Goal: Task Accomplishment & Management: Manage account settings

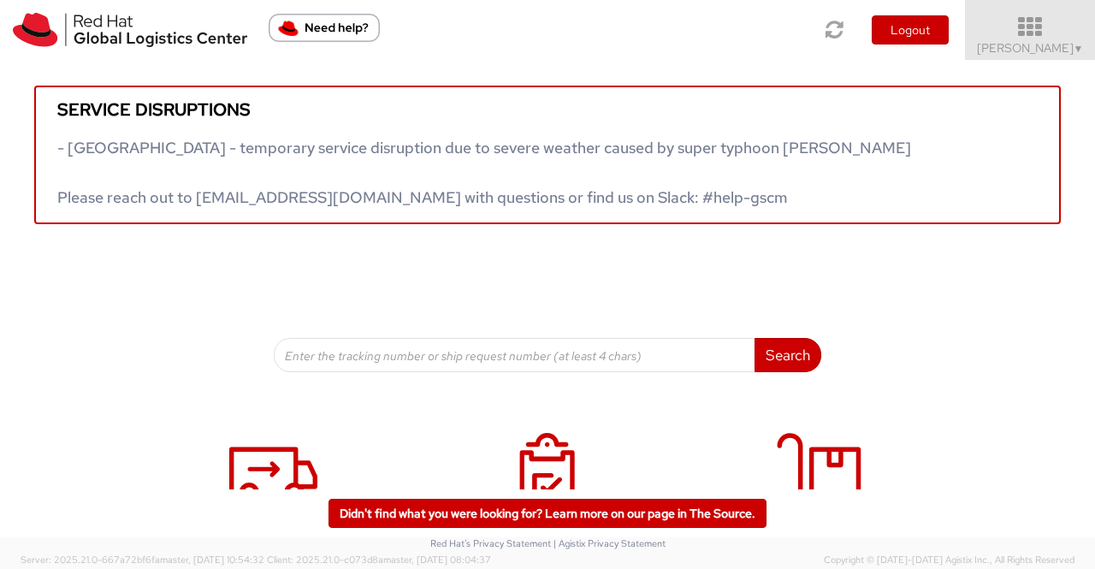
click at [1073, 57] on link "Sumitra Hansdah ▼" at bounding box center [1030, 30] width 130 height 60
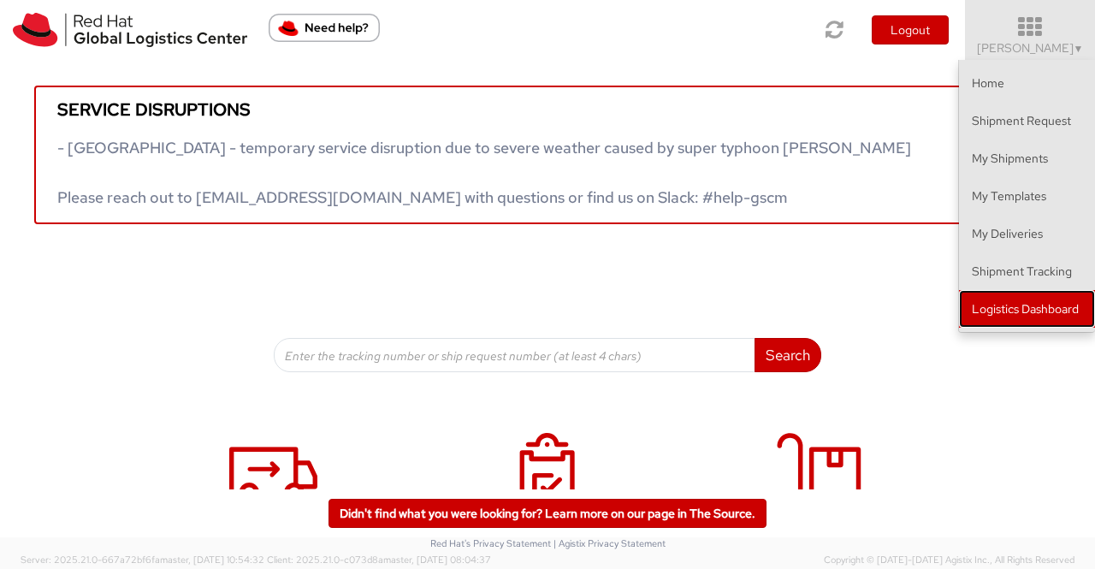
click at [1071, 317] on link "Logistics Dashboard" at bounding box center [1027, 309] width 136 height 38
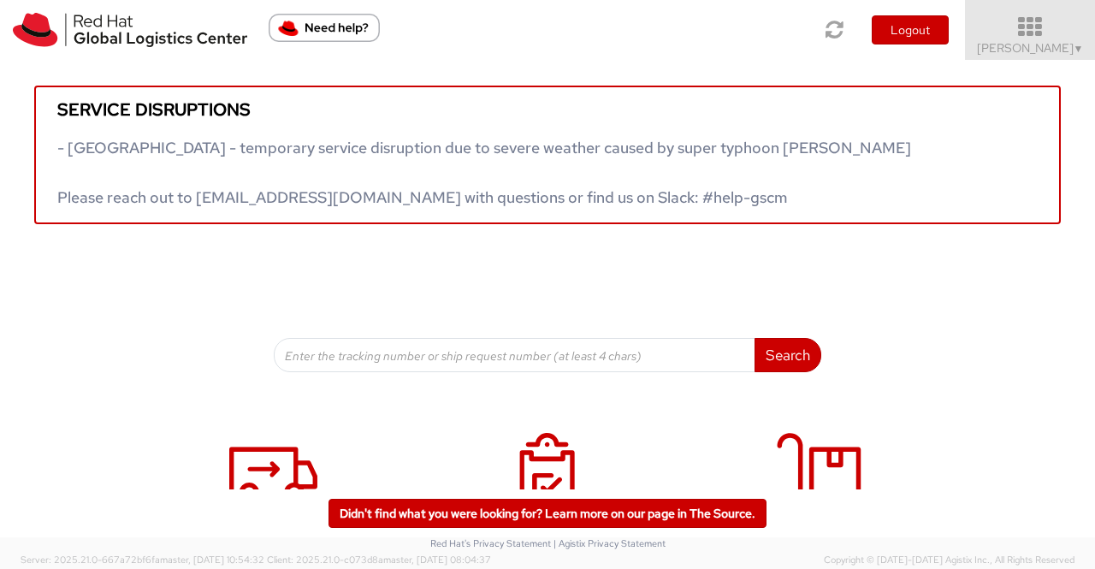
click at [1027, 50] on span "Sumitra Hansdah ▼" at bounding box center [1030, 47] width 107 height 15
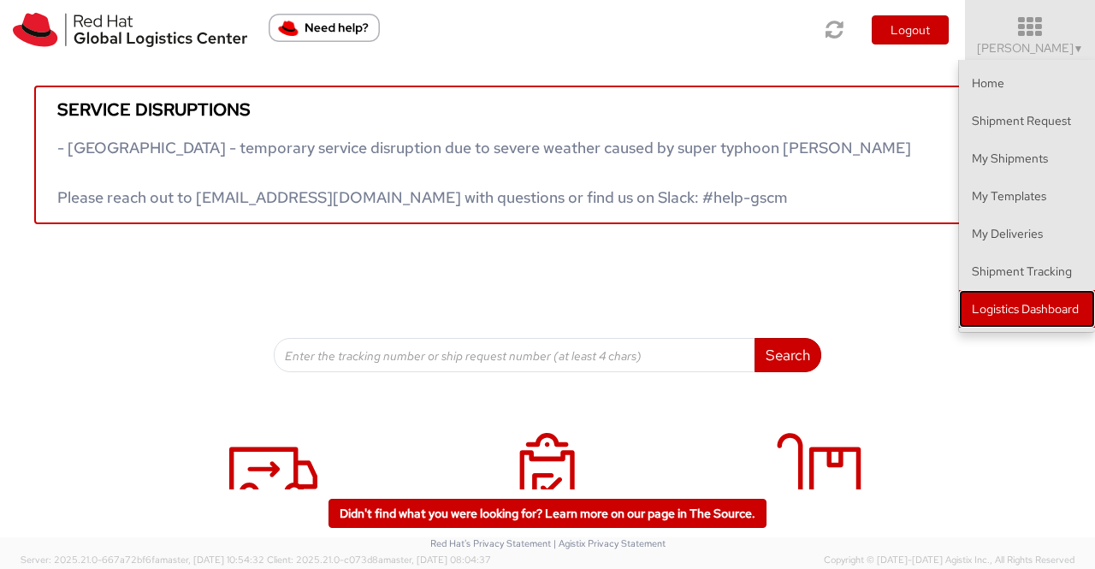
click at [1046, 316] on link "Logistics Dashboard" at bounding box center [1027, 309] width 136 height 38
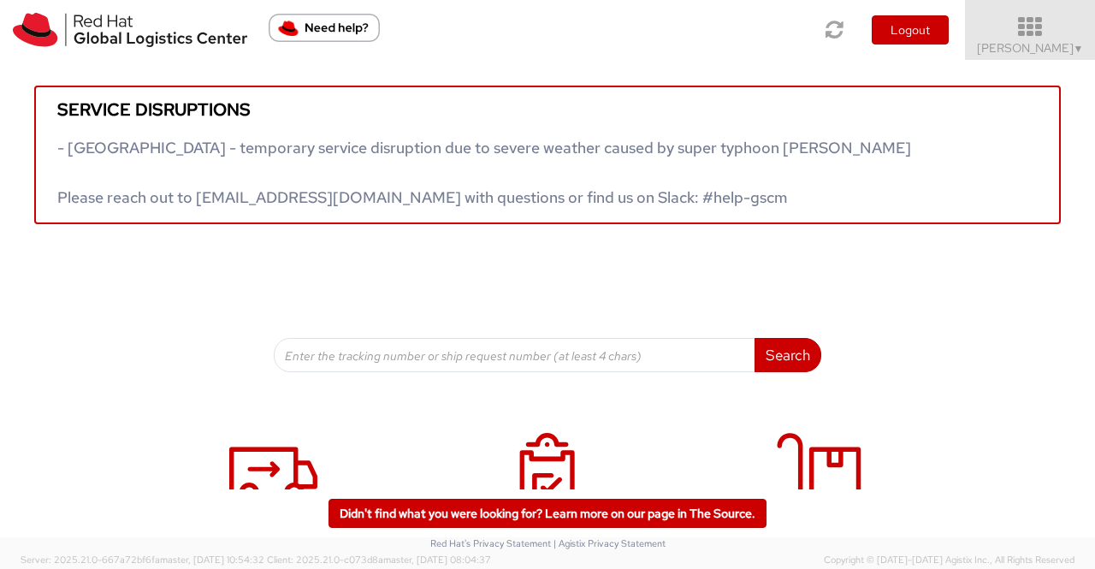
click at [1083, 45] on link "Sumitra Hansdah ▼" at bounding box center [1030, 30] width 130 height 60
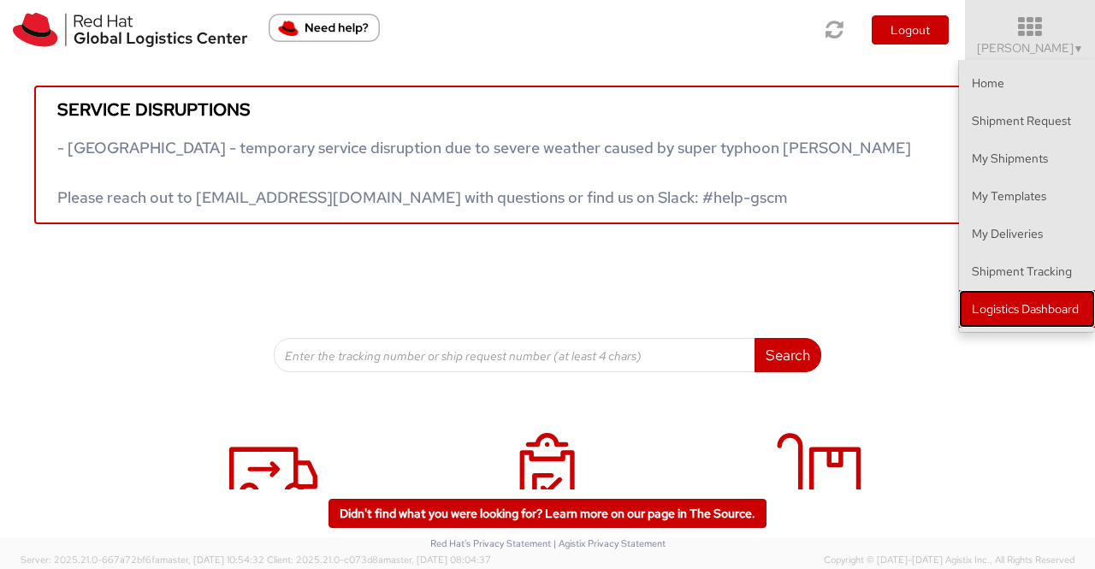
click at [1037, 312] on link "Logistics Dashboard" at bounding box center [1027, 309] width 136 height 38
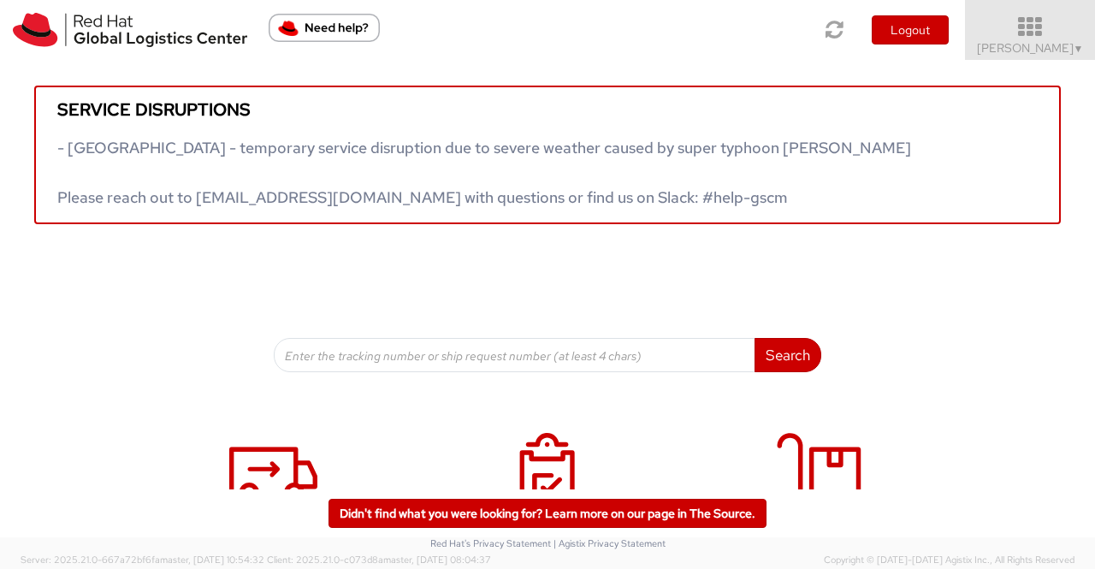
click at [1064, 46] on span "Sumitra Hansdah ▼" at bounding box center [1030, 47] width 107 height 15
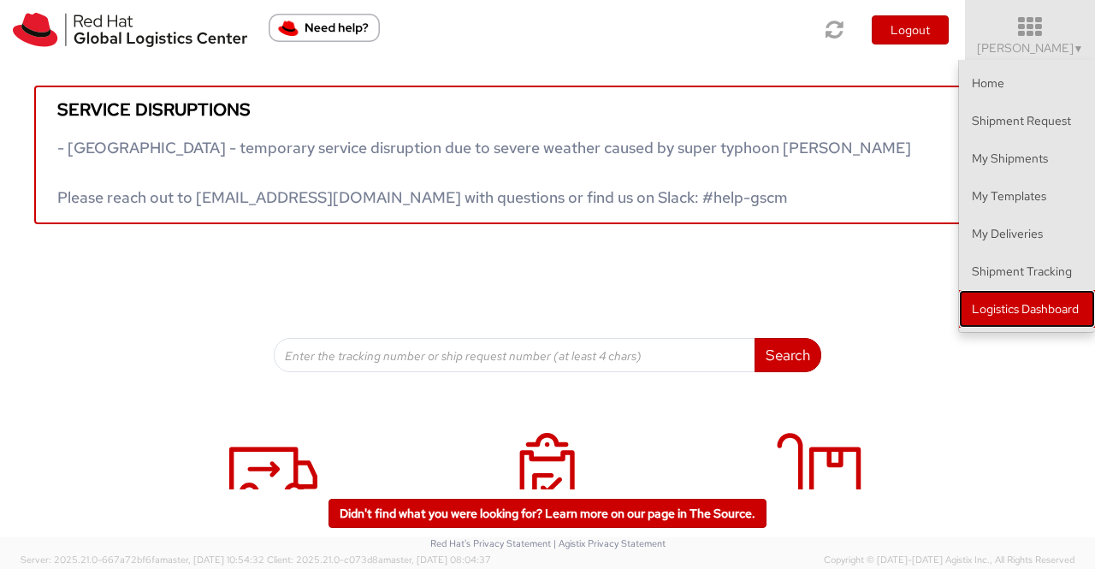
click at [1012, 312] on link "Logistics Dashboard" at bounding box center [1027, 309] width 136 height 38
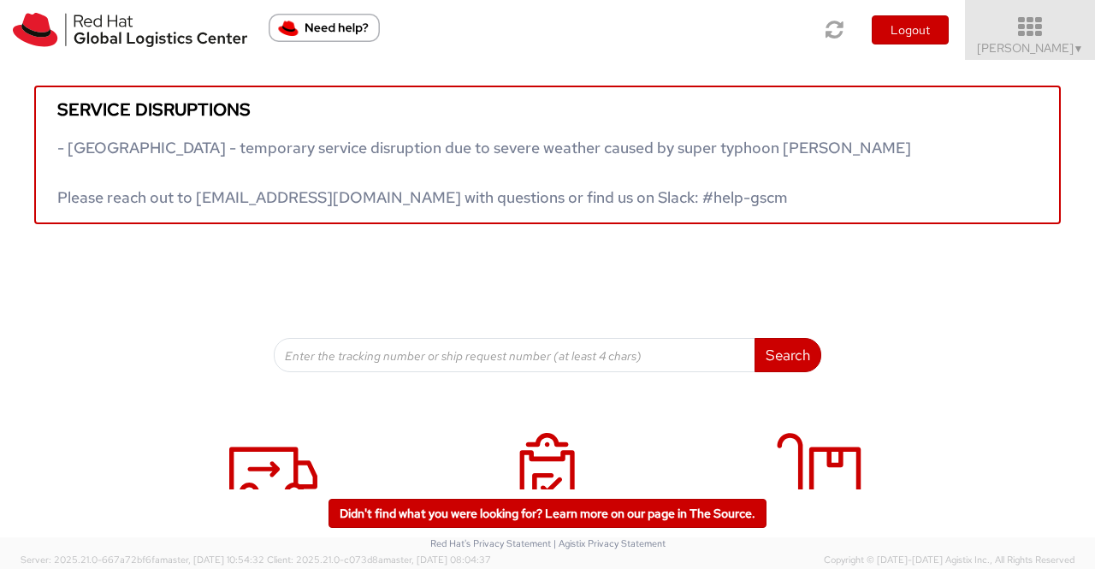
click at [1074, 44] on span "▼" at bounding box center [1079, 49] width 10 height 14
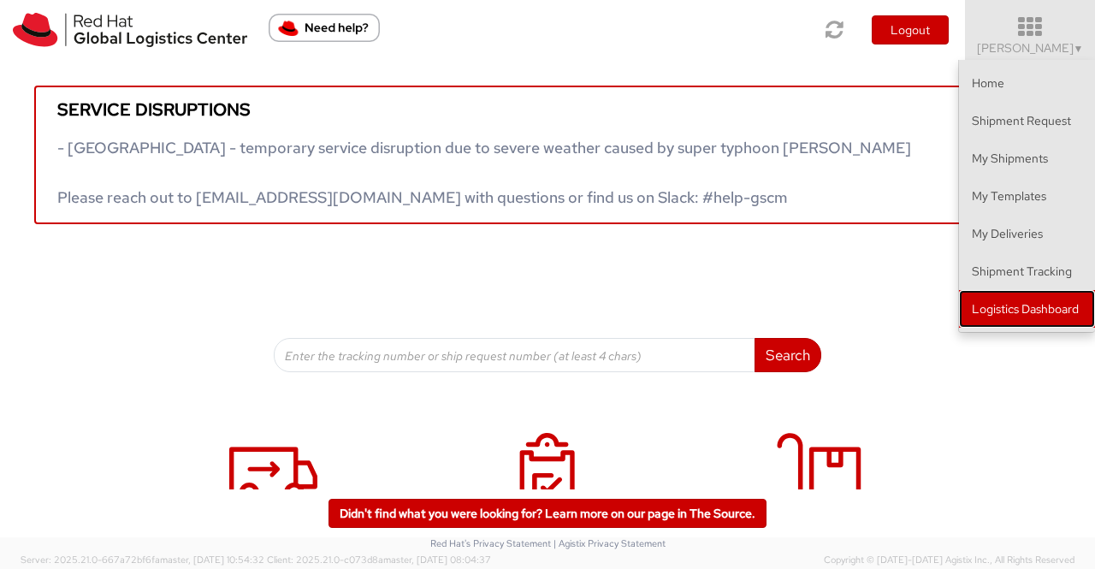
click at [997, 307] on link "Logistics Dashboard" at bounding box center [1027, 309] width 136 height 38
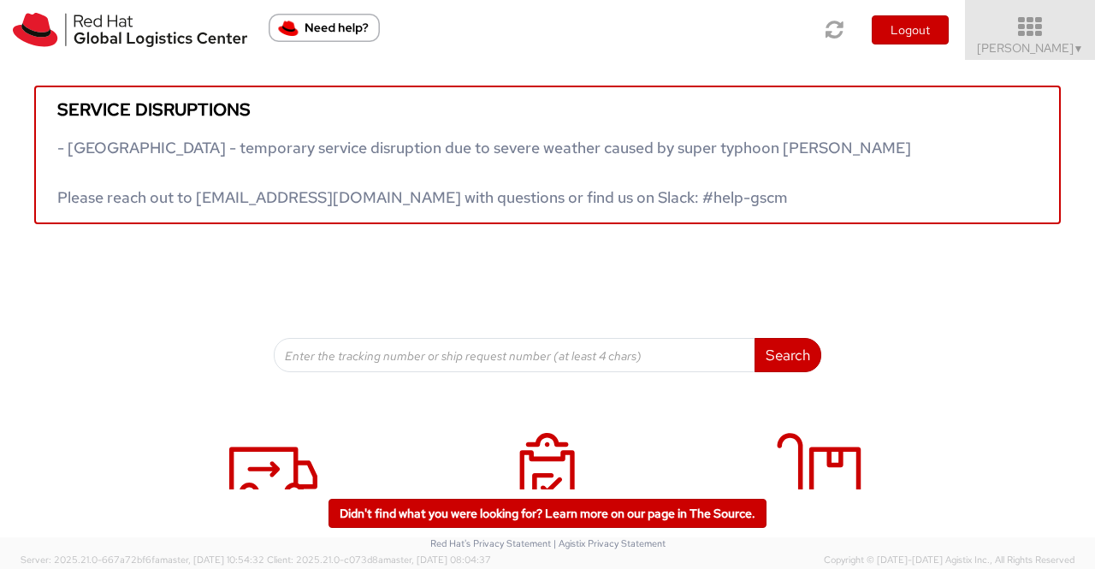
click at [1061, 46] on span "Sumitra Hansdah ▼" at bounding box center [1030, 47] width 107 height 15
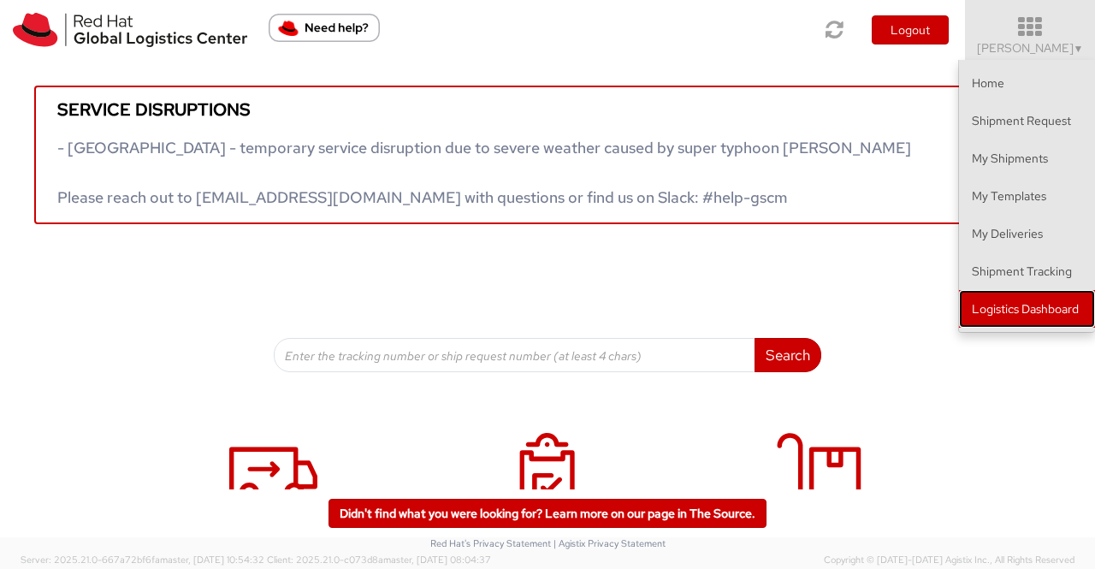
click at [1032, 307] on link "Logistics Dashboard" at bounding box center [1027, 309] width 136 height 38
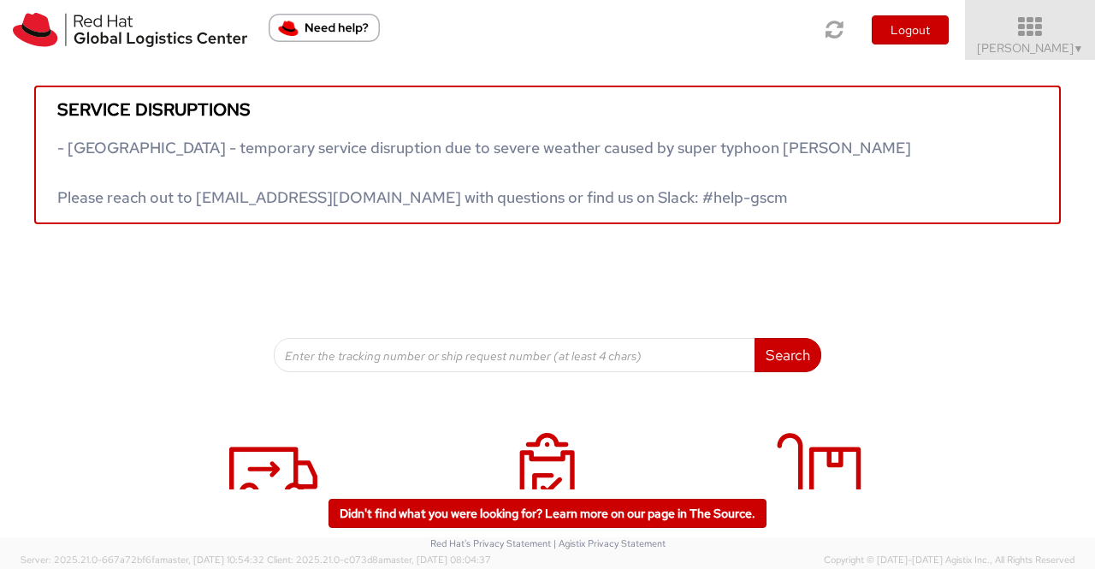
click at [1040, 42] on span "Sumitra Hansdah ▼" at bounding box center [1030, 47] width 107 height 15
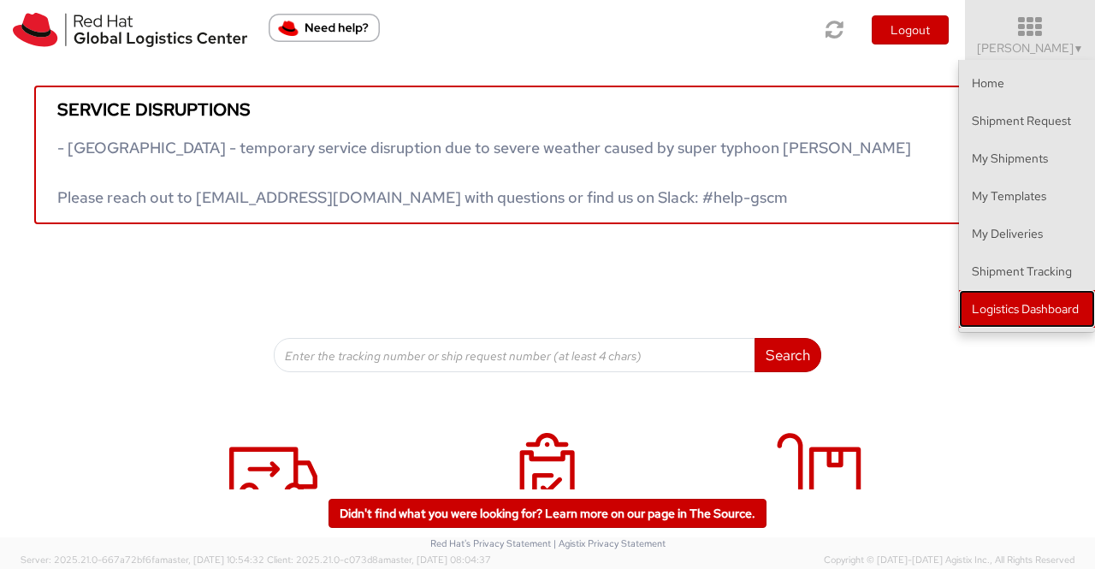
click at [1053, 297] on link "Logistics Dashboard" at bounding box center [1027, 309] width 136 height 38
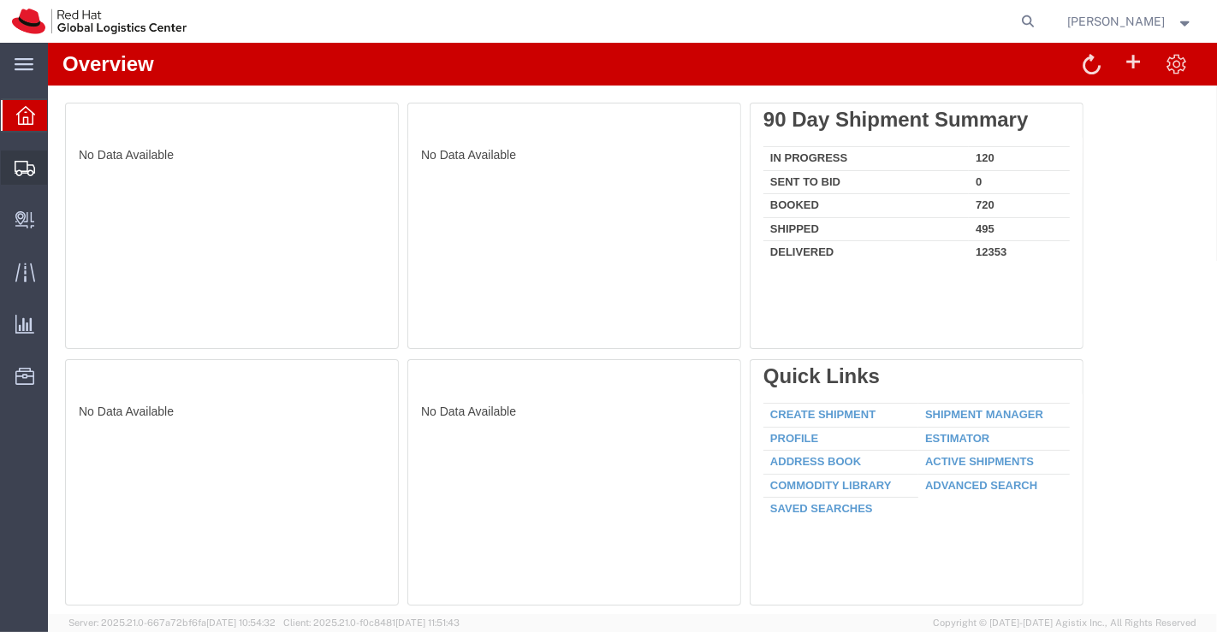
click at [0, 0] on span "Shipment Manager" at bounding box center [0, 0] width 0 height 0
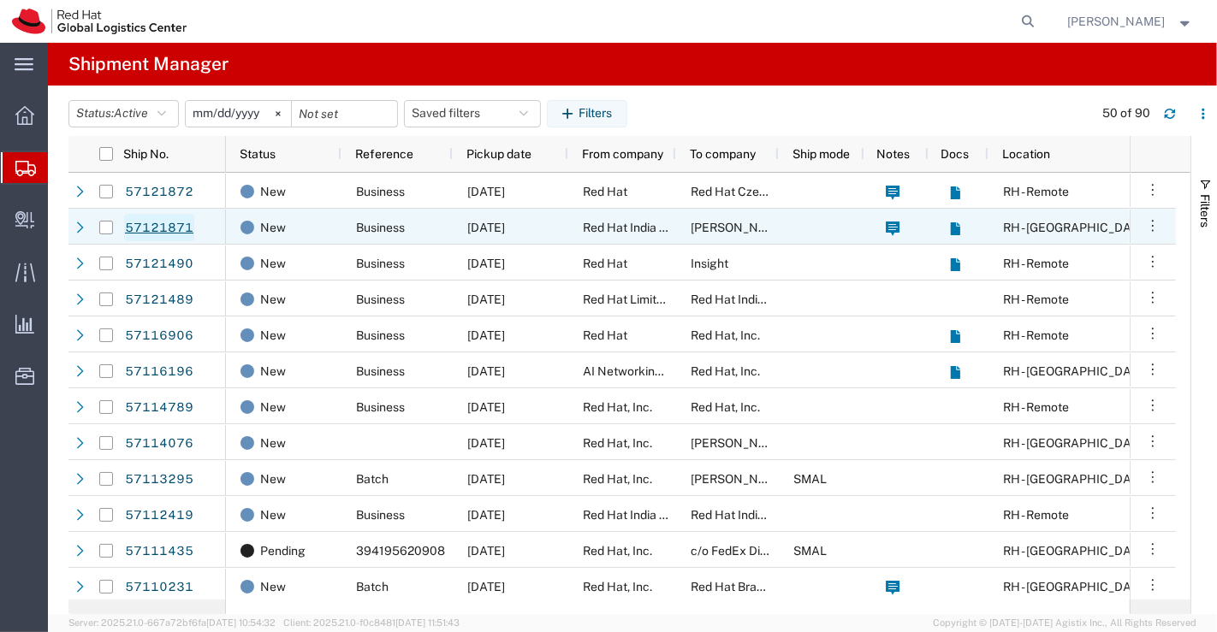
click at [145, 229] on link "57121871" at bounding box center [159, 227] width 70 height 27
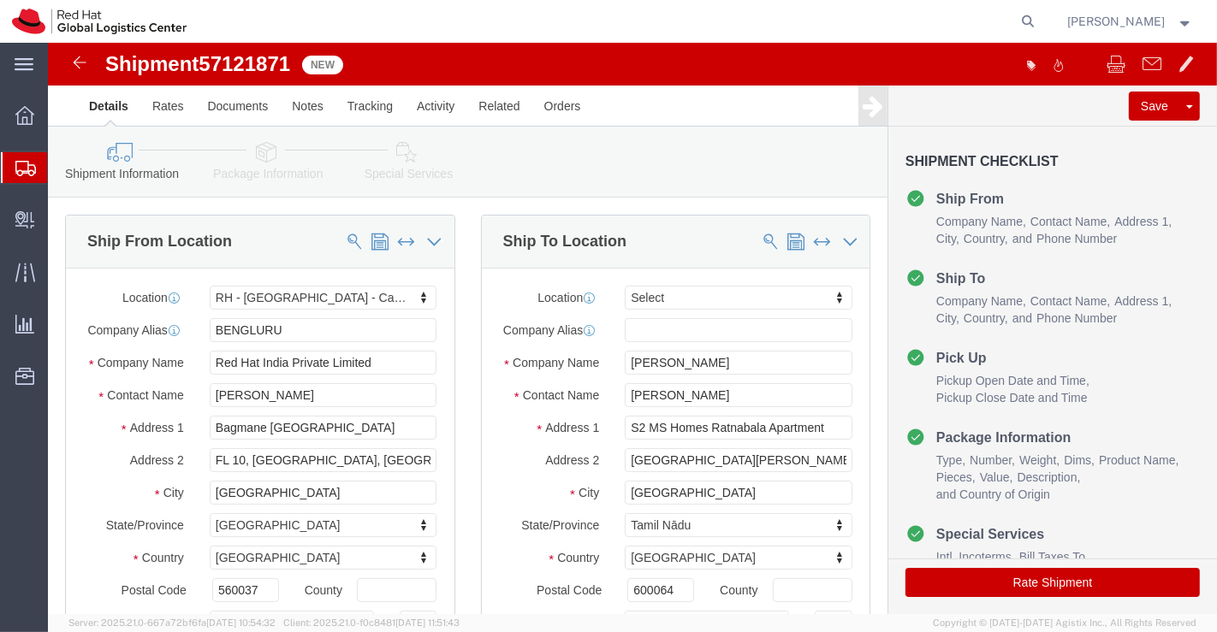
select select "37925"
select select
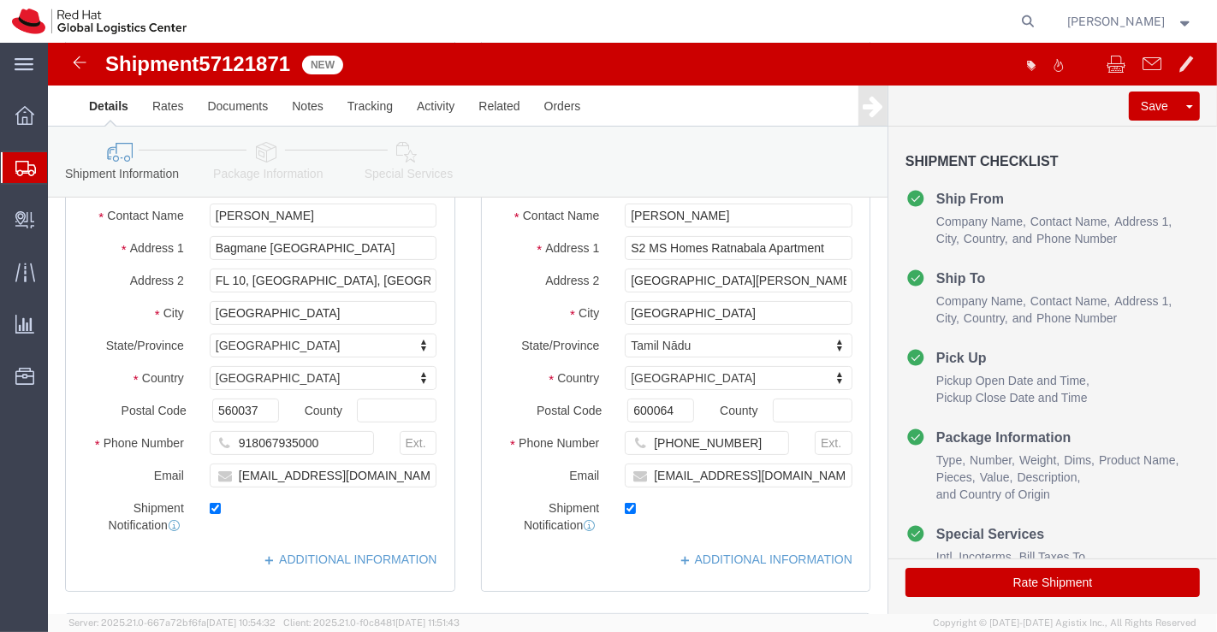
scroll to position [190, 0]
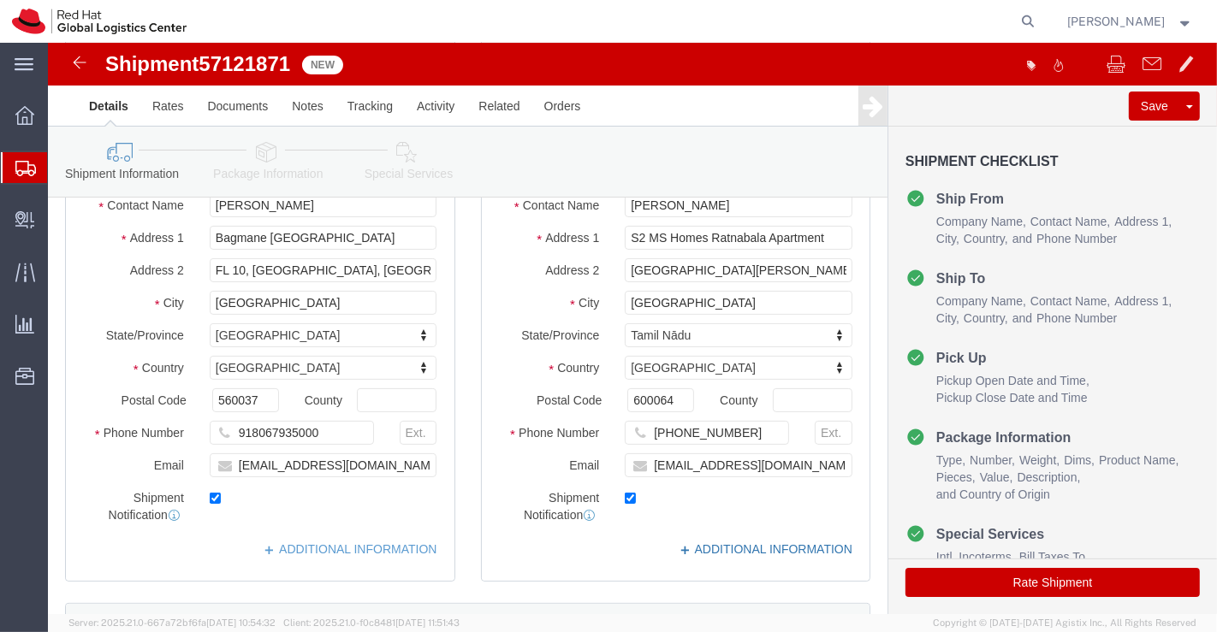
click link "ADDITIONAL INFORMATION"
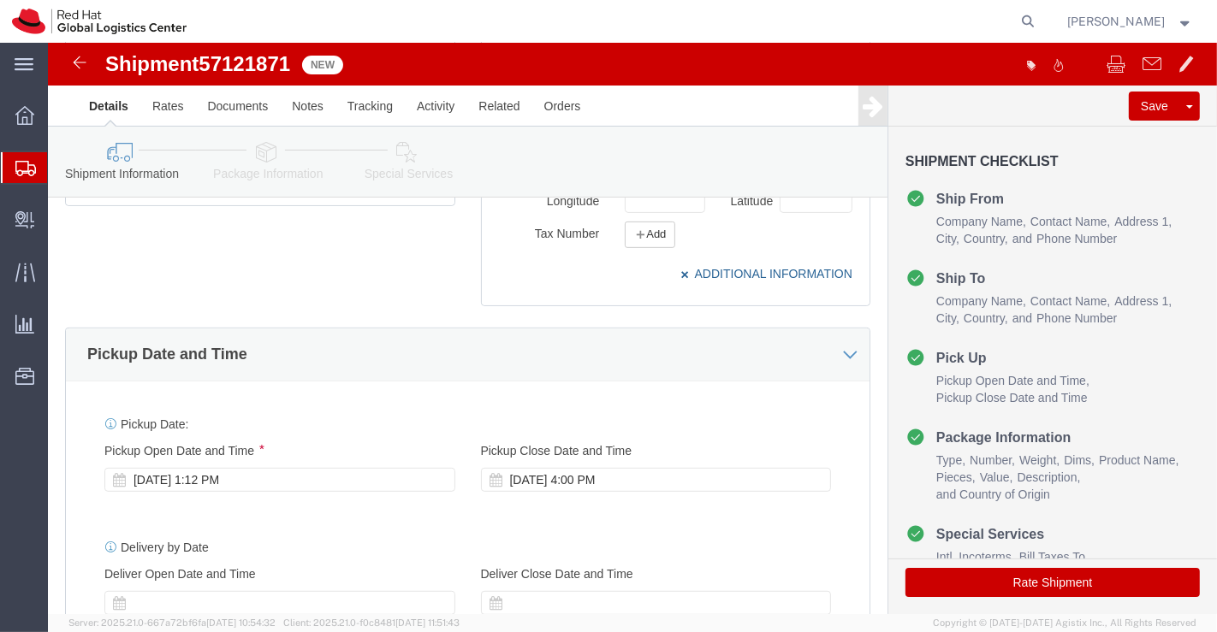
scroll to position [570, 0]
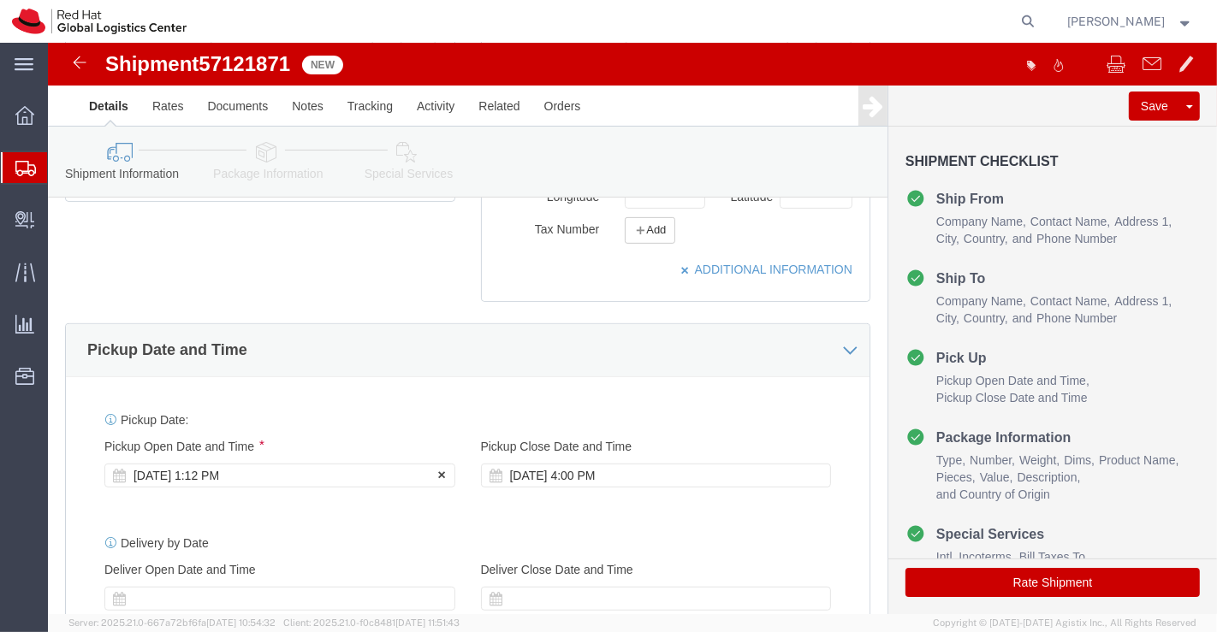
click div "Oct 14 2025 1:12 PM"
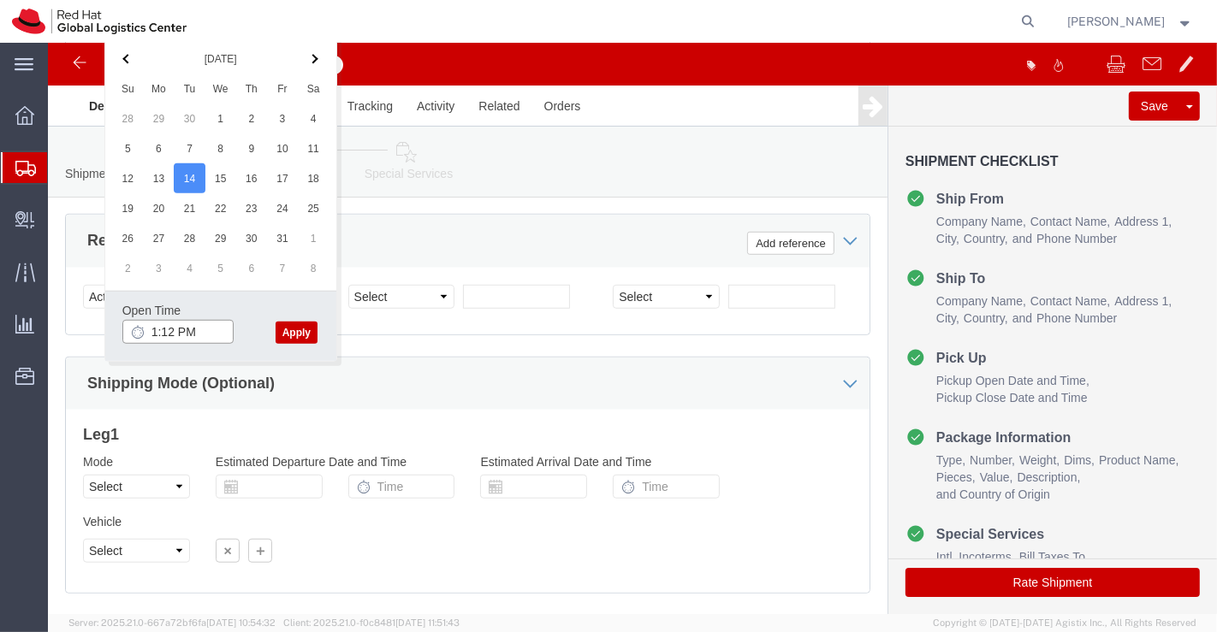
click input "1:12 PM"
type input "3:00 PM"
click button "Apply"
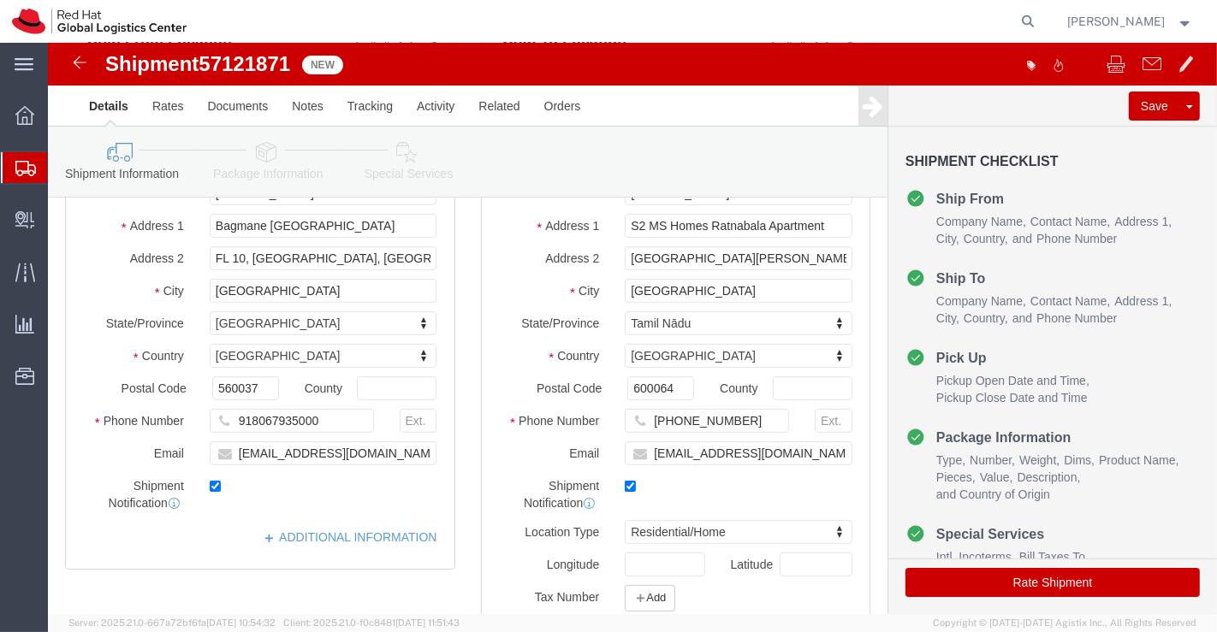
scroll to position [193, 0]
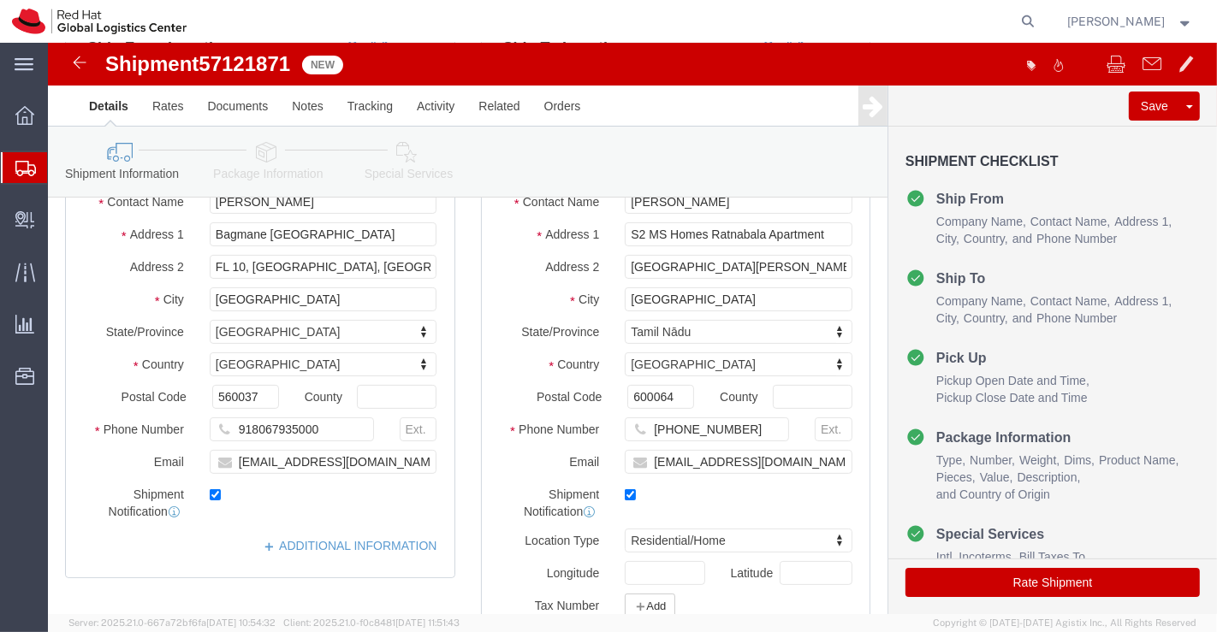
click icon
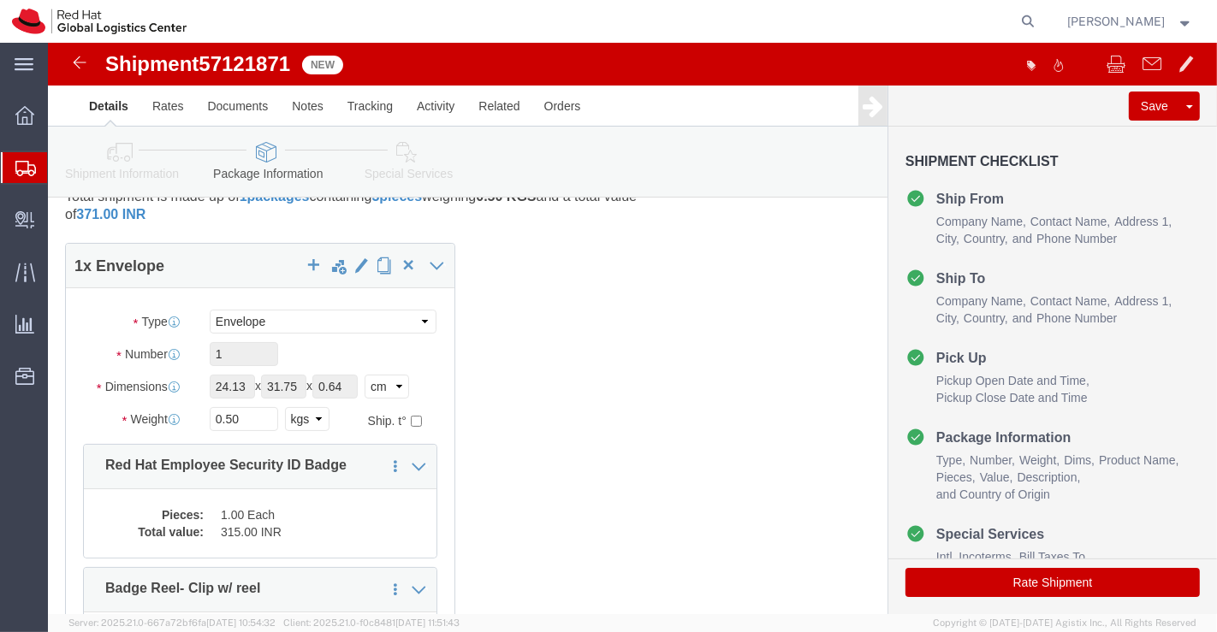
scroll to position [3, 0]
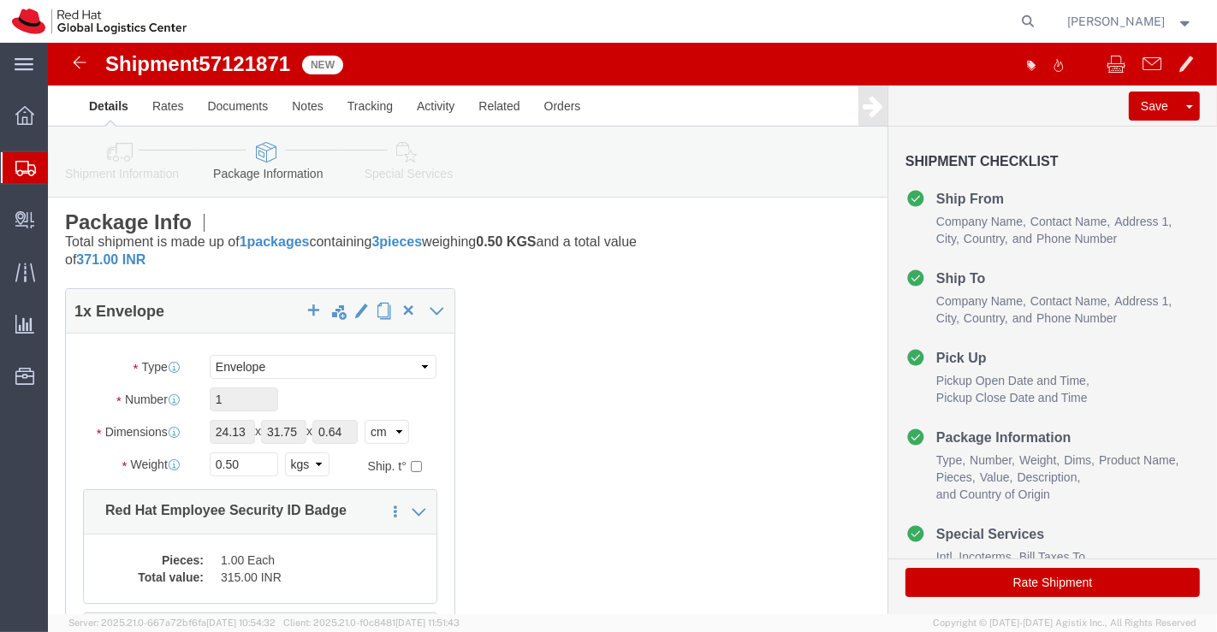
click icon
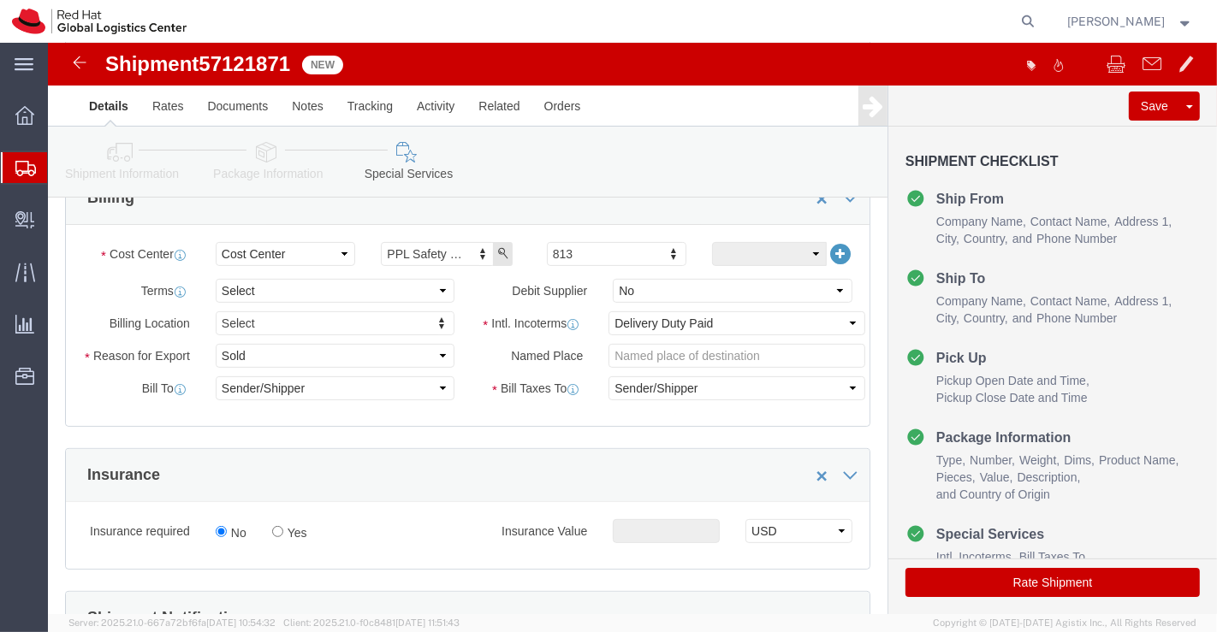
scroll to position [366, 0]
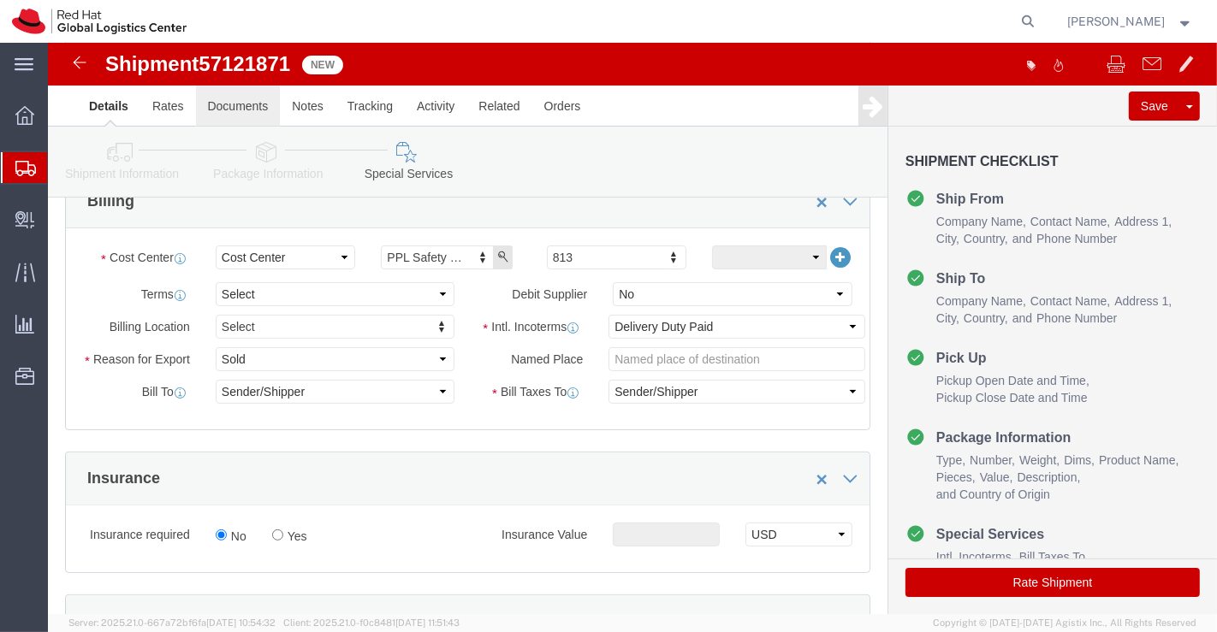
click link "Documents"
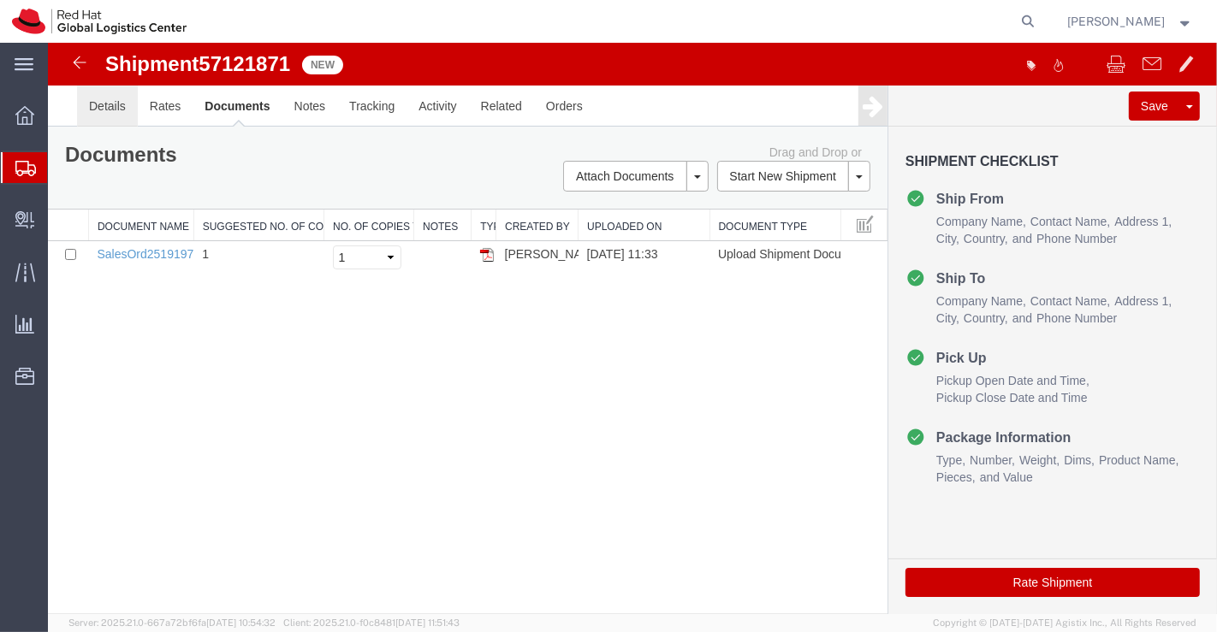
click at [86, 106] on link "Details" at bounding box center [106, 106] width 61 height 41
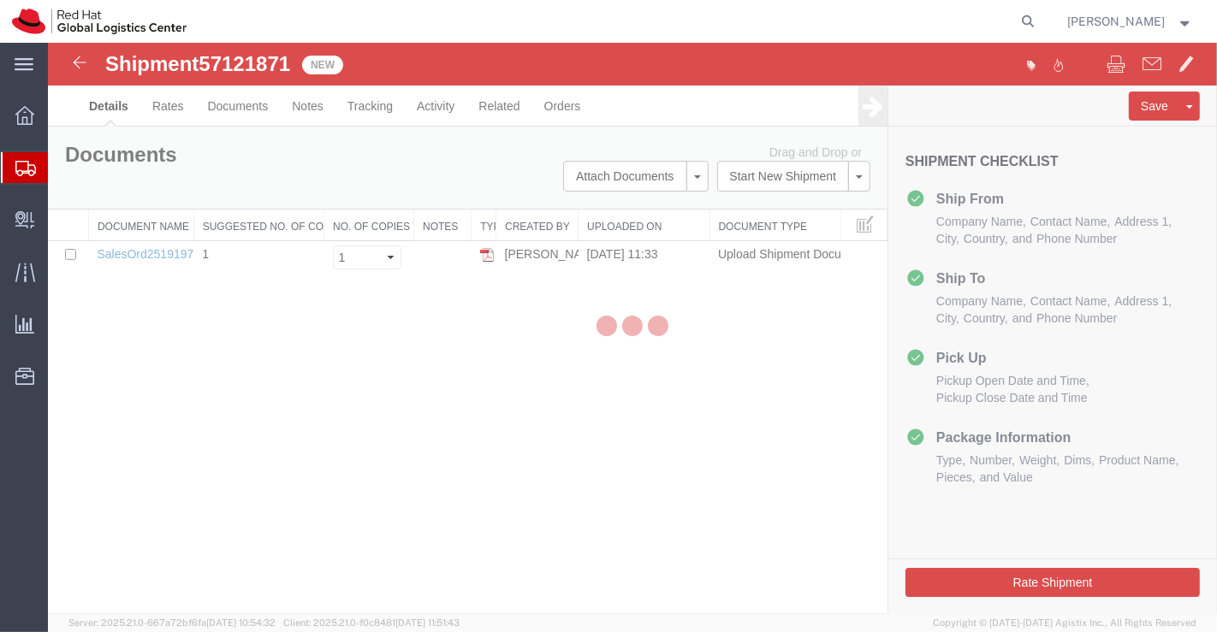
select select "37925"
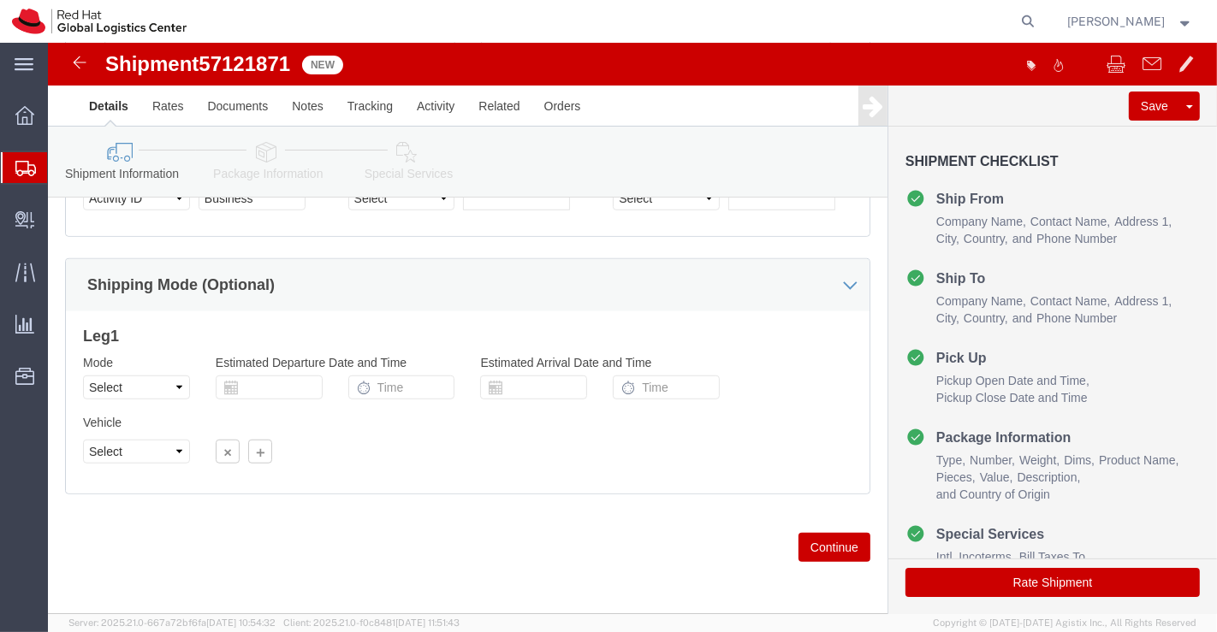
scroll to position [950, 0]
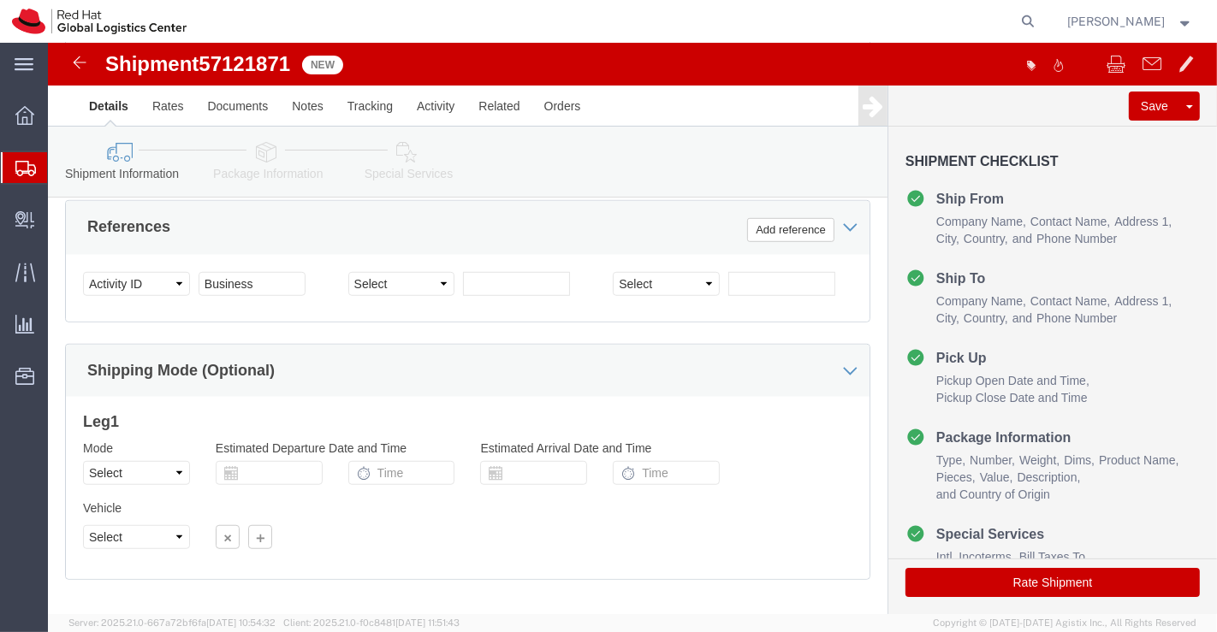
click icon
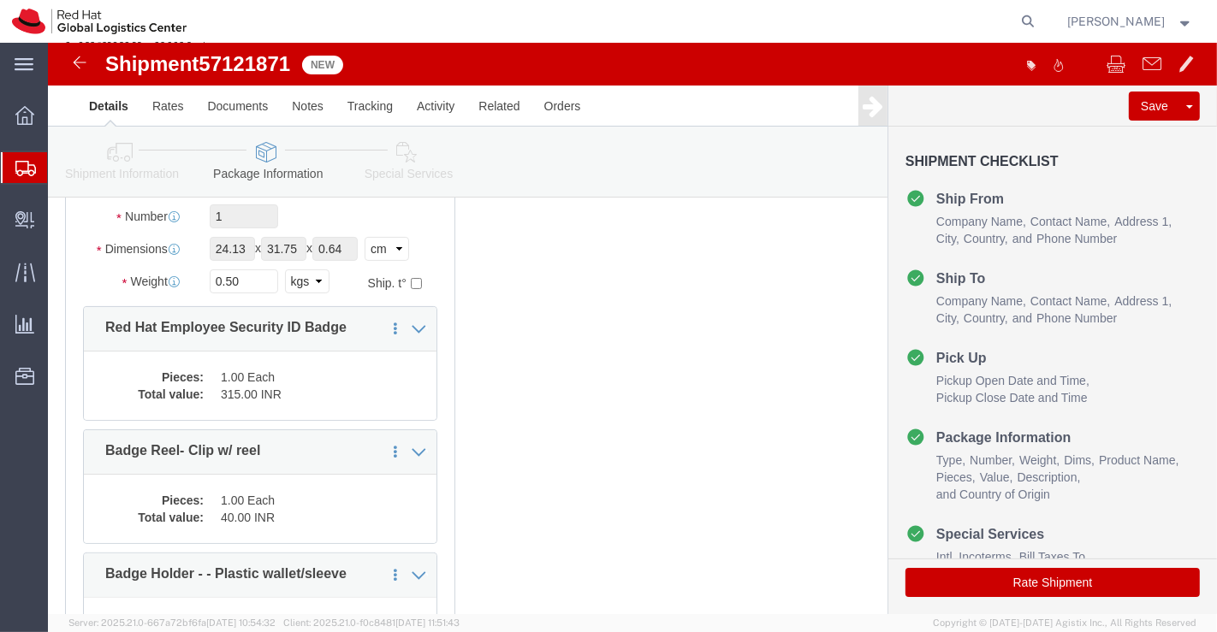
scroll to position [190, 0]
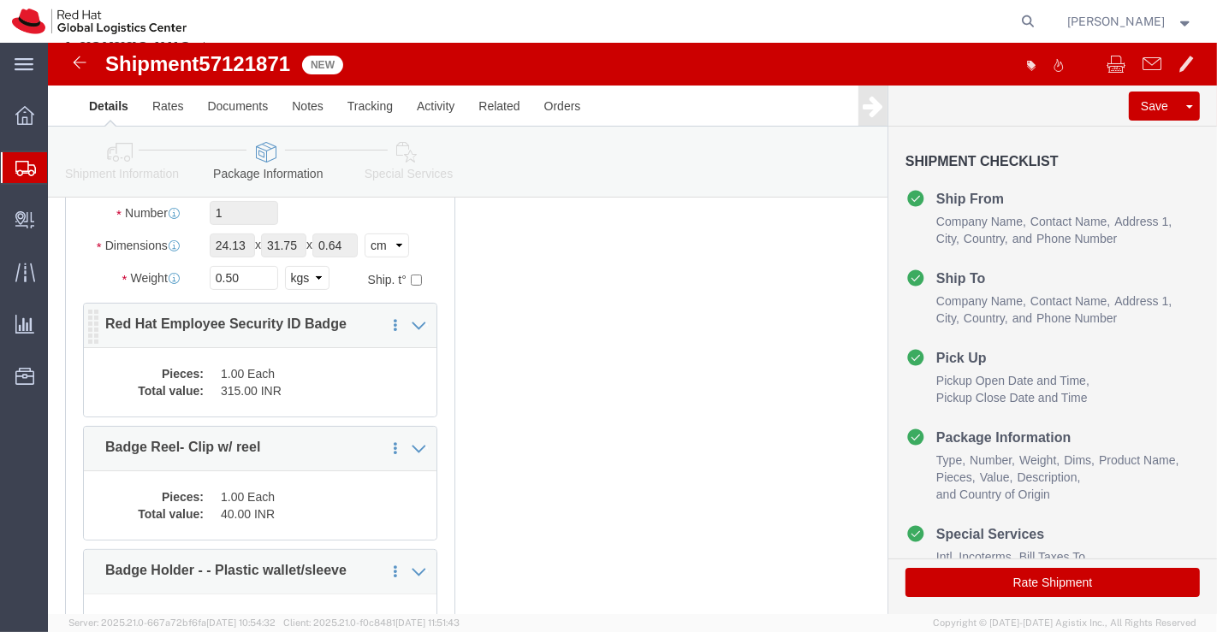
click dd "315.00 INR"
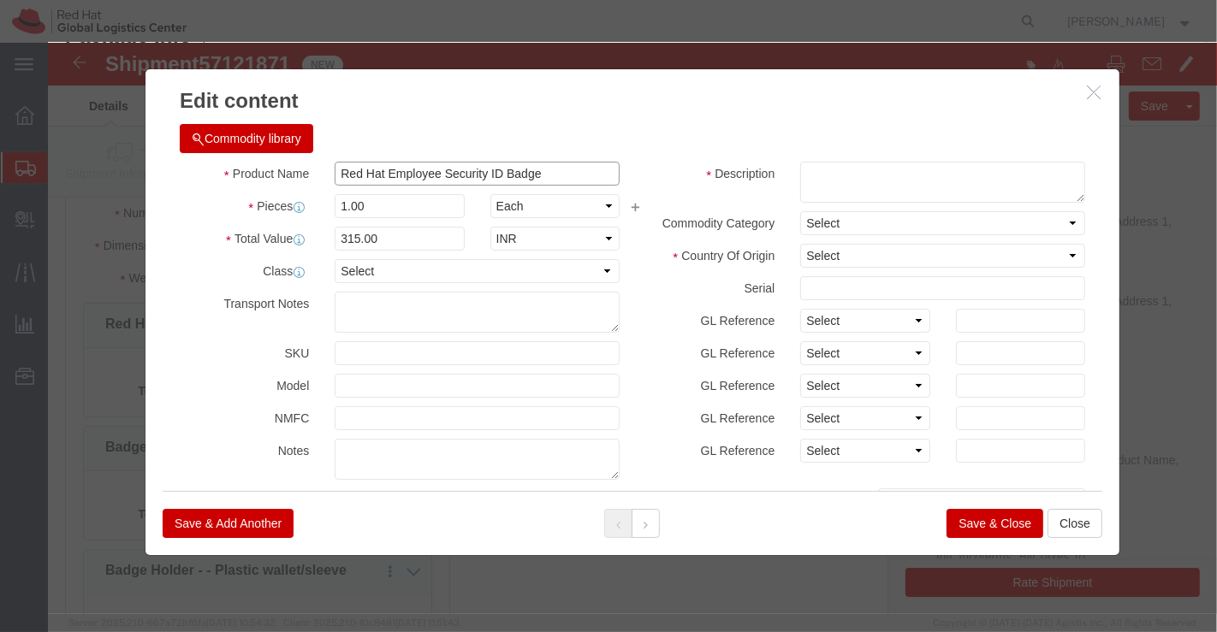
drag, startPoint x: 330, startPoint y: 129, endPoint x: 287, endPoint y: 130, distance: 43.7
click input "Red Hat Employee Security ID Badge"
type input "Employee Security ID Badge"
click textarea
paste textarea "Red Hat"
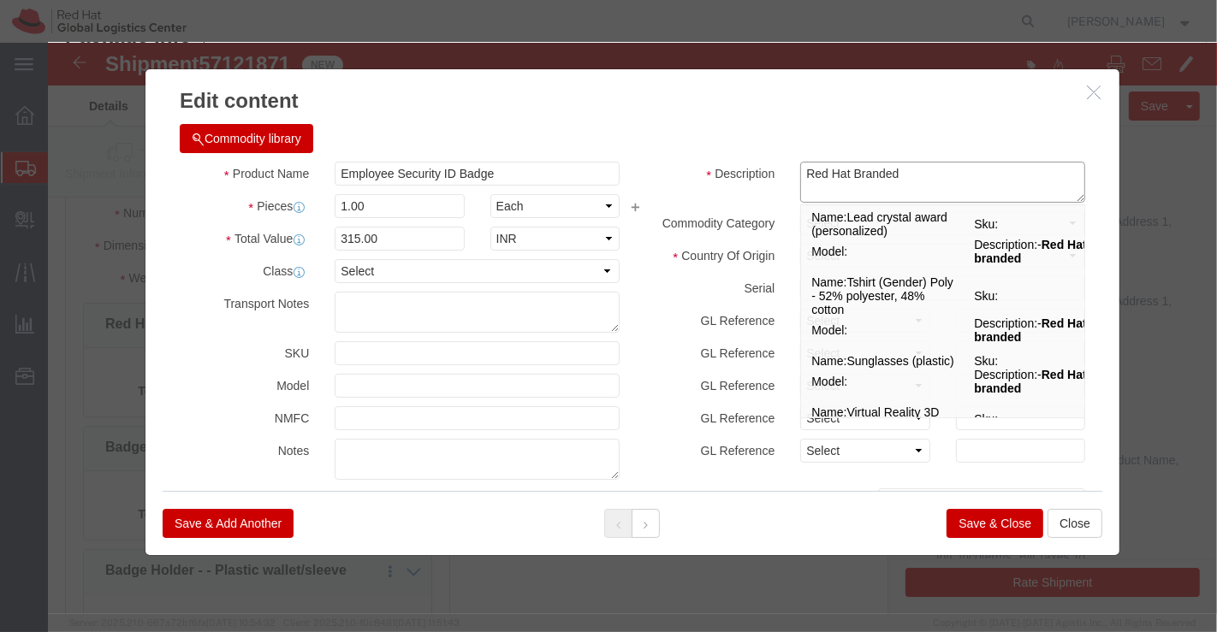
type textarea "Red Hat Branded"
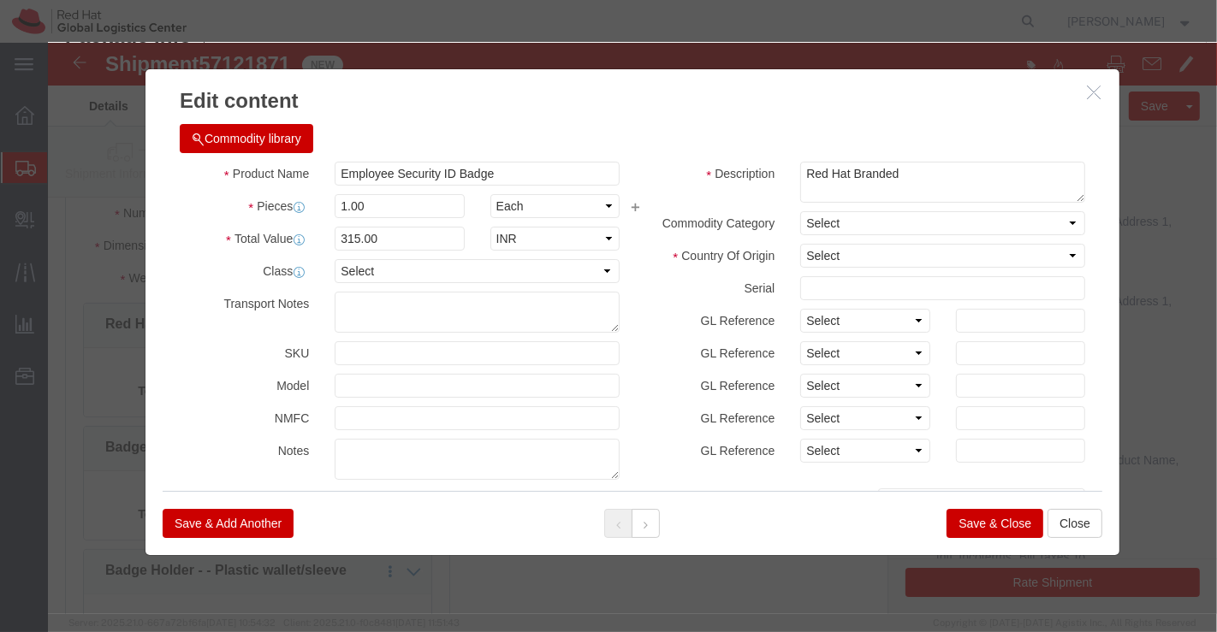
click h3 "Edit content"
click select "Select Afghanistan Åland Islands Albania Algeria American Samoa Andorra Angola …"
select select "US"
click select "Select Afghanistan Åland Islands Albania Algeria American Samoa Andorra Angola …"
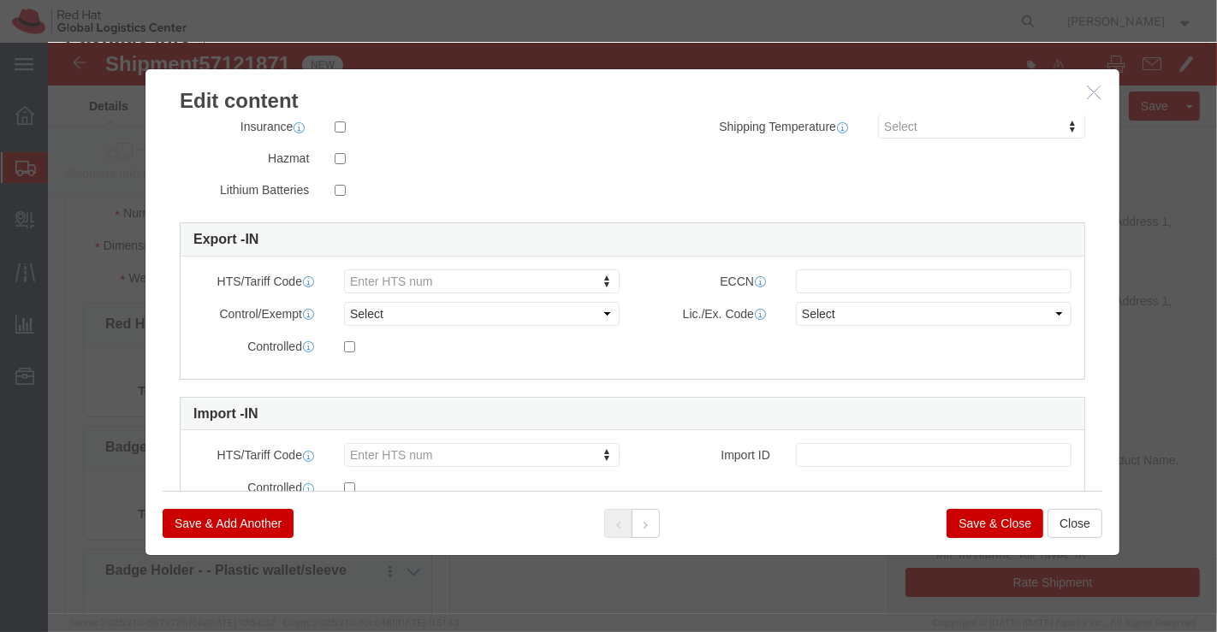
scroll to position [440, 0]
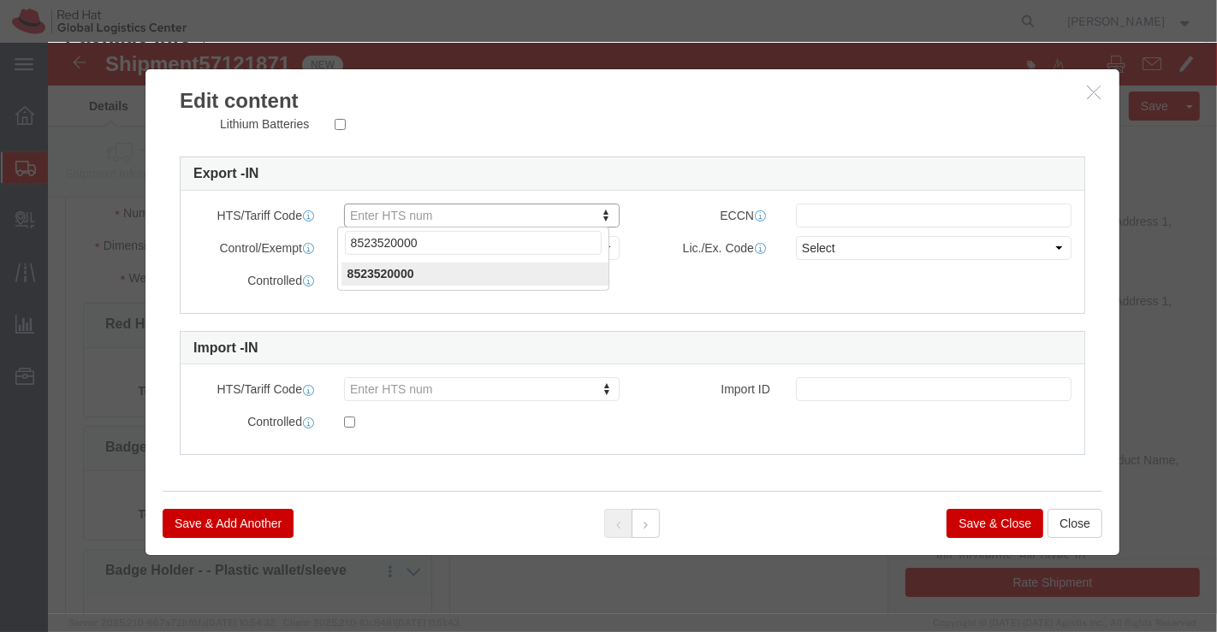
type input "8523520000"
click button "Save & Close"
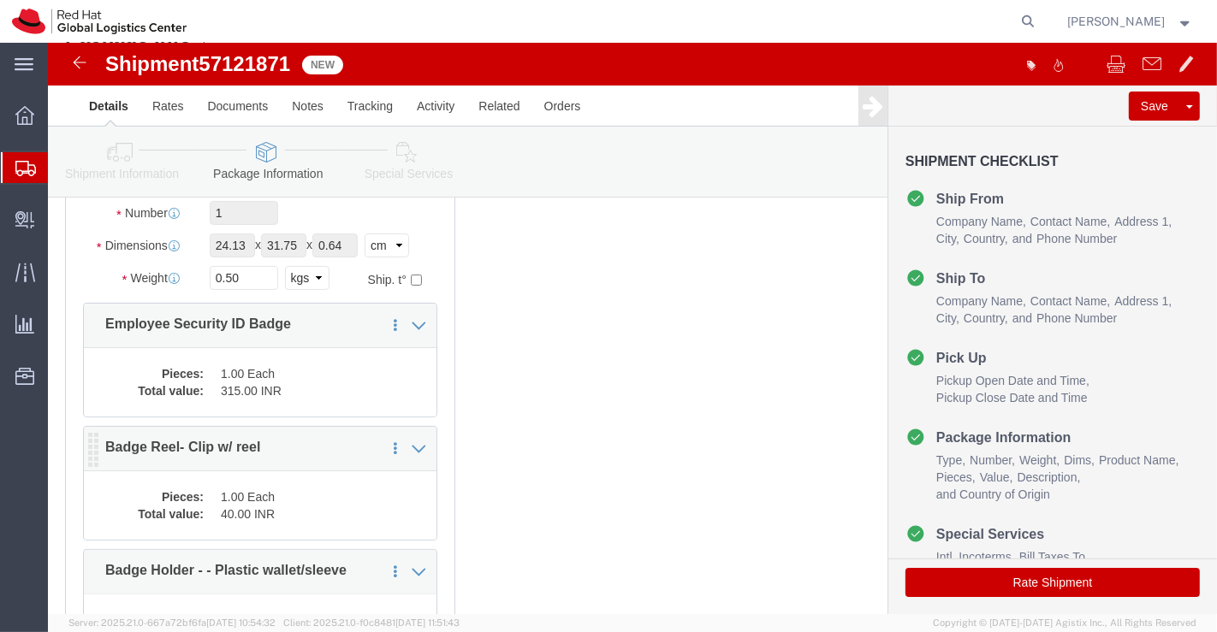
click dt "Pieces:"
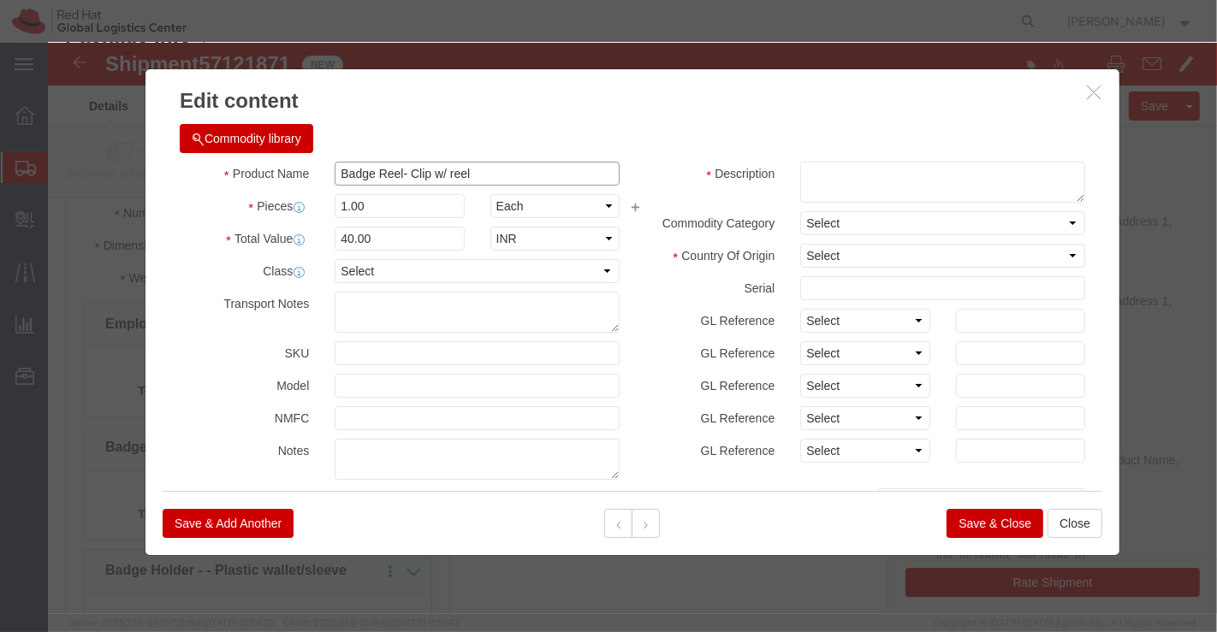
drag, startPoint x: 350, startPoint y: 131, endPoint x: 458, endPoint y: 127, distance: 107.9
click input "Badge Reel- Clip w/ reel"
type input "Badge Reel"
click textarea
paste textarea "- Clip w/ reel"
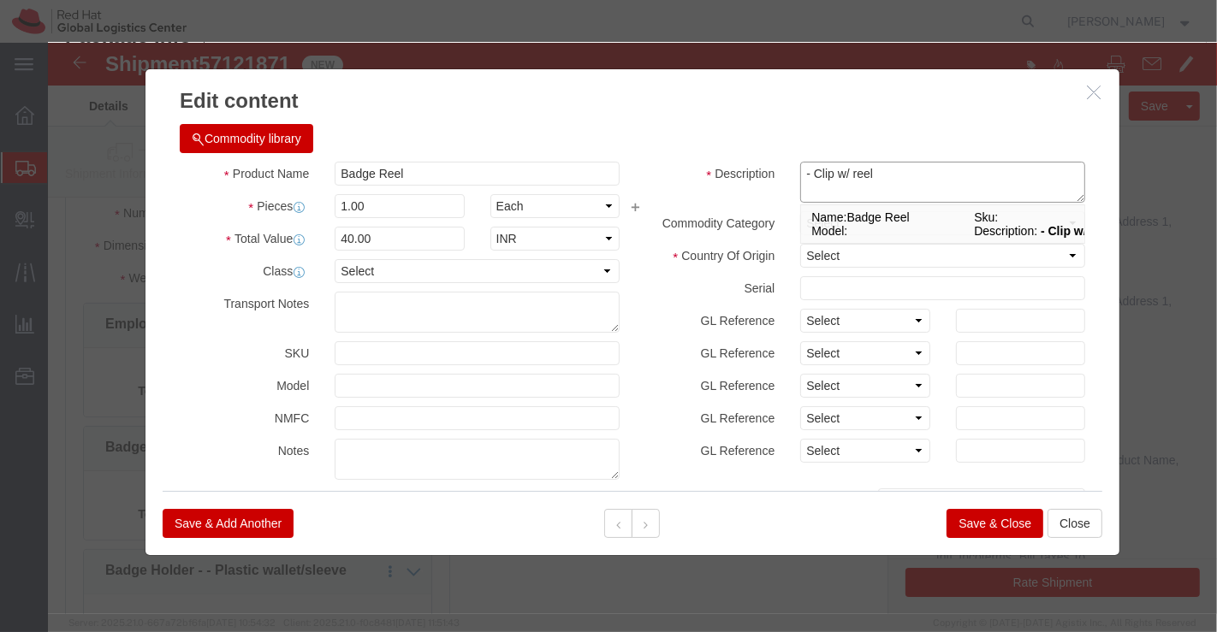
click textarea "- Clip w/ reel"
type textarea "Clip with reel"
click h3 "Edit content"
click select "Select Afghanistan Åland Islands Albania Algeria American Samoa Andorra Angola …"
select select "CN"
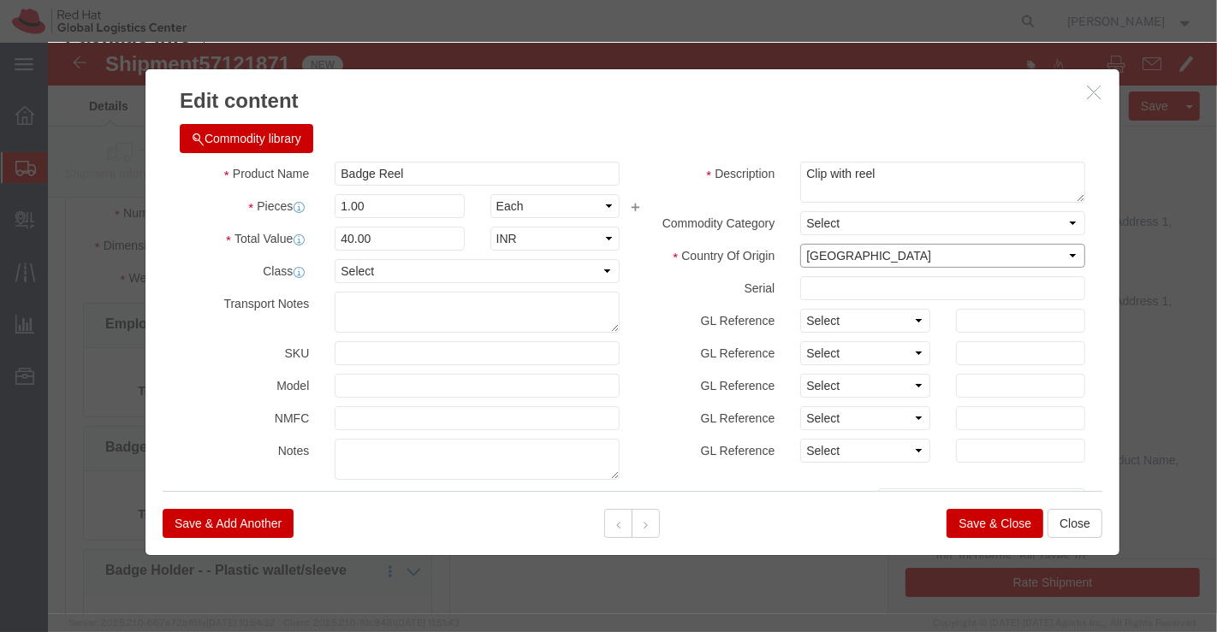
click select "Select Afghanistan Åland Islands Albania Algeria American Samoa Andorra Angola …"
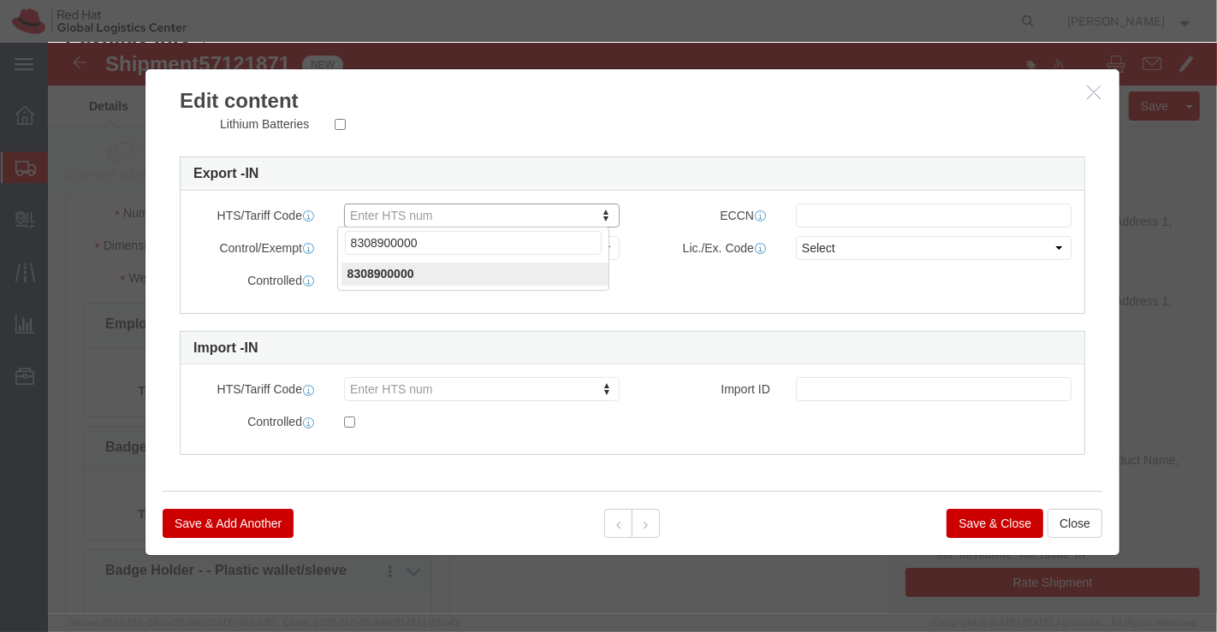
type input "8308900000"
click button "Save & Close"
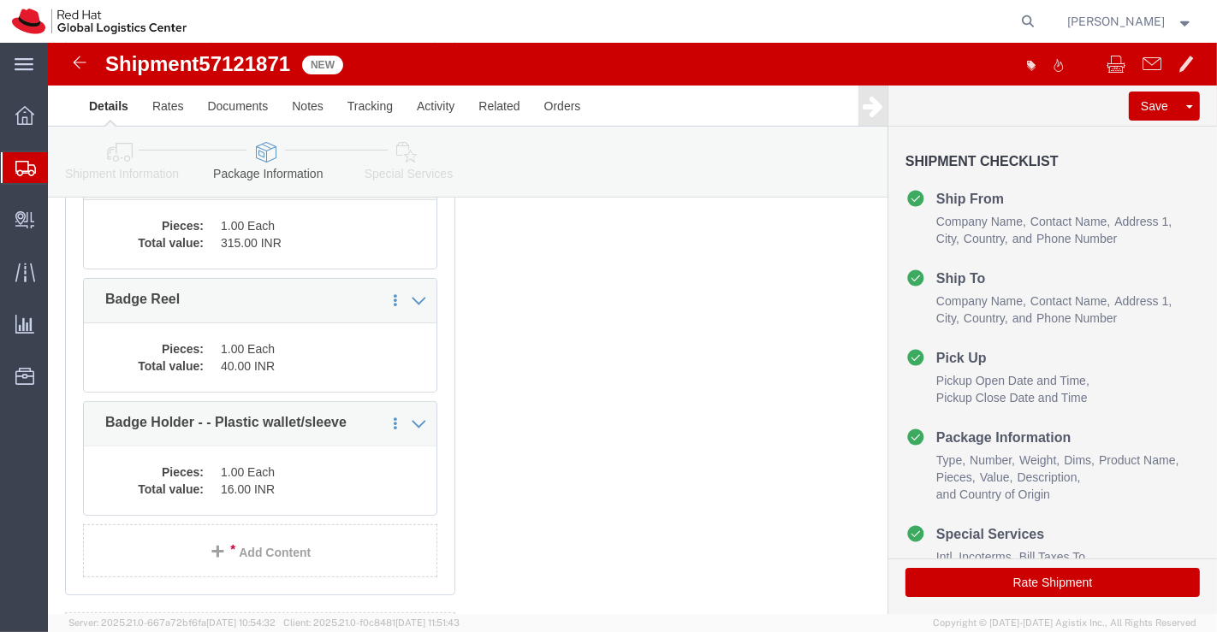
scroll to position [380, 0]
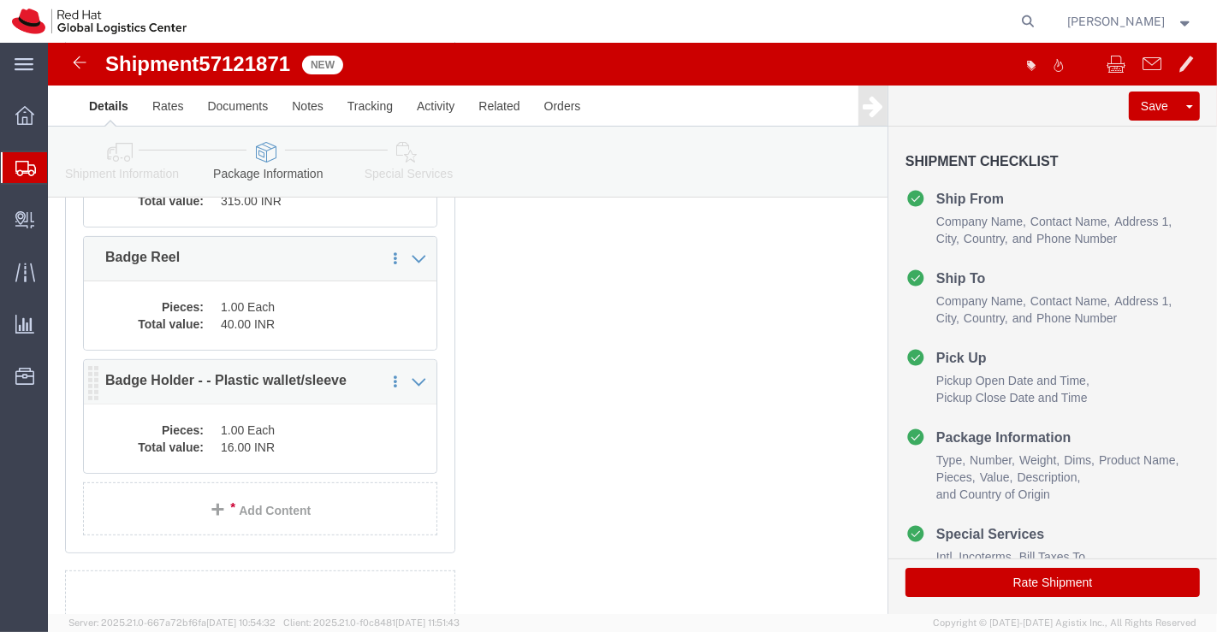
click dd "16.00 INR"
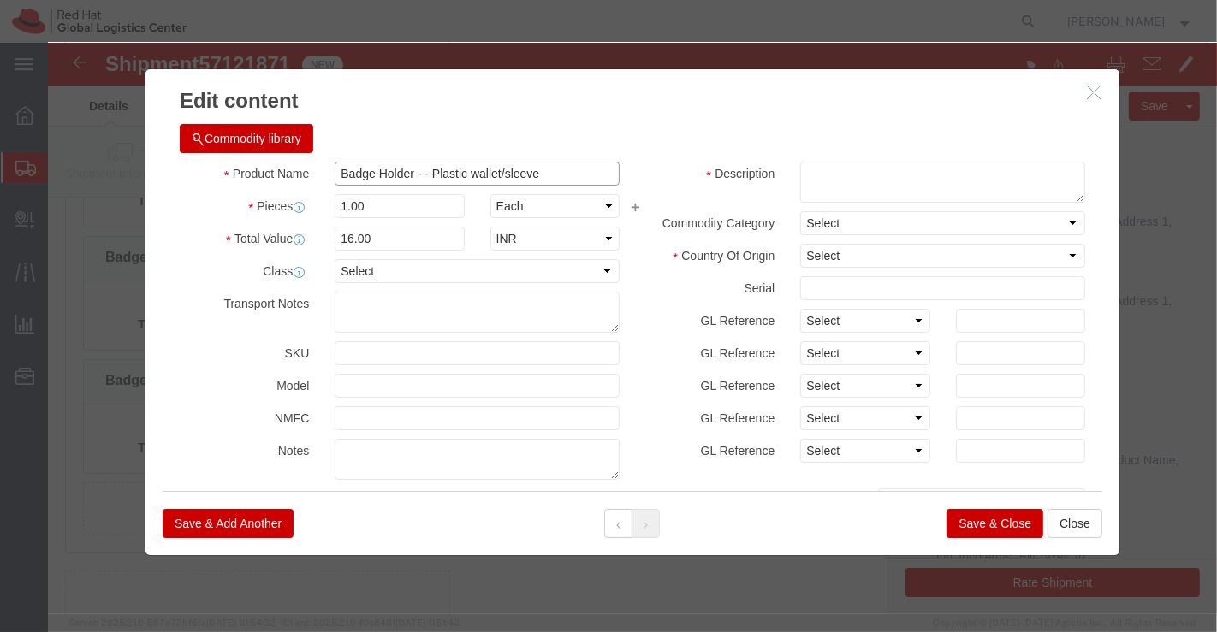
drag, startPoint x: 375, startPoint y: 131, endPoint x: 490, endPoint y: 124, distance: 114.9
click input "Badge Holder - - Plastic wallet/sleeve"
drag, startPoint x: 379, startPoint y: 131, endPoint x: 508, endPoint y: 127, distance: 129.3
click input "Badge Holder - - Plastic wallet/sleeve"
type input "Badge Holder - -"
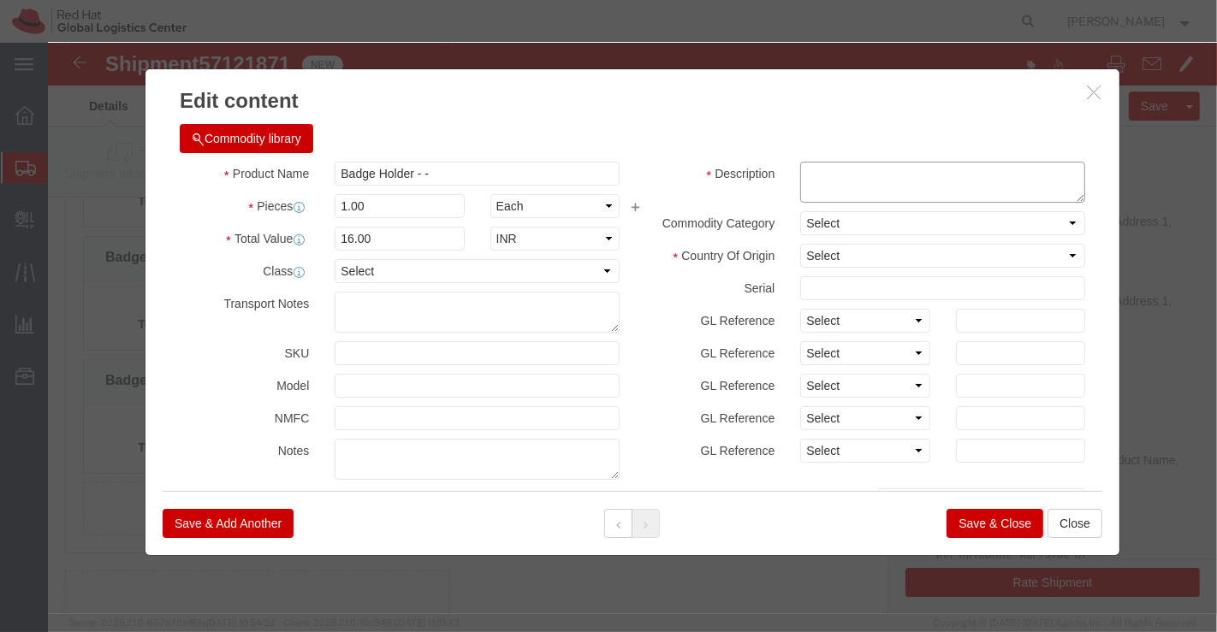
click textarea
paste textarea "Plastic wallet/sleeve"
type textarea "Plastic wallet/sleeve"
click input "Badge Holder - -"
type input "Badge Holder"
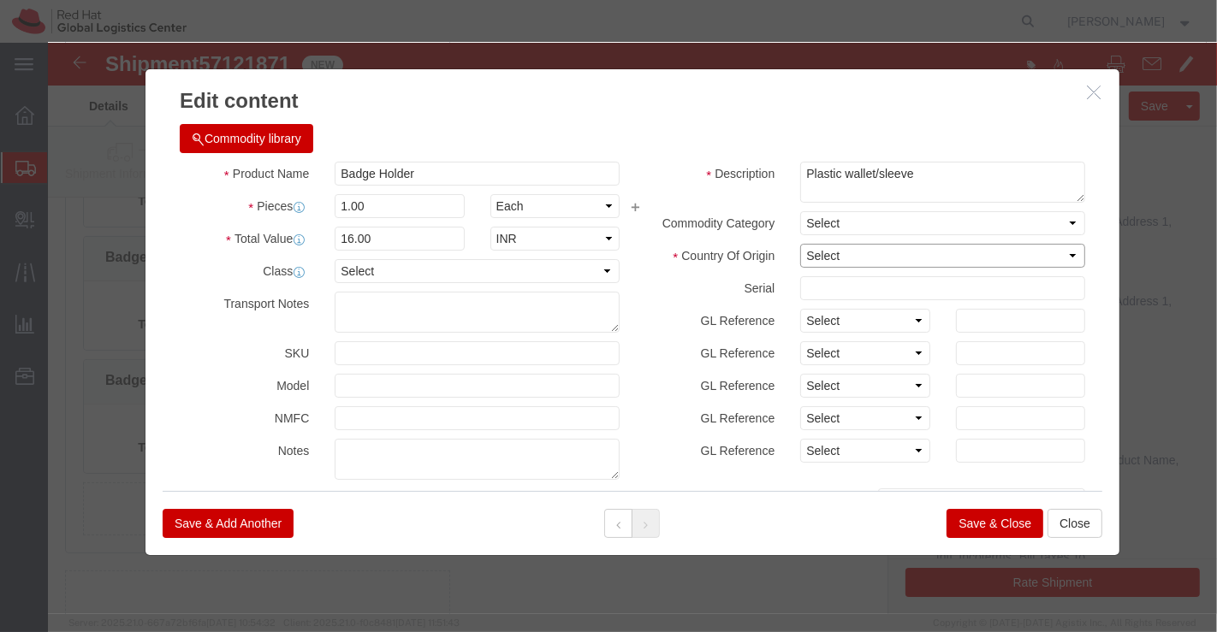
click select "Select Afghanistan Åland Islands Albania Algeria American Samoa Andorra Angola …"
select select "CN"
click select "Select Afghanistan Åland Islands Albania Algeria American Samoa Andorra Angola …"
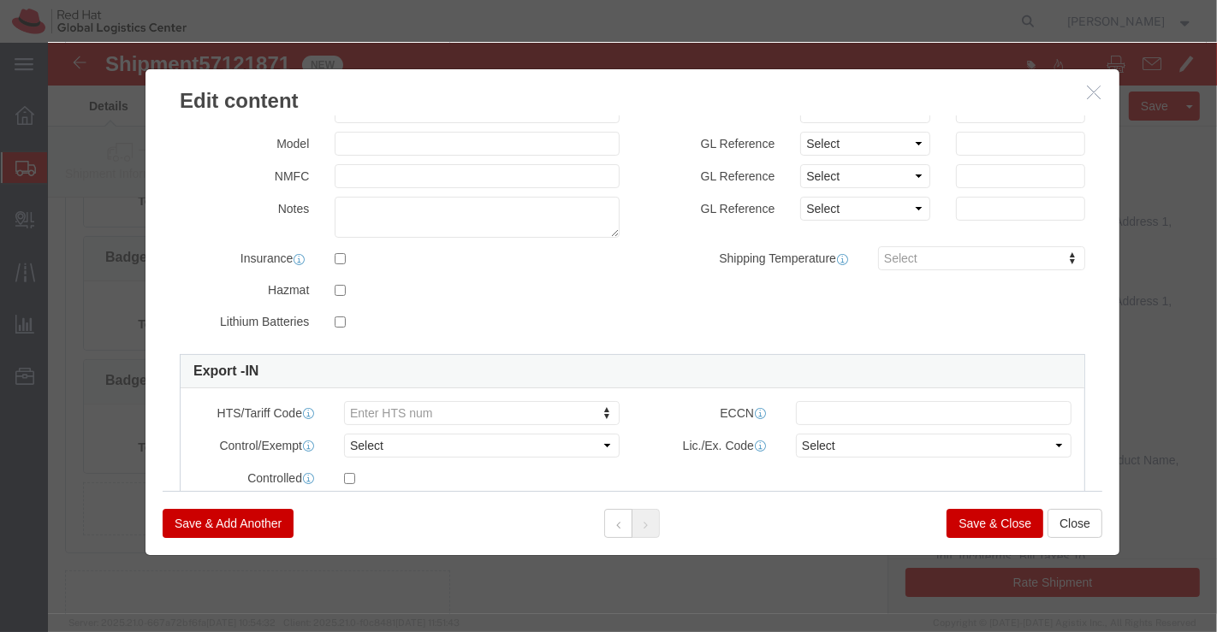
scroll to position [344, 0]
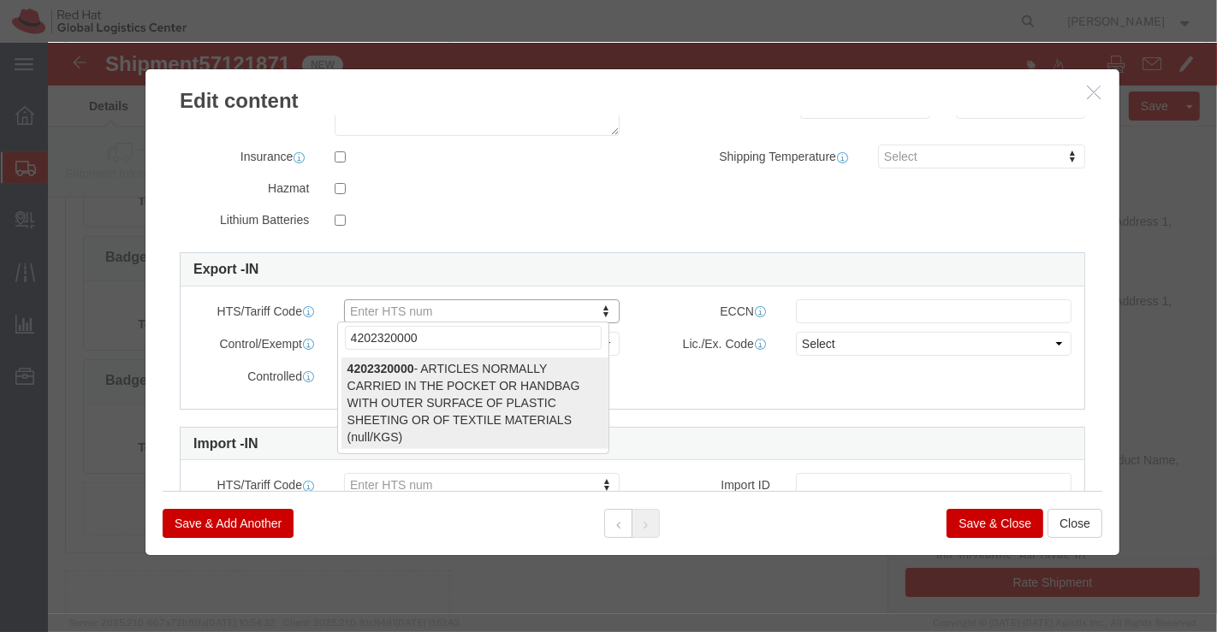
type input "4202320000"
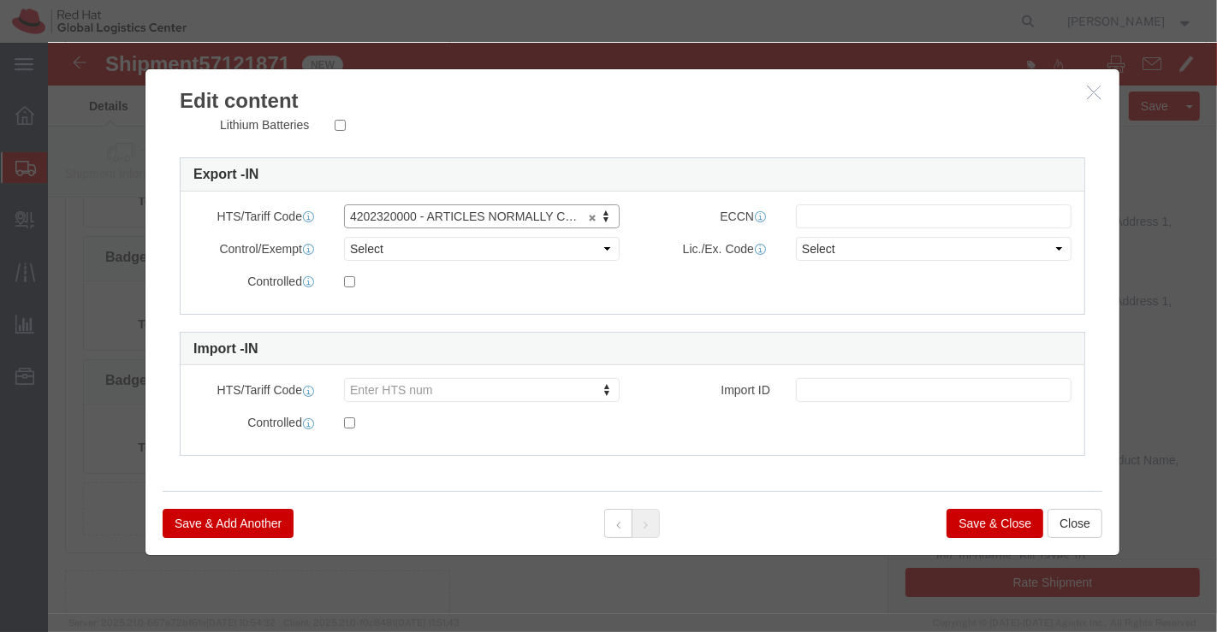
scroll to position [440, 0]
click button "Save & Close"
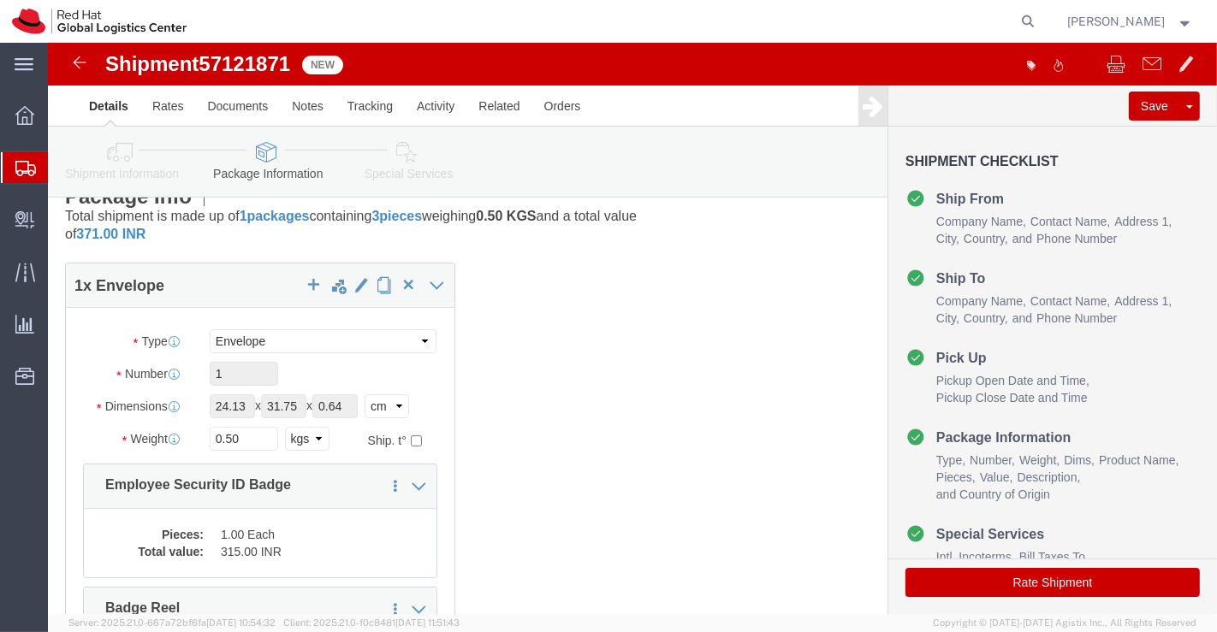
scroll to position [0, 0]
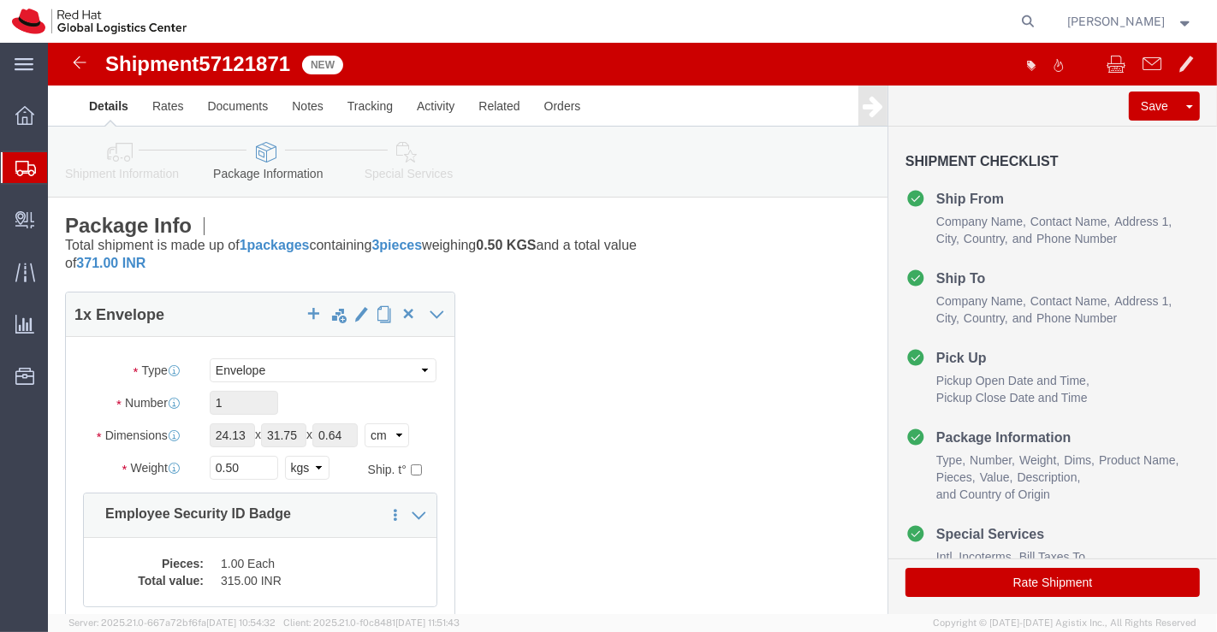
click icon
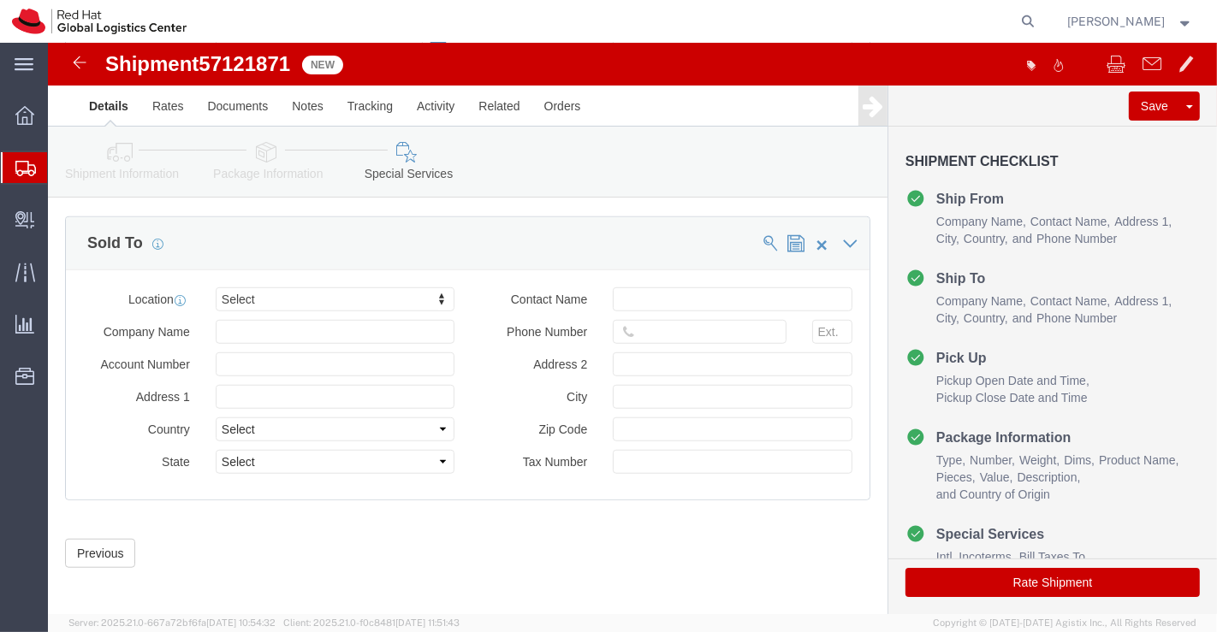
scroll to position [1031, 0]
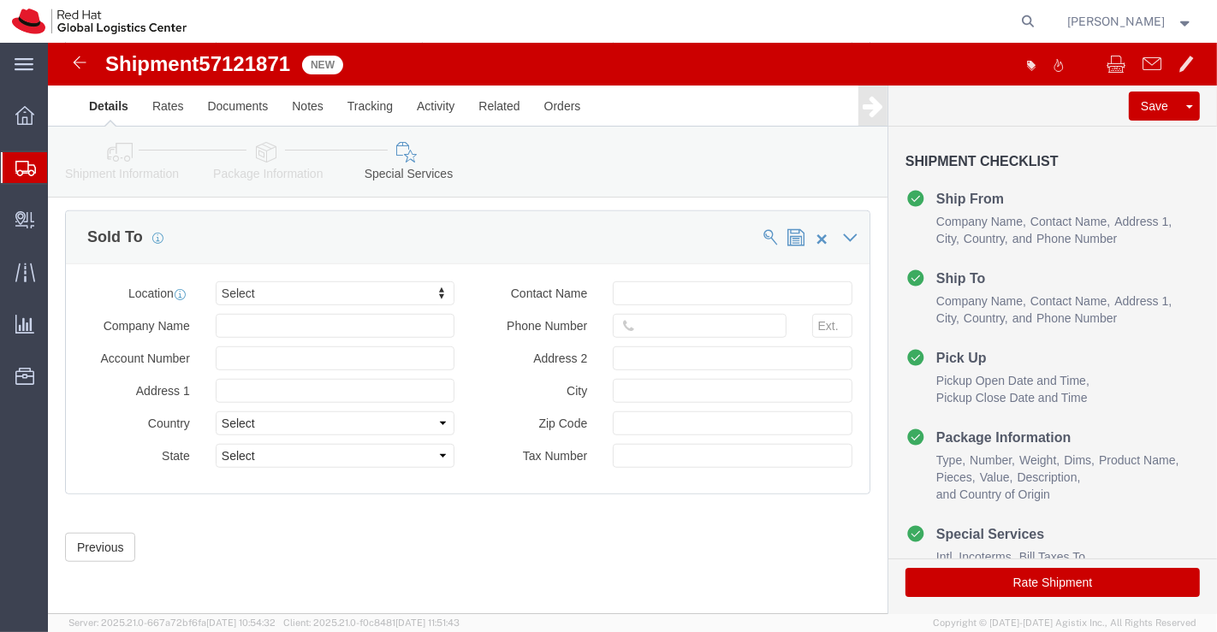
click button "Rate Shipment"
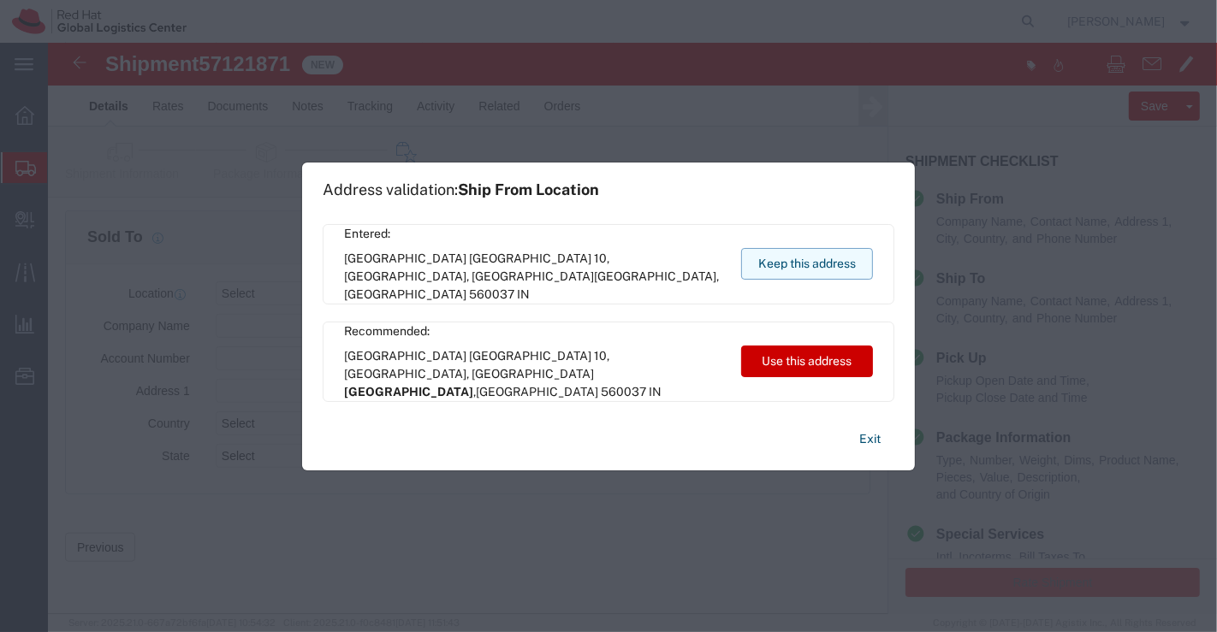
click at [780, 260] on button "Keep this address" at bounding box center [807, 264] width 132 height 32
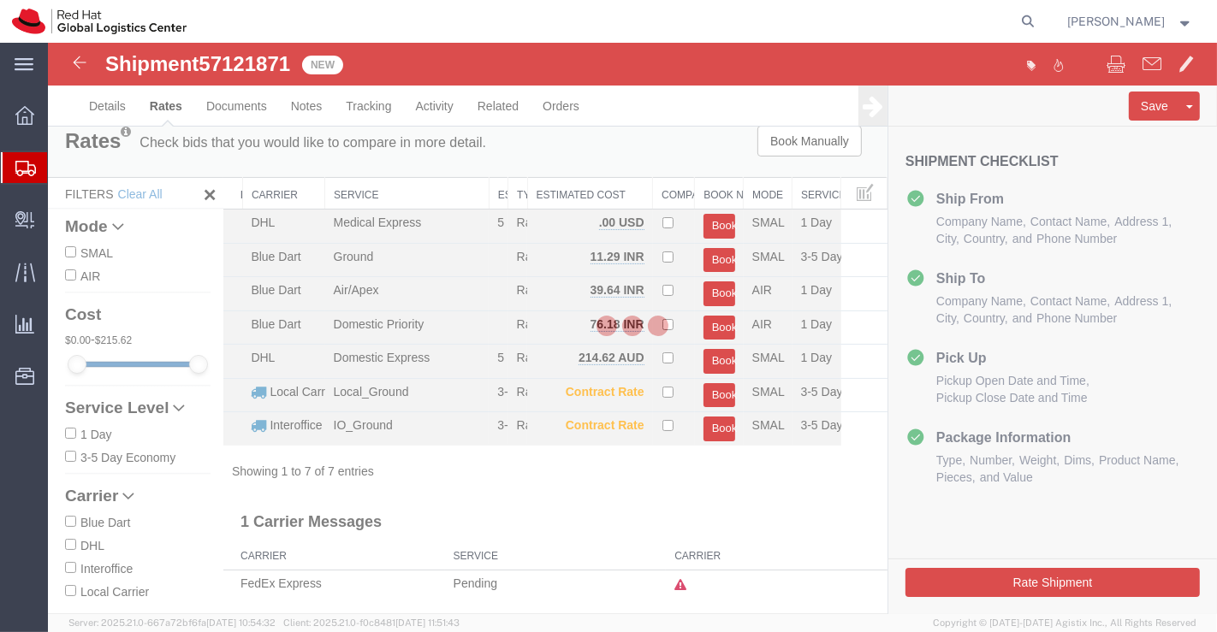
scroll to position [0, 0]
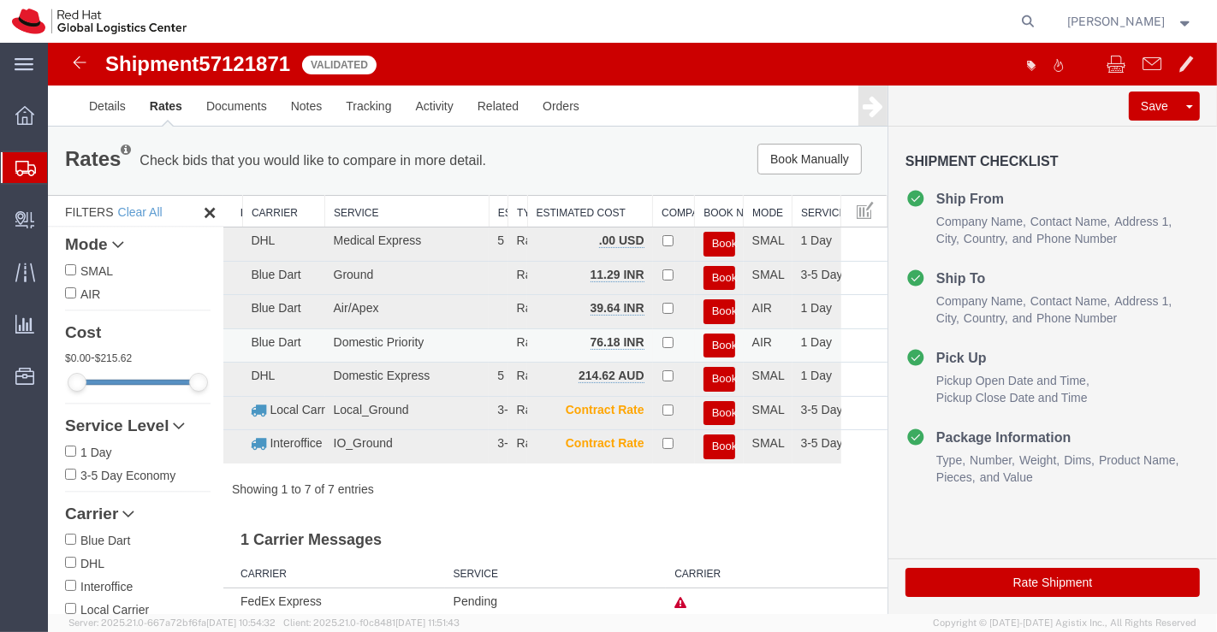
click at [708, 345] on button "Book" at bounding box center [719, 346] width 32 height 25
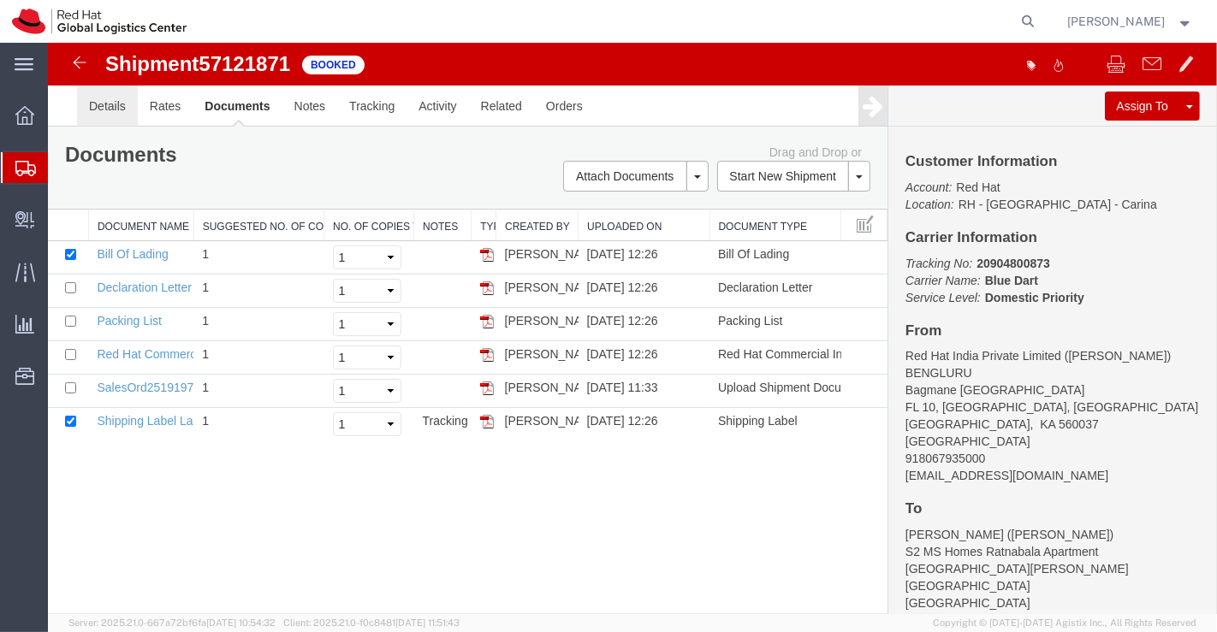
click at [90, 104] on link "Details" at bounding box center [106, 106] width 61 height 41
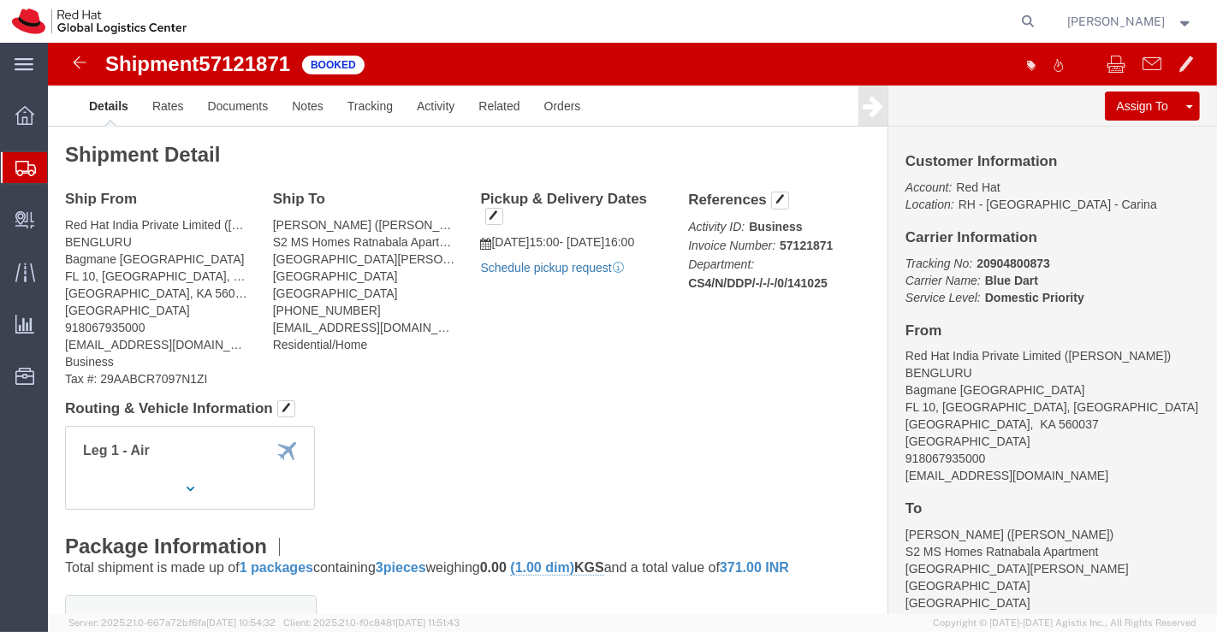
click link "Schedule pickup request"
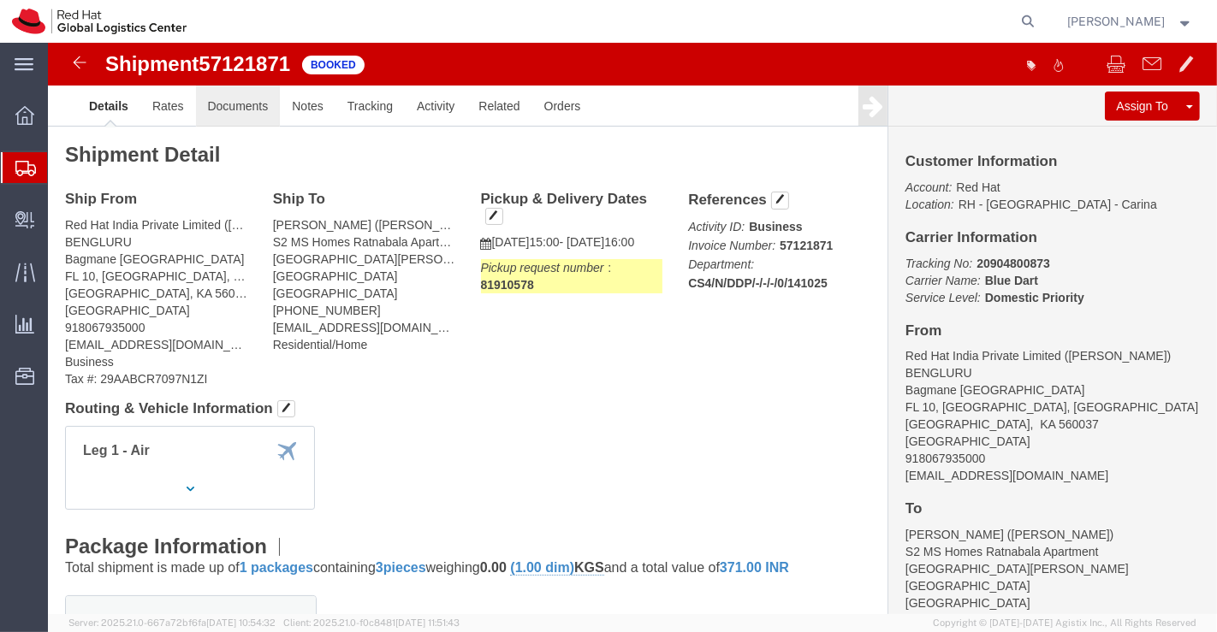
click link "Documents"
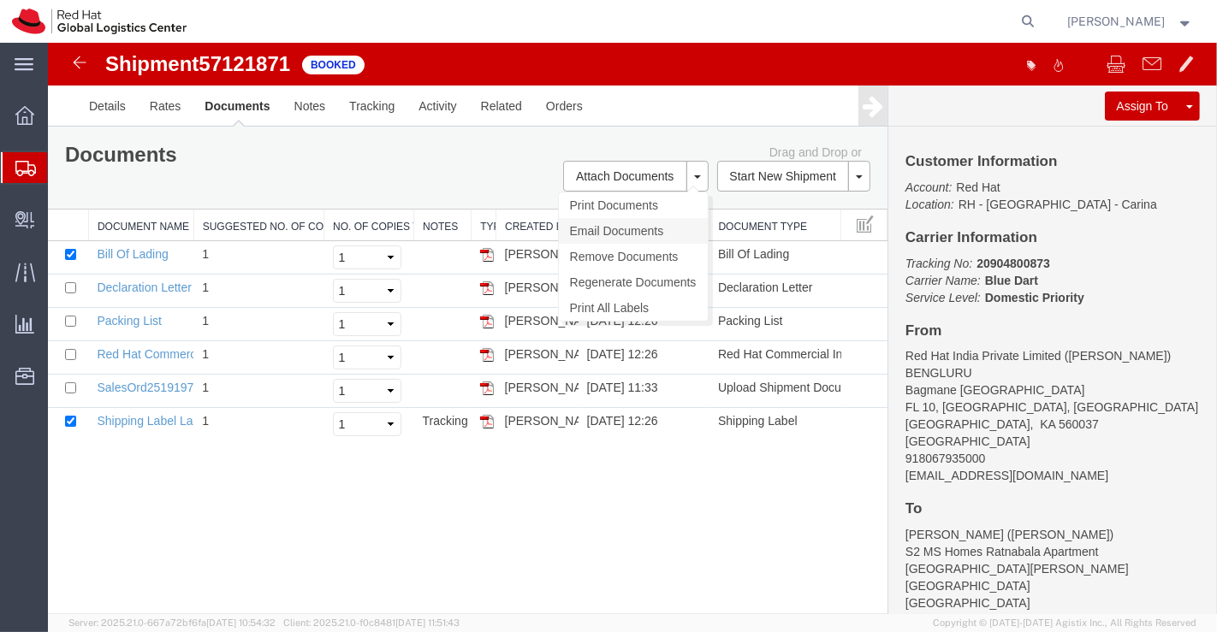
click at [622, 229] on link "Email Documents" at bounding box center [632, 231] width 149 height 26
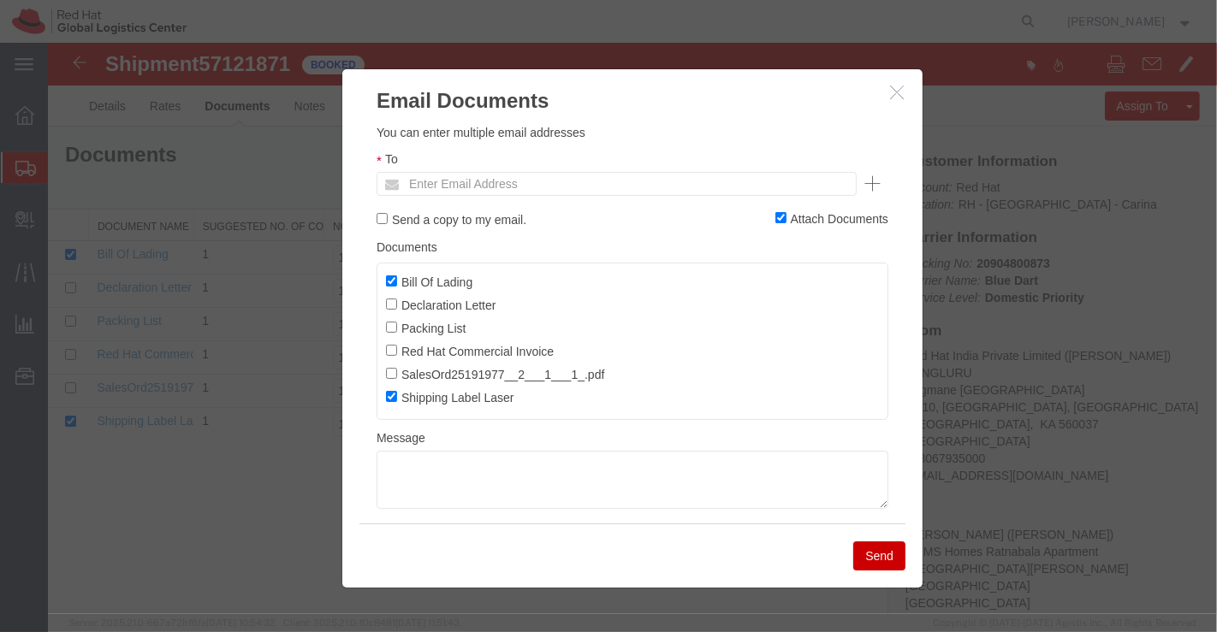
click at [395, 280] on label "Bill Of Lading" at bounding box center [428, 281] width 86 height 19
click at [395, 280] on input "Bill Of Lading" at bounding box center [390, 281] width 11 height 11
checkbox input "false"
click at [414, 187] on input "text" at bounding box center [500, 184] width 200 height 22
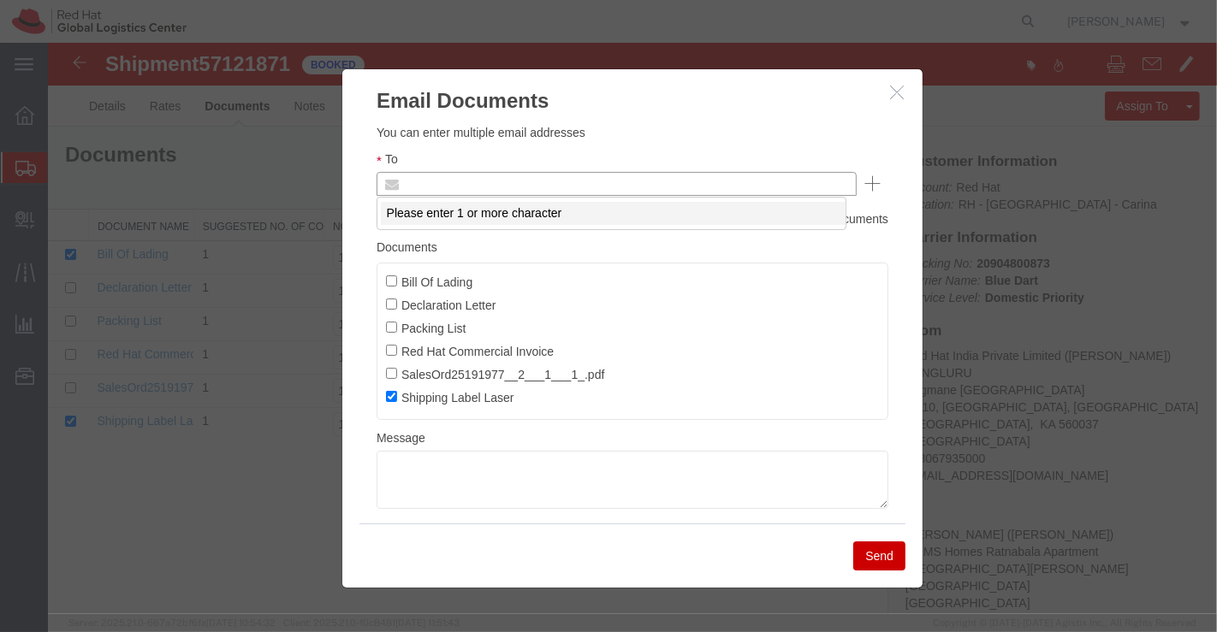
paste input "manantha@redhat.com"
type input "manantha@redhat.com"
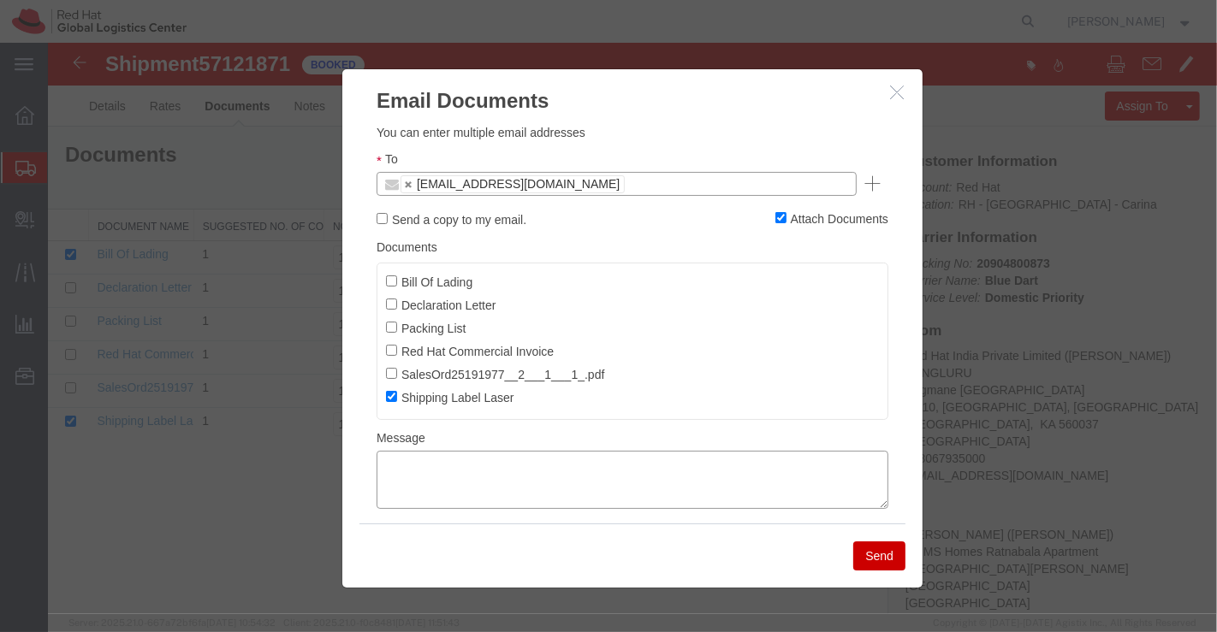
click at [534, 483] on textarea at bounding box center [632, 480] width 512 height 58
type textarea "Please find the shipping label."
click at [876, 561] on button "Send" at bounding box center [878, 556] width 52 height 29
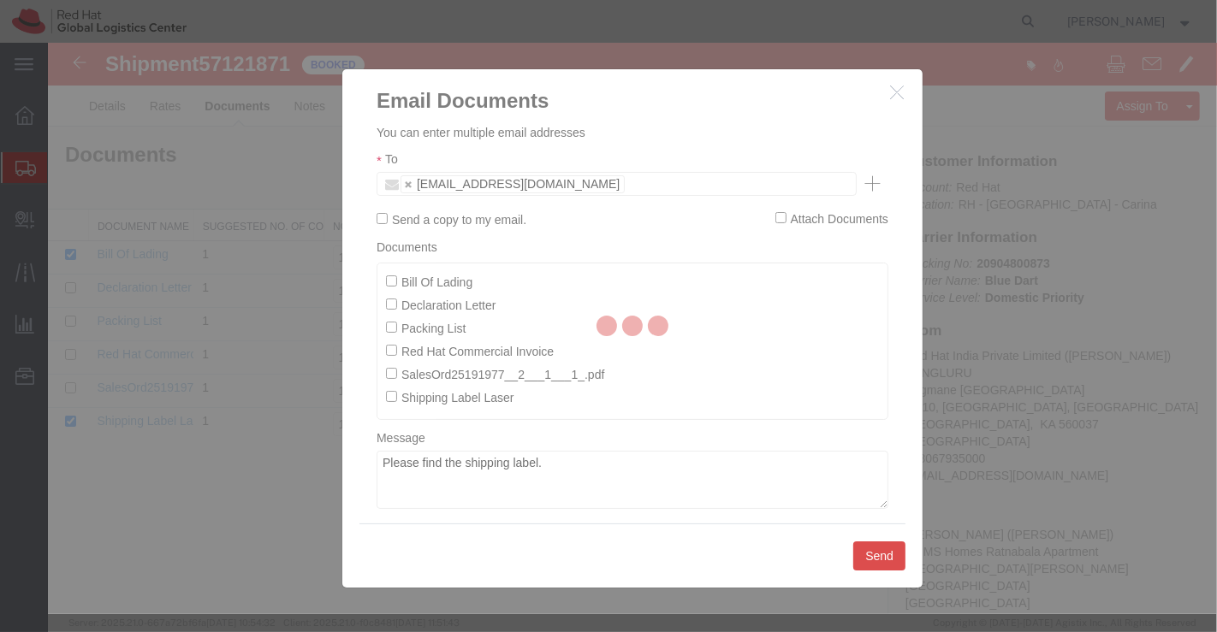
checkbox input "false"
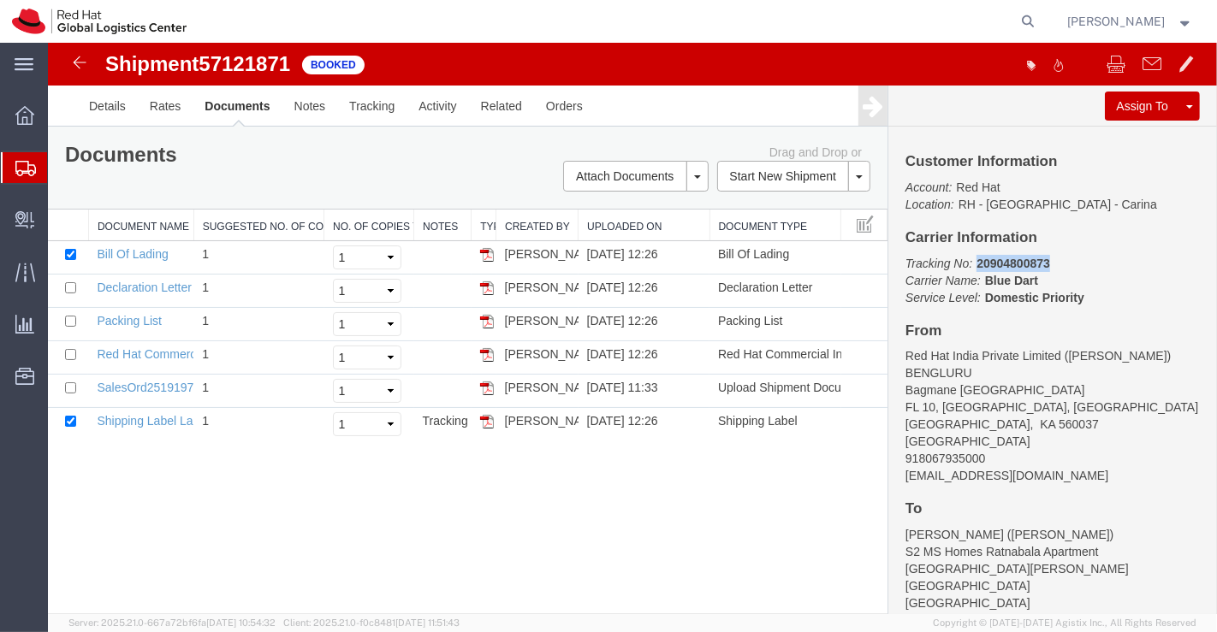
drag, startPoint x: 976, startPoint y: 261, endPoint x: 1076, endPoint y: 262, distance: 99.3
click at [1076, 262] on p "Tracking No: 20904800873 Carrier Name: Blue Dart Blue Dart Service Level: Domes…" at bounding box center [1052, 280] width 294 height 51
copy b "20904800873"
click at [92, 111] on link "Details" at bounding box center [106, 106] width 61 height 41
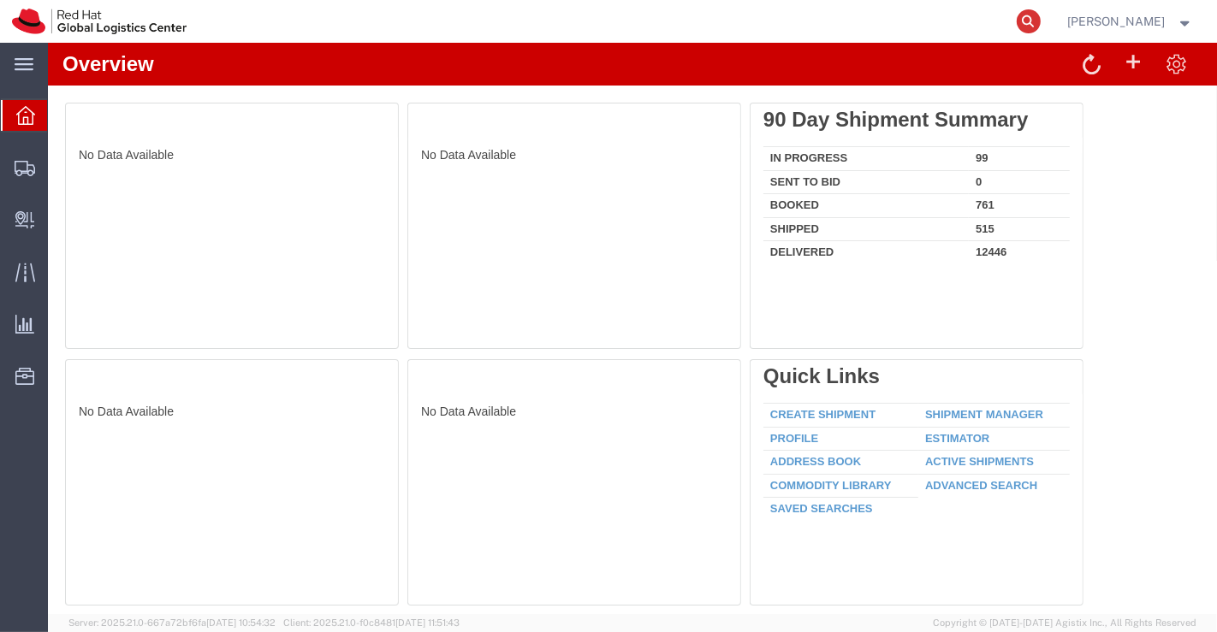
click at [1033, 21] on icon at bounding box center [1029, 21] width 24 height 24
paste input "20901268415"
type input "20901268415"
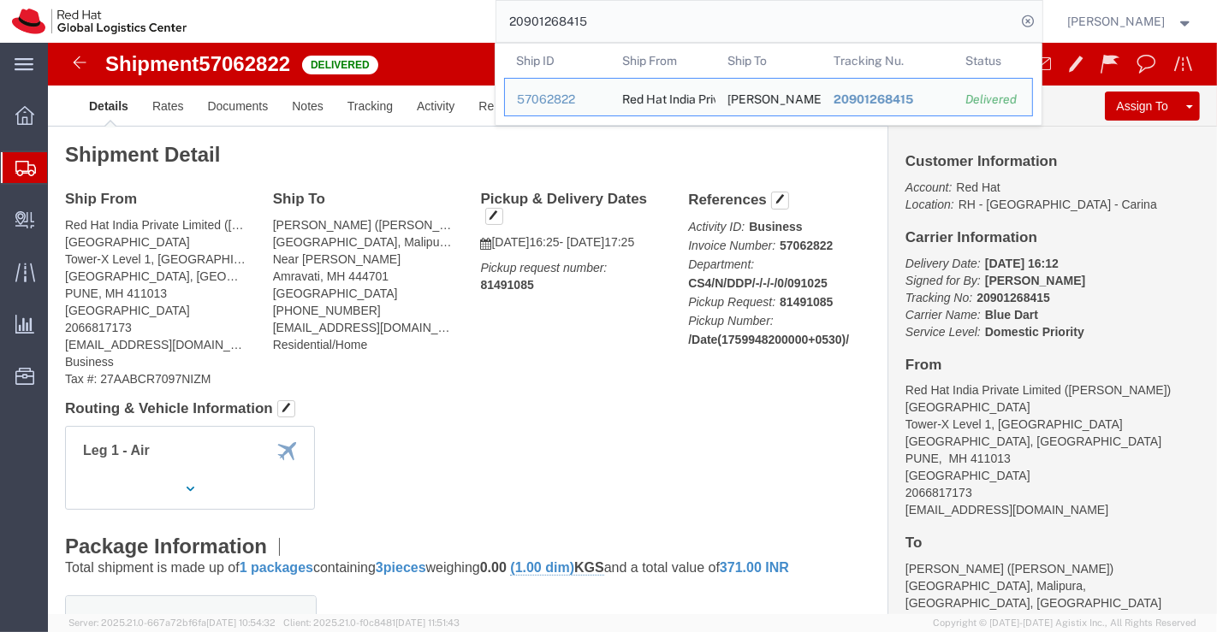
click div "Shipment Detail Ship From Red Hat India Private Limited (Vaishnavi Jadhav) PUNE…"
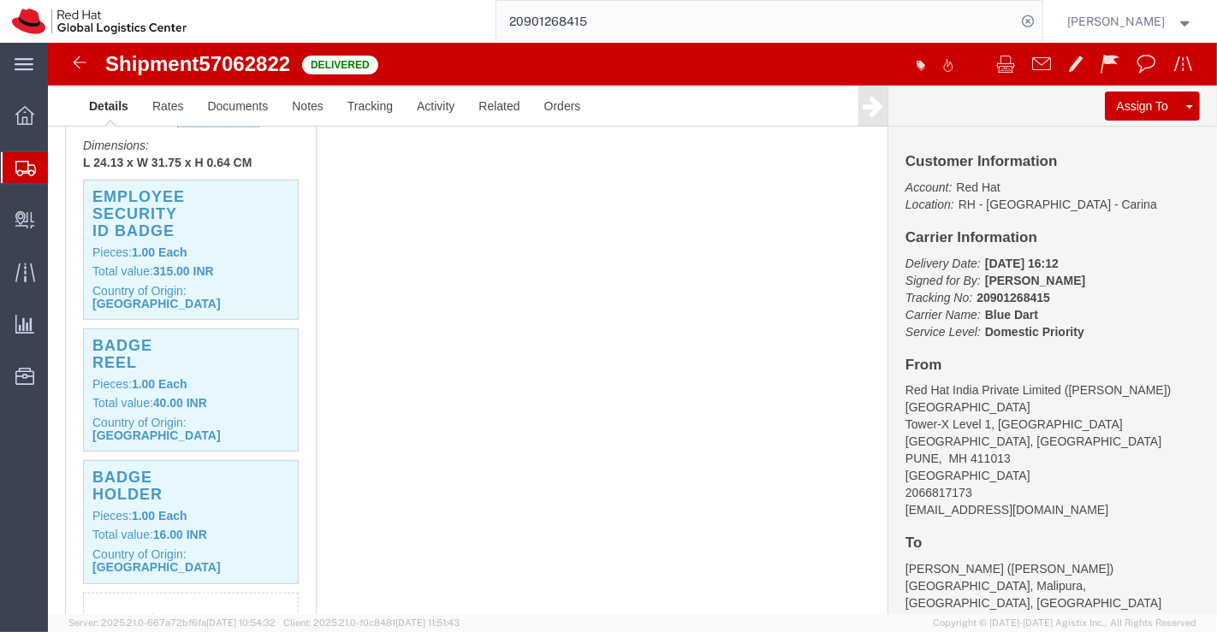
scroll to position [570, 0]
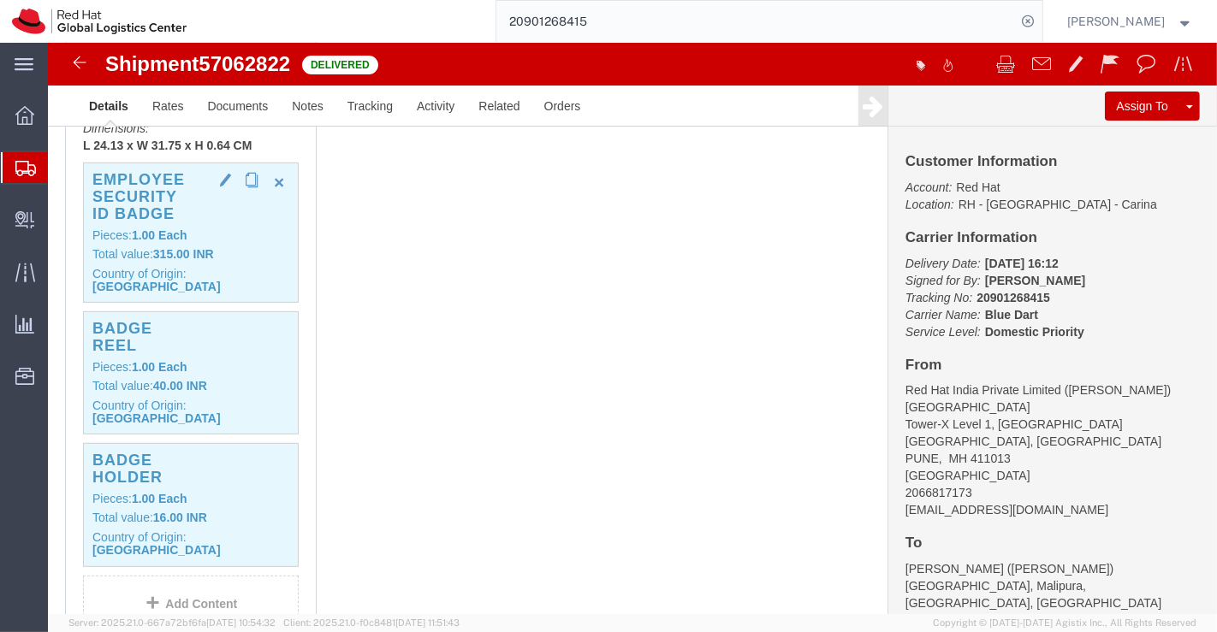
click div "Employee Security ID Badge Pieces: 1.00 Each Total value: 315.00 INR Country of…"
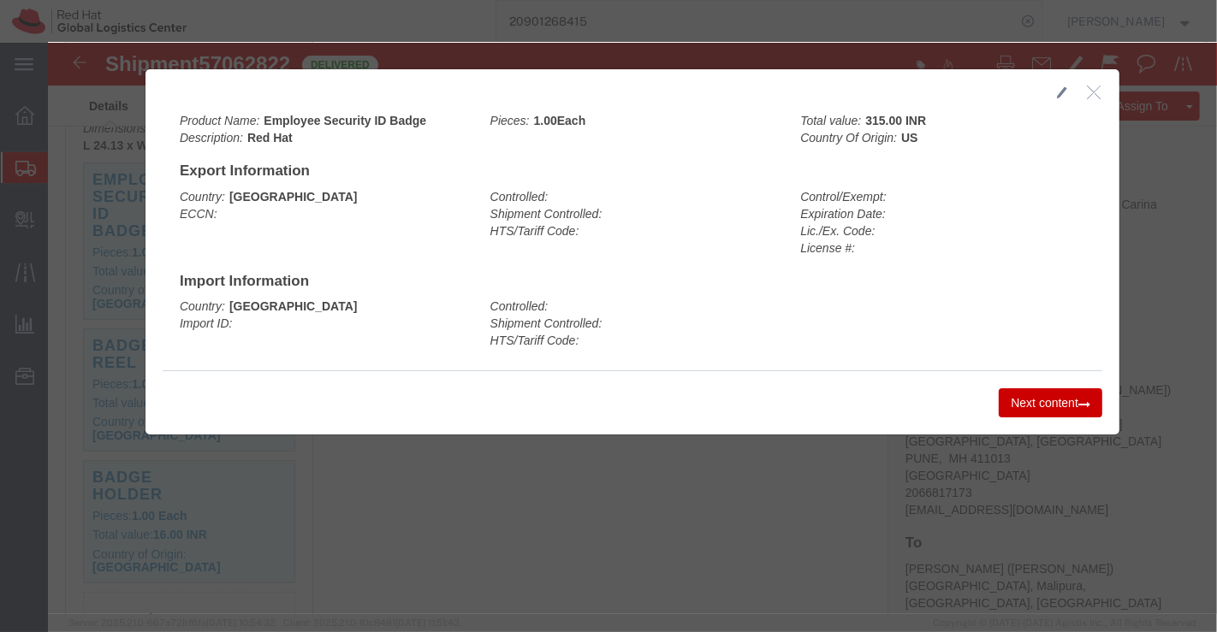
click icon "button"
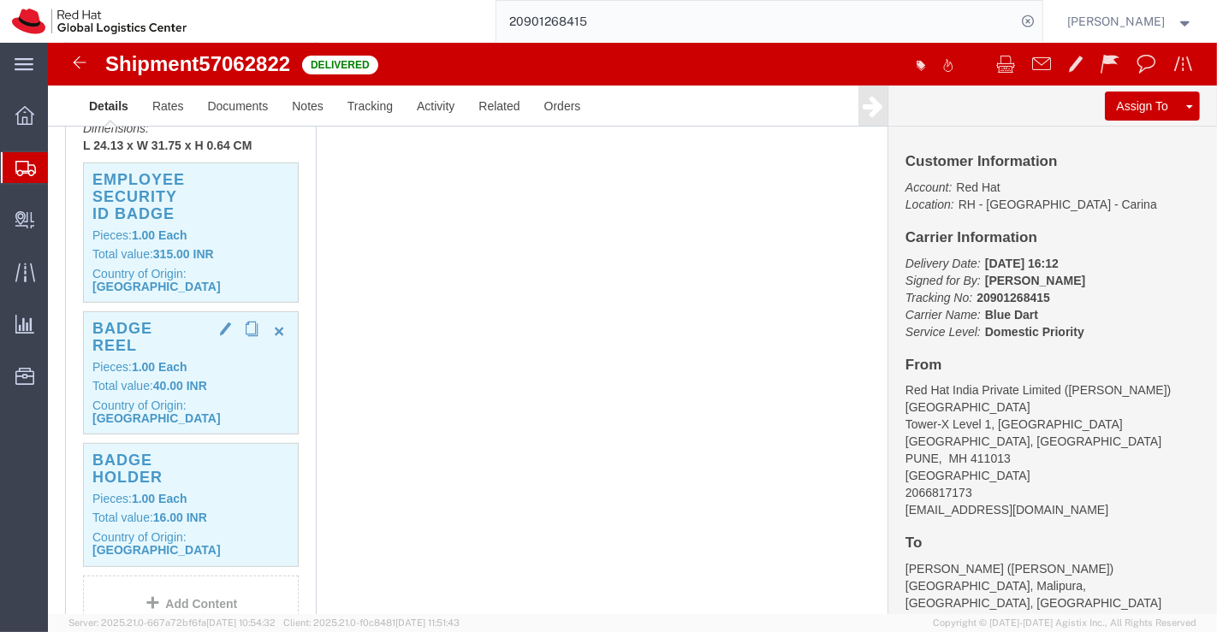
click div "Badge Reel Pieces: 1.00 Each Total value: 40.00 INR Country of Origin: China"
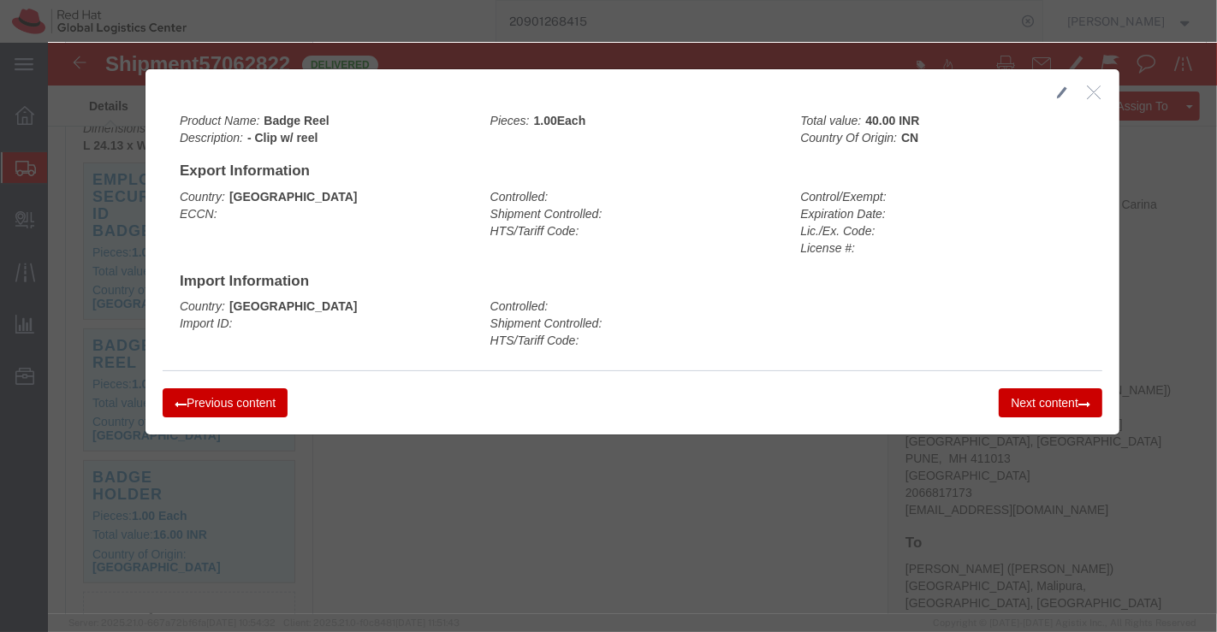
click button "Next content"
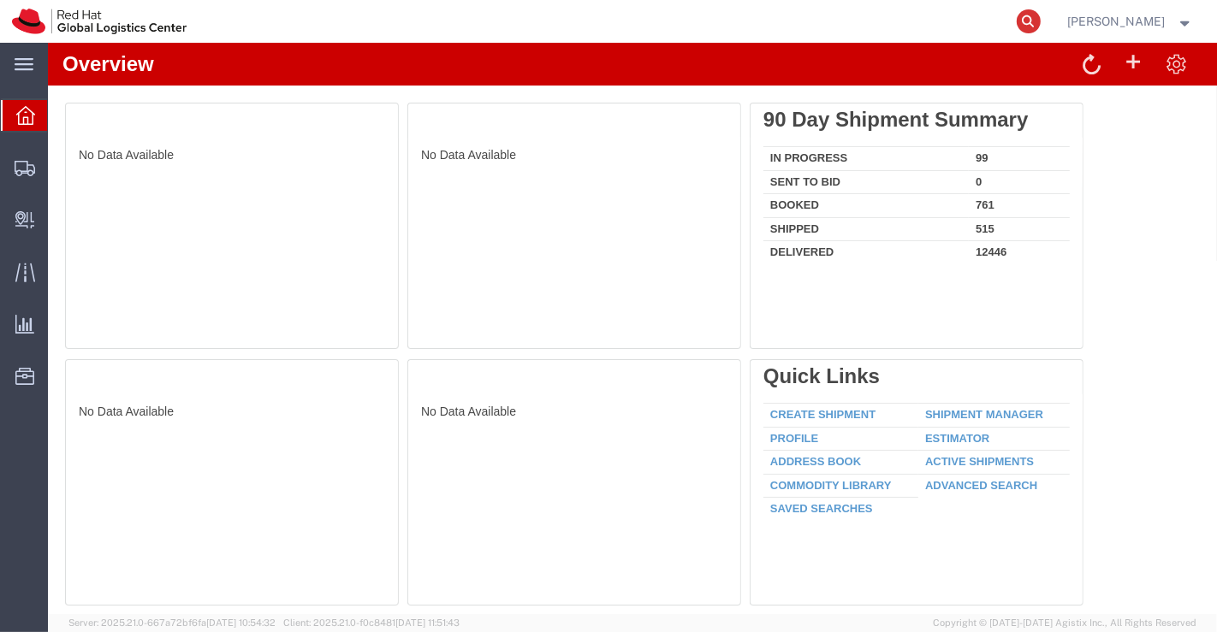
click at [1035, 18] on icon at bounding box center [1029, 21] width 24 height 24
paste input "394172174145"
type input "394172174145"
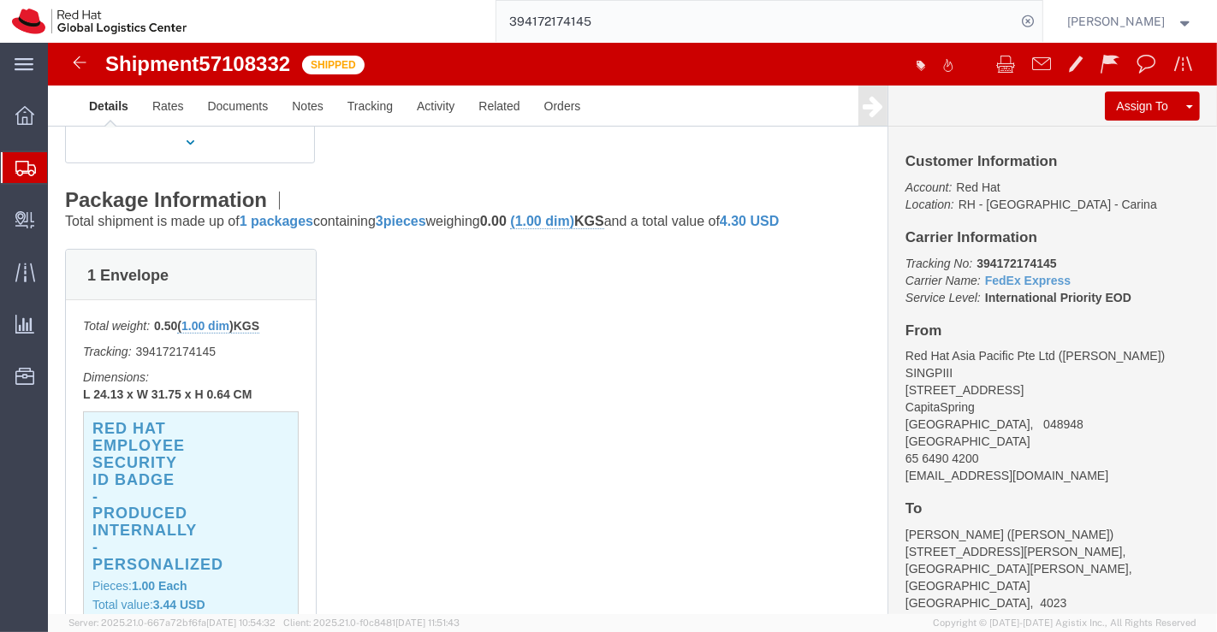
scroll to position [380, 0]
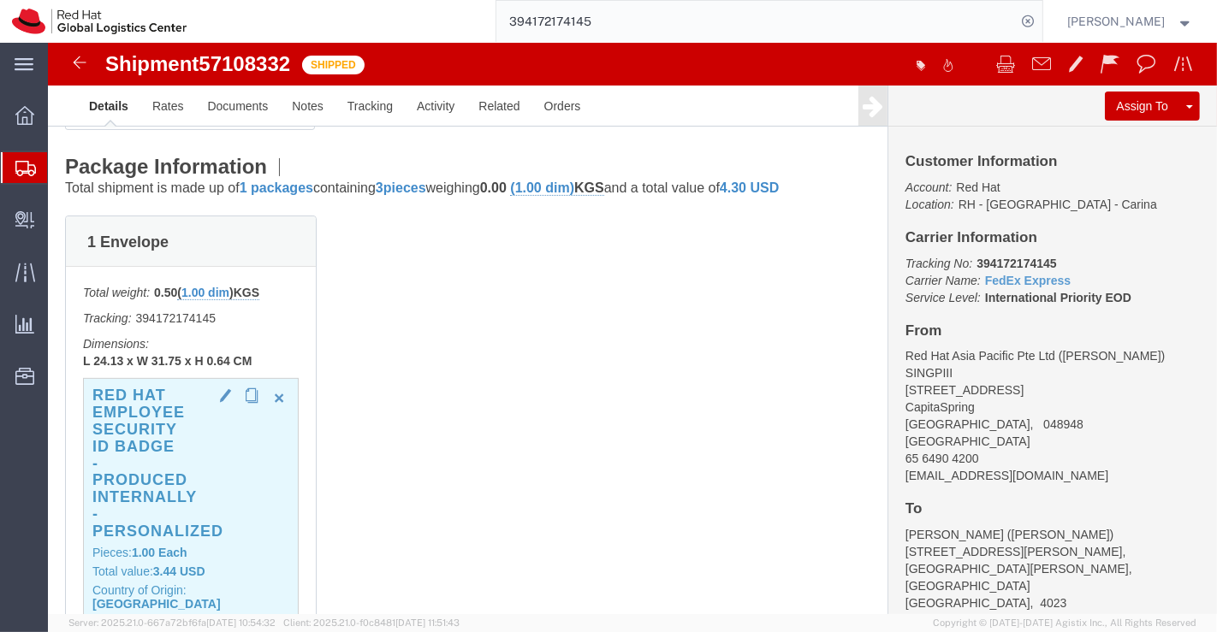
click h3 "Red Hat Employee Security ID Badge - Produced Internally - personalized"
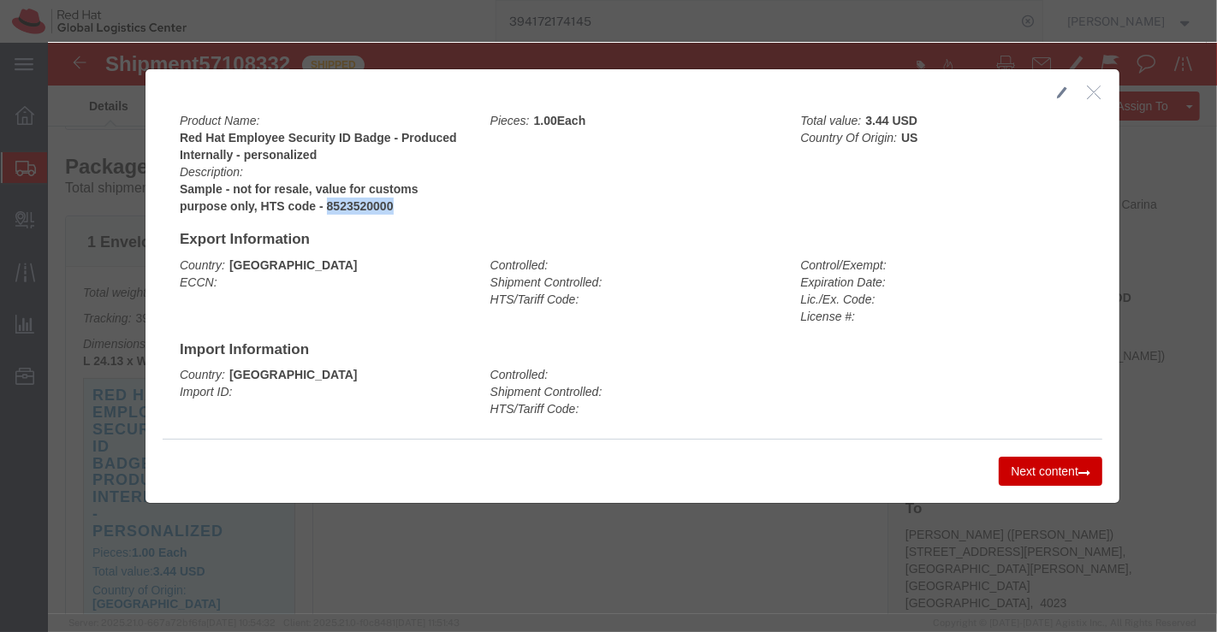
drag, startPoint x: 273, startPoint y: 159, endPoint x: 350, endPoint y: 160, distance: 77.0
click b "Sample - not for resale, value for customs purpose only, HTS code - 8523520000"
copy b "8523520000"
click div "Product Name: Red Hat Employee Security ID Badge - Produced Internally - person…"
click icon "button"
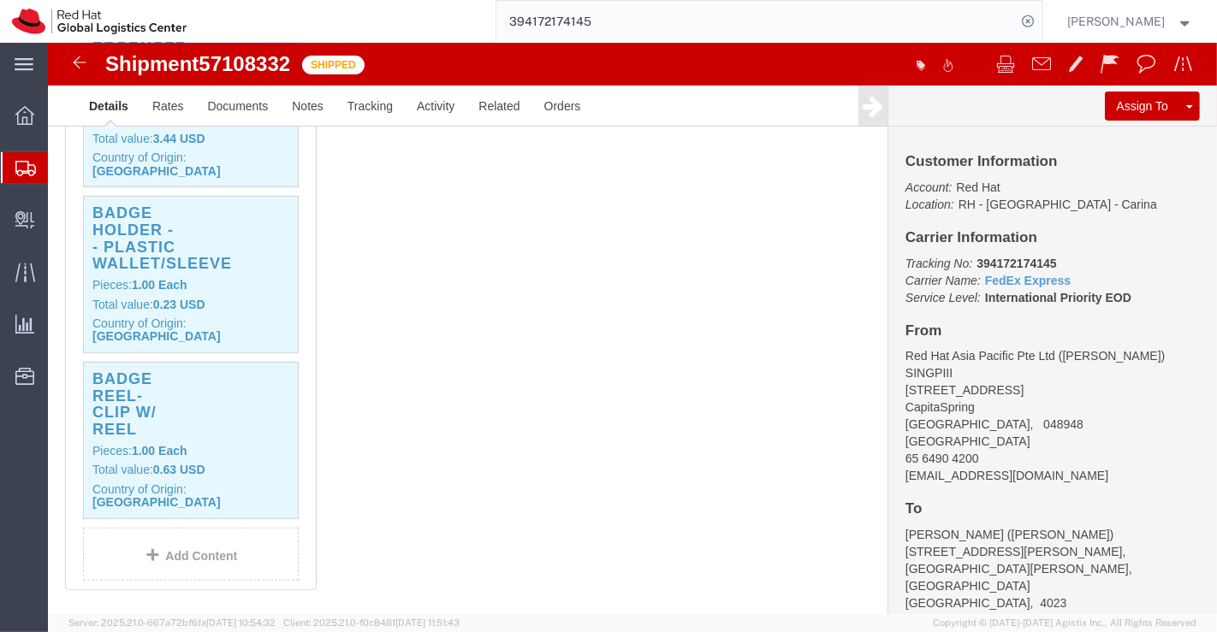
scroll to position [856, 0]
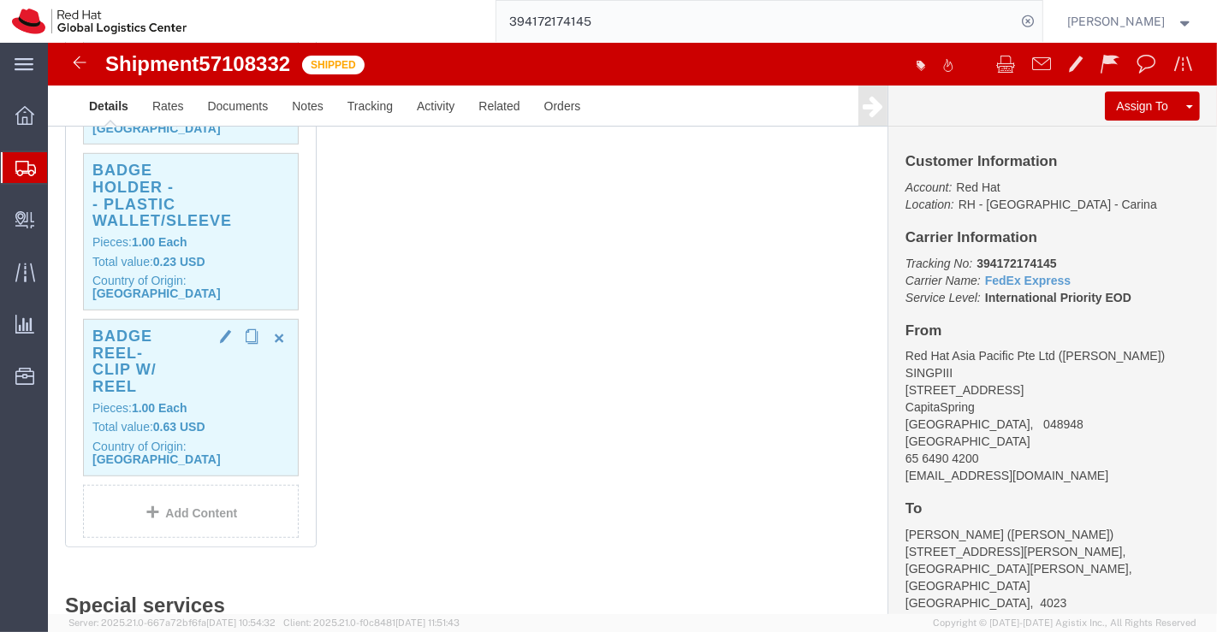
click b "0.63 USD"
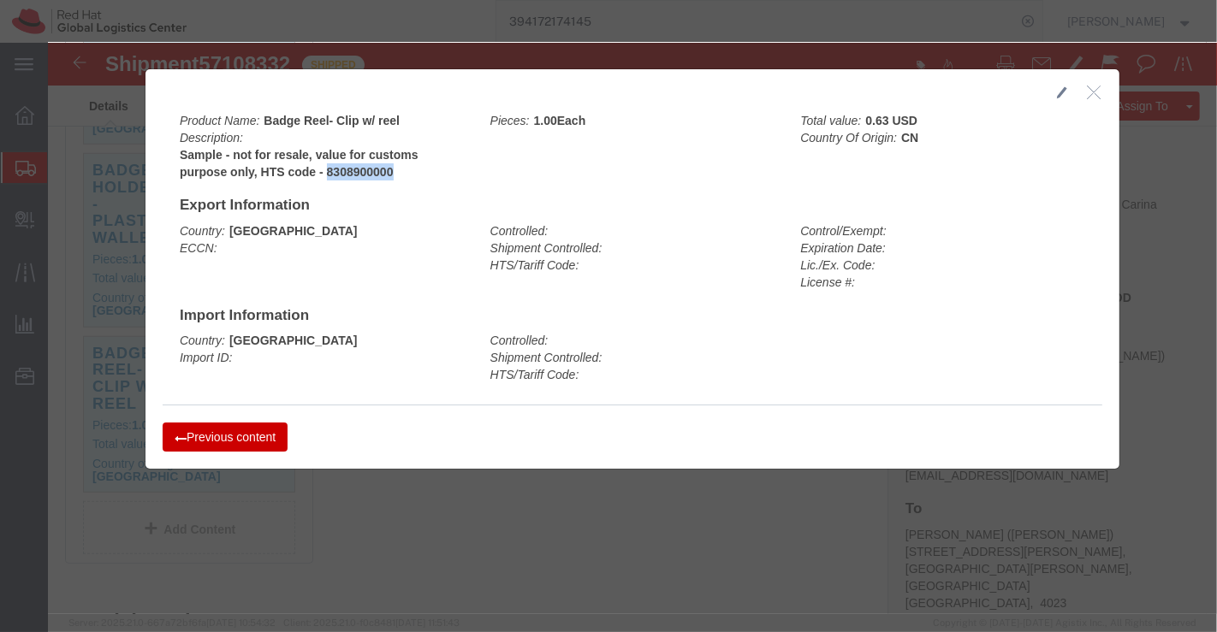
drag, startPoint x: 271, startPoint y: 128, endPoint x: 345, endPoint y: 127, distance: 73.6
click b "Sample - not for resale, value for customs purpose only, HTS code - 8308900000"
copy b "8308900000"
click icon "button"
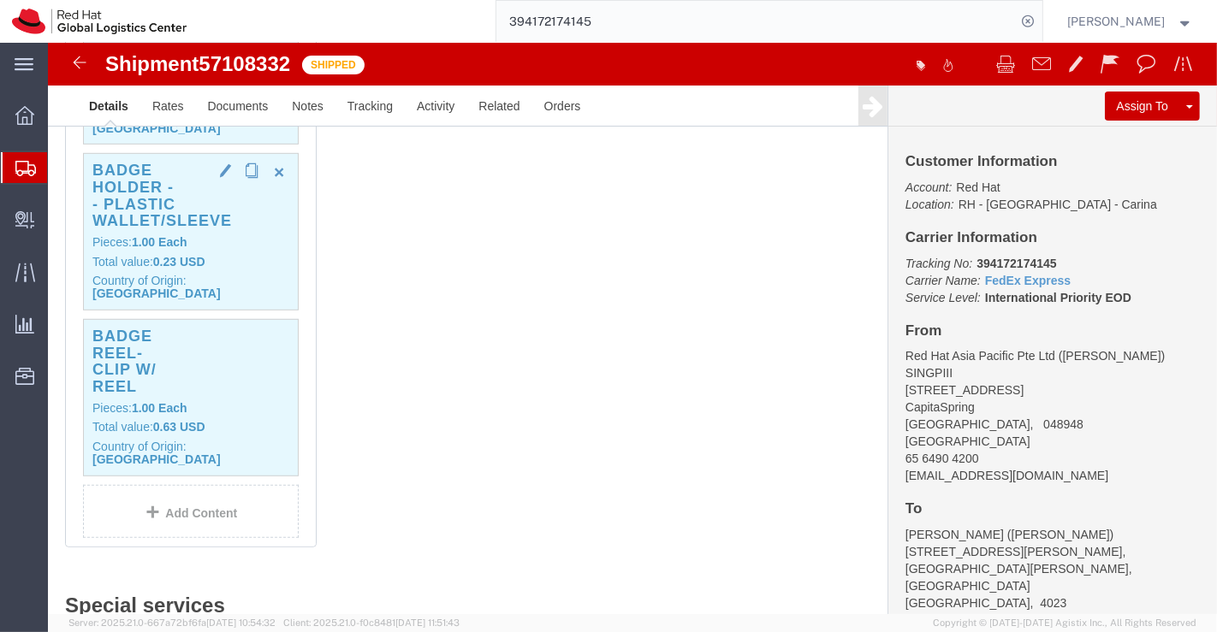
click b "1.00"
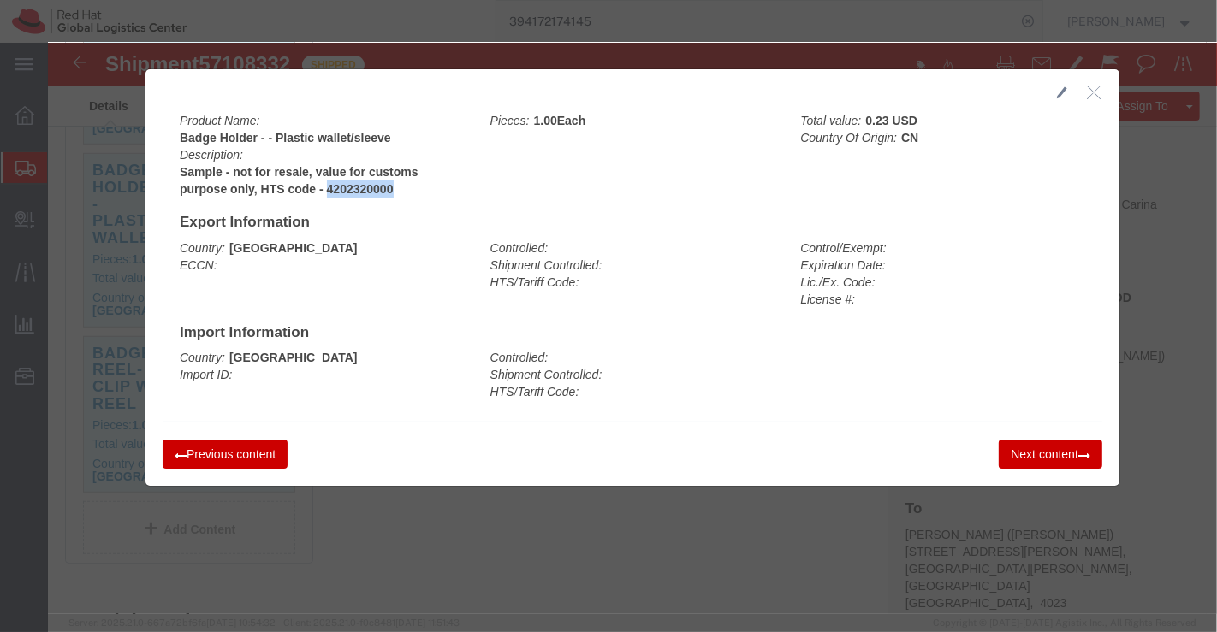
drag, startPoint x: 273, startPoint y: 144, endPoint x: 355, endPoint y: 141, distance: 82.2
click b "Sample - not for resale, value for customs purpose only, HTS code - 4202320000"
copy b "4202320000"
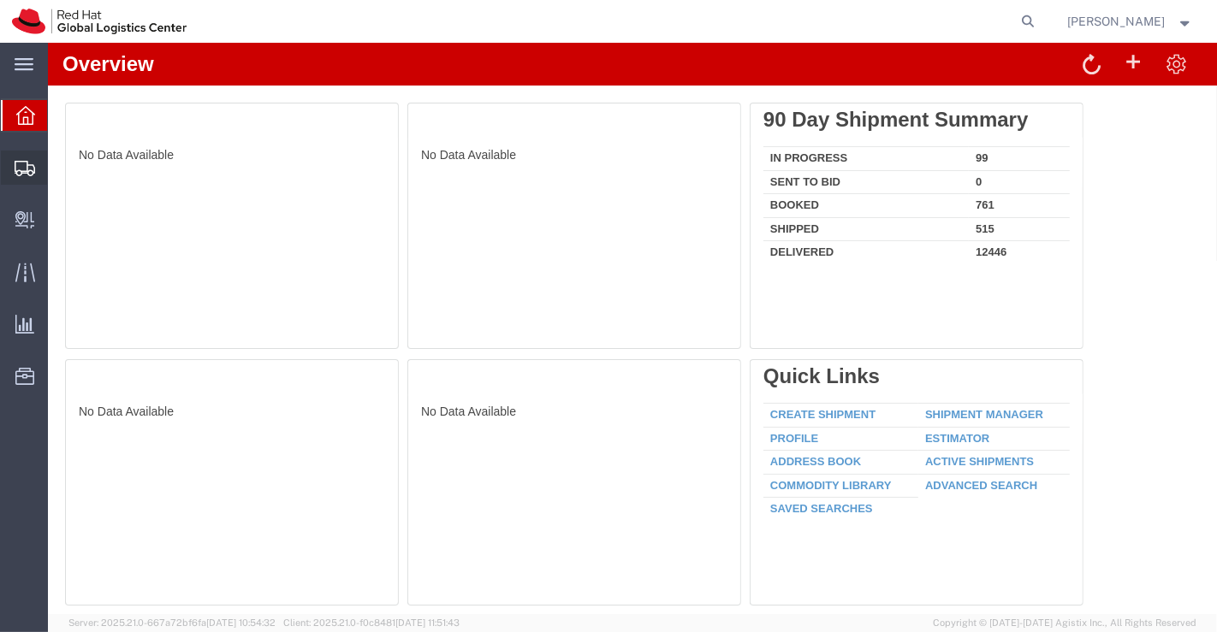
click at [0, 0] on span "Shipment Manager" at bounding box center [0, 0] width 0 height 0
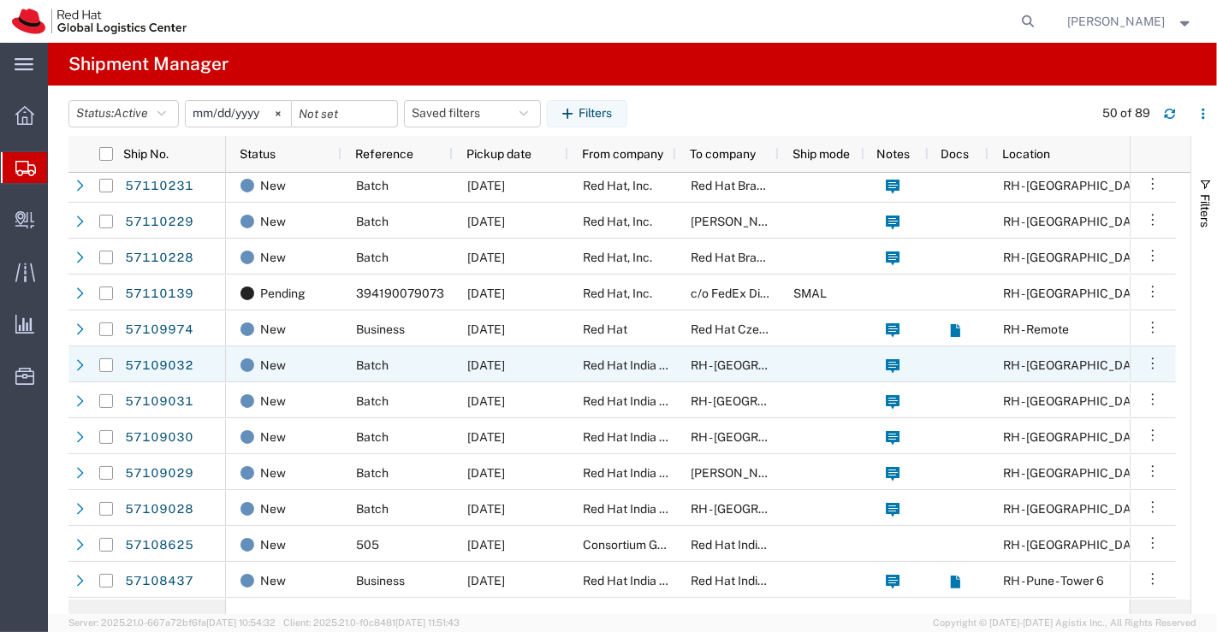
scroll to position [475, 0]
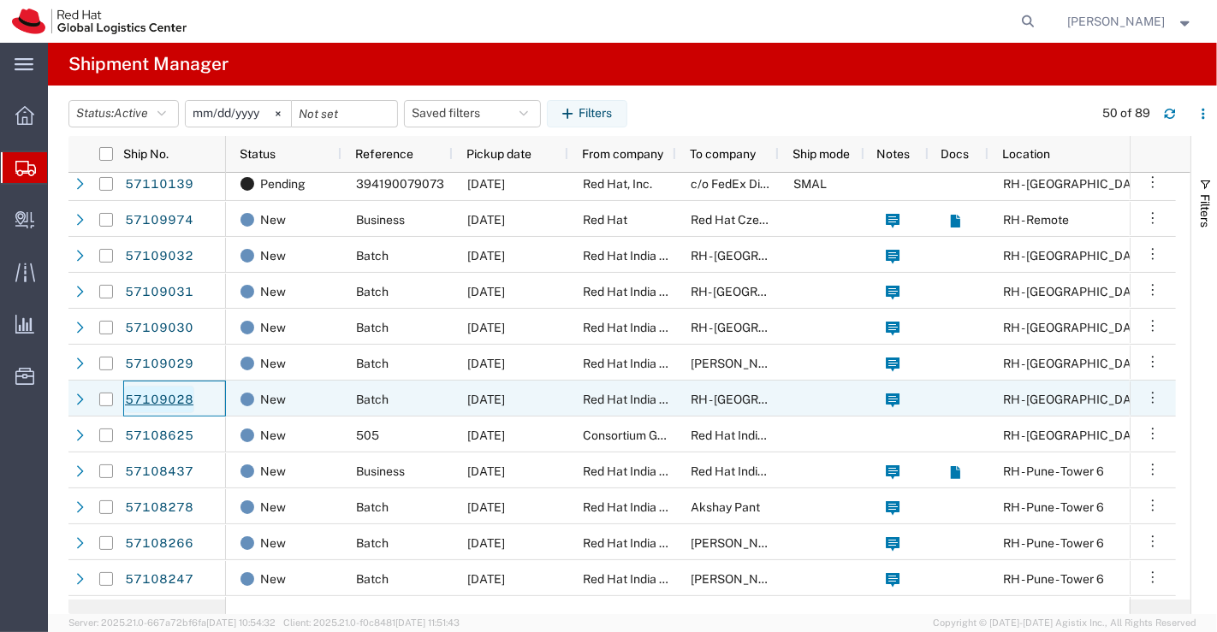
click at [182, 397] on link "57109028" at bounding box center [159, 399] width 70 height 27
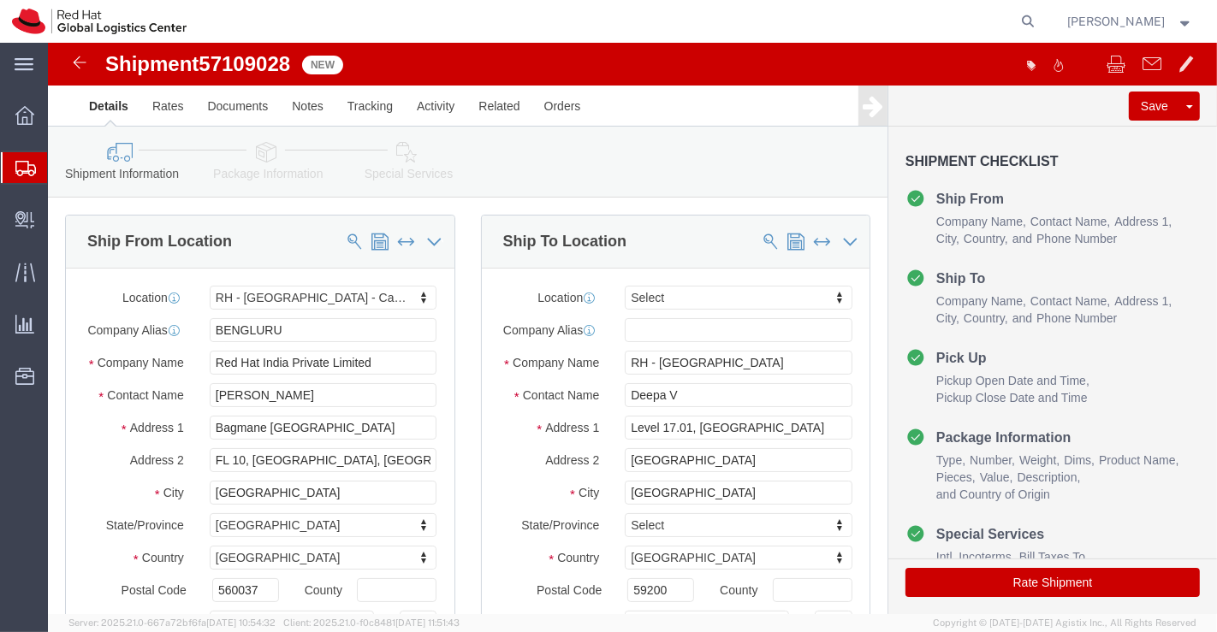
select select "37925"
select select
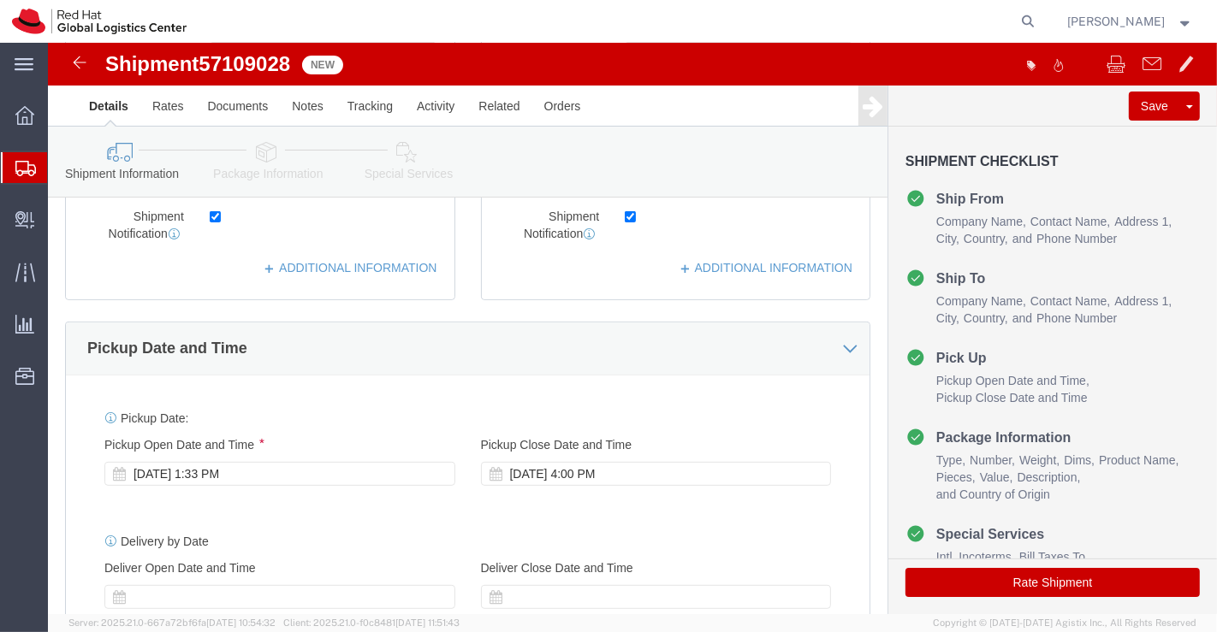
scroll to position [475, 0]
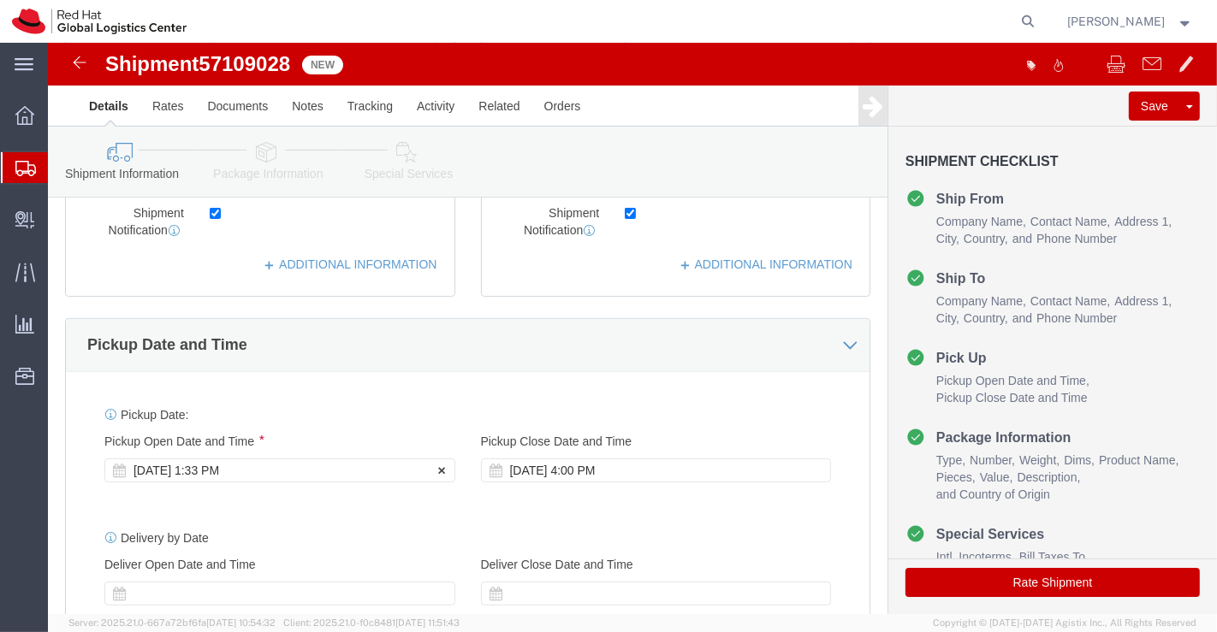
click div "[DATE] 1:33 PM"
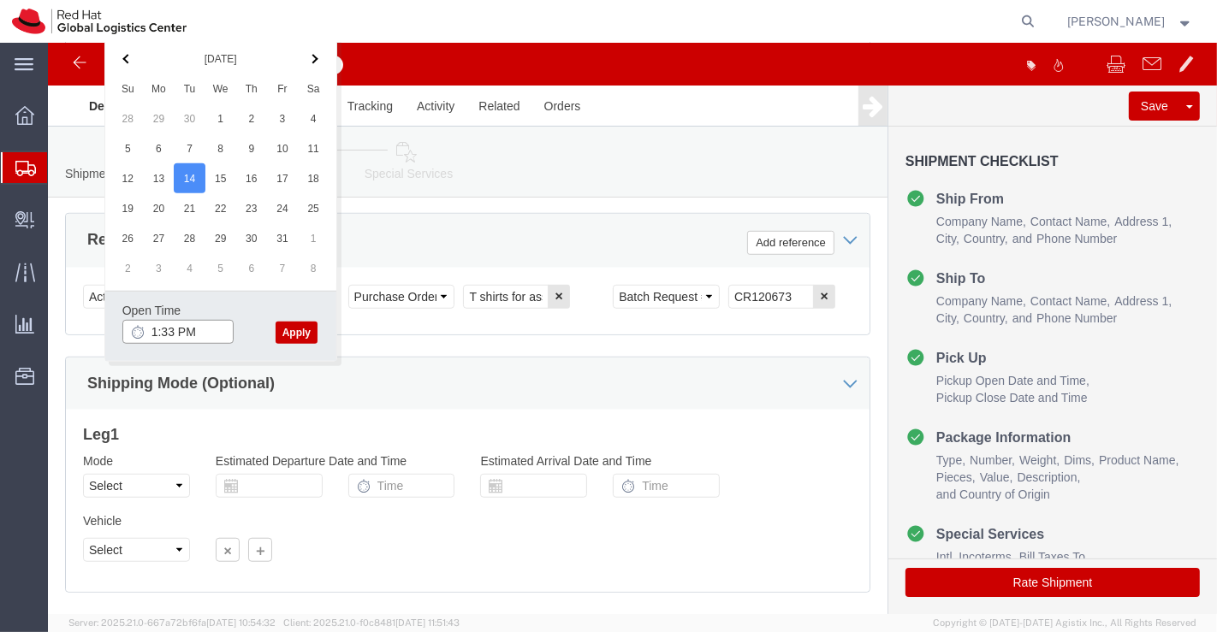
click input "1:33 PM"
type input "6:00 PM"
click button "Apply"
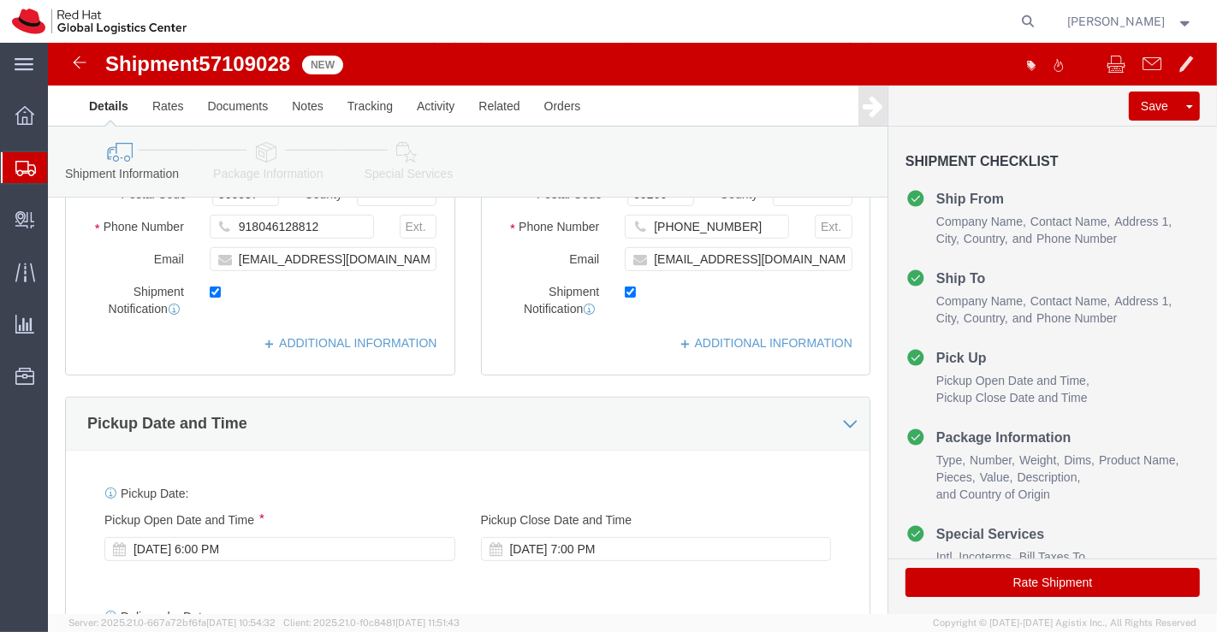
scroll to position [366, 0]
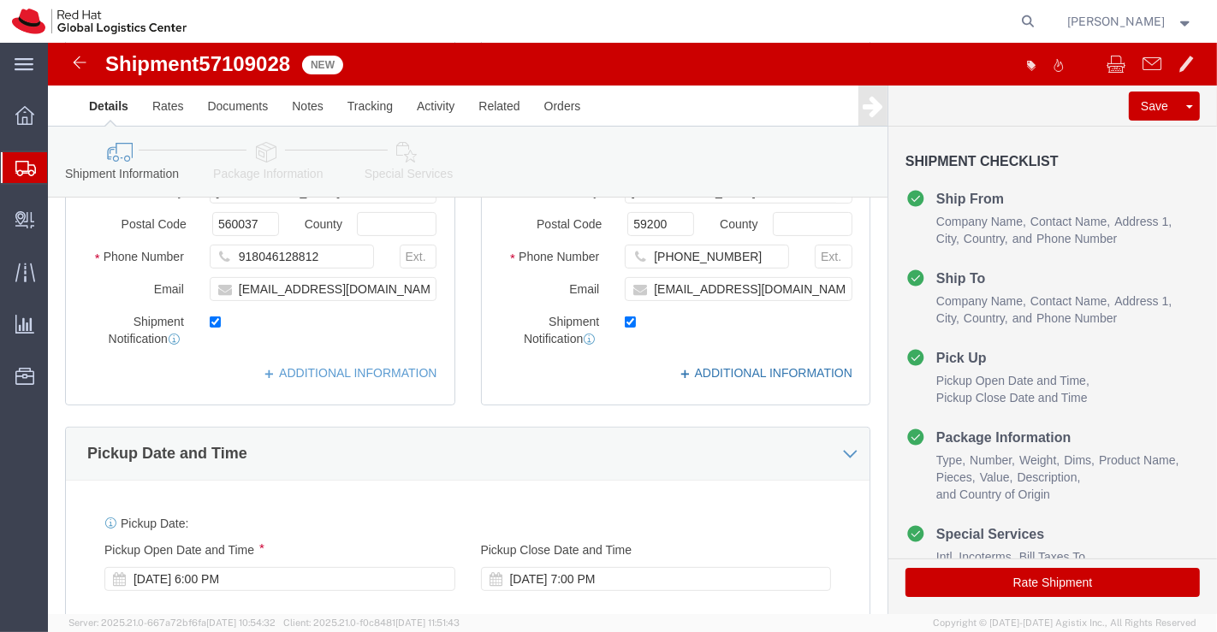
click link "ADDITIONAL INFORMATION"
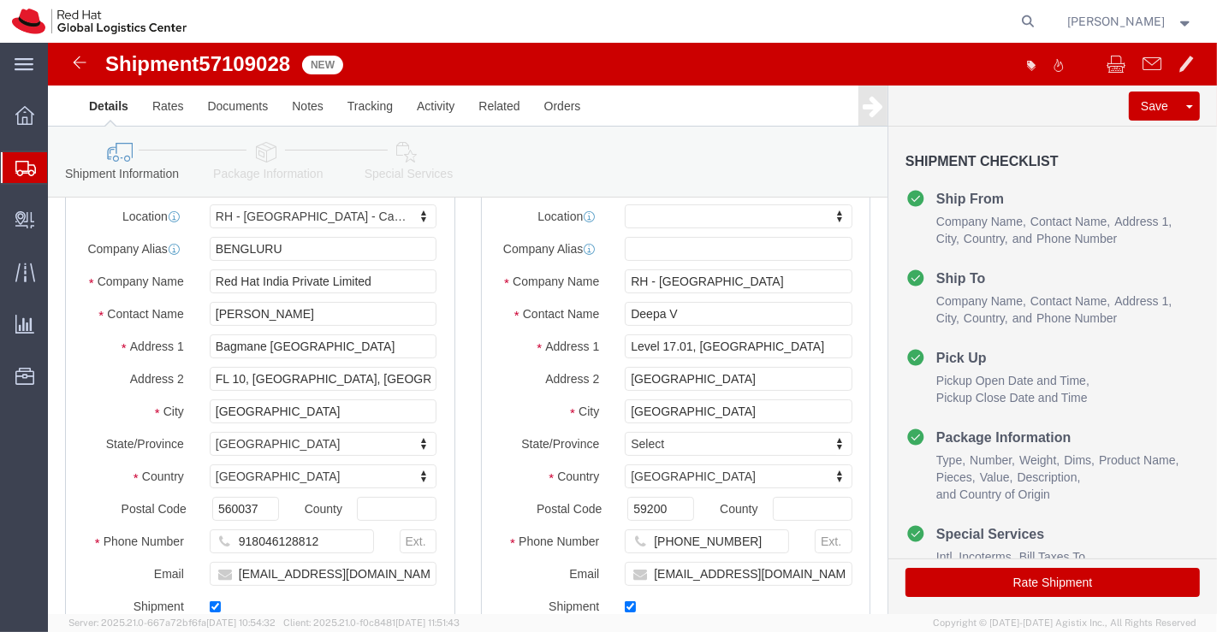
scroll to position [0, 0]
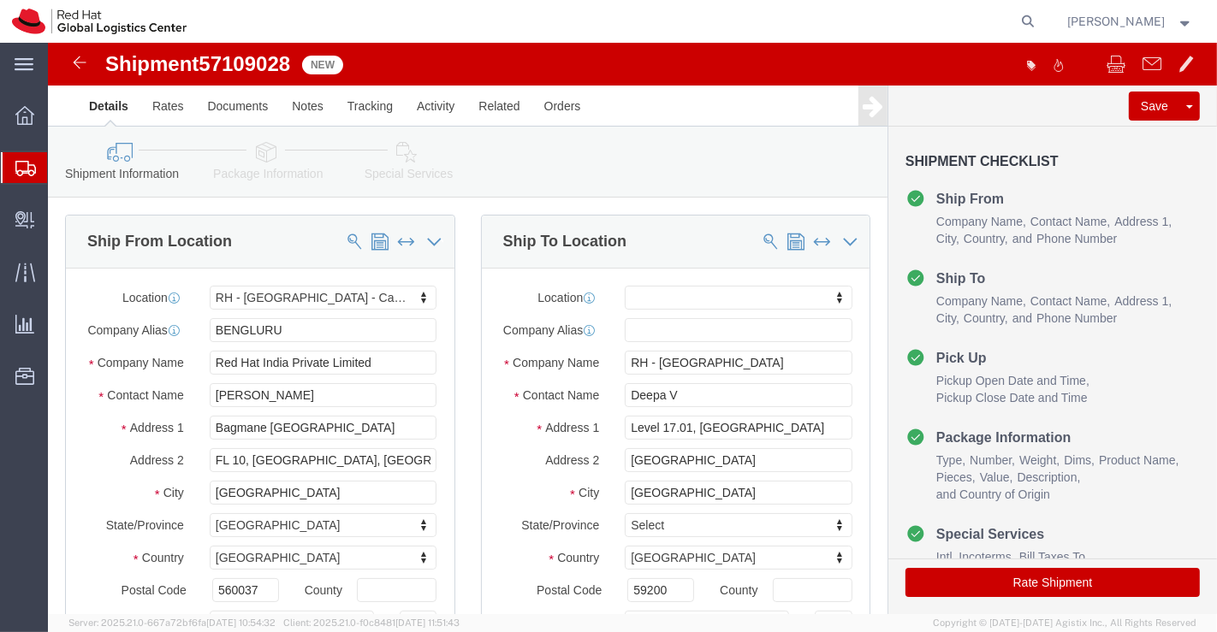
click icon
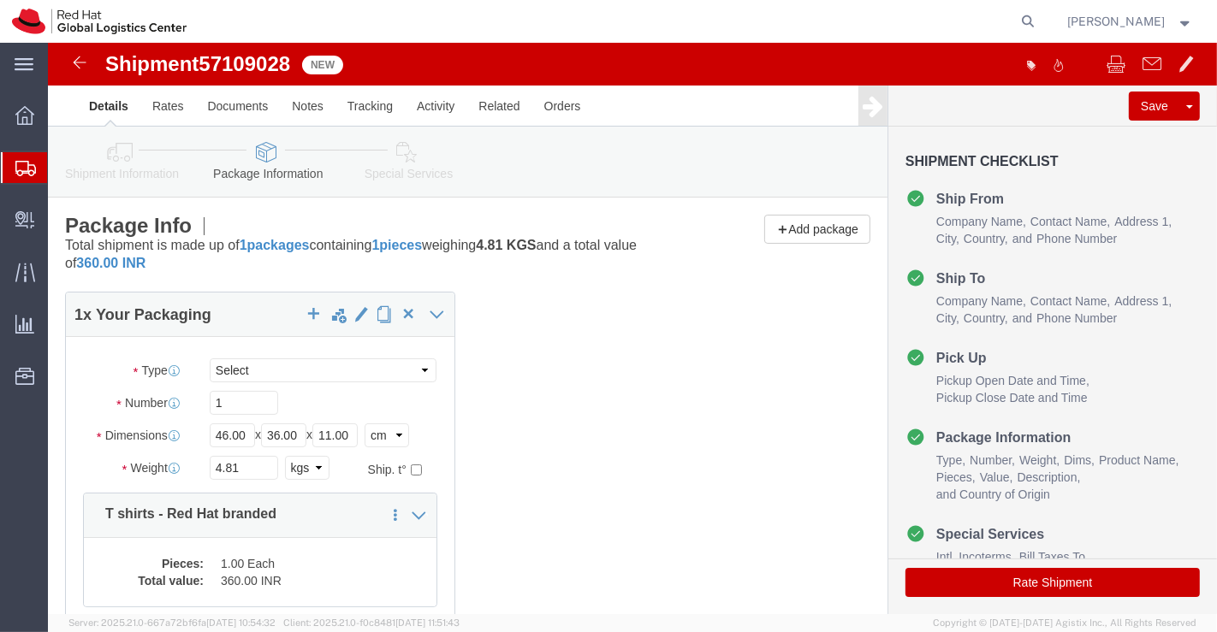
click icon
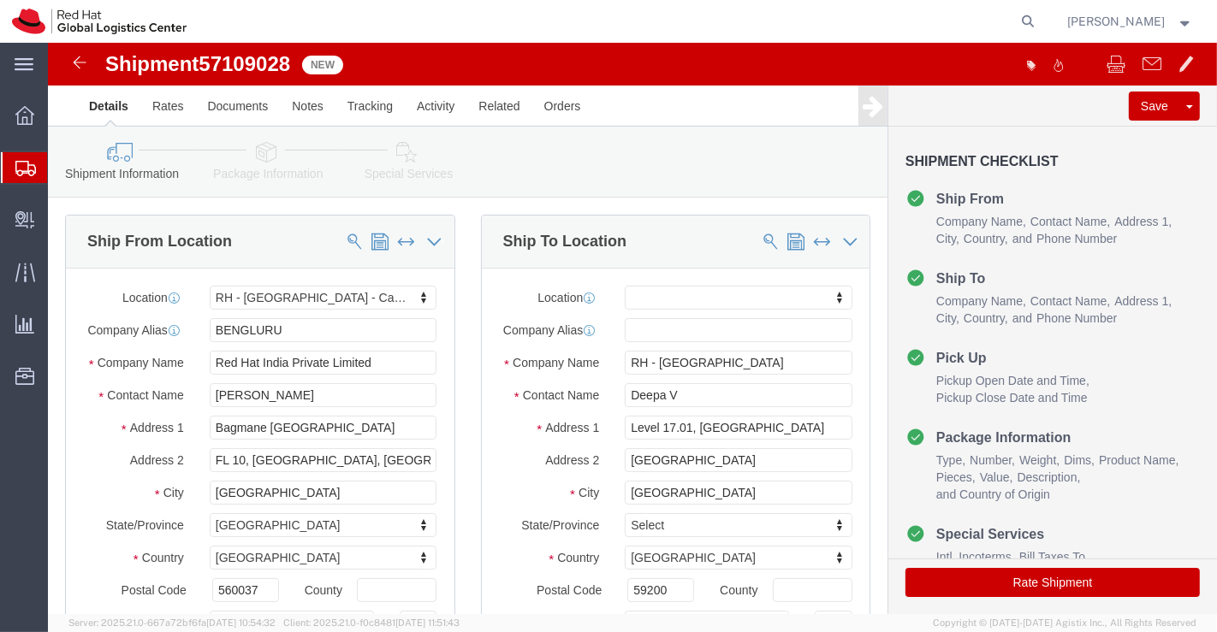
click icon
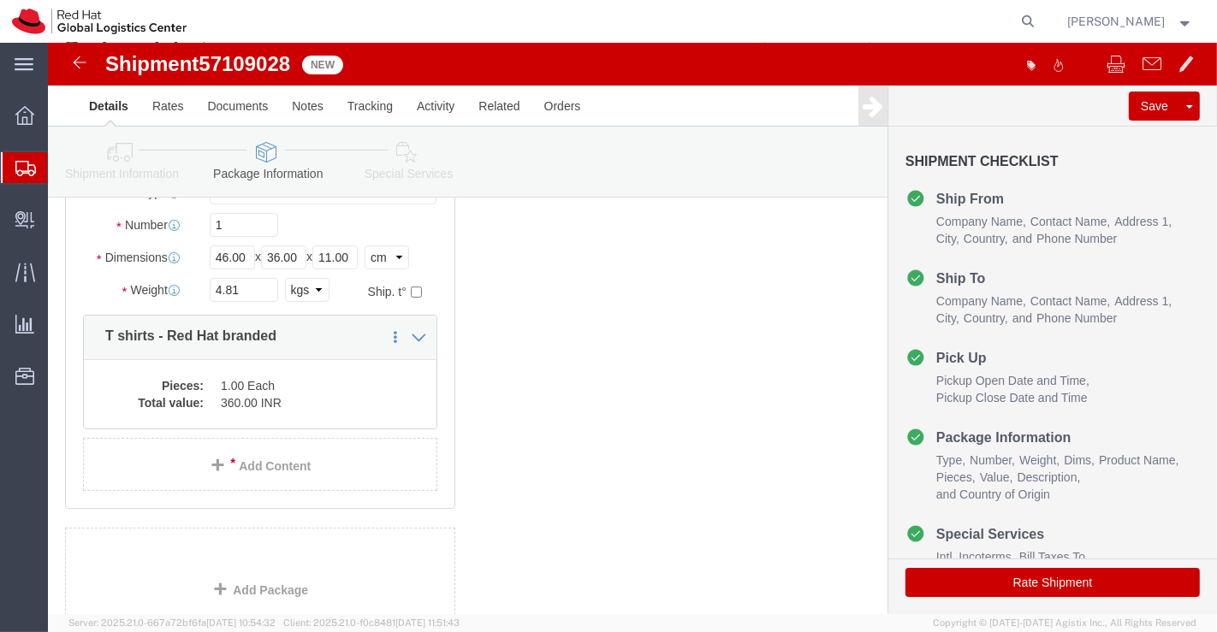
scroll to position [190, 0]
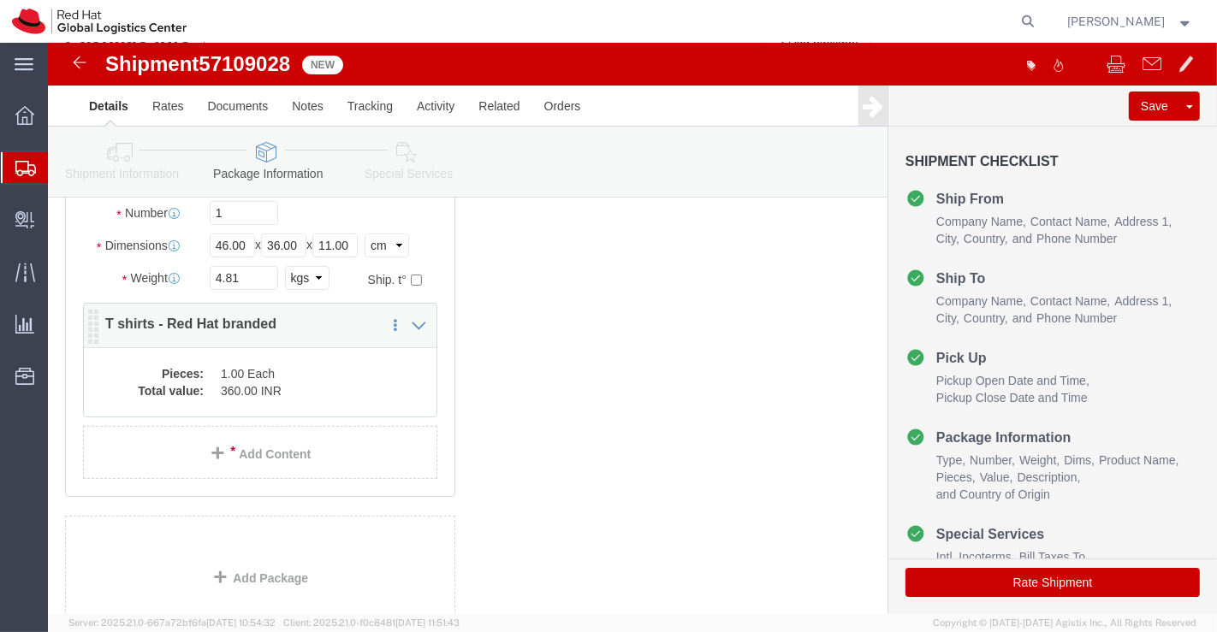
click dd "360.00 INR"
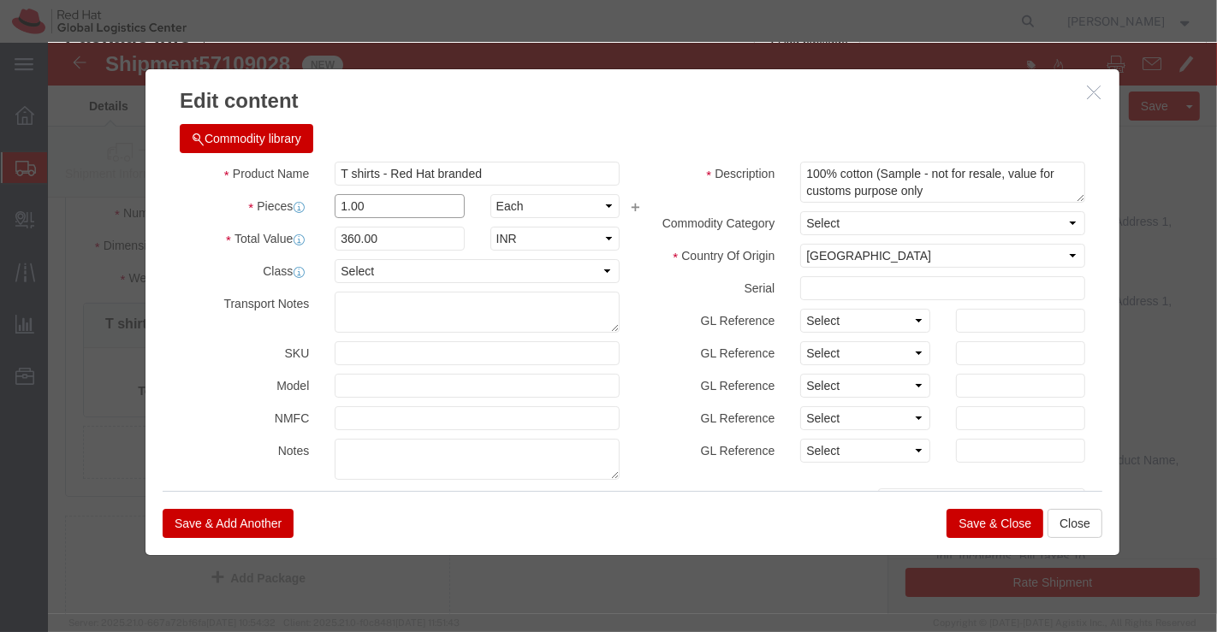
click input "1.00"
type input "22.00"
type input "7920"
click div "Commodity library"
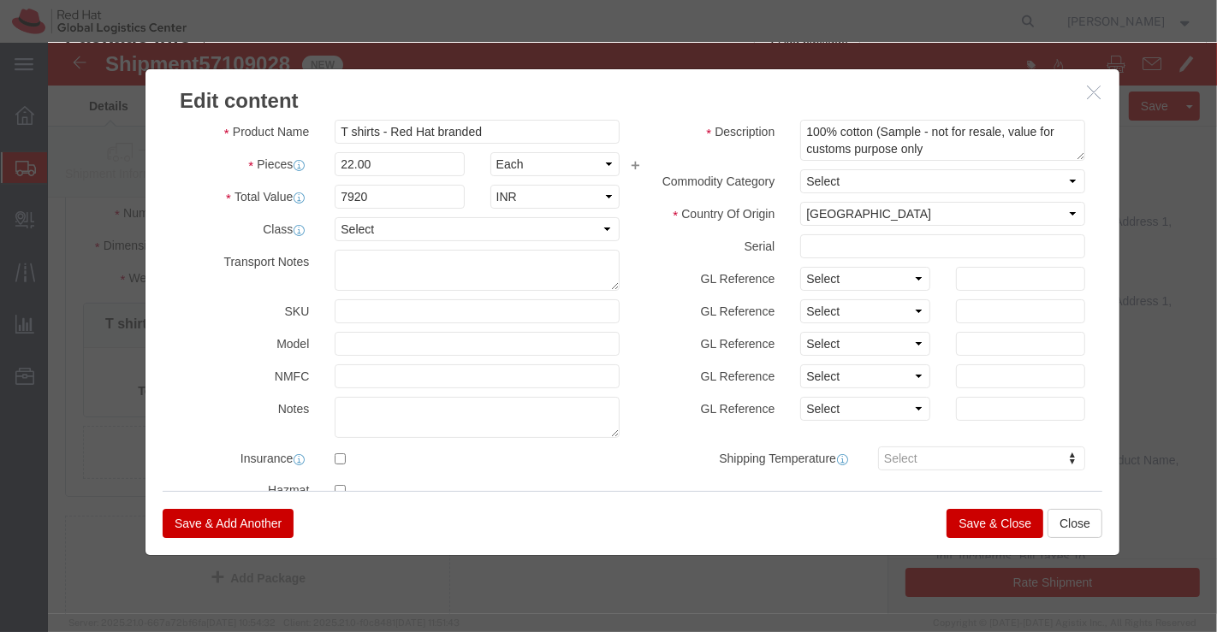
scroll to position [0, 0]
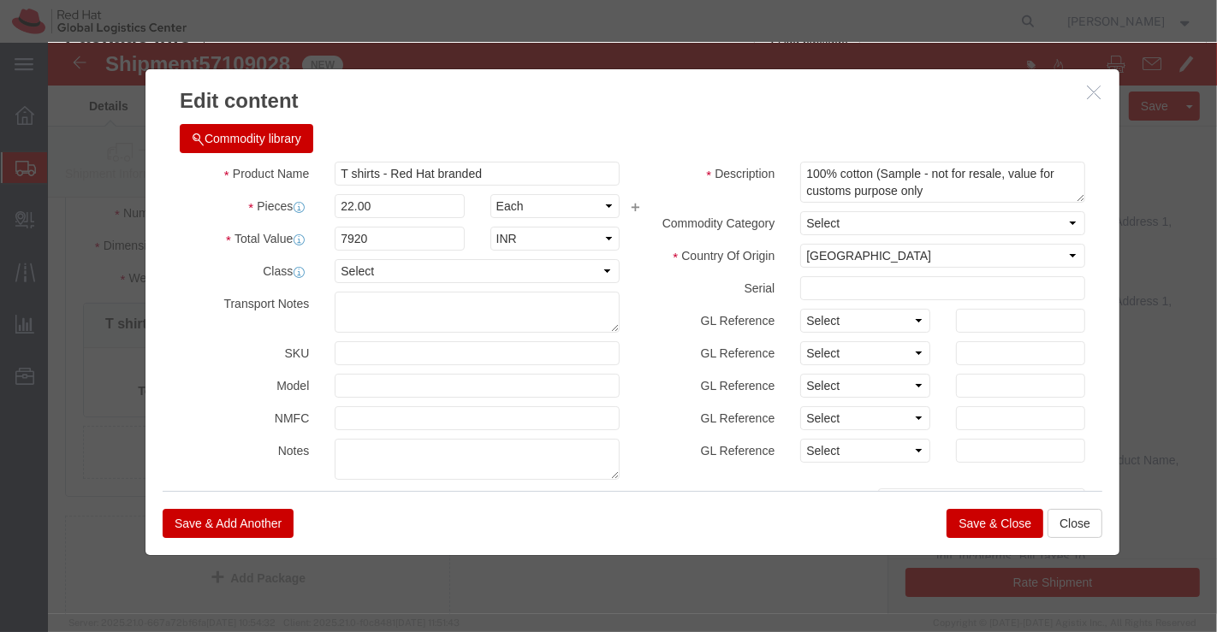
click button "Save & Close"
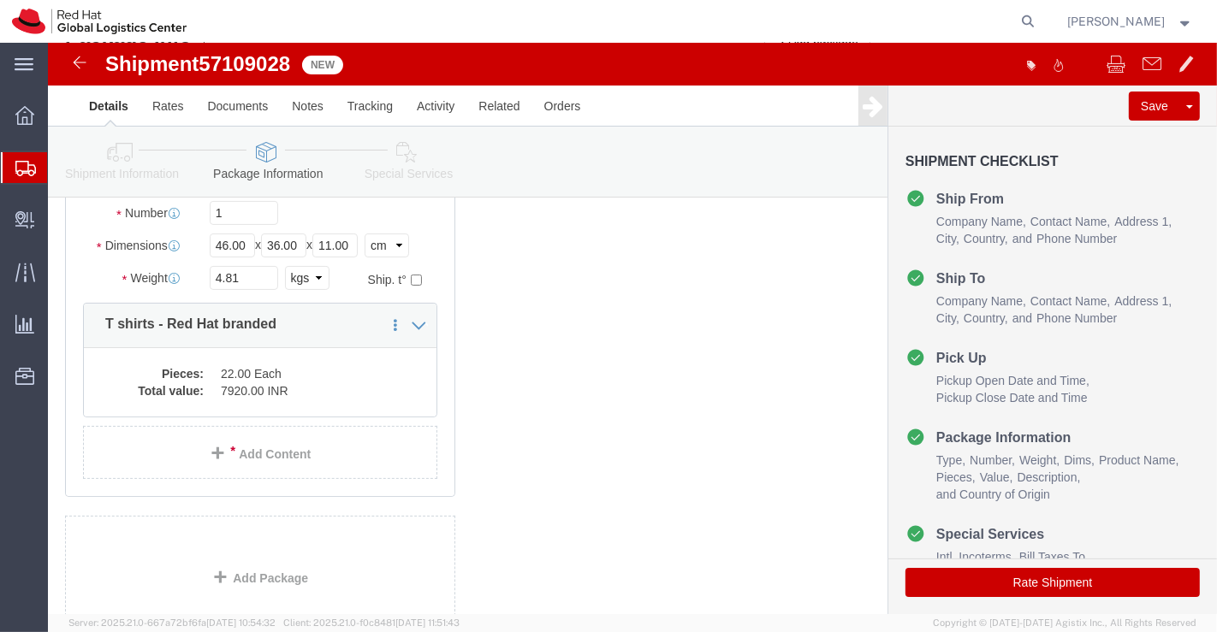
drag, startPoint x: 352, startPoint y: 107, endPoint x: 480, endPoint y: 325, distance: 253.2
click icon
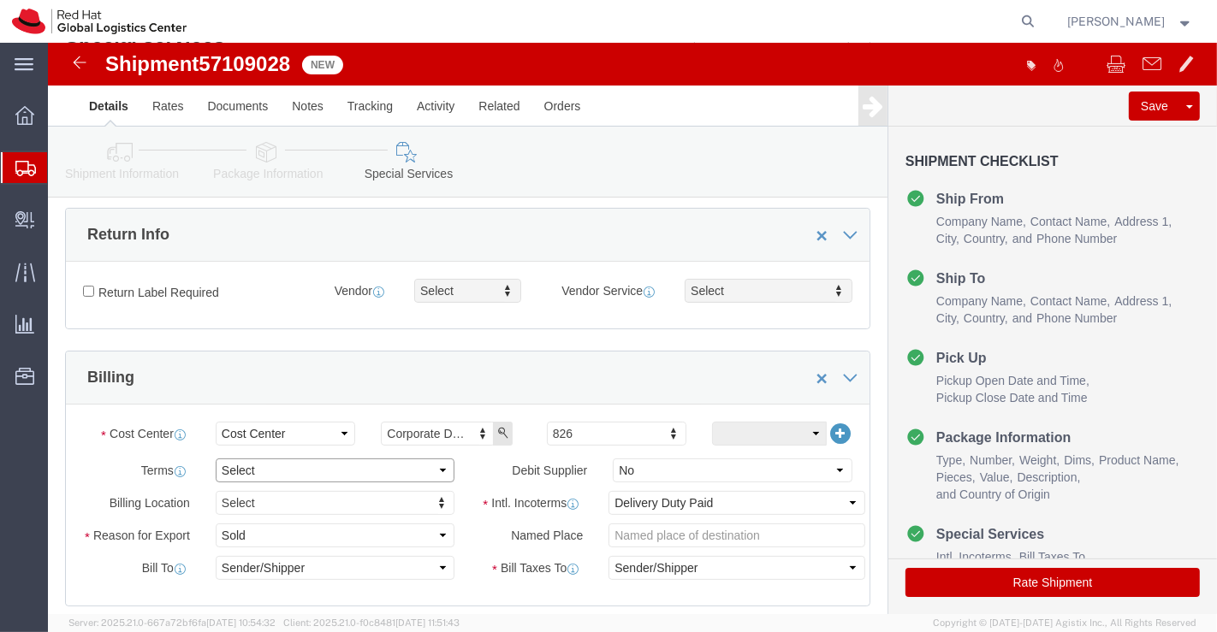
click select "Select Free of Charge Free of Cost NET 30 NET 45 NET 60 See Comment"
select select "FREE_OF_COST"
click select "Select Free of Charge Free of Cost NET 30 NET 45 NET 60 See Comment"
click select "Select Gift Personal Effects Repair/Warranty Return Sample Sold Temporary/Not S…"
select select "GIFT"
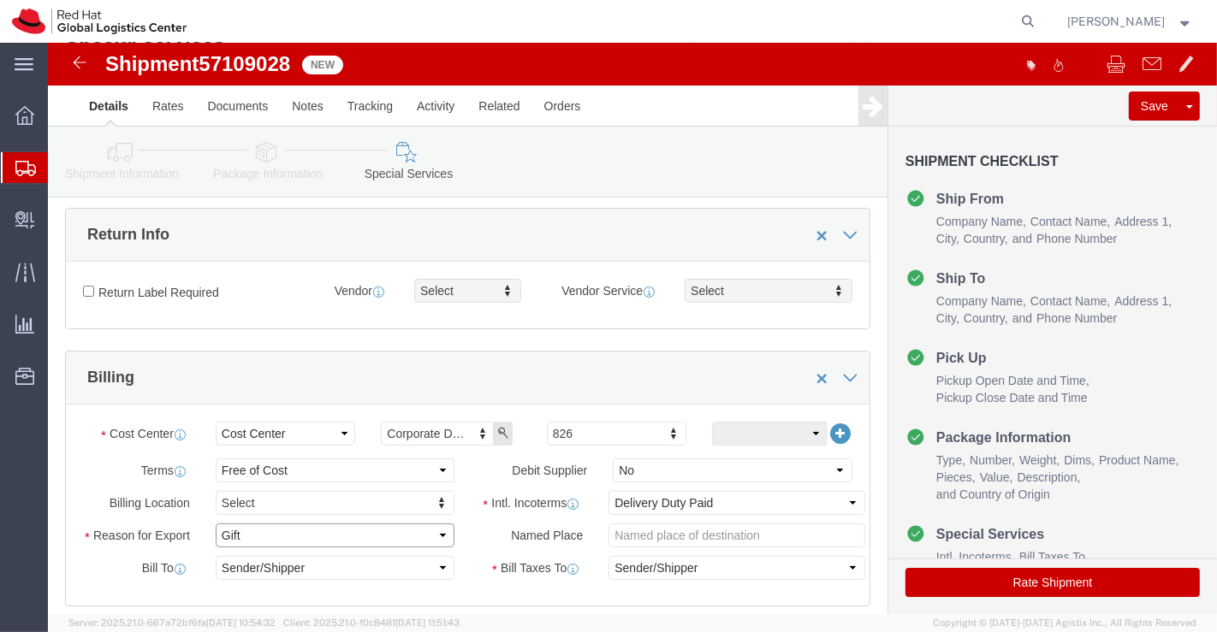
click select "Select Gift Personal Effects Repair/Warranty Return Sample Sold Temporary/Not S…"
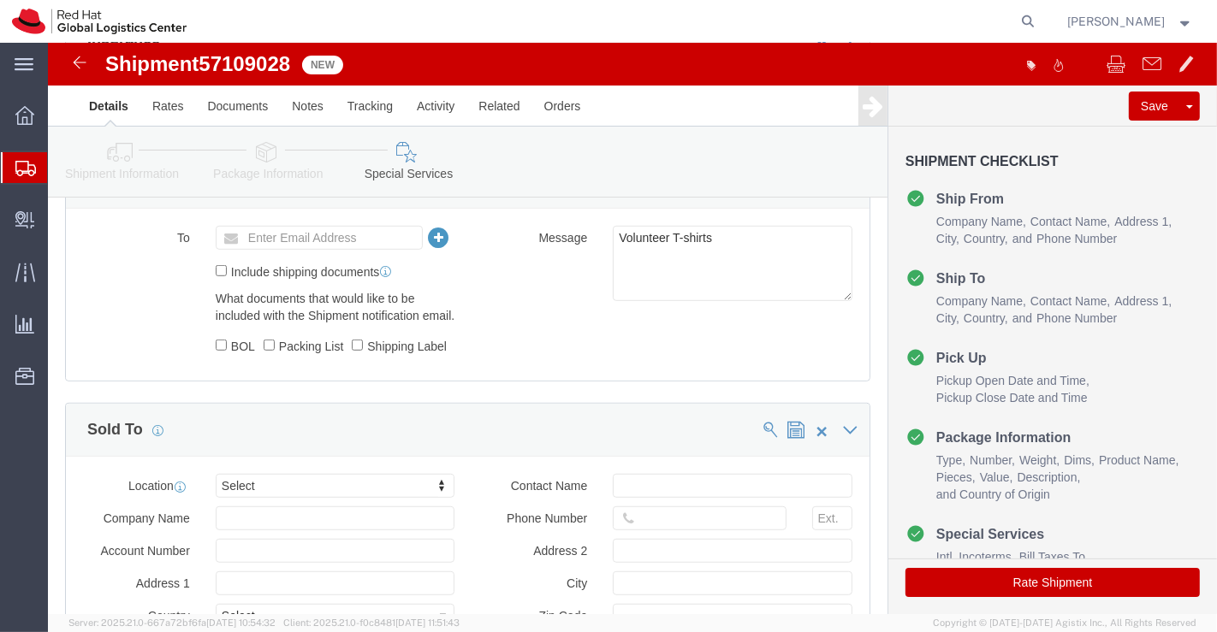
scroll to position [760, 0]
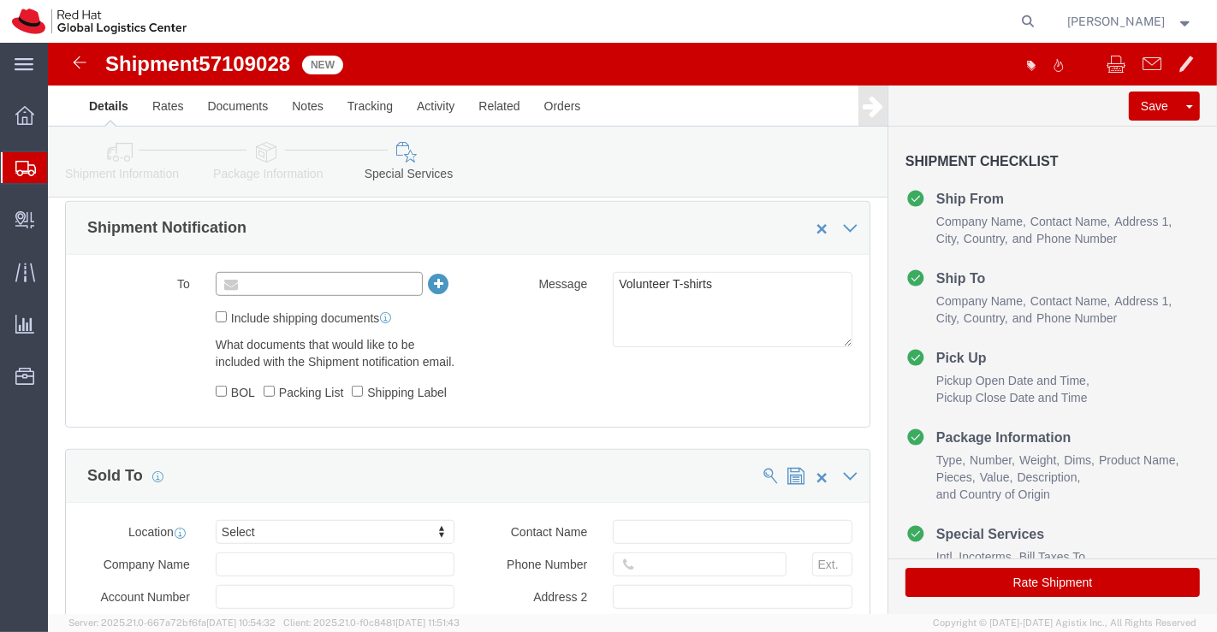
click input "text"
paste input "[EMAIL_ADDRESS][DOMAIN_NAME]"
type input "[EMAIL_ADDRESS][DOMAIN_NAME]"
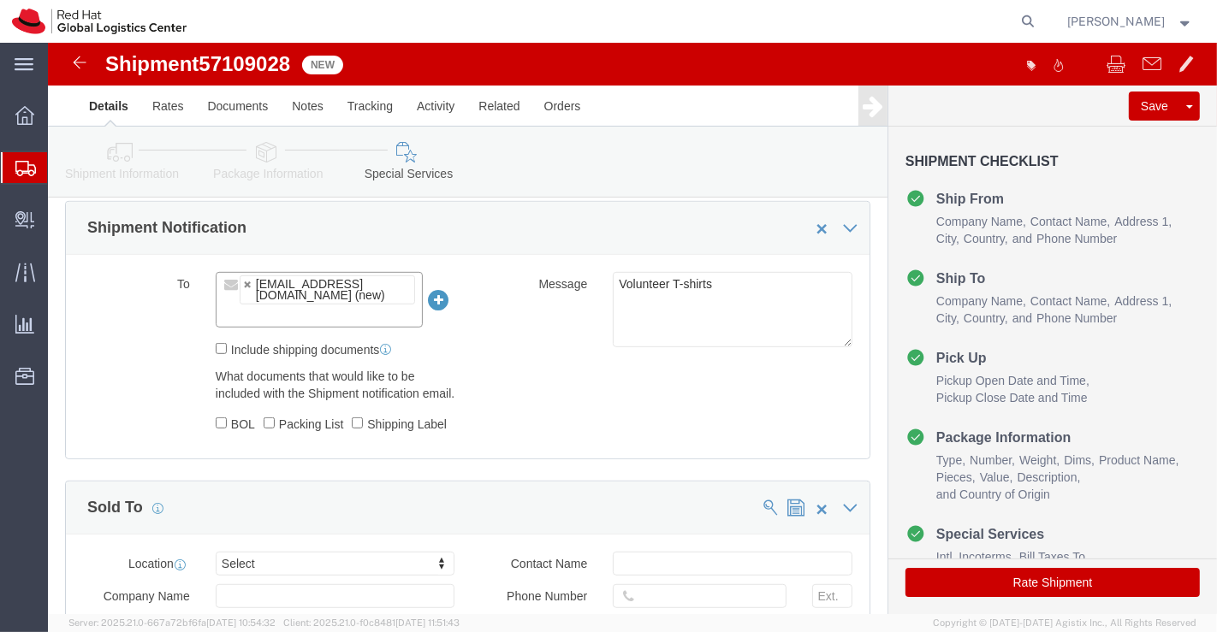
click div "To apaclogistics@redhat.com (new) apaclogistics@redhat.com Include shipping doc…"
click icon
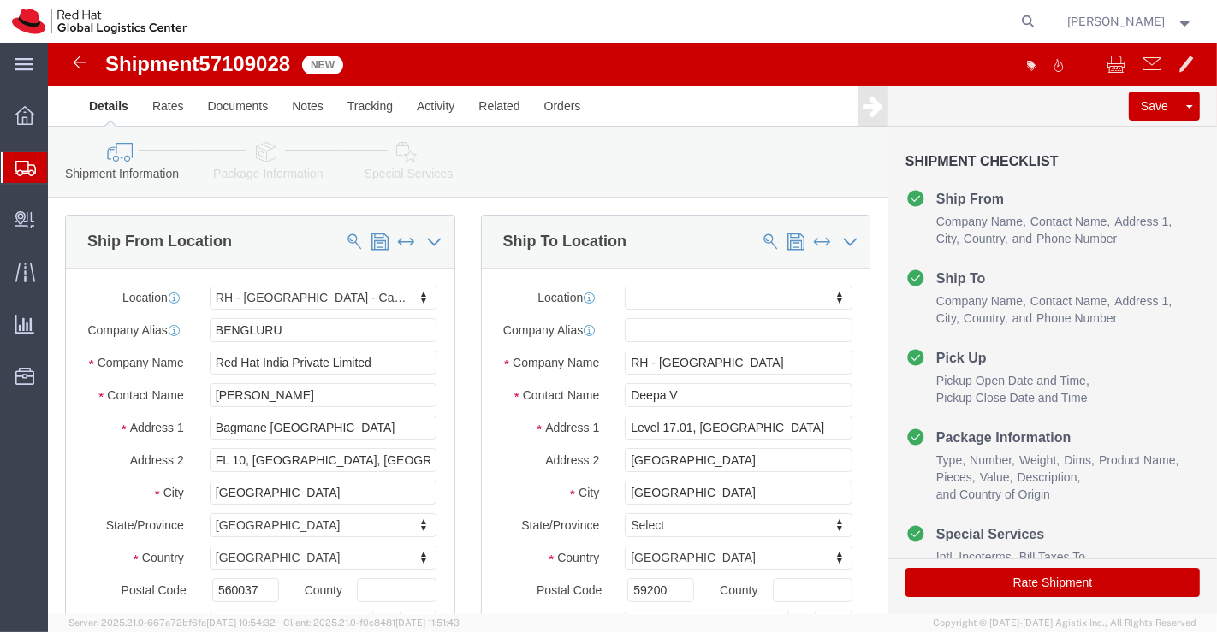
click icon
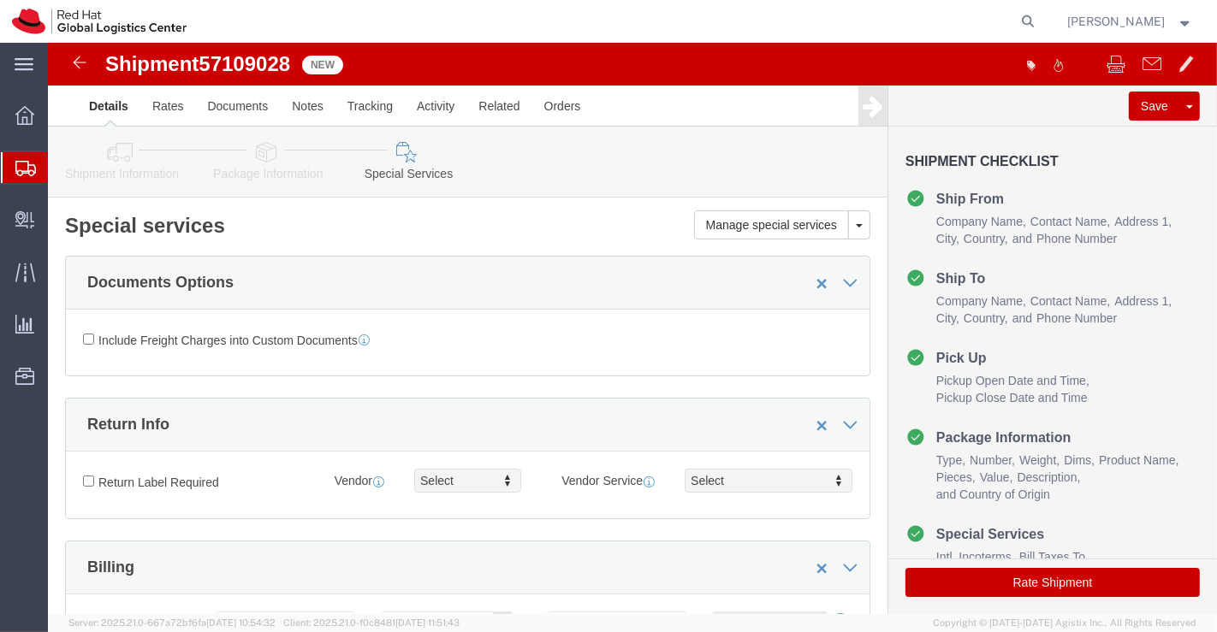
click icon
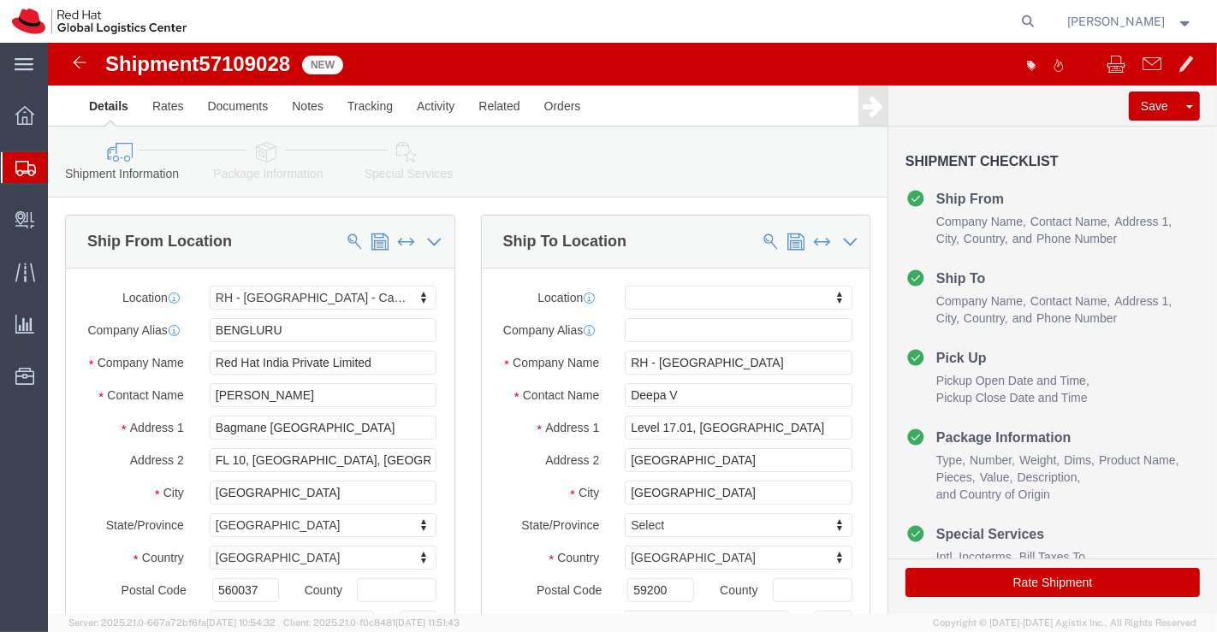
click icon
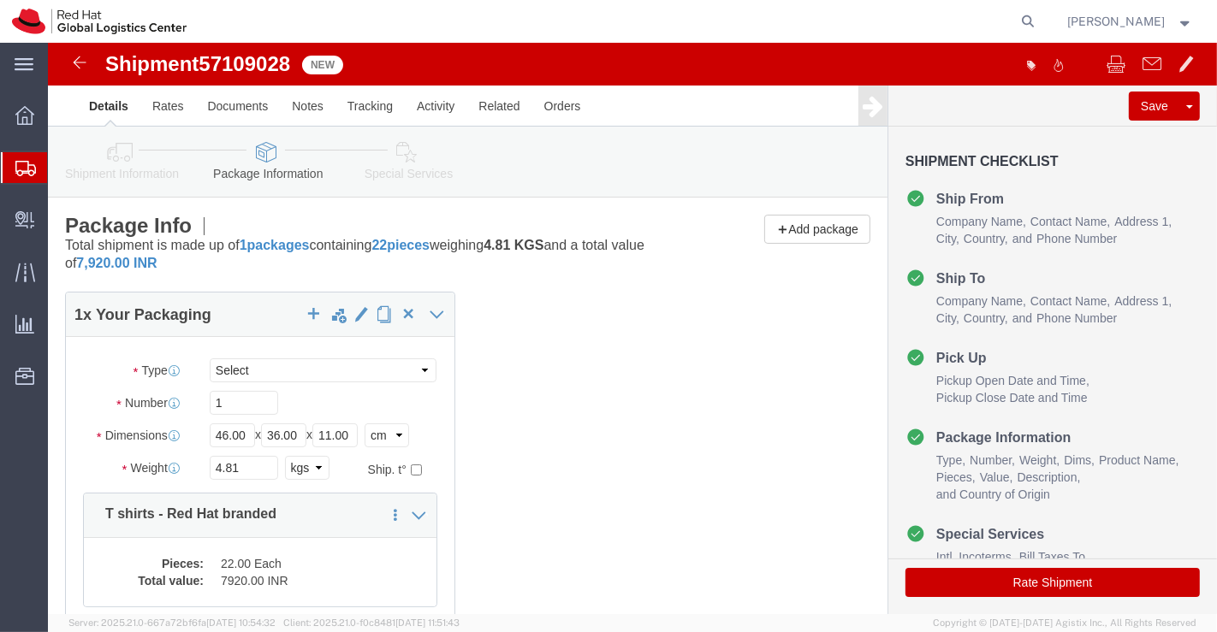
click icon
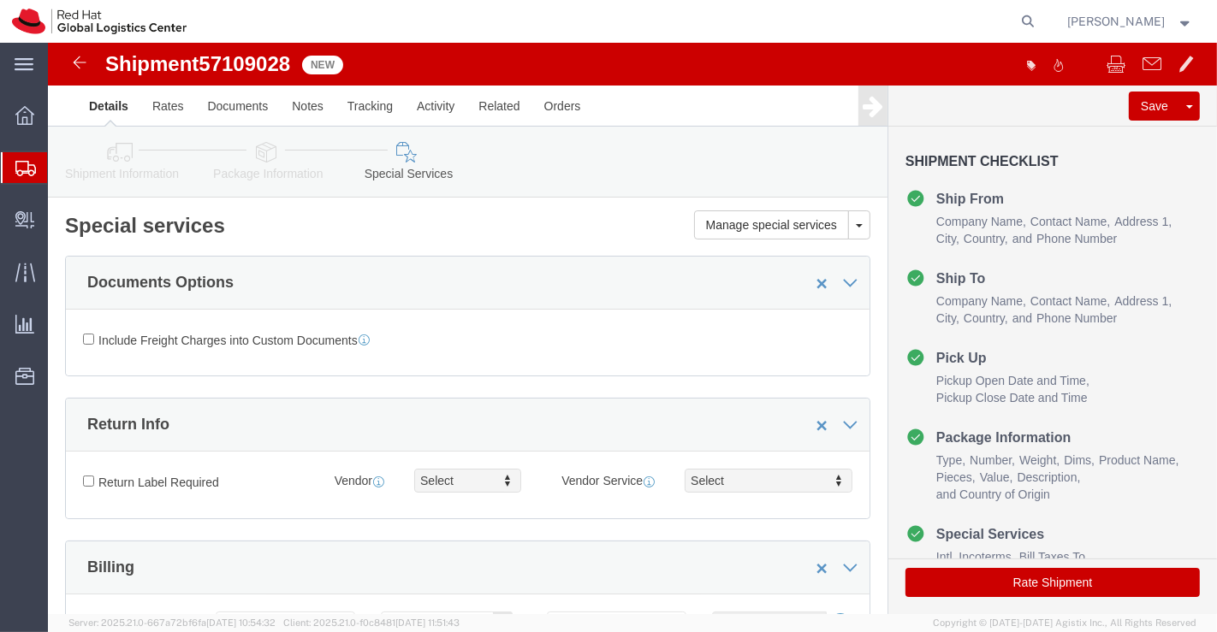
click icon
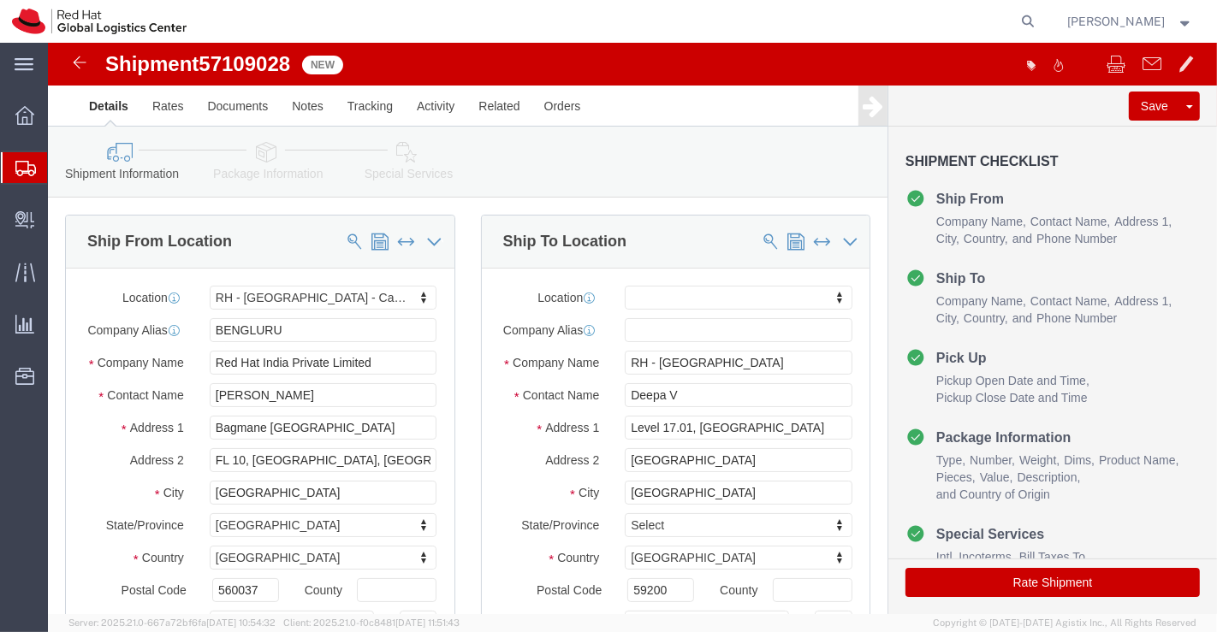
click icon
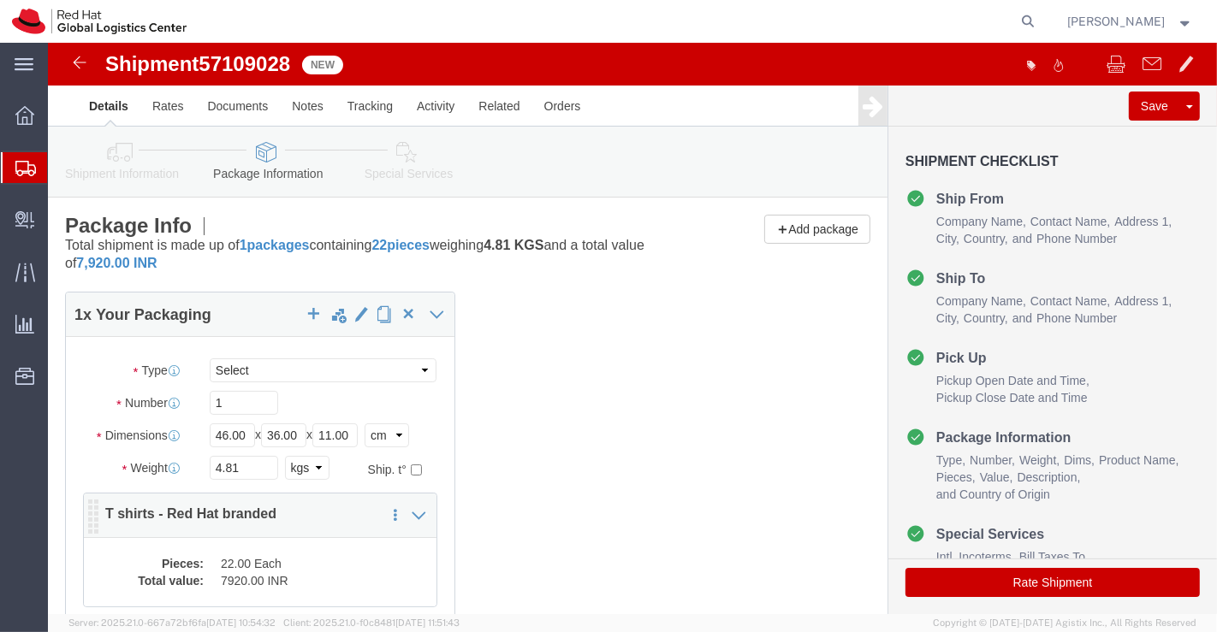
click dt "Total value:"
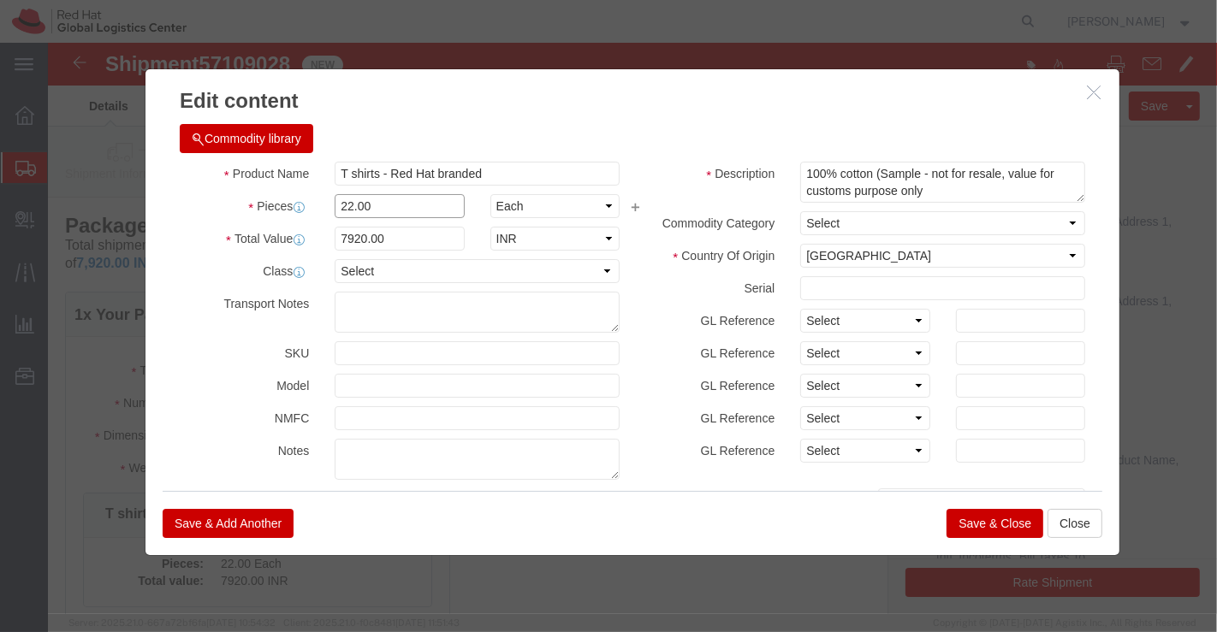
click input "22.00"
type input "21.00"
type input "7560"
click h3 "Edit content"
click button "Save & Close"
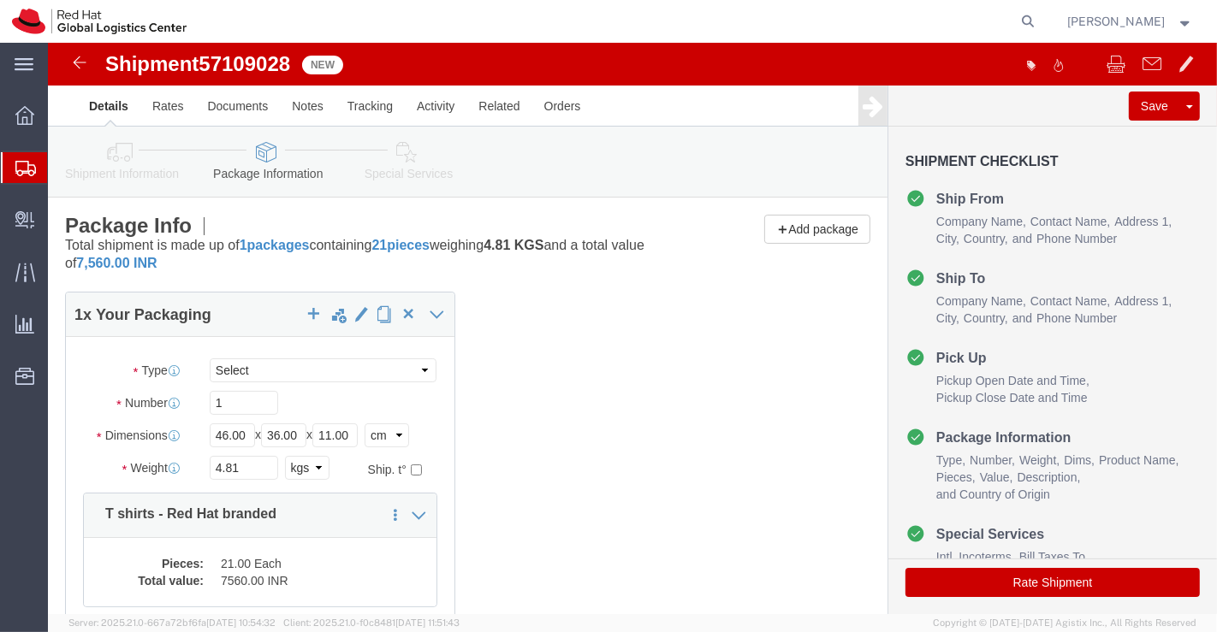
click icon
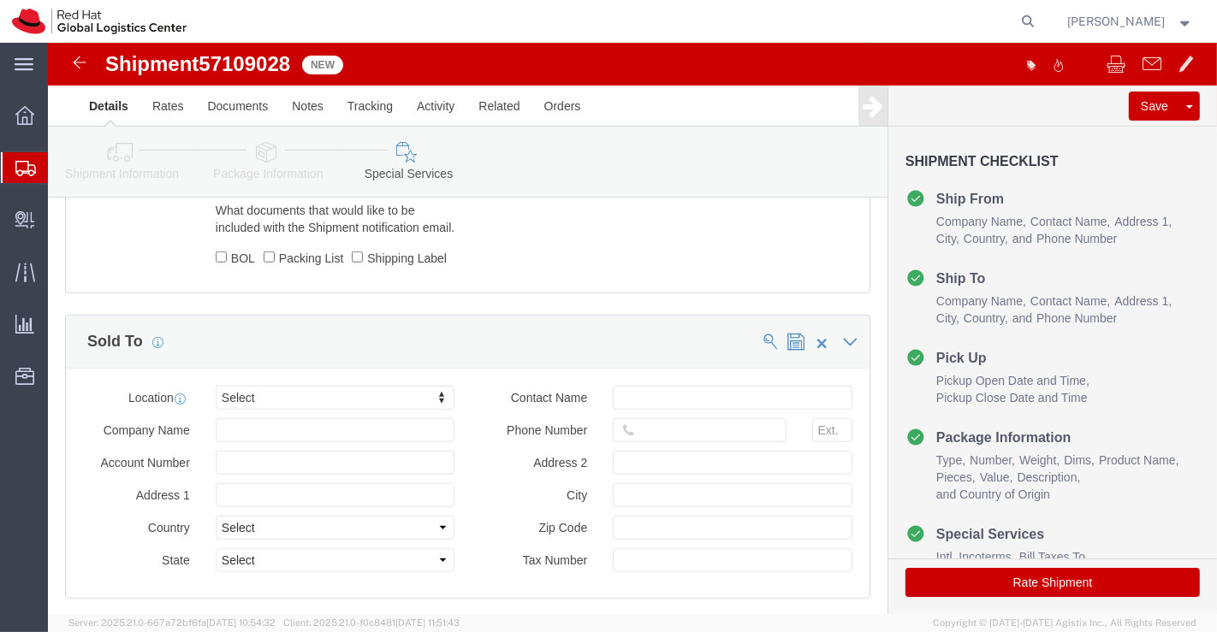
scroll to position [1063, 0]
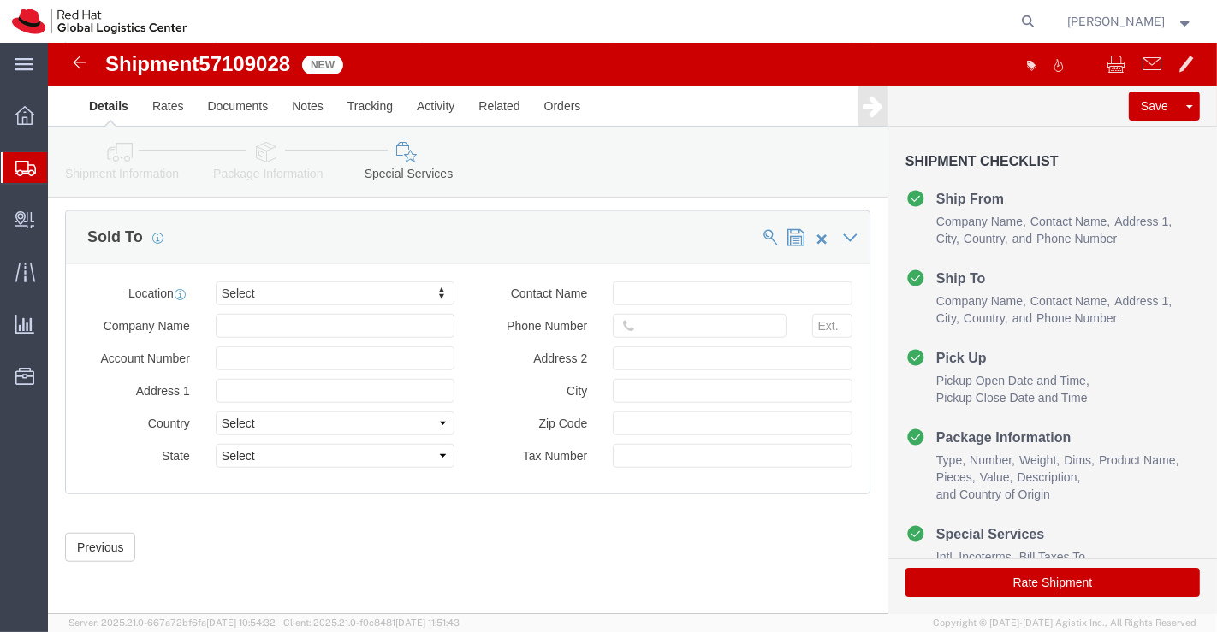
click button "Rate Shipment"
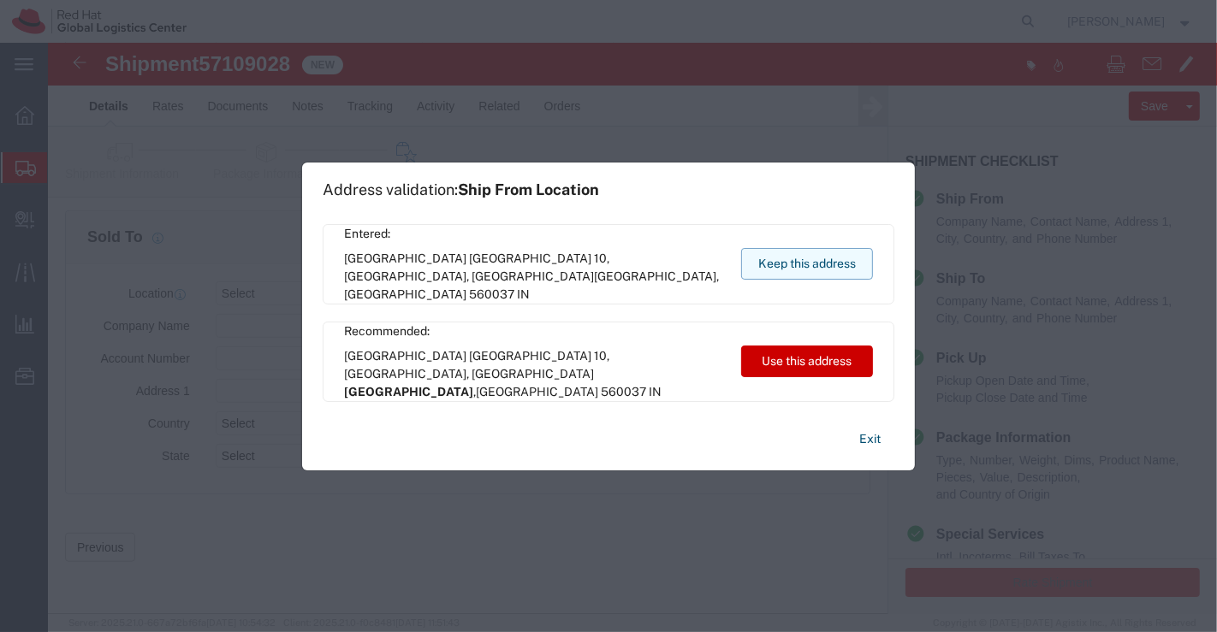
click at [786, 267] on button "Keep this address" at bounding box center [807, 264] width 132 height 32
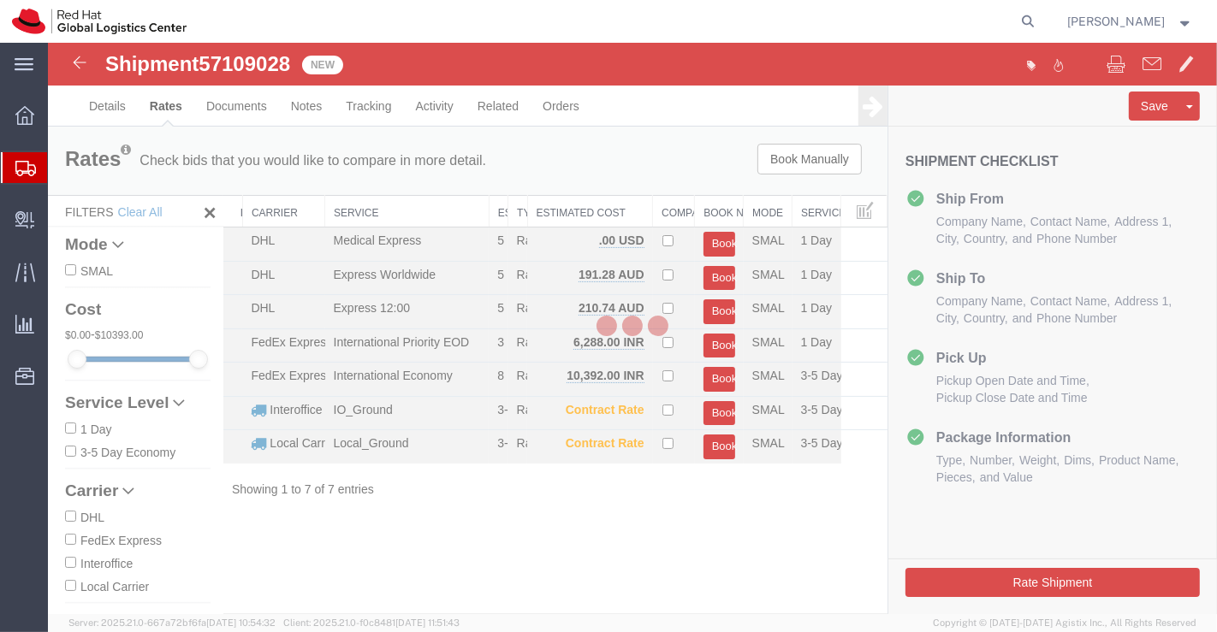
scroll to position [0, 0]
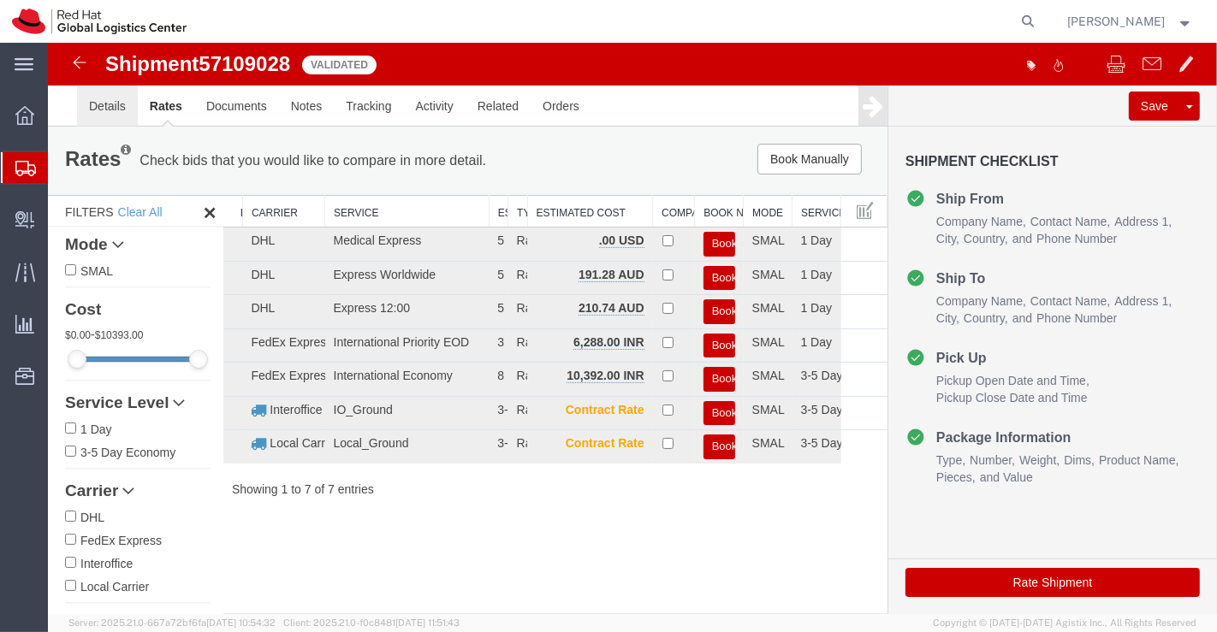
click at [113, 100] on link "Details" at bounding box center [106, 106] width 61 height 41
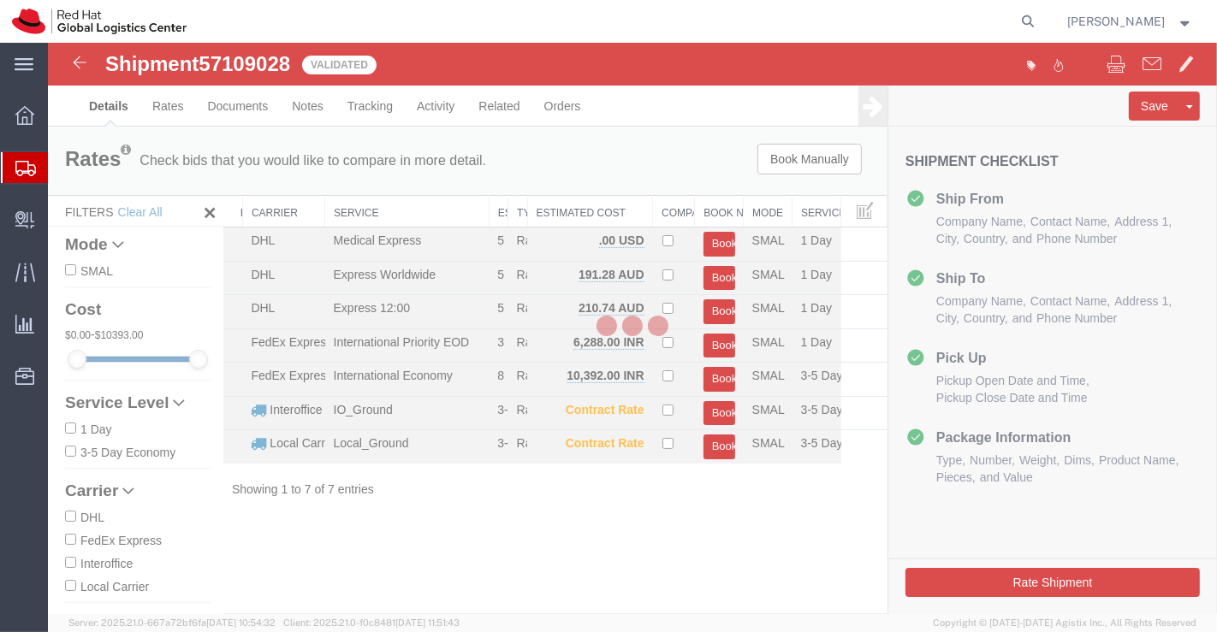
select select "37925"
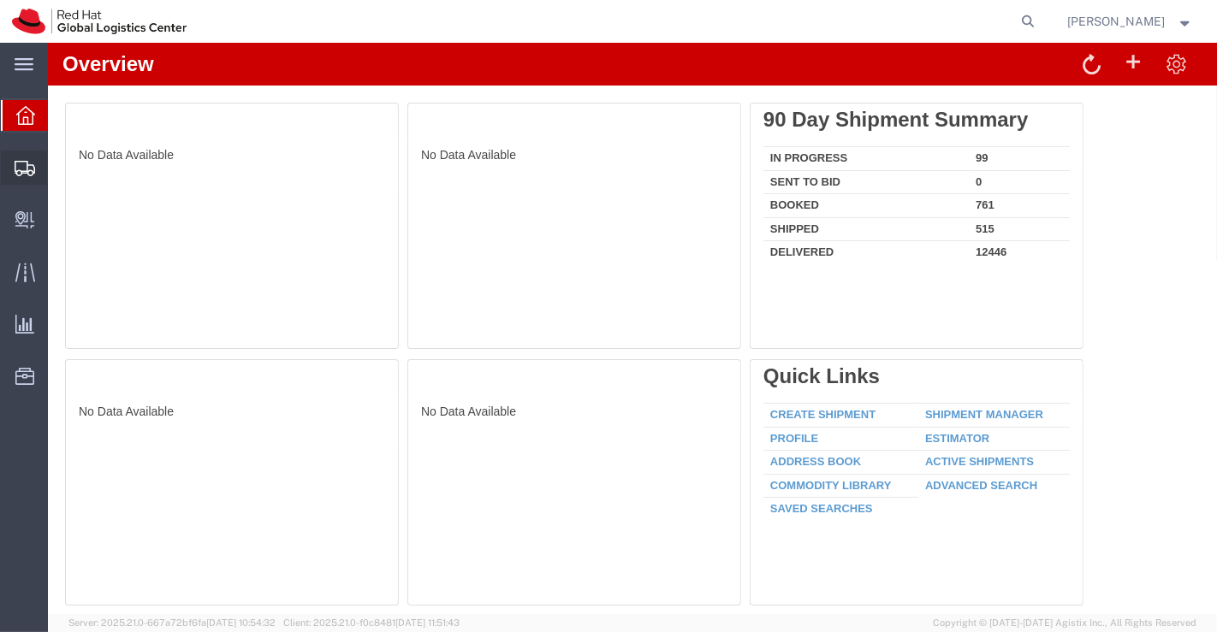
click at [0, 0] on span "Shipment Manager" at bounding box center [0, 0] width 0 height 0
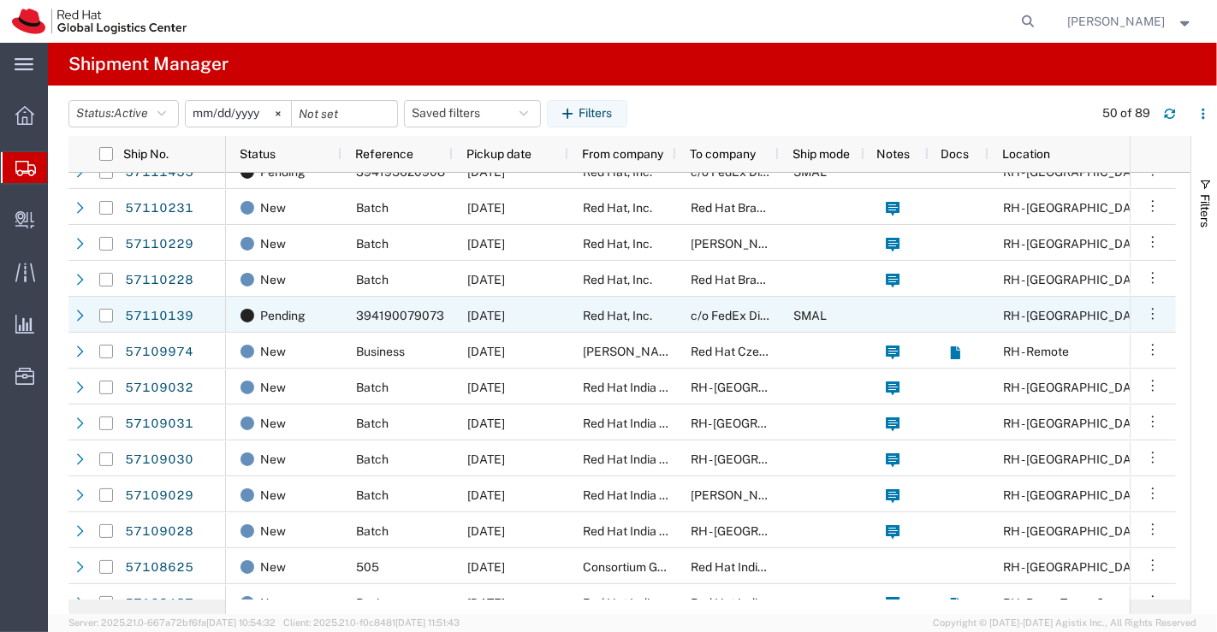
scroll to position [380, 0]
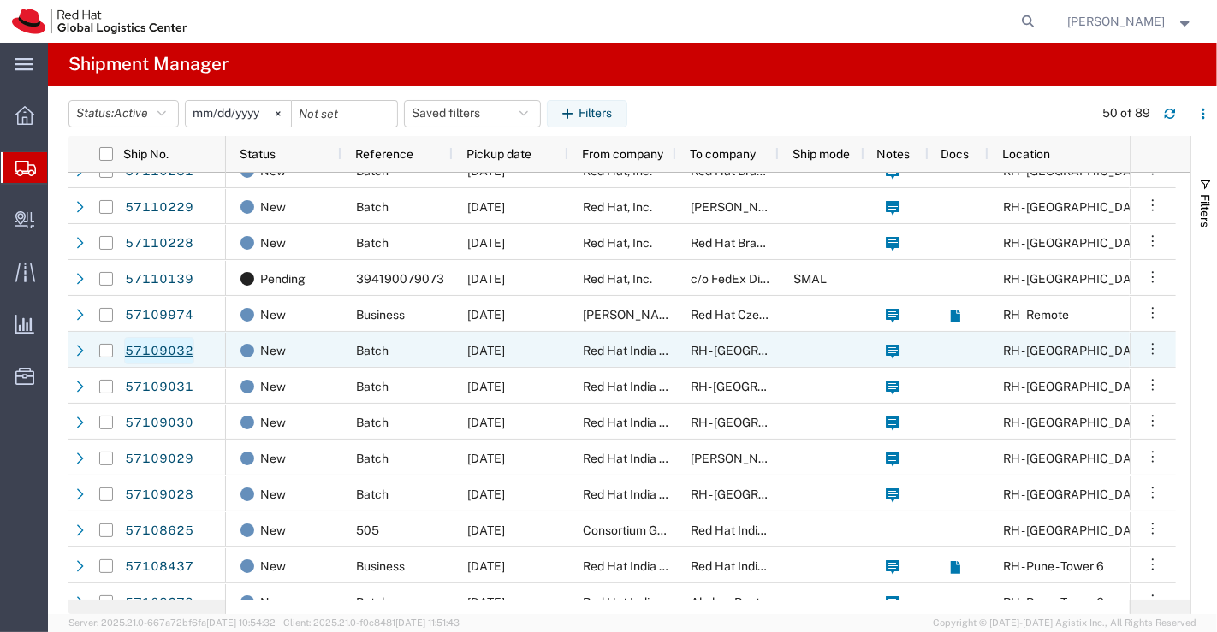
click at [151, 343] on link "57109032" at bounding box center [159, 350] width 70 height 27
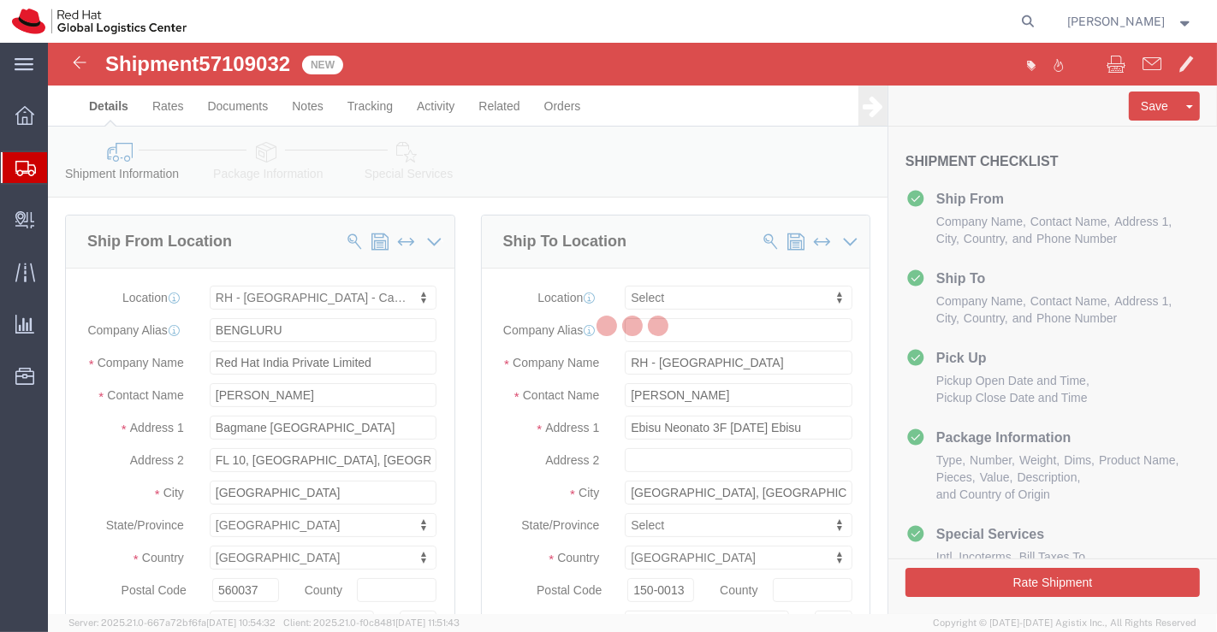
select select "37925"
select select
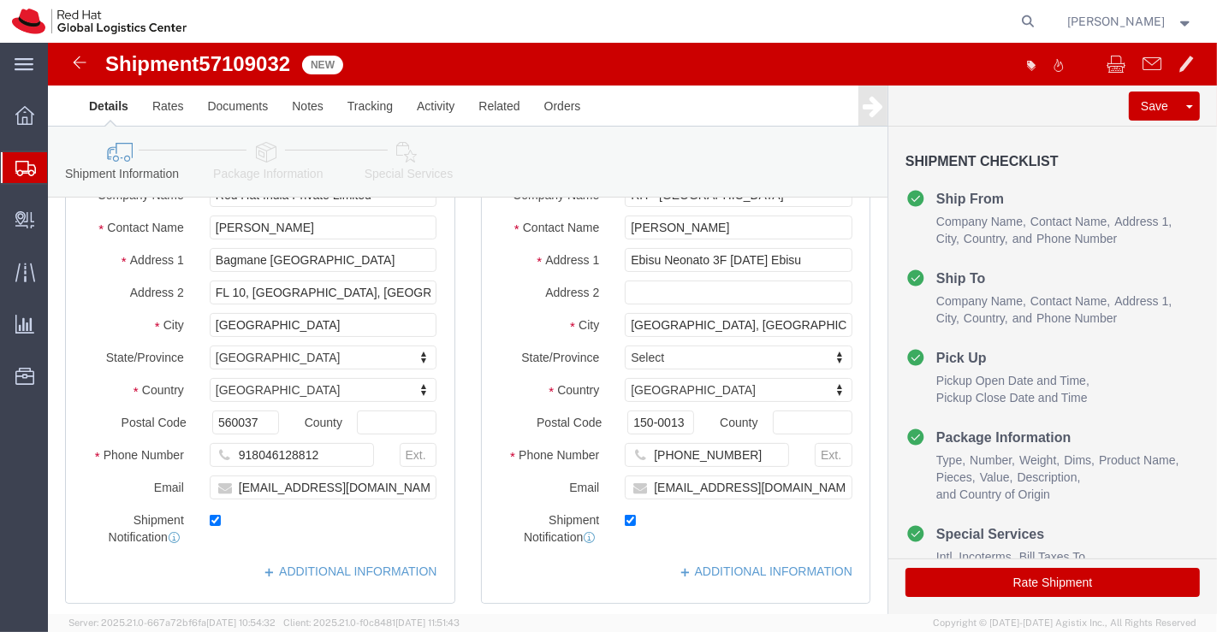
scroll to position [285, 0]
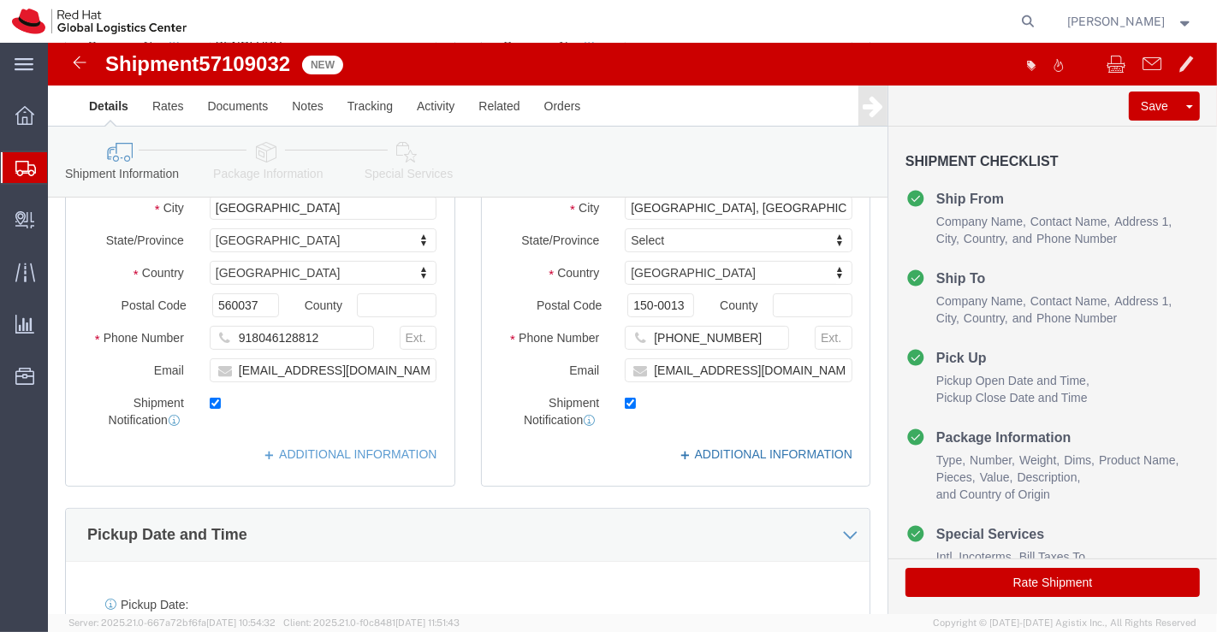
click link "ADDITIONAL INFORMATION"
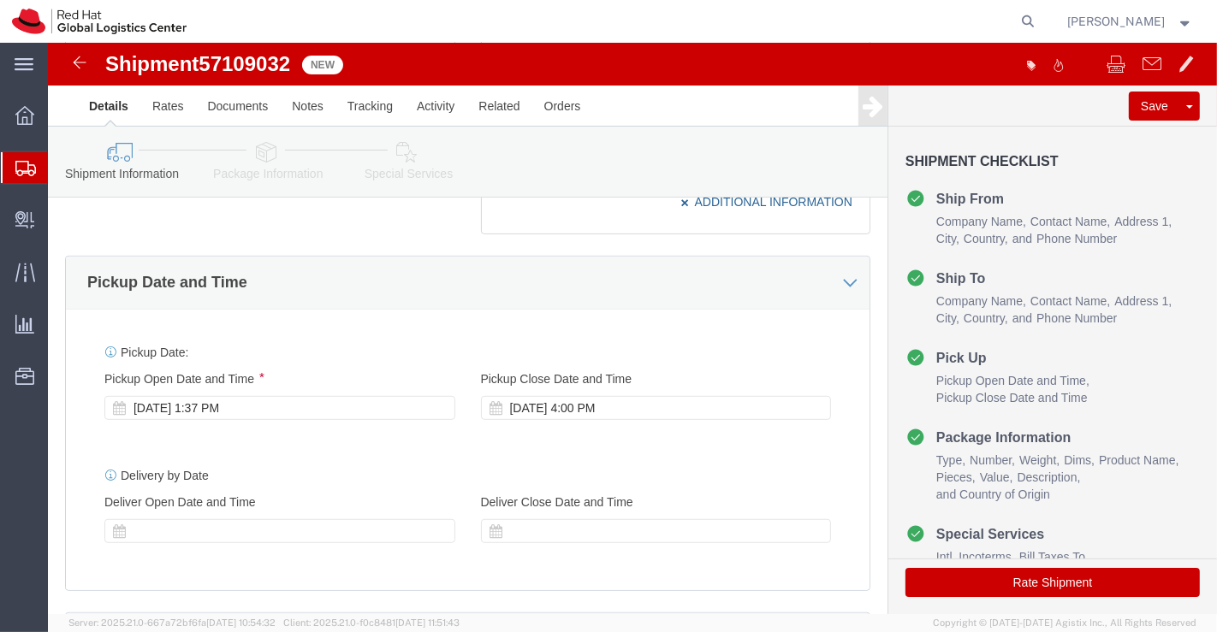
scroll to position [665, 0]
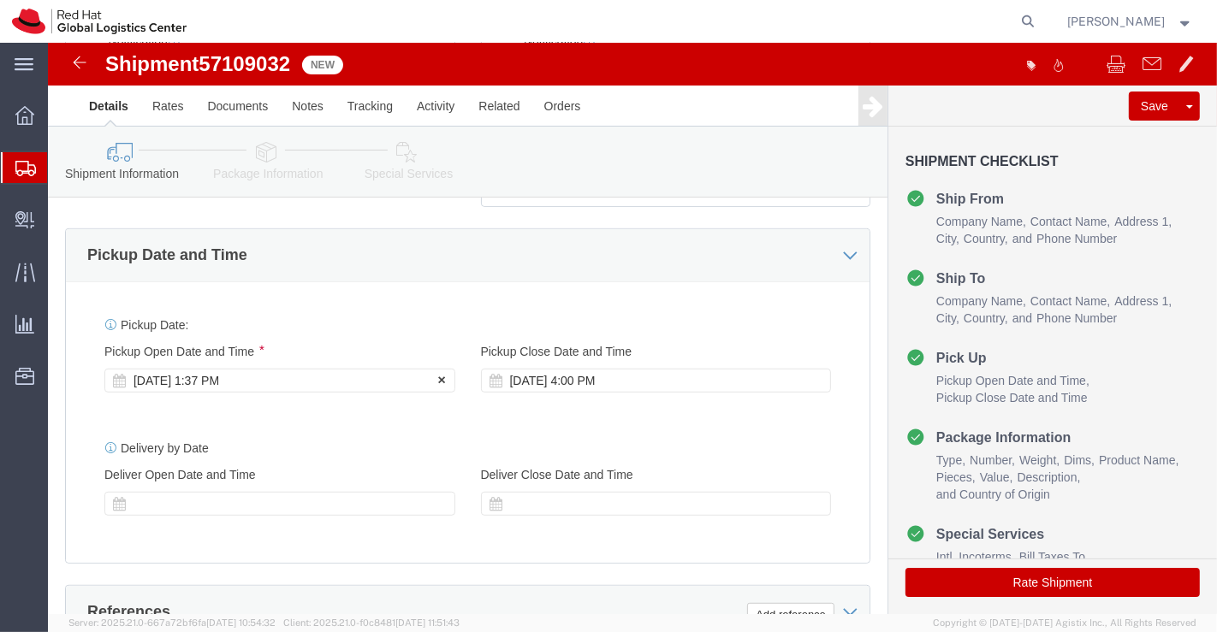
click div "Oct 14 2025 1:37 PM"
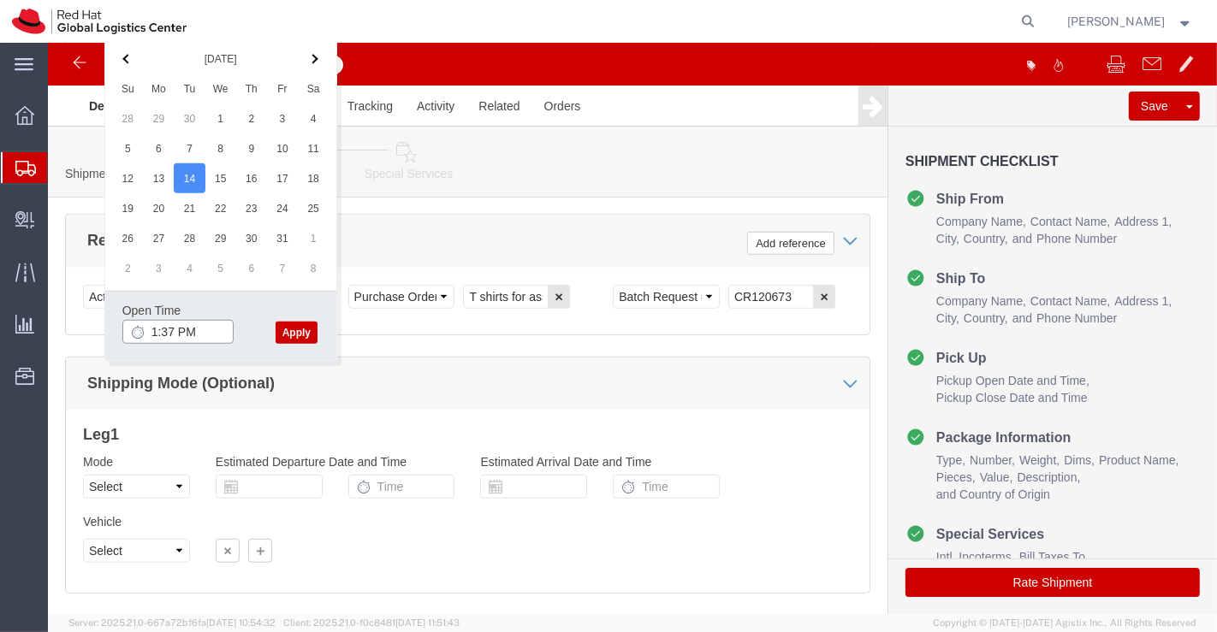
click input "1:37 PM"
type input "6:00 PM"
click button "Apply"
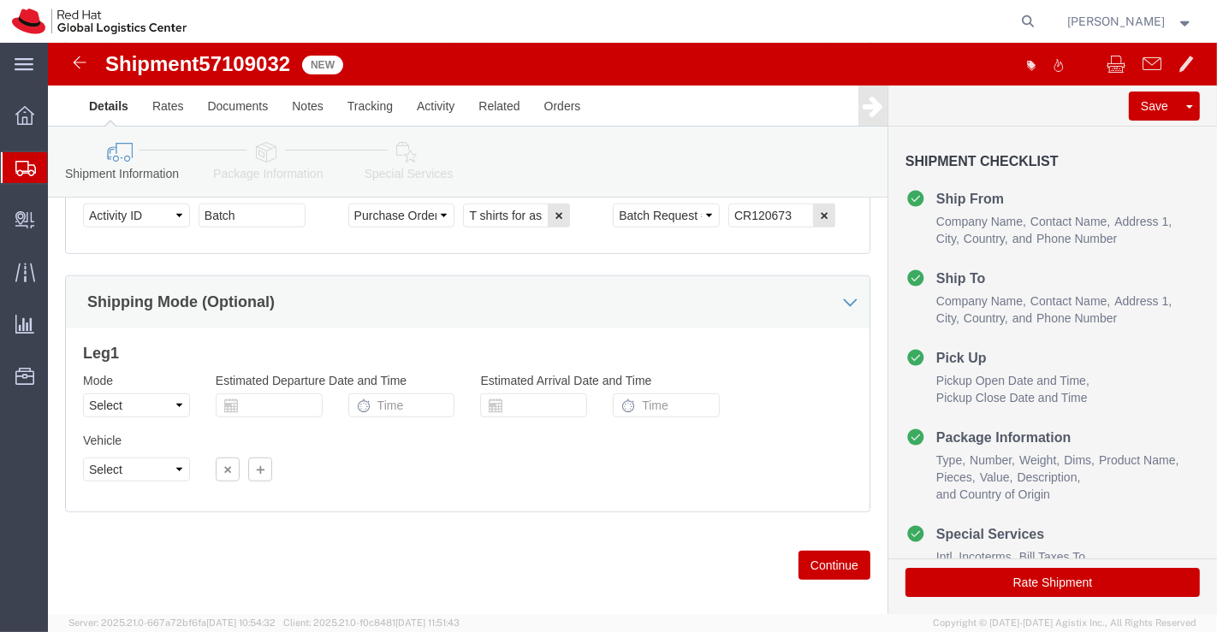
scroll to position [1144, 0]
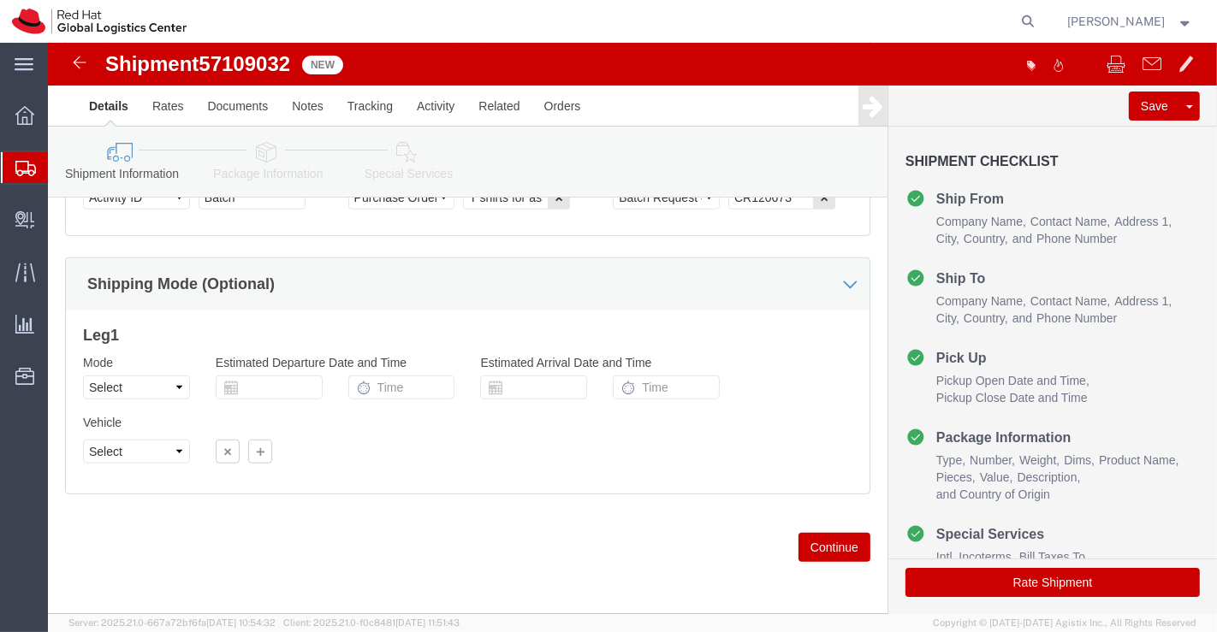
click icon
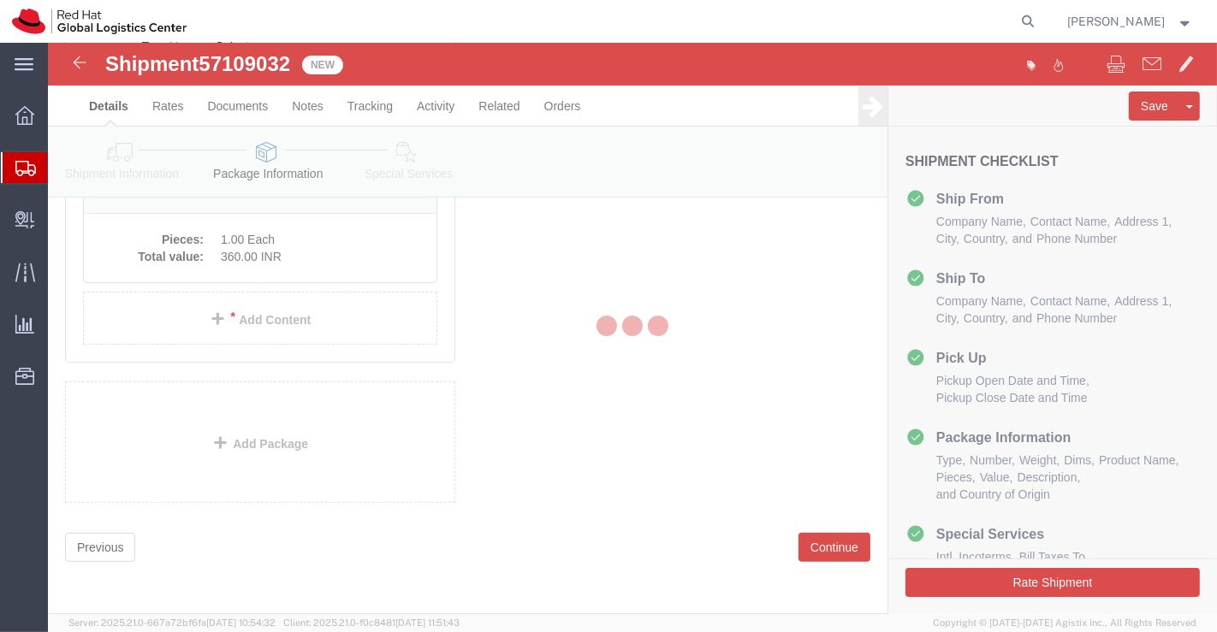
scroll to position [92, 0]
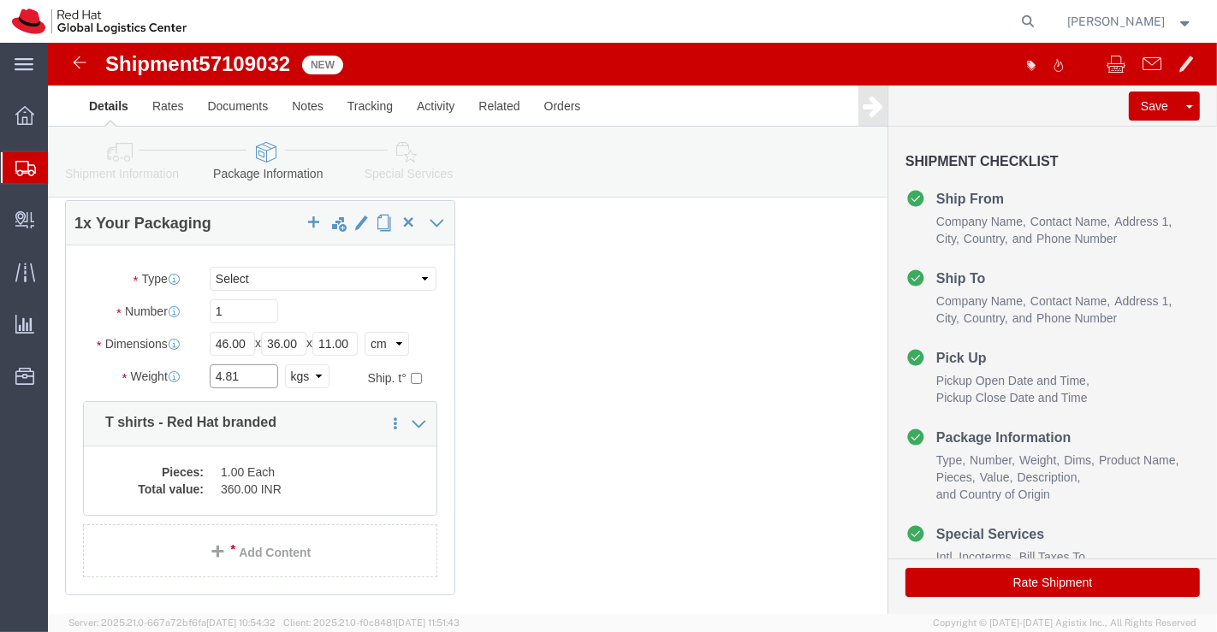
click input "4.81"
type input "4.170"
click div "1 x Your Packaging Package Type Select Case(s) Crate(s) Envelope Large Box Medi…"
click dd "1.00 Each"
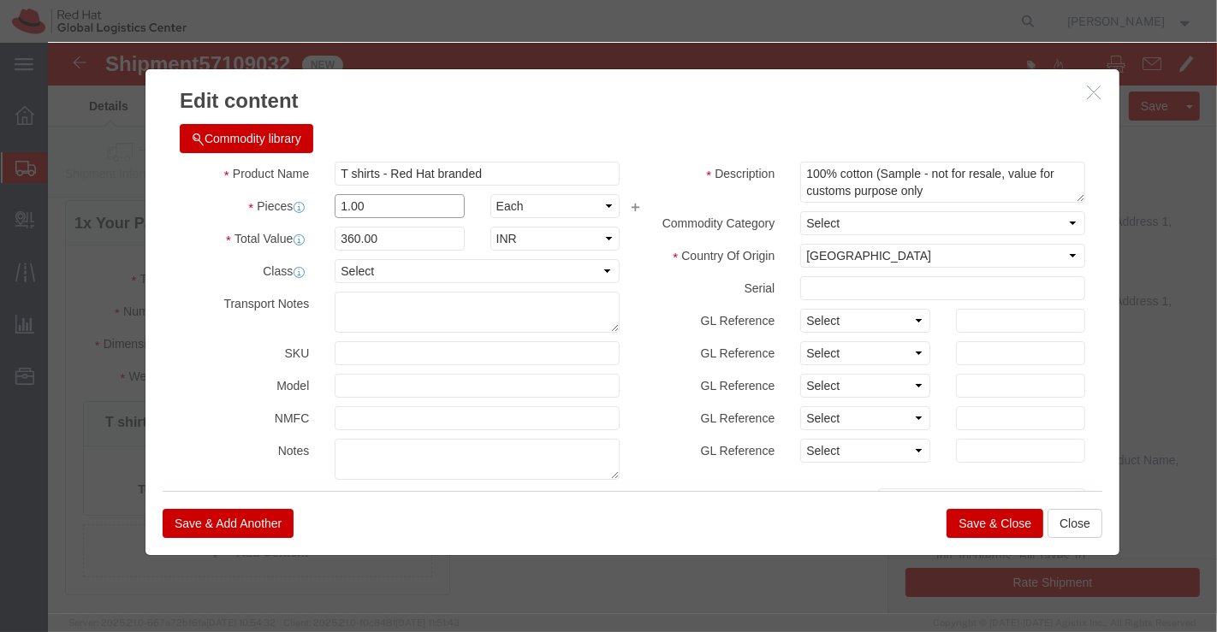
click input "1.00"
type input "17.00"
type input "6120"
click div "Commodity library Product Name T shirts - Red Hat branded Pieces 17.00 Select B…"
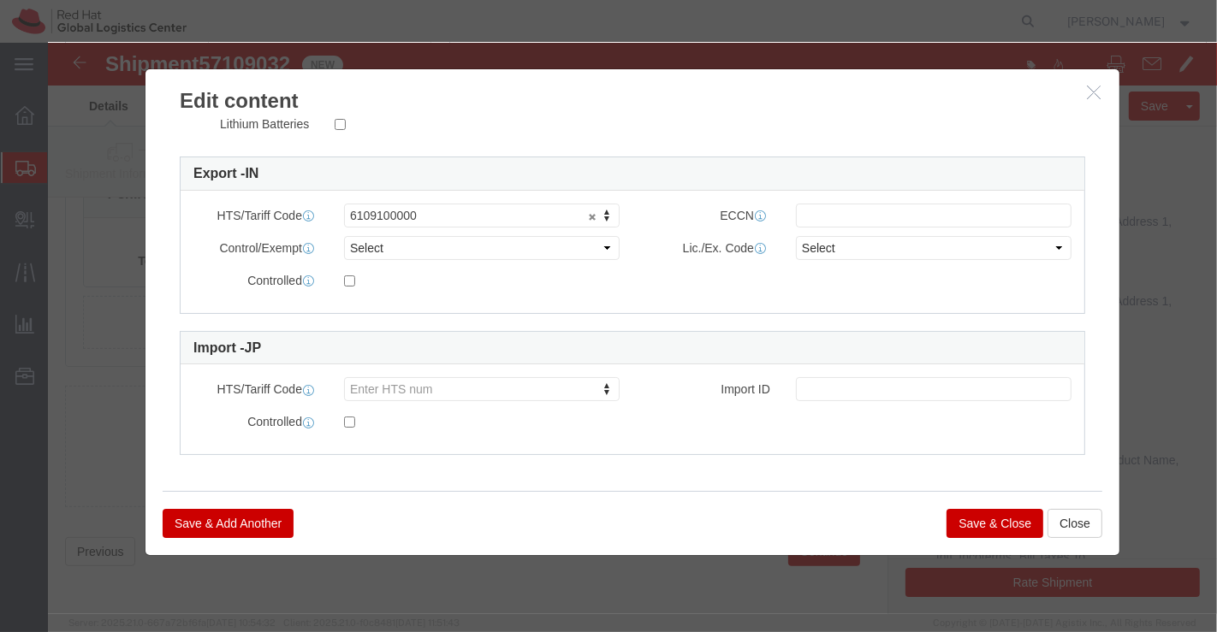
scroll to position [323, 0]
click button "Save & Close"
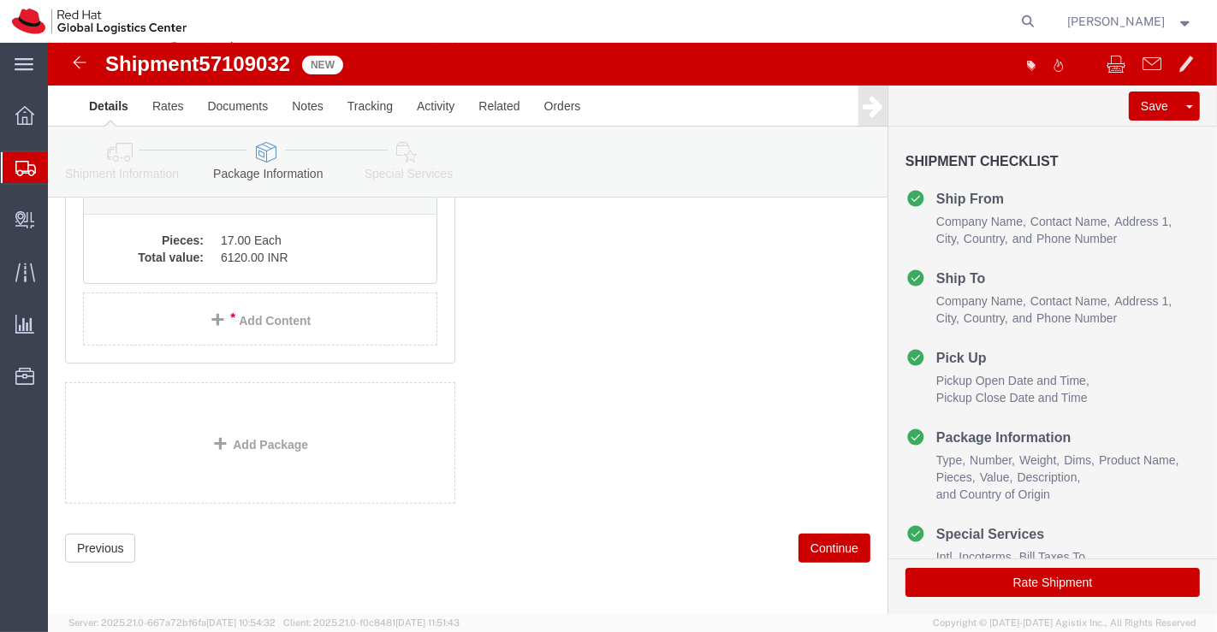
click icon
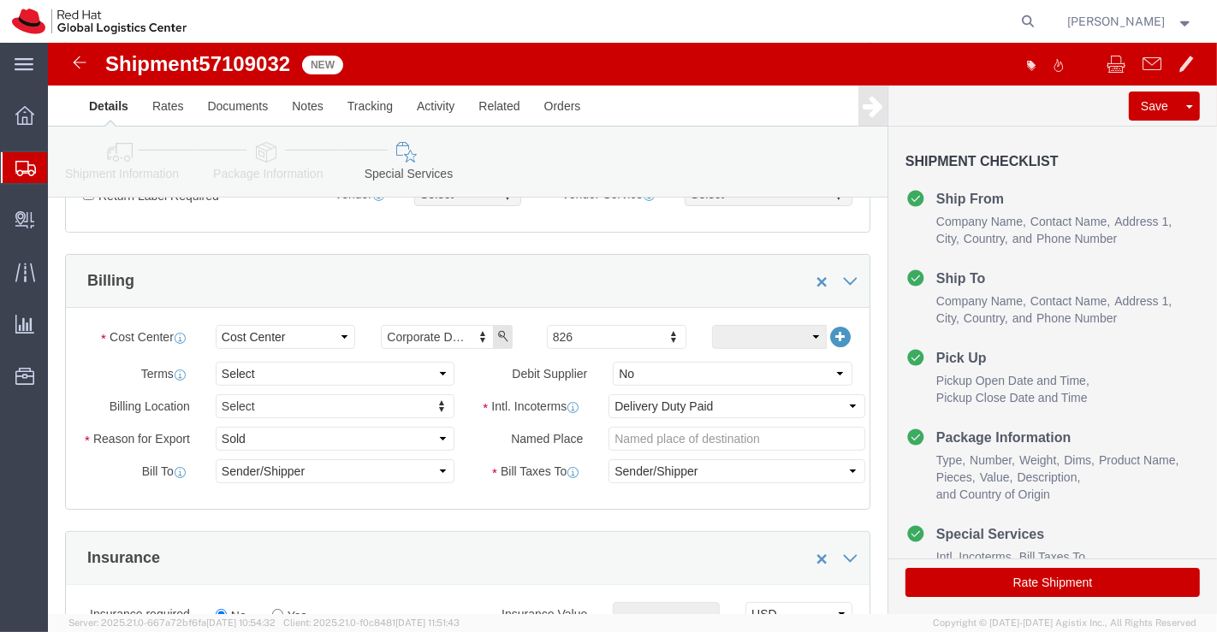
scroll to position [271, 0]
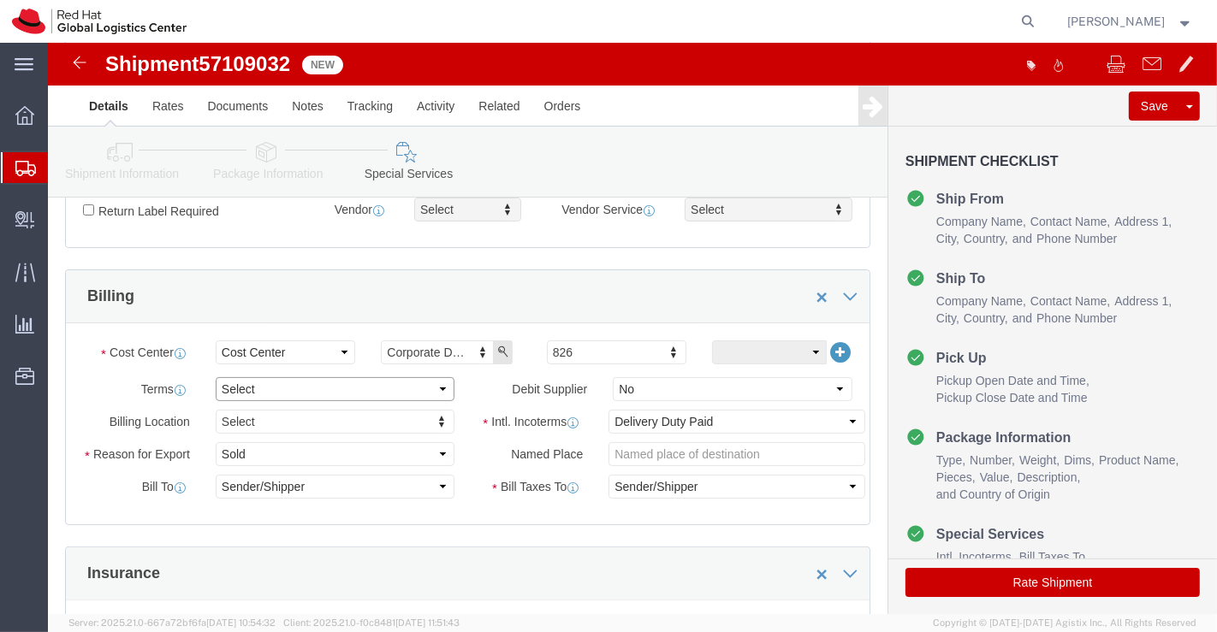
click select "Select Free of Charge Free of Cost NET 30 NET 45 NET 60 See Comment"
select select "FREE_OF_COST"
click select "Select Free of Charge Free of Cost NET 30 NET 45 NET 60 See Comment"
click select "Select Gift Personal Effects Repair/Warranty Return Sample Sold Temporary/Not S…"
select select "GIFT"
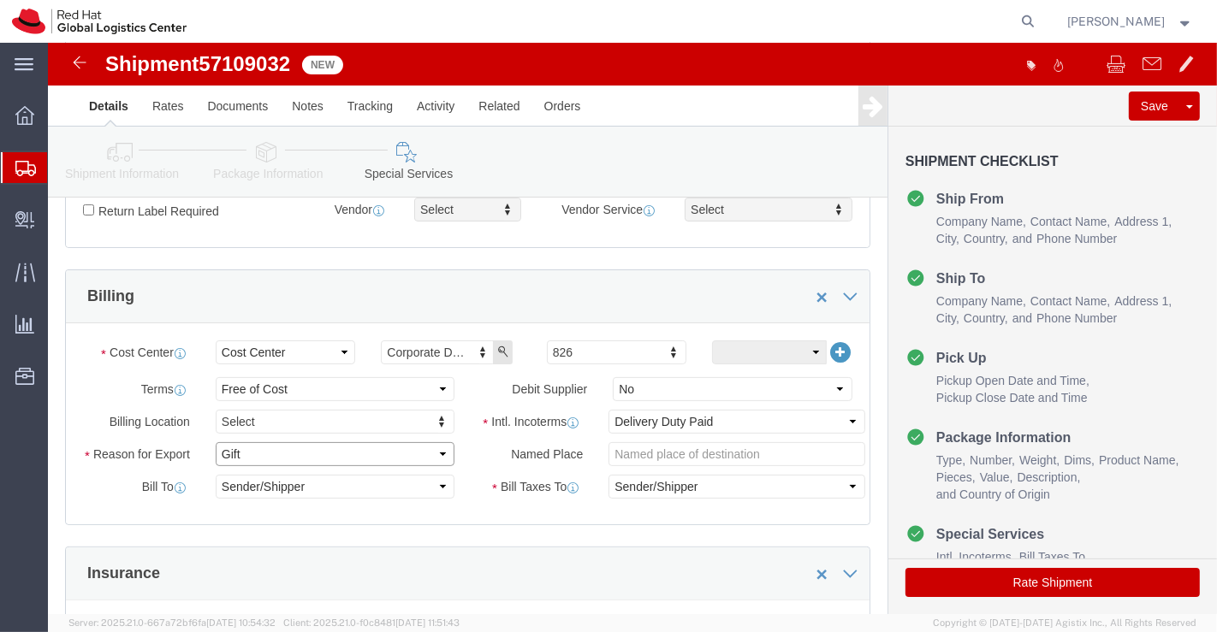
click select "Select Gift Personal Effects Repair/Warranty Return Sample Sold Temporary/Not S…"
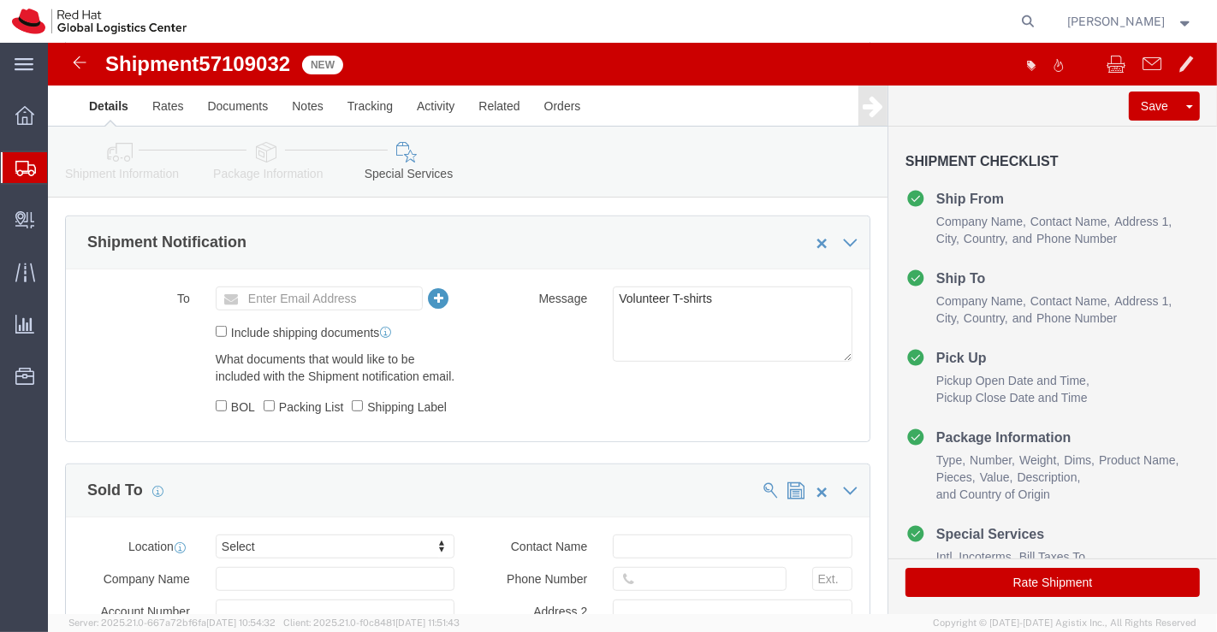
scroll to position [746, 0]
click input "text"
paste input "apaclogistics@redhat.com"
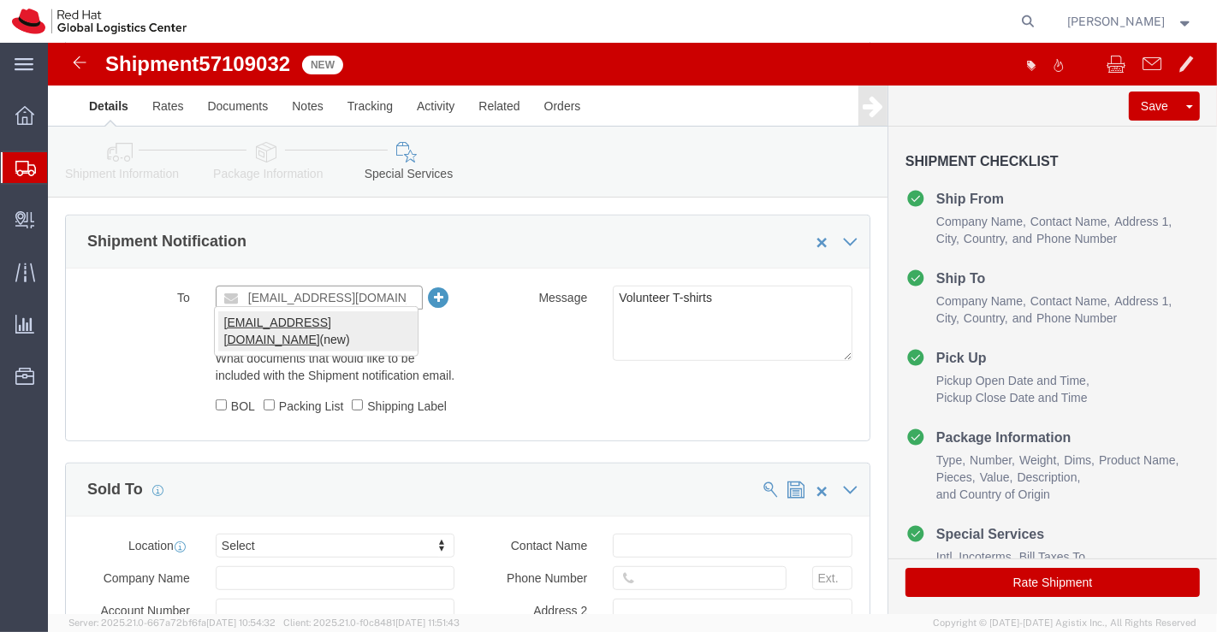
type input "apaclogistics@redhat.com"
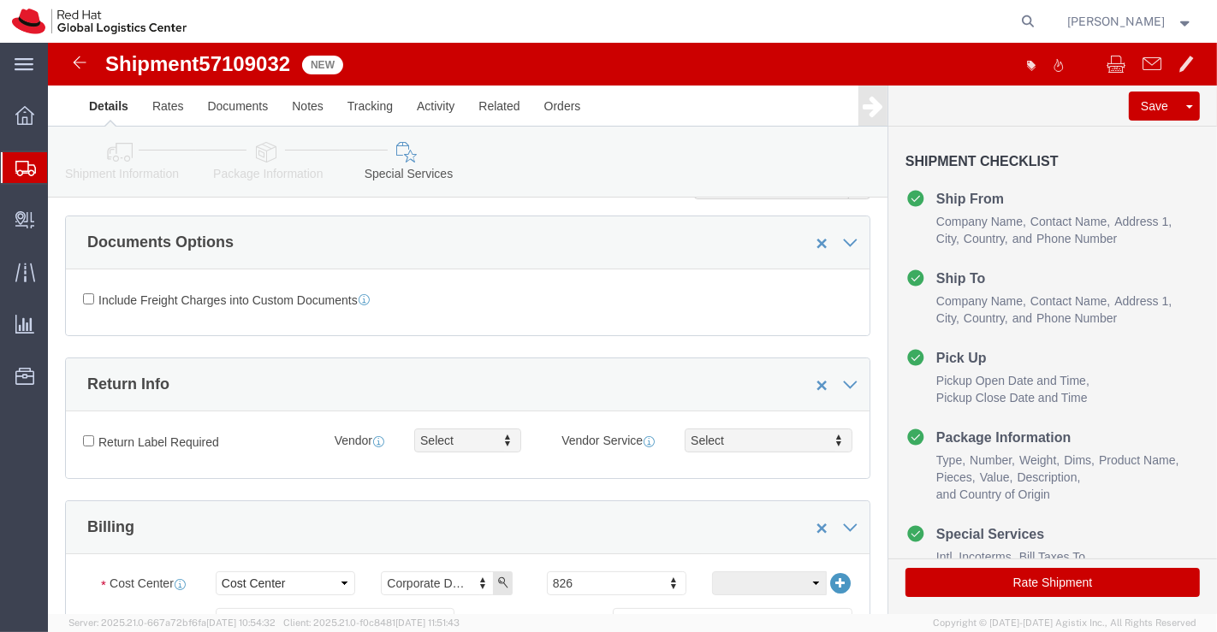
scroll to position [17, 0]
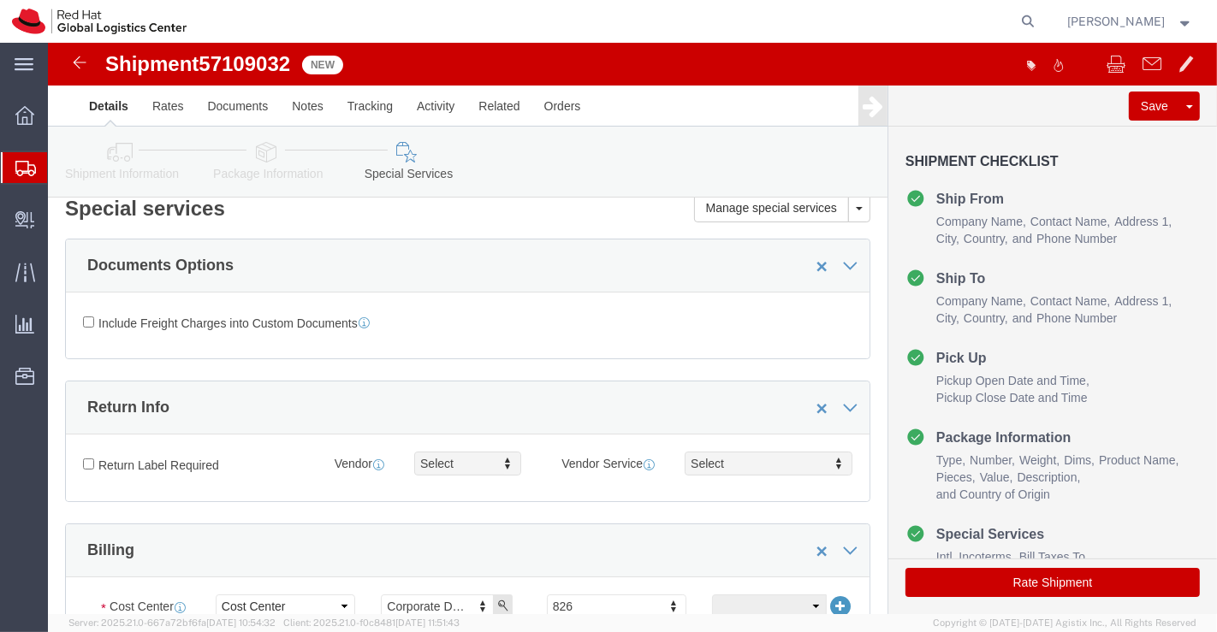
click icon
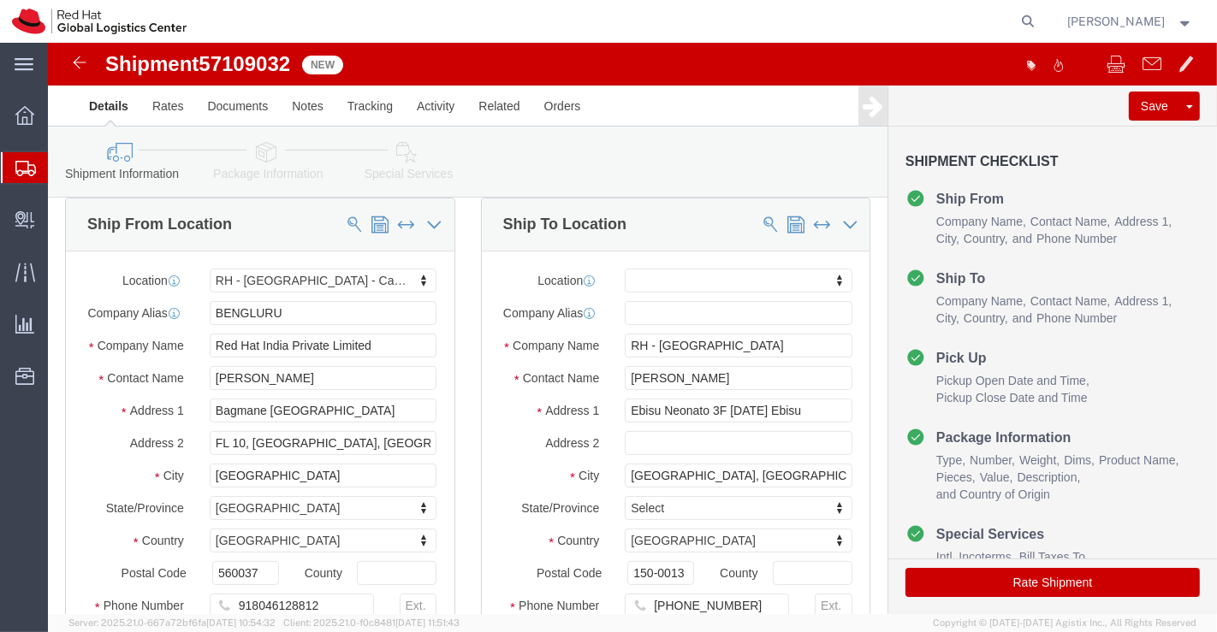
click icon
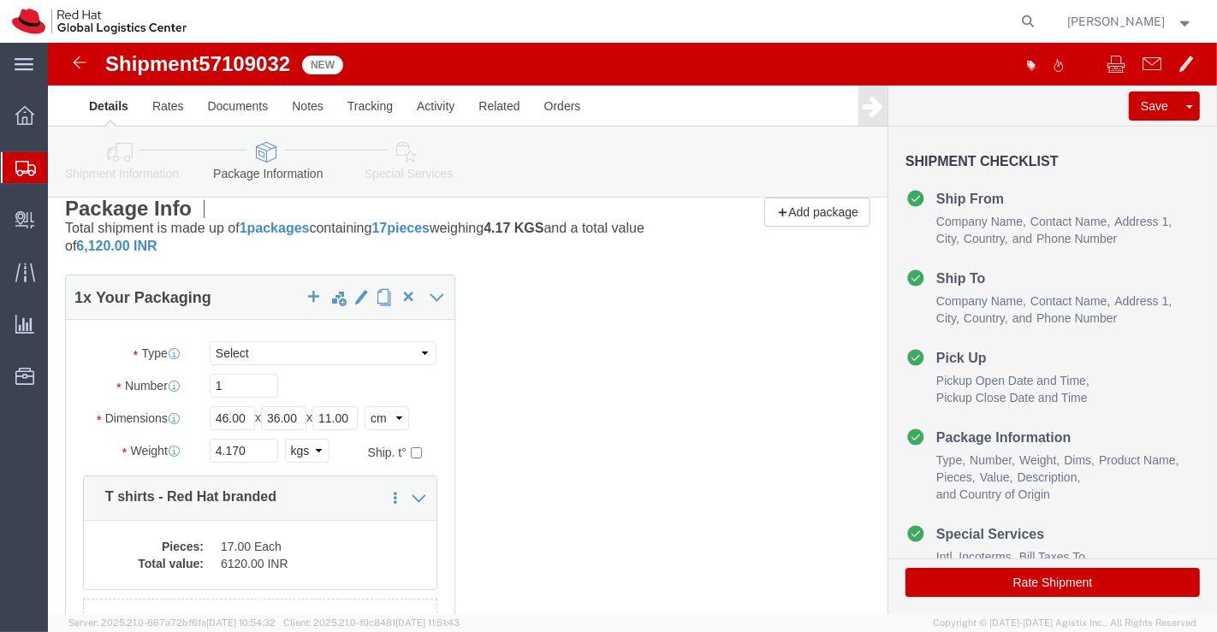
click icon
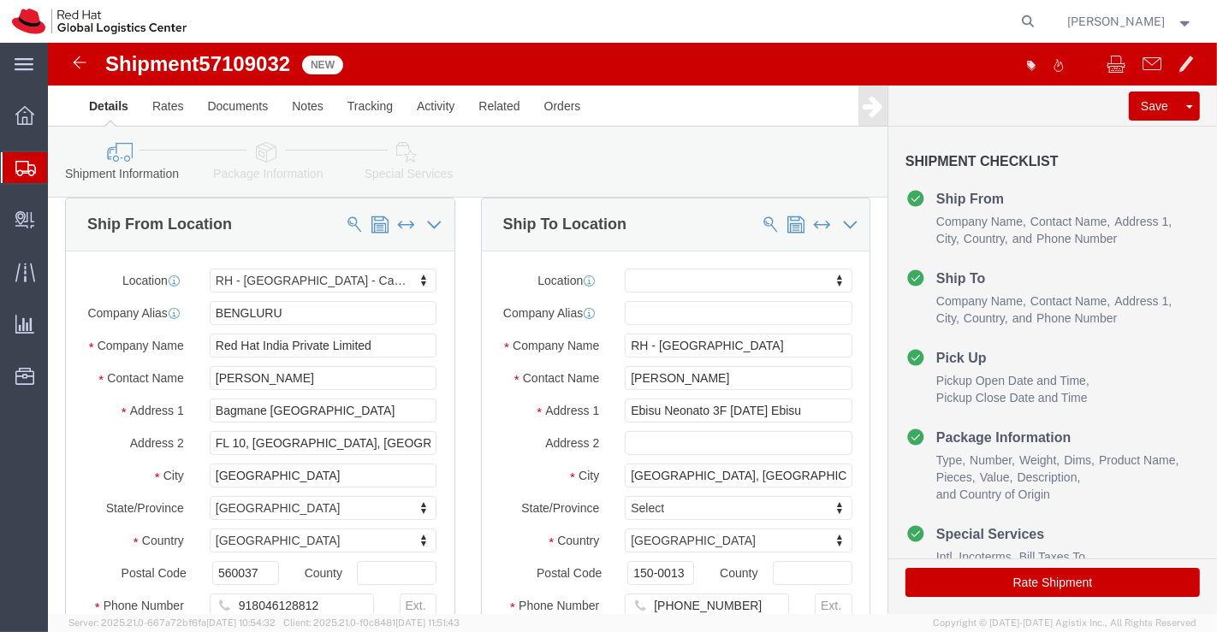
drag, startPoint x: 358, startPoint y: 110, endPoint x: 495, endPoint y: 291, distance: 227.3
click icon
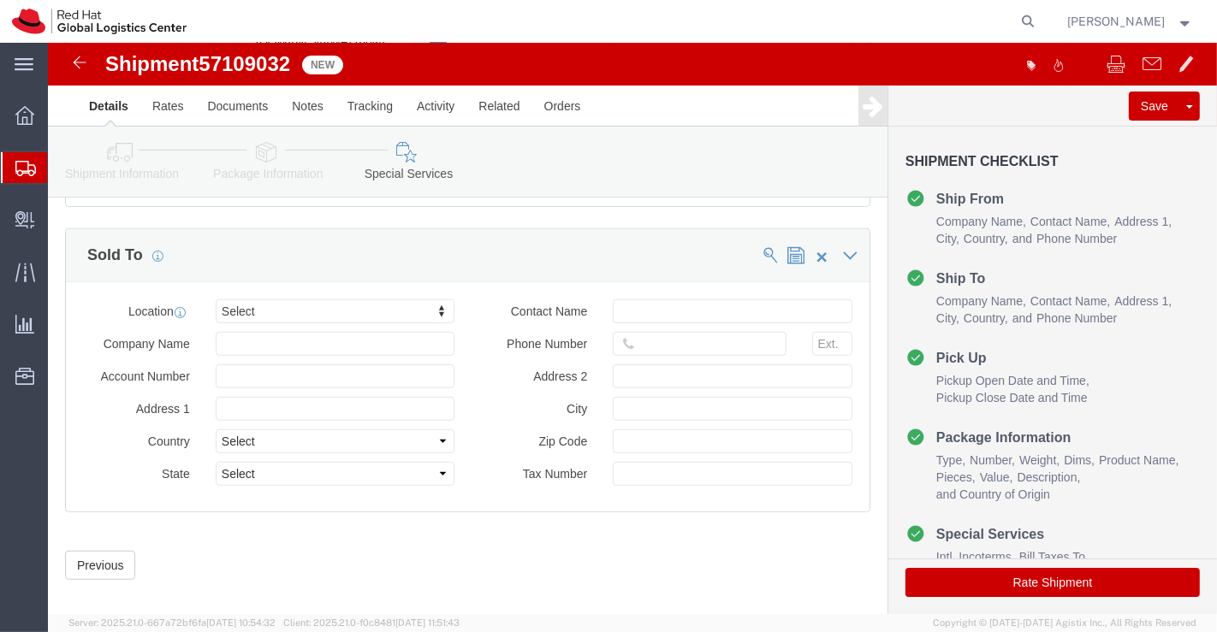
scroll to position [1063, 0]
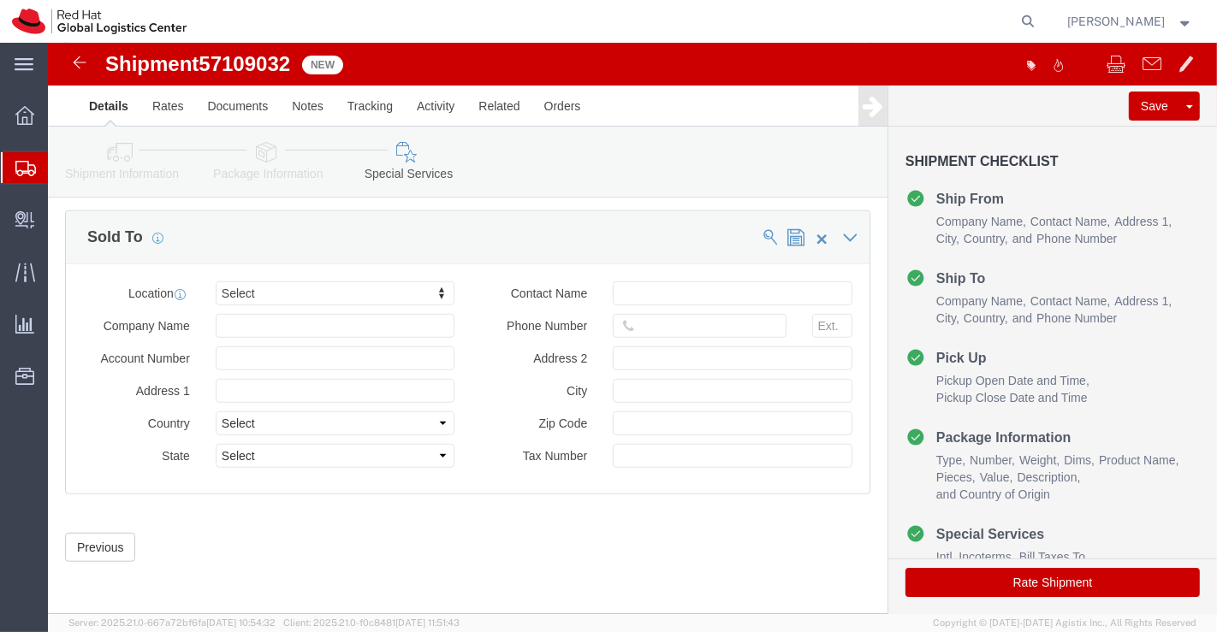
click button "Rate Shipment"
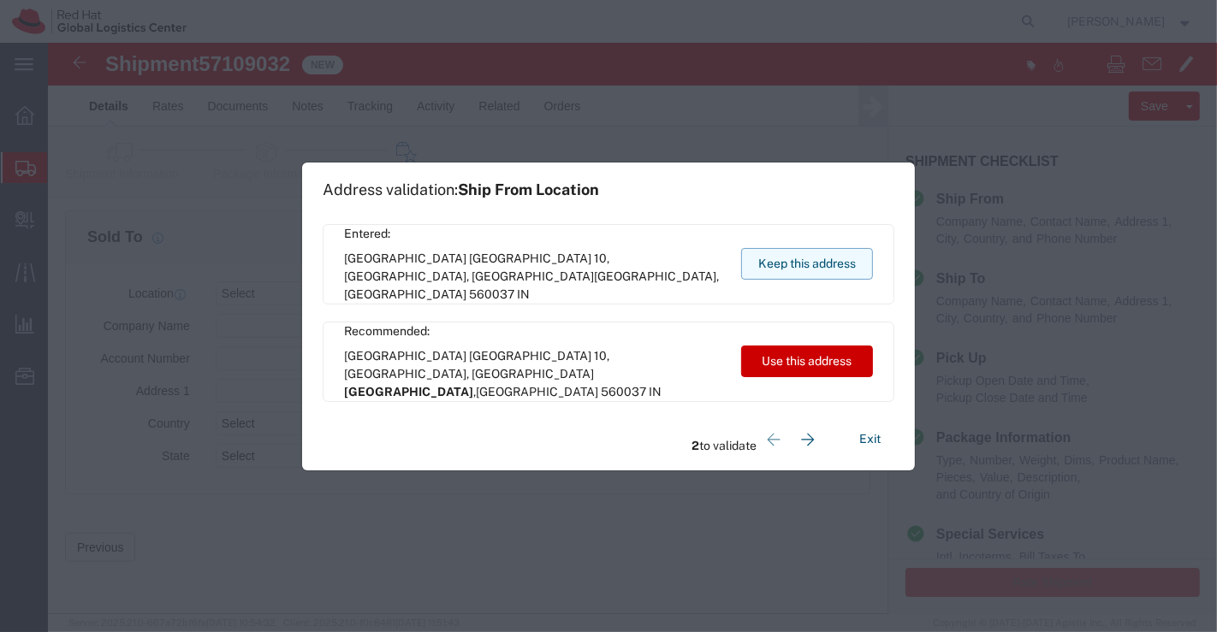
drag, startPoint x: 798, startPoint y: 267, endPoint x: 692, endPoint y: 201, distance: 124.9
click at [798, 265] on button "Keep this address" at bounding box center [807, 264] width 132 height 32
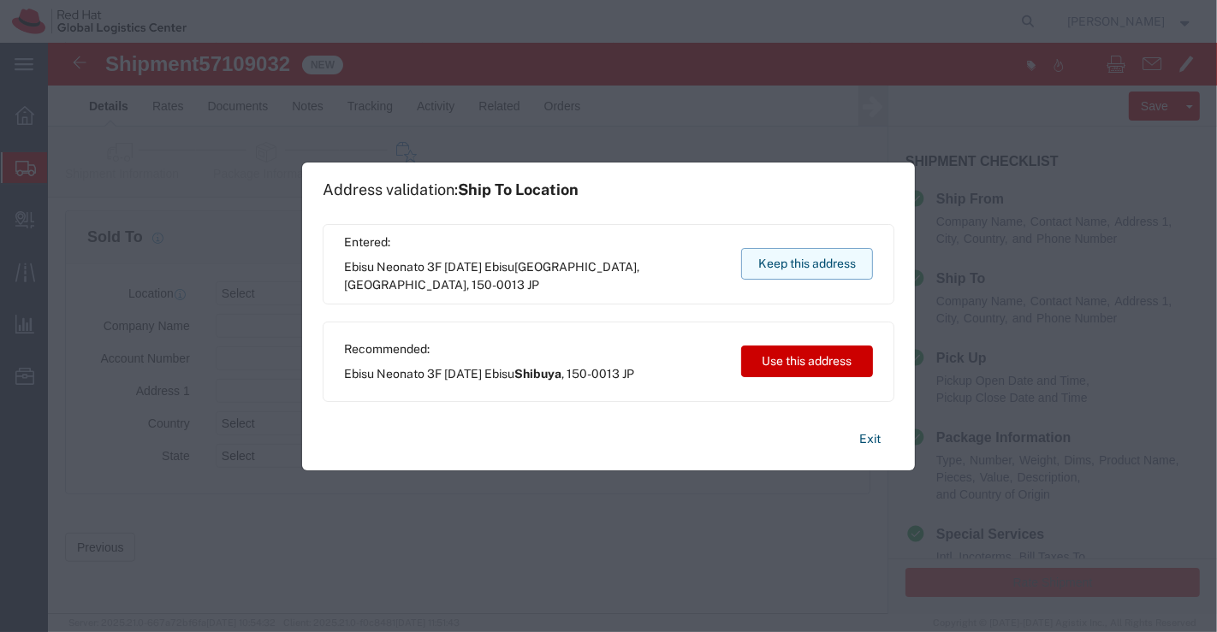
drag, startPoint x: 779, startPoint y: 252, endPoint x: 732, endPoint y: 210, distance: 63.6
click at [779, 252] on button "Keep this address" at bounding box center [807, 264] width 132 height 32
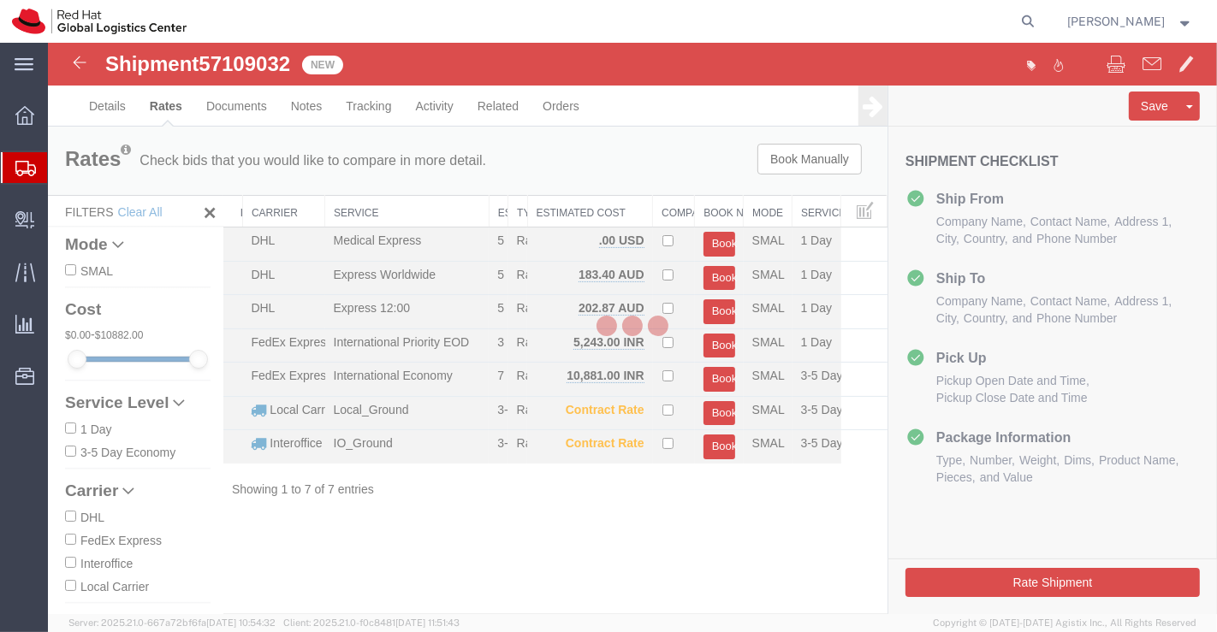
scroll to position [0, 0]
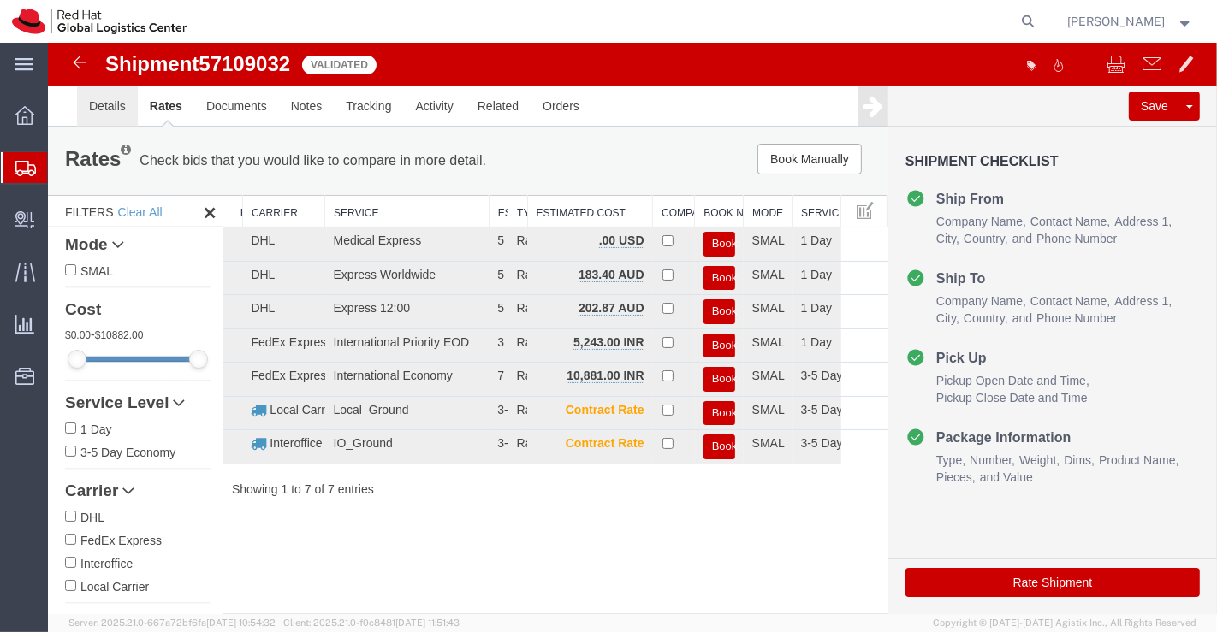
click at [99, 105] on link "Details" at bounding box center [106, 106] width 61 height 41
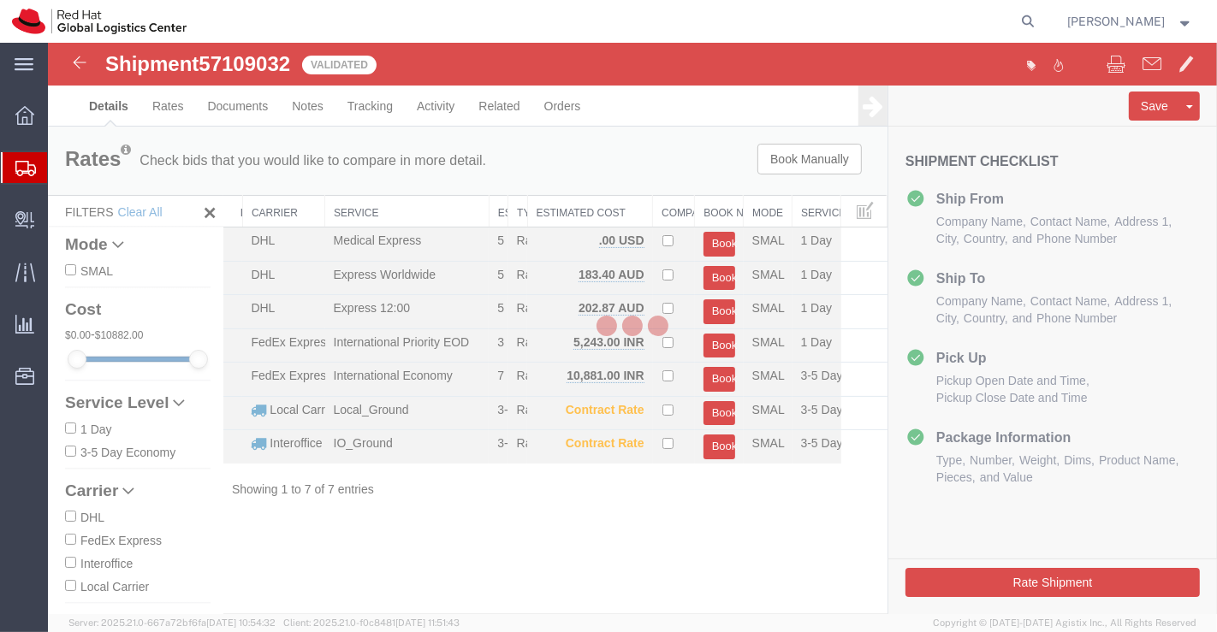
select select "37925"
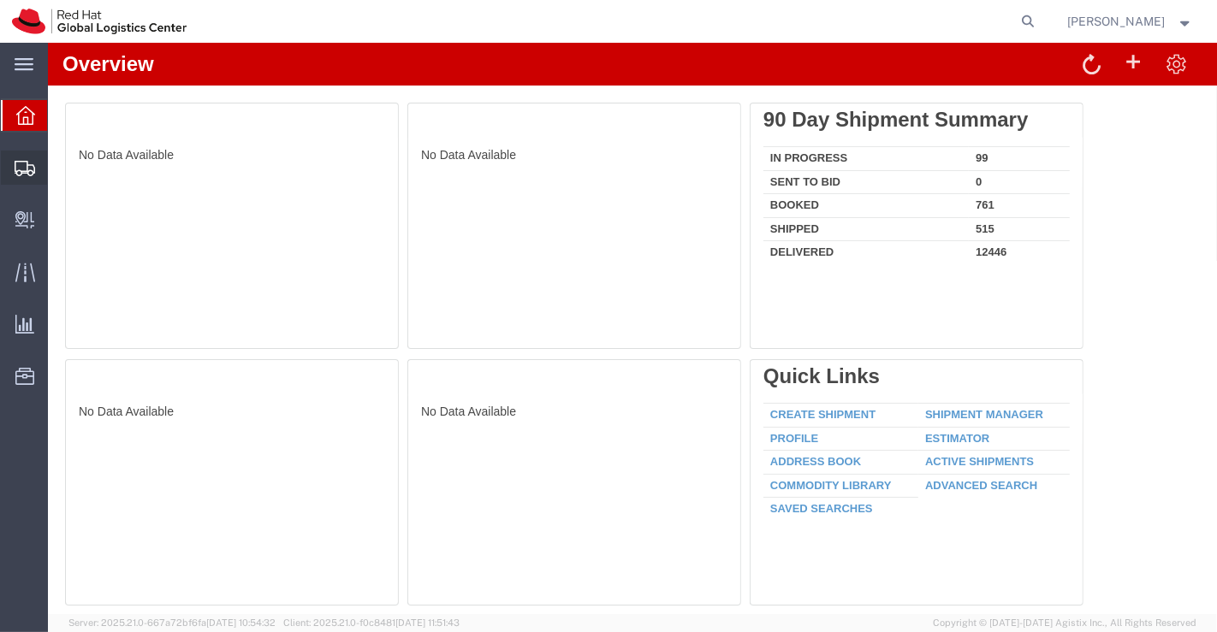
click at [0, 0] on span "Shipment Manager" at bounding box center [0, 0] width 0 height 0
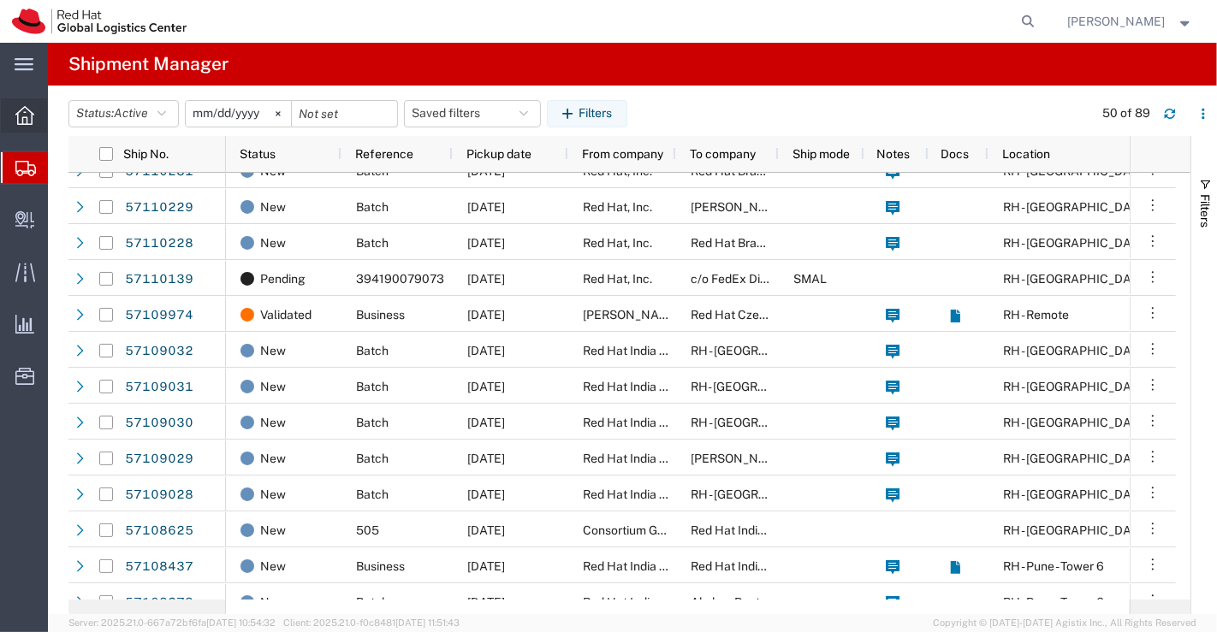
click at [17, 110] on icon at bounding box center [24, 115] width 19 height 19
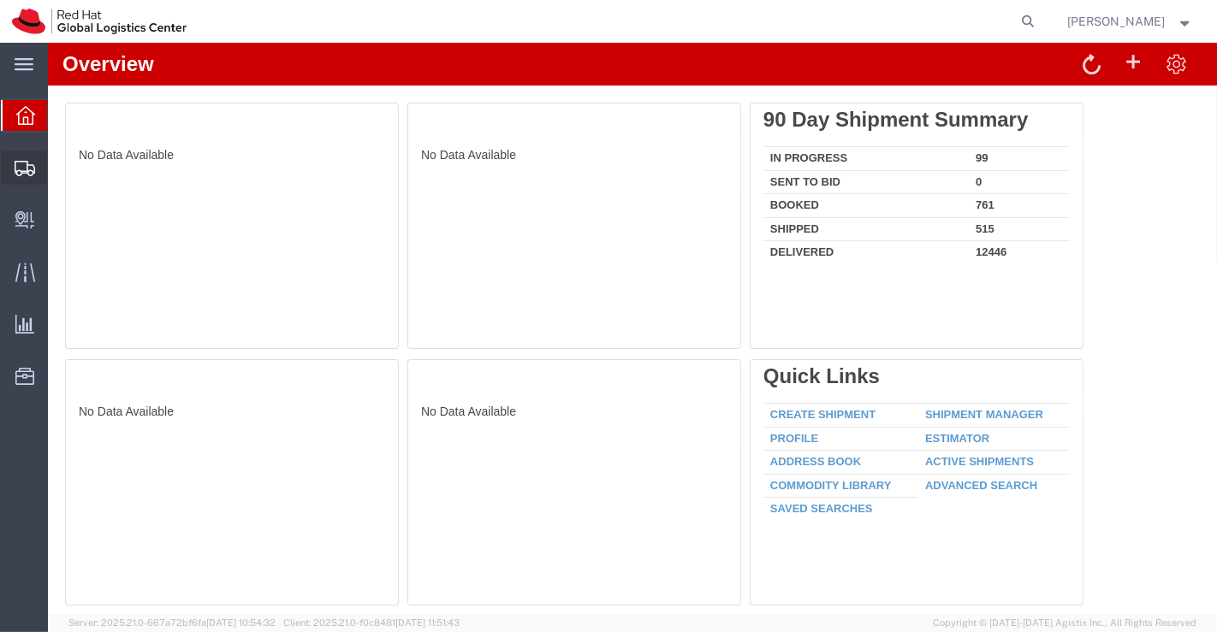
click at [0, 0] on span "Shipment Manager" at bounding box center [0, 0] width 0 height 0
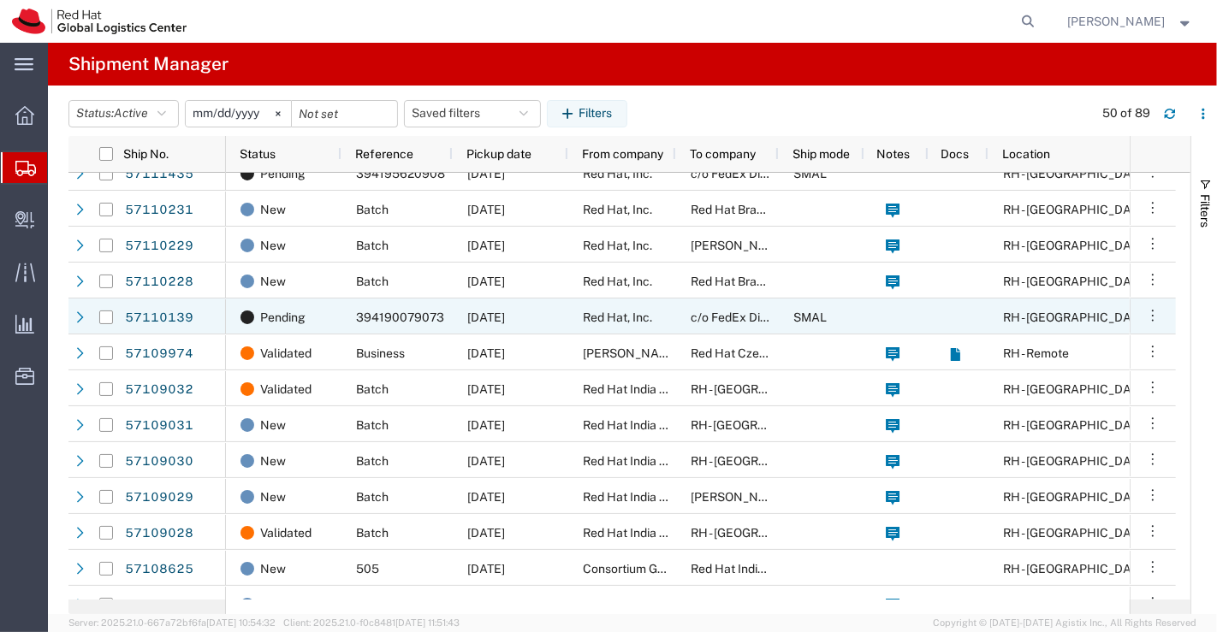
scroll to position [380, 0]
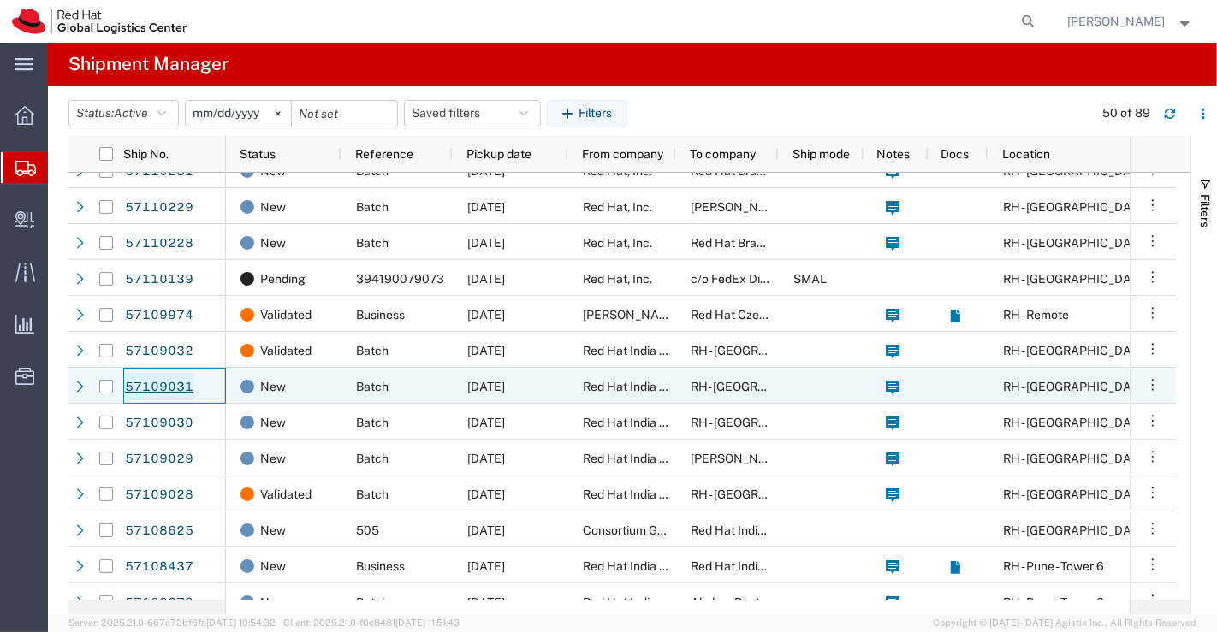
click at [174, 388] on link "57109031" at bounding box center [159, 386] width 70 height 27
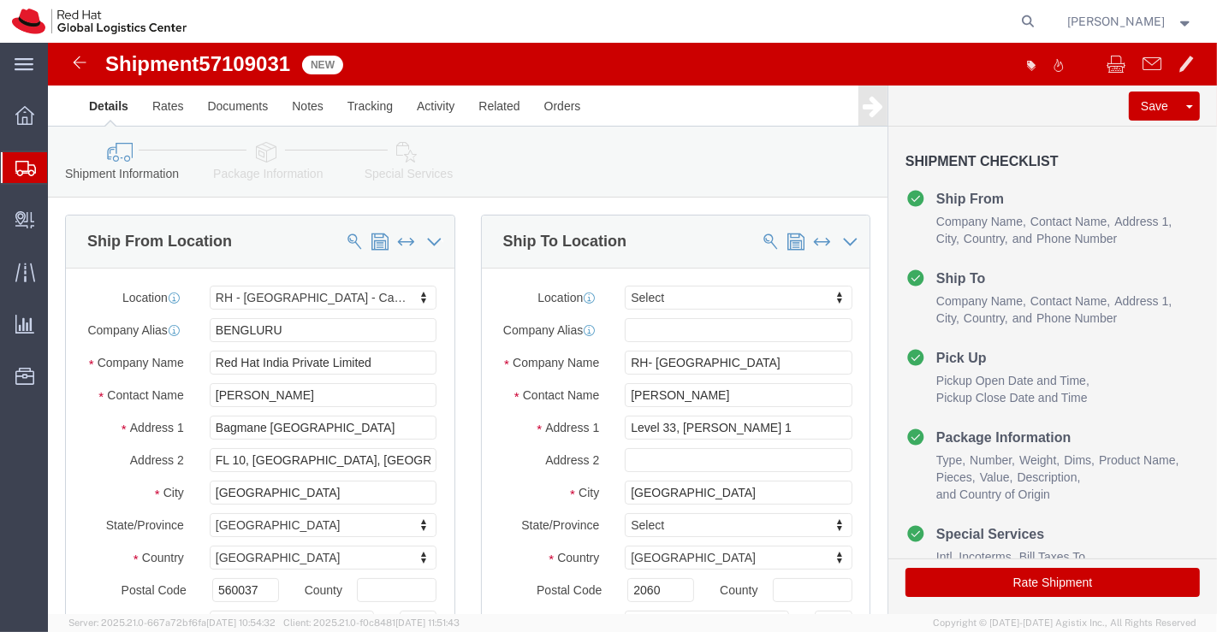
select select "37925"
select select
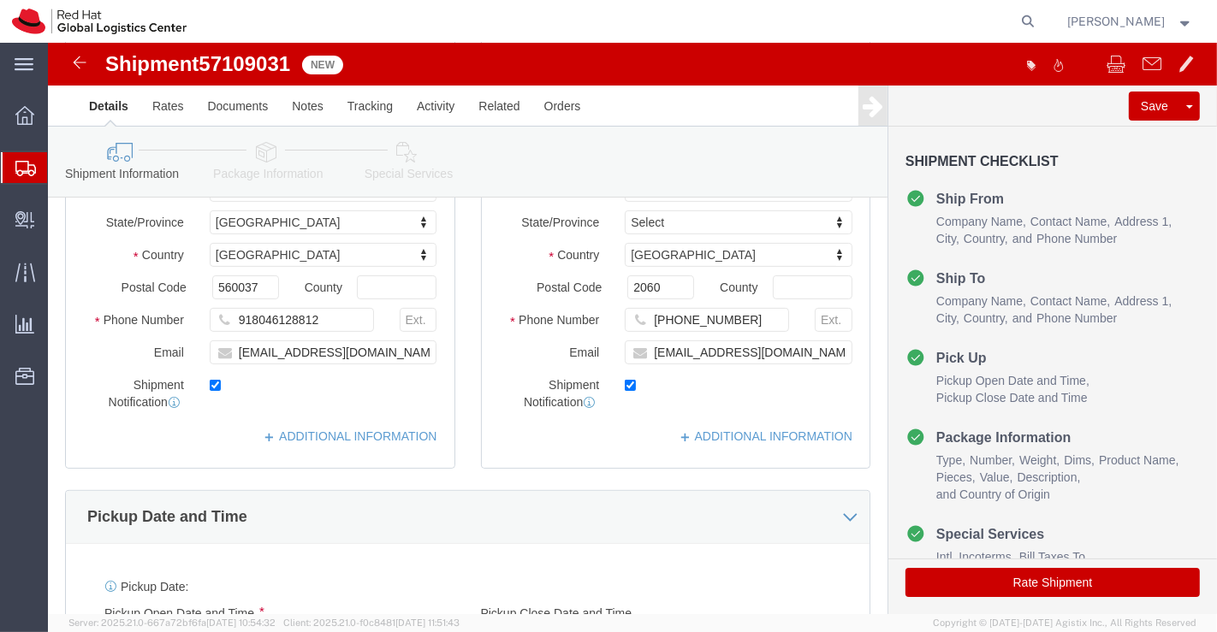
scroll to position [380, 0]
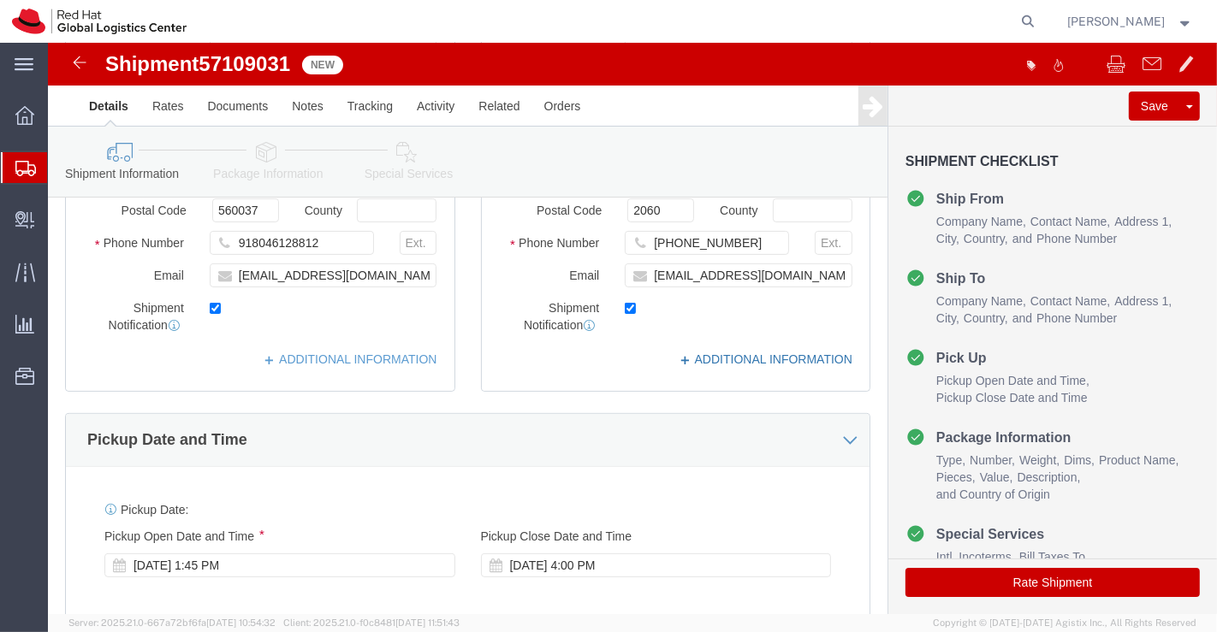
click link "ADDITIONAL INFORMATION"
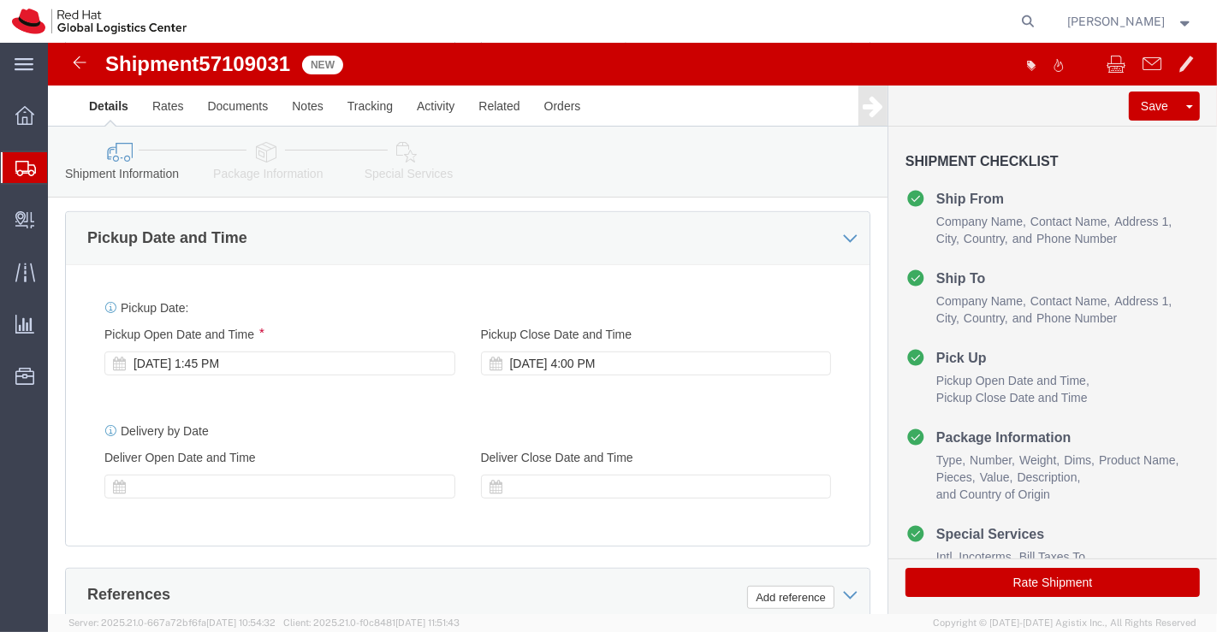
scroll to position [760, 0]
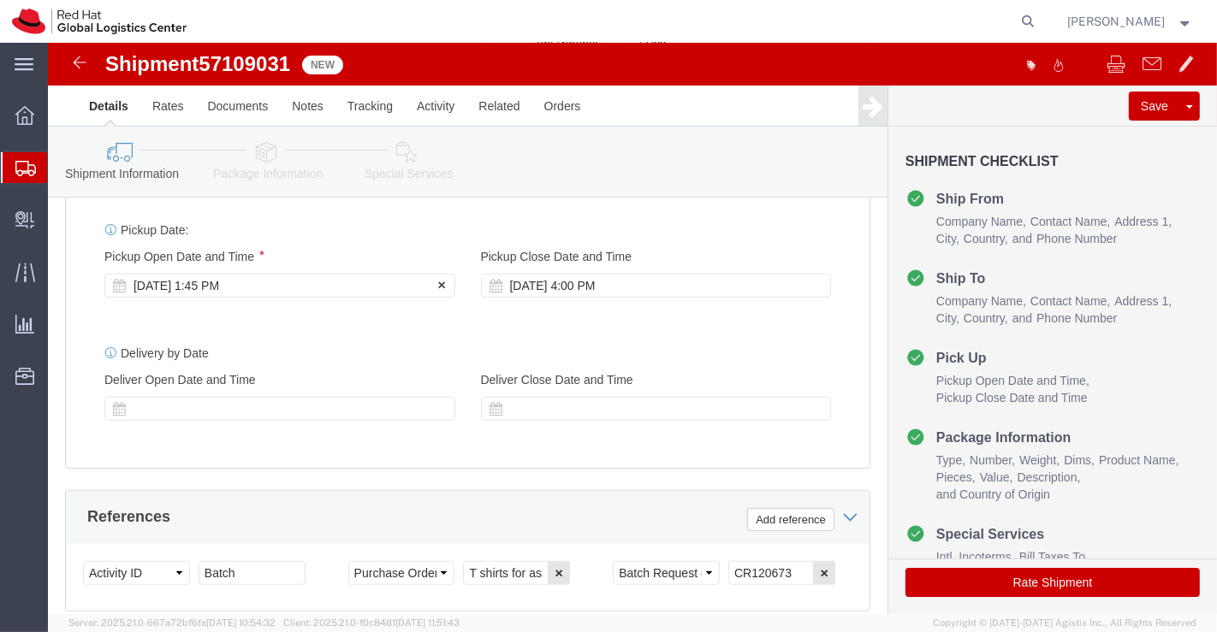
click div "Oct 14 2025 1:45 PM"
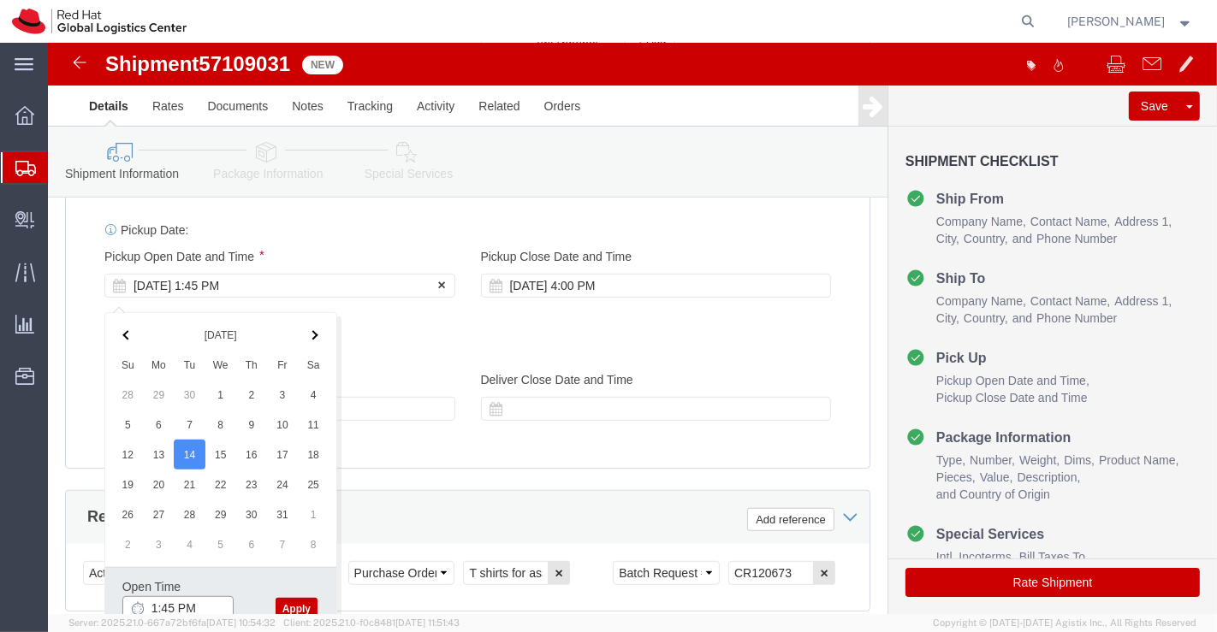
scroll to position [763, 0]
click input "1:45 PM"
type input "6:00 PM"
click button "Apply"
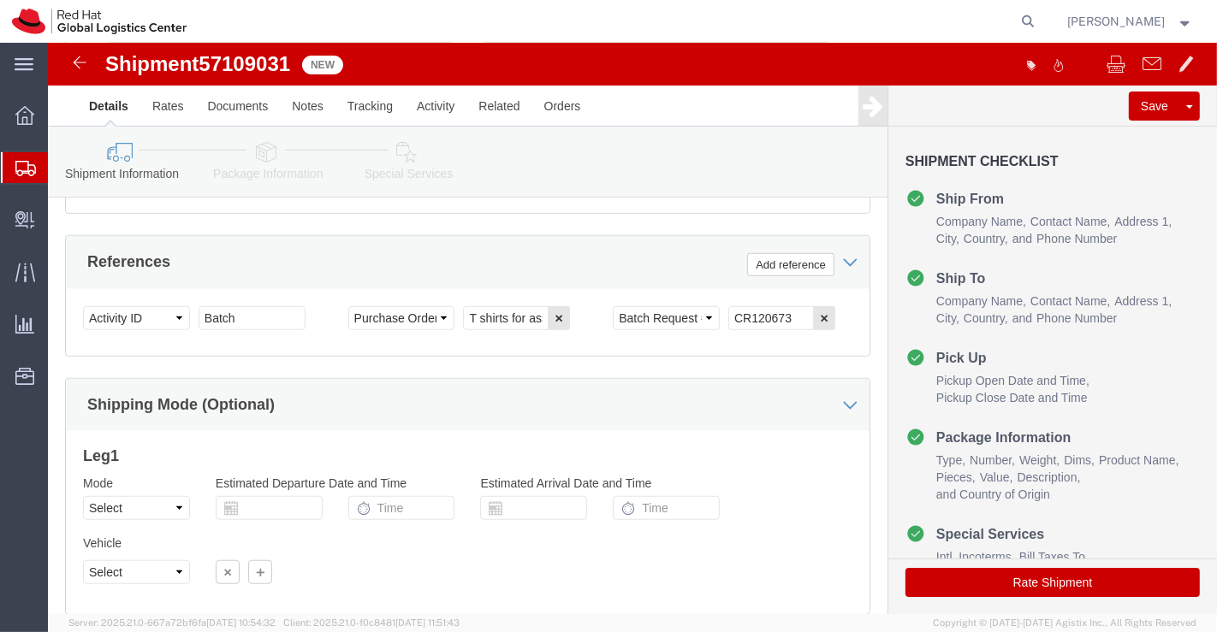
scroll to position [1143, 0]
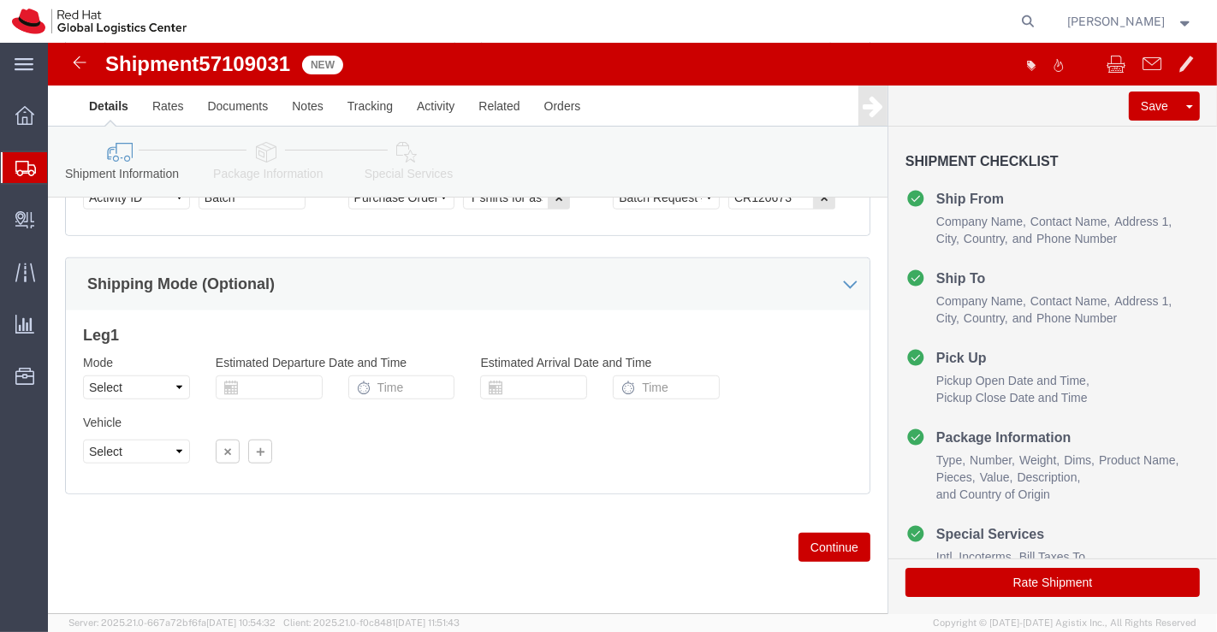
click icon
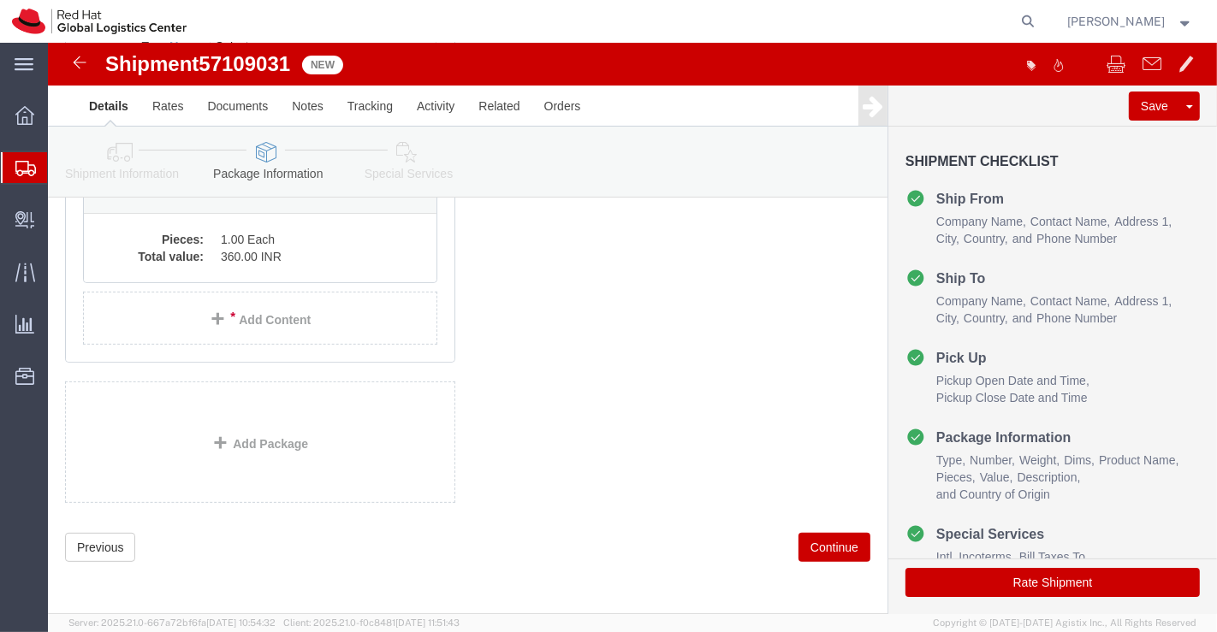
scroll to position [92, 0]
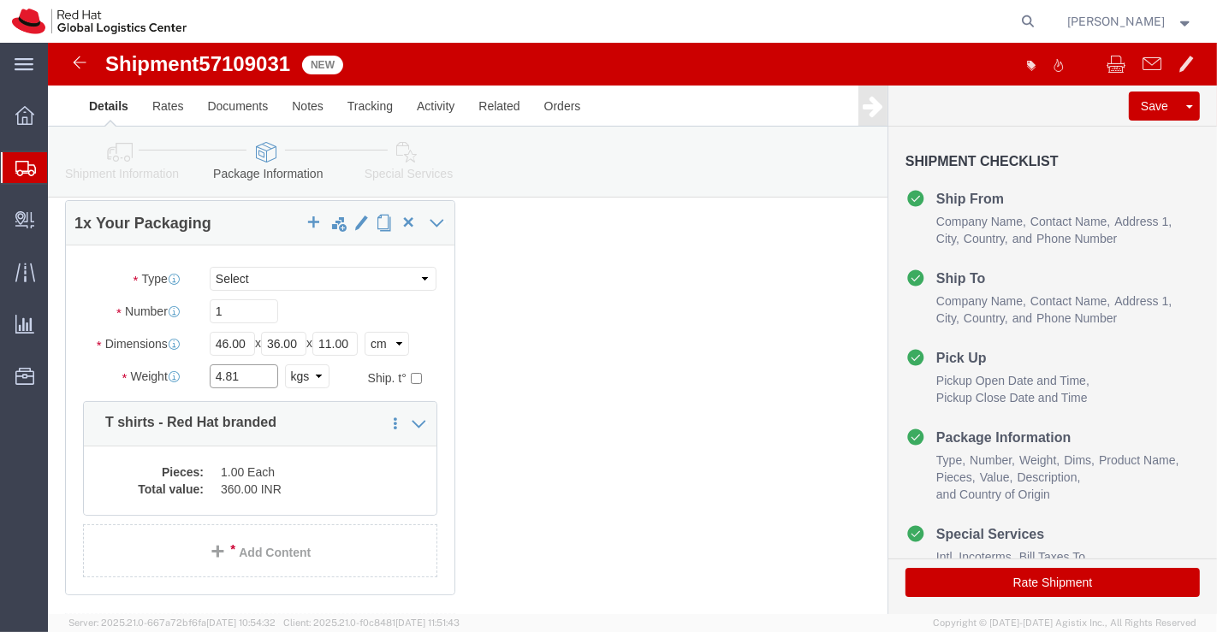
click input "4.81"
type input "4"
type input "5.160"
click div "1 x Your Packaging Package Type Select Case(s) Crate(s) Envelope Large Box Medi…"
click dd "360.00 INR"
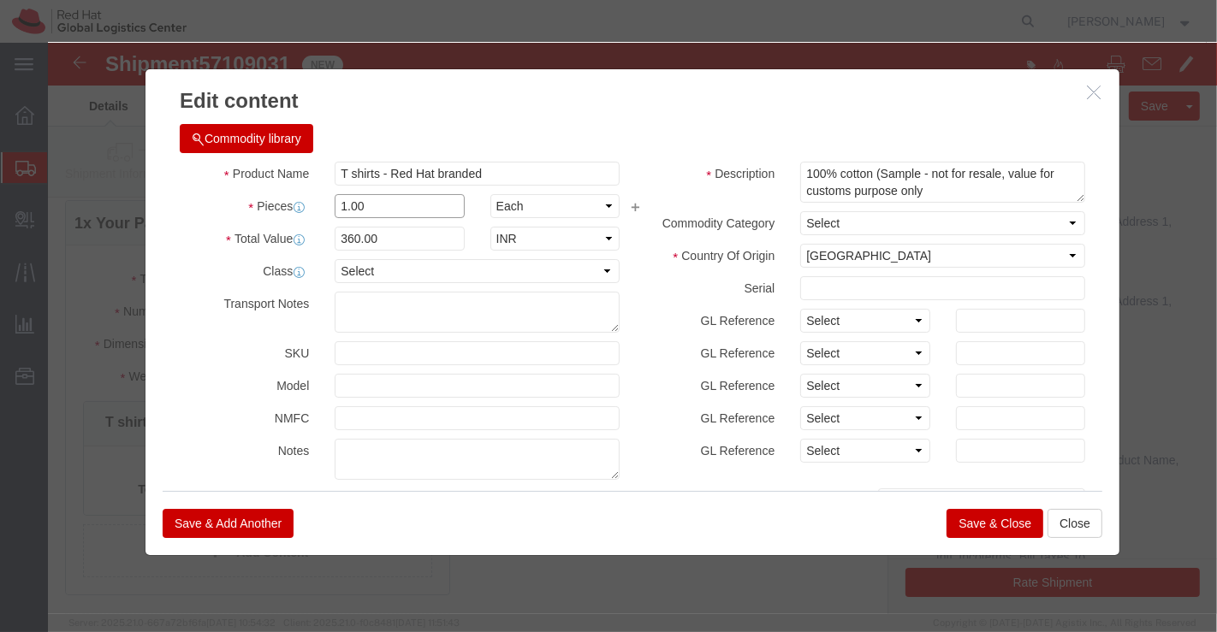
click input "1.00"
type input "22.00"
type input "7920"
click div "Commodity library"
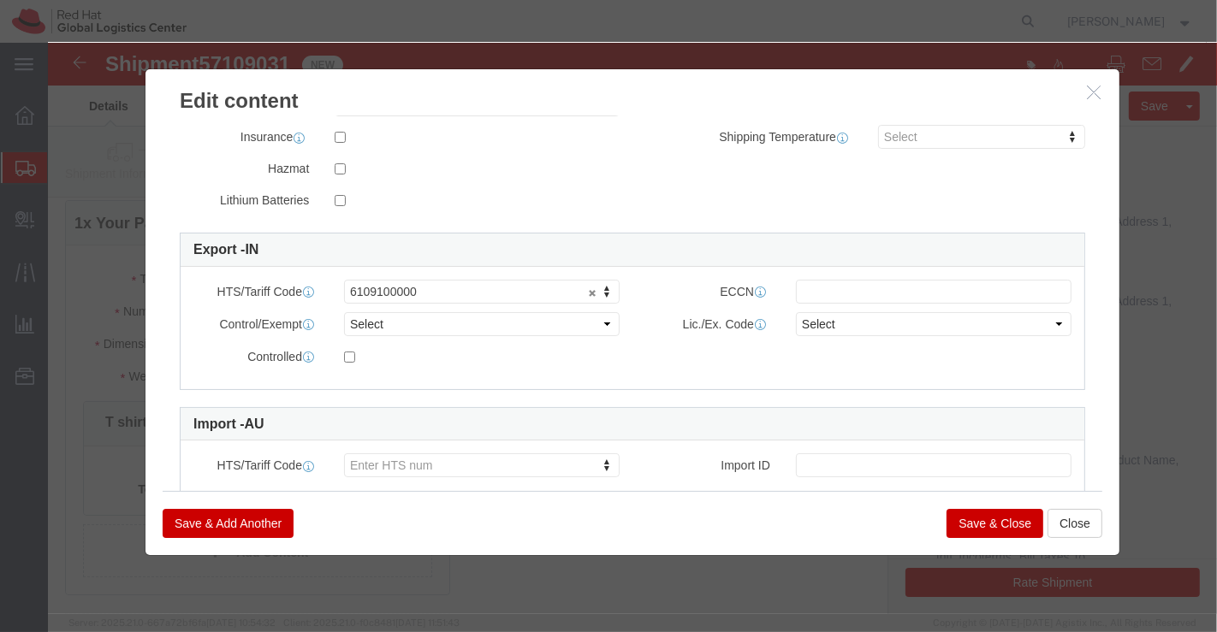
scroll to position [380, 0]
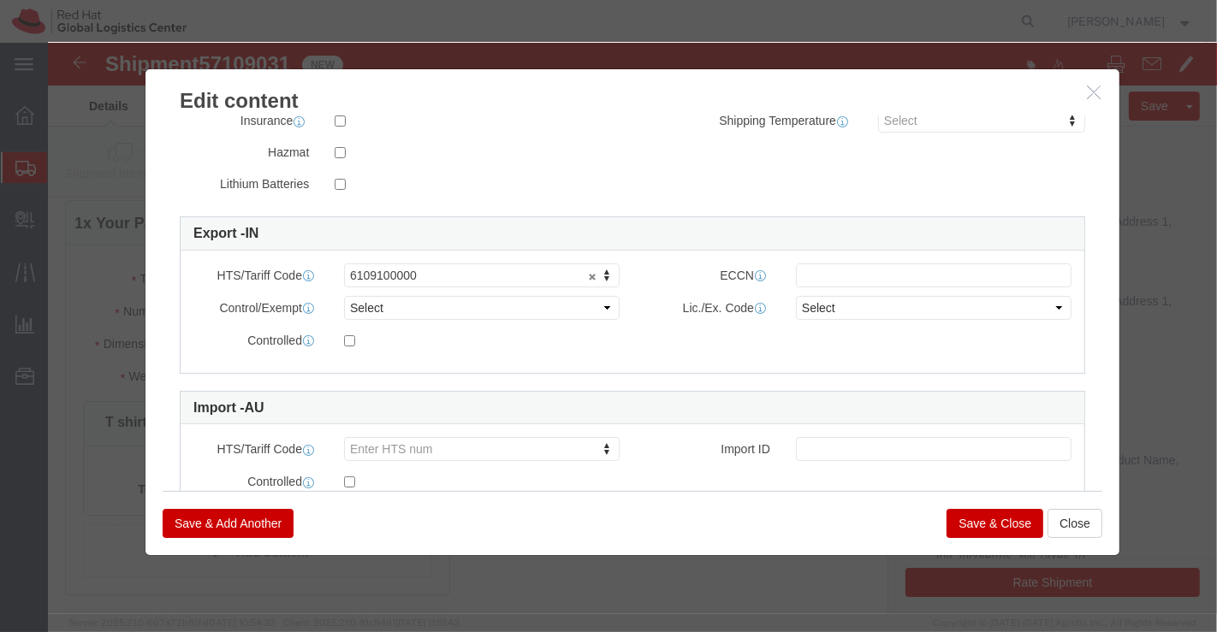
click button "Save & Close"
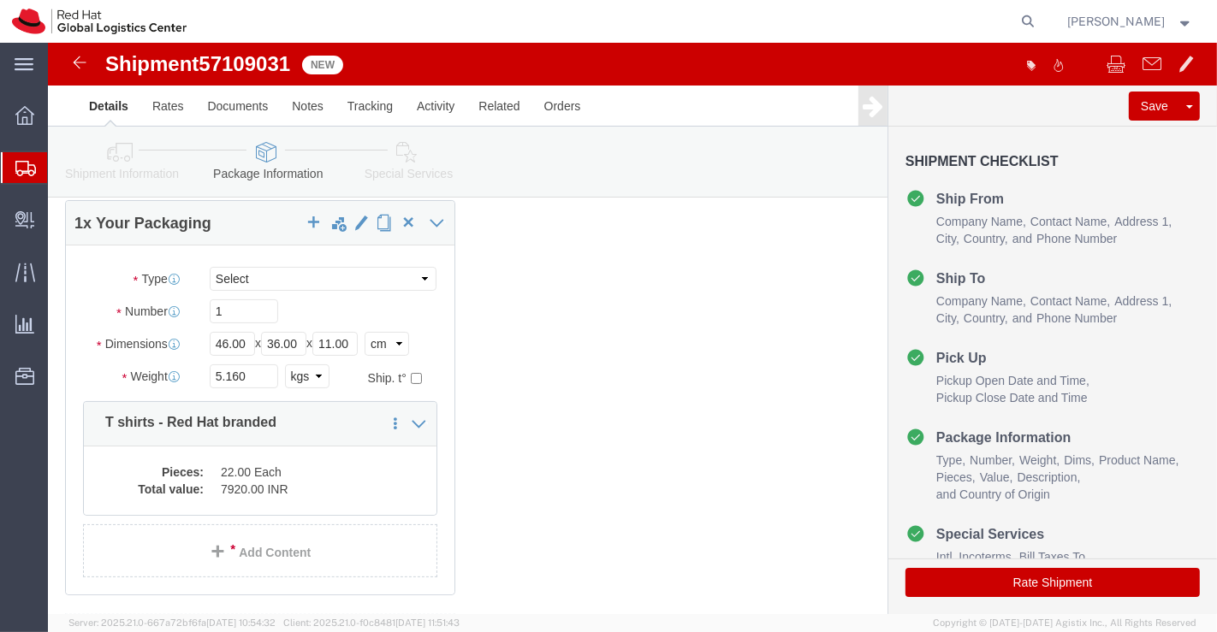
click icon
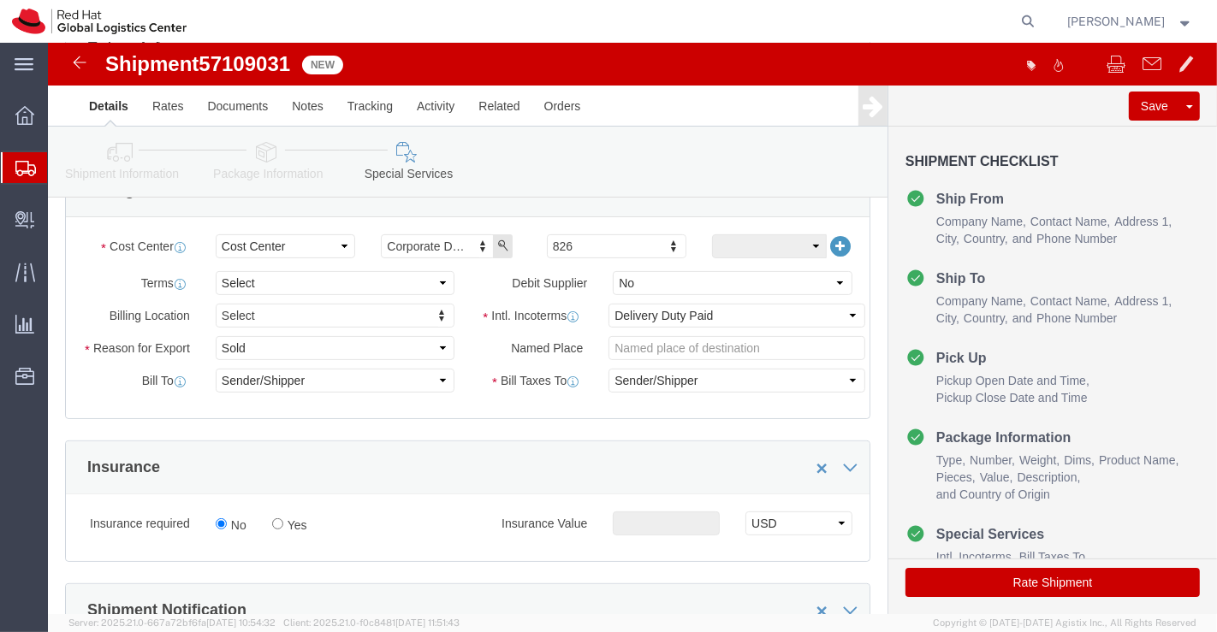
scroll to position [380, 0]
click select "Select Free of Charge Free of Cost NET 30 NET 45 NET 60 See Comment"
select select "FREE_OF_COST"
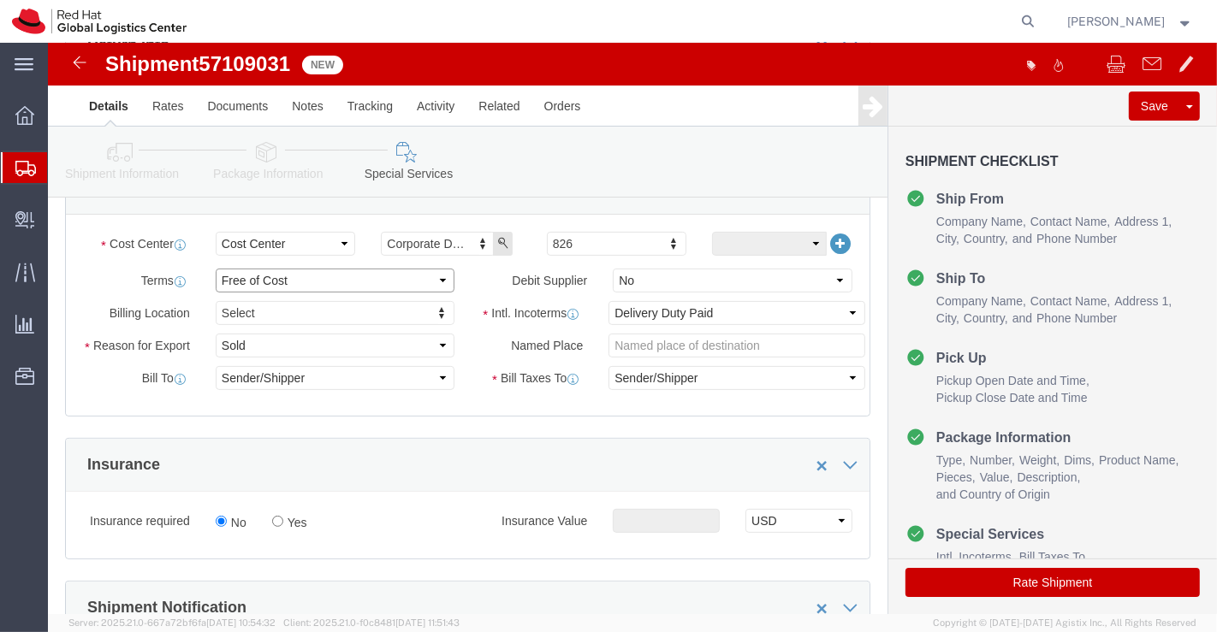
click select "Select Free of Charge Free of Cost NET 30 NET 45 NET 60 See Comment"
click select "Select Gift Personal Effects Repair/Warranty Return Sample Sold Temporary/Not S…"
select select "GIFT"
click select "Select Gift Personal Effects Repair/Warranty Return Sample Sold Temporary/Not S…"
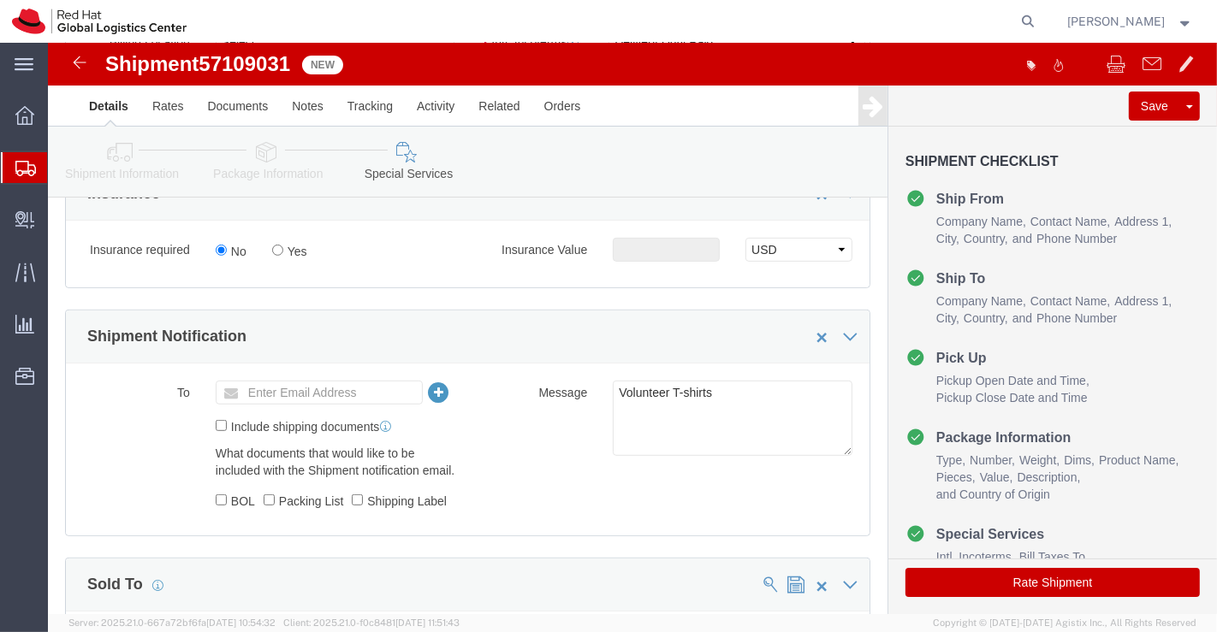
scroll to position [760, 0]
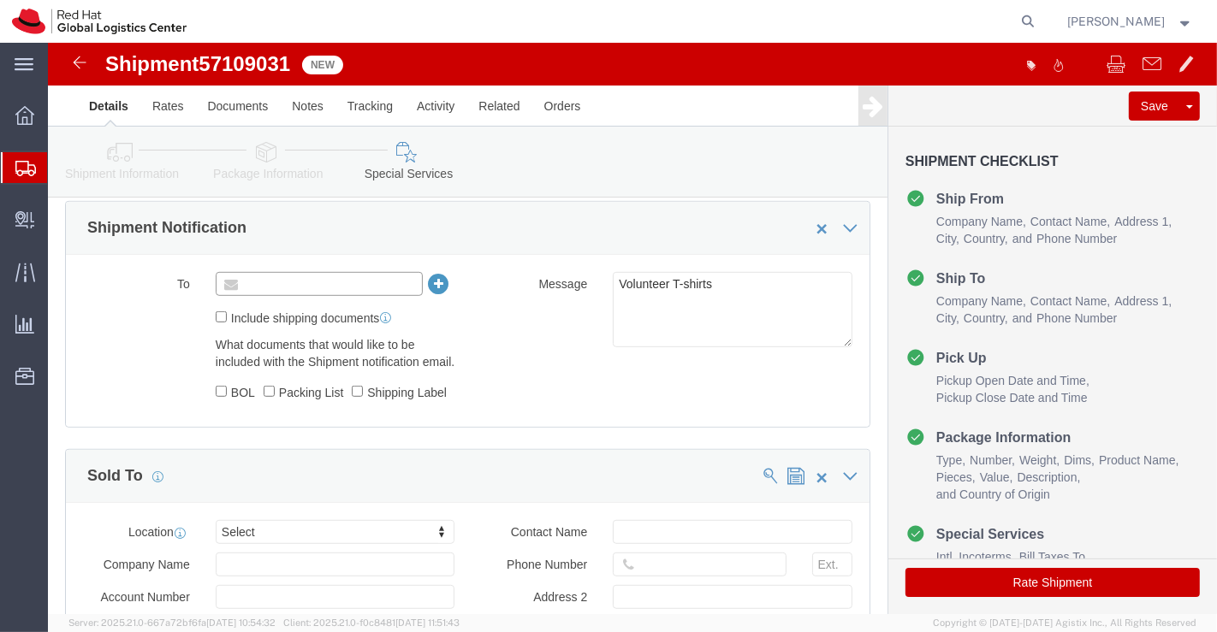
click input "text"
paste input "[EMAIL_ADDRESS][DOMAIN_NAME]"
type input "[EMAIL_ADDRESS][DOMAIN_NAME]"
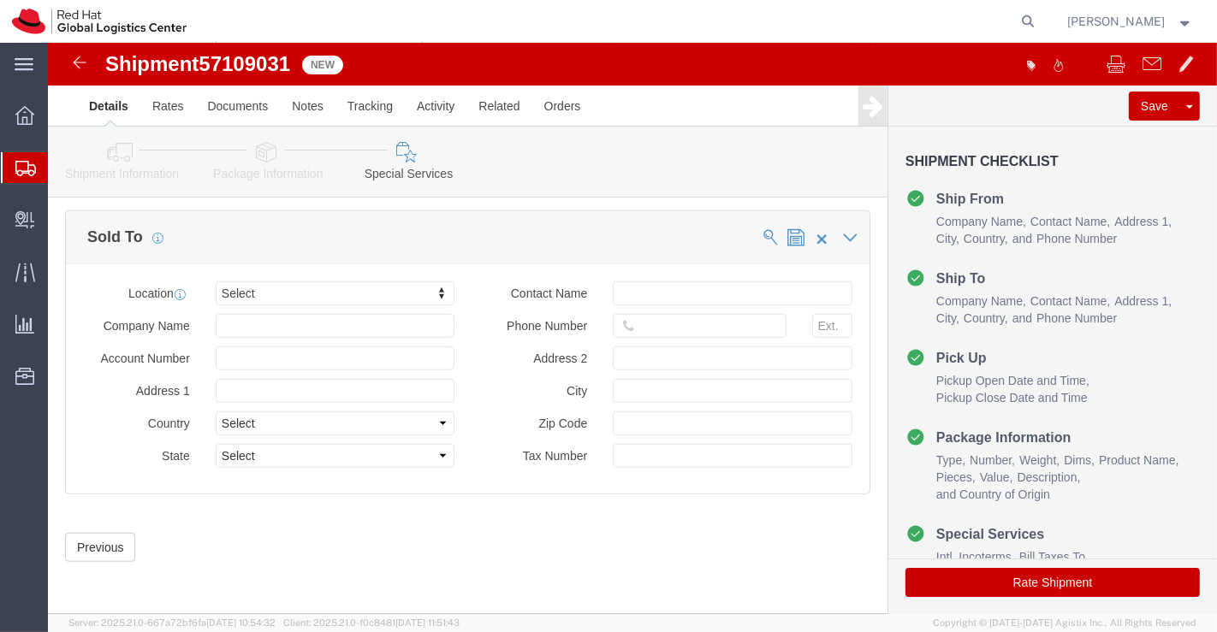
scroll to position [1063, 0]
click button "Rate Shipment"
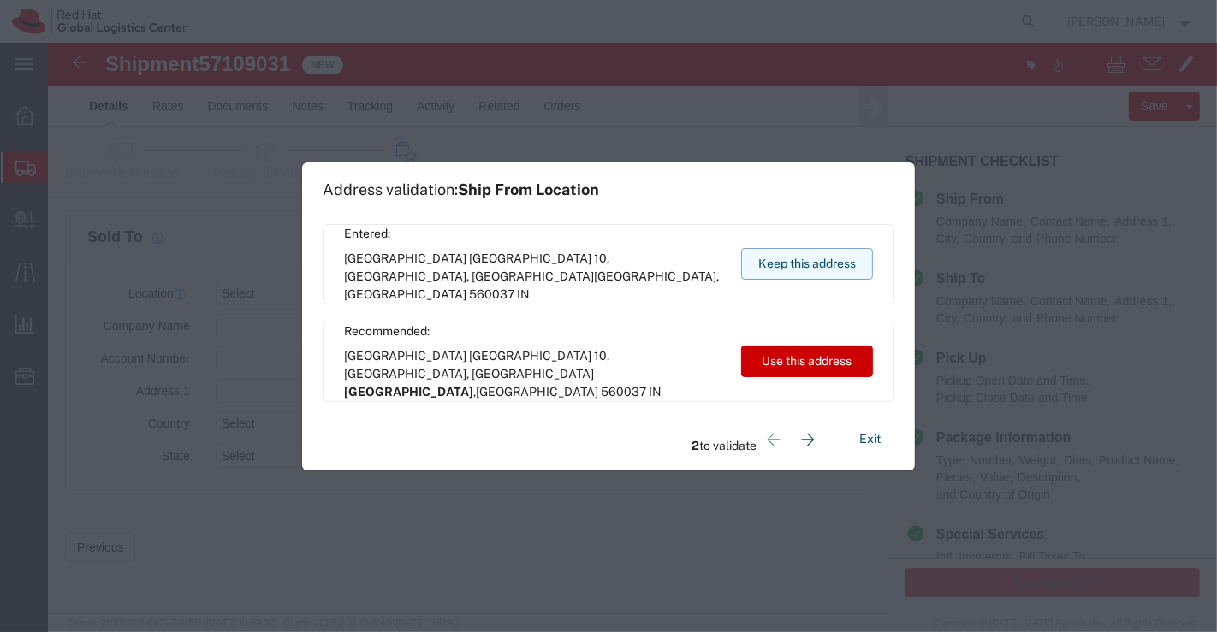
click at [809, 264] on button "Keep this address" at bounding box center [807, 264] width 132 height 32
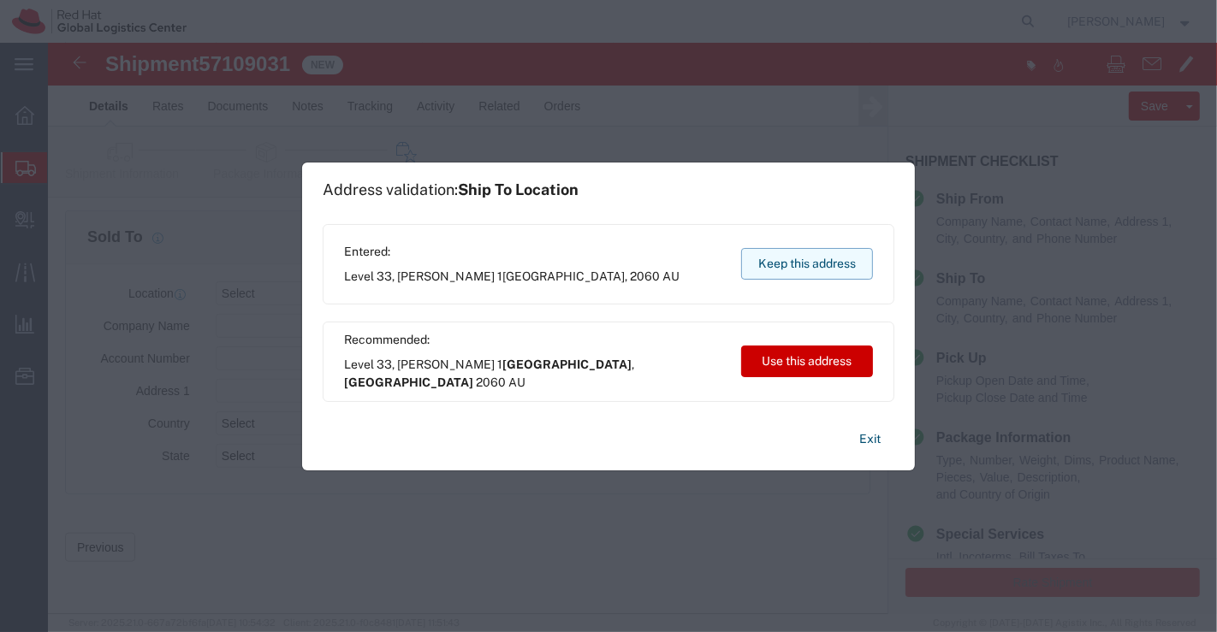
click at [778, 264] on button "Keep this address" at bounding box center [807, 264] width 132 height 32
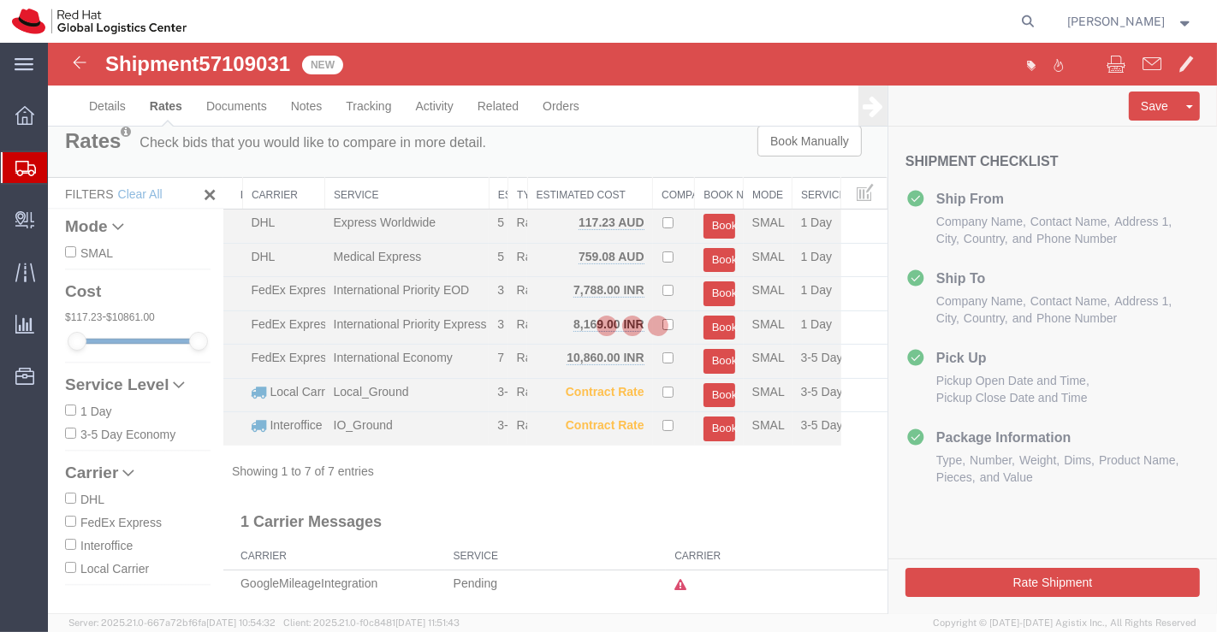
scroll to position [0, 0]
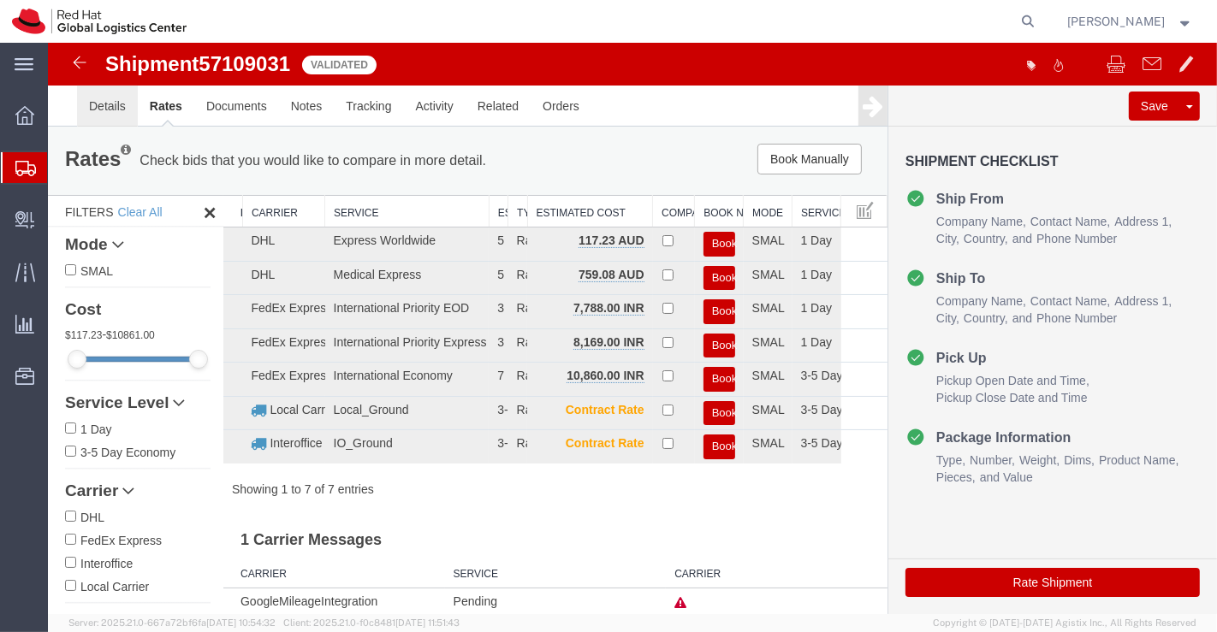
click at [111, 113] on link "Details" at bounding box center [106, 106] width 61 height 41
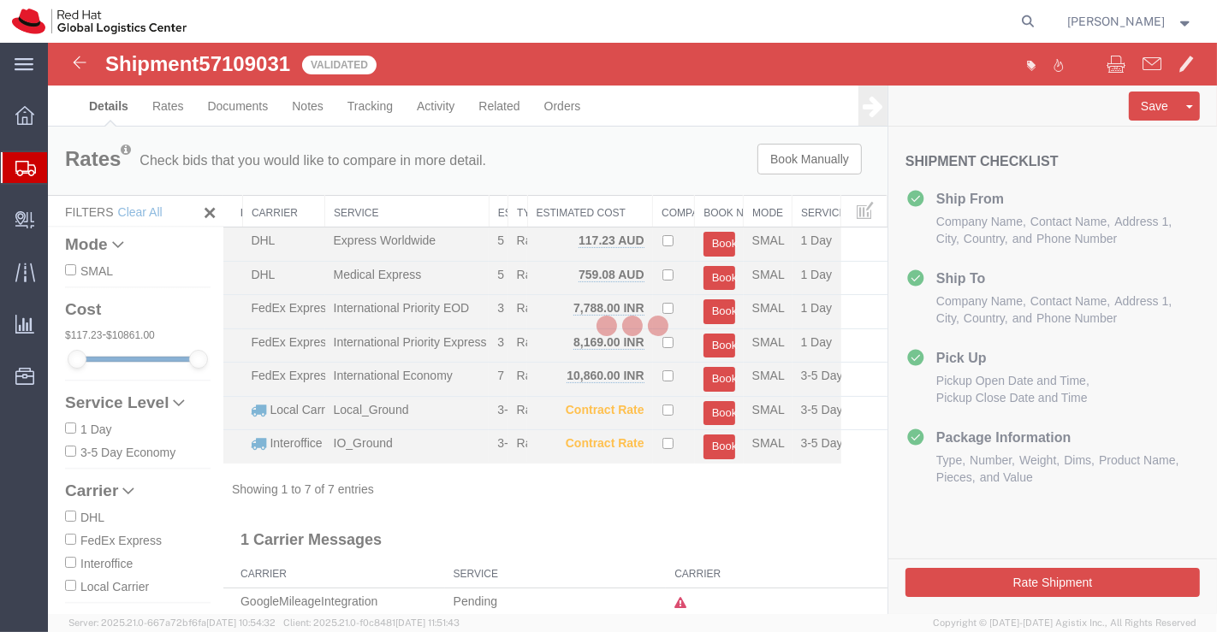
select select "37925"
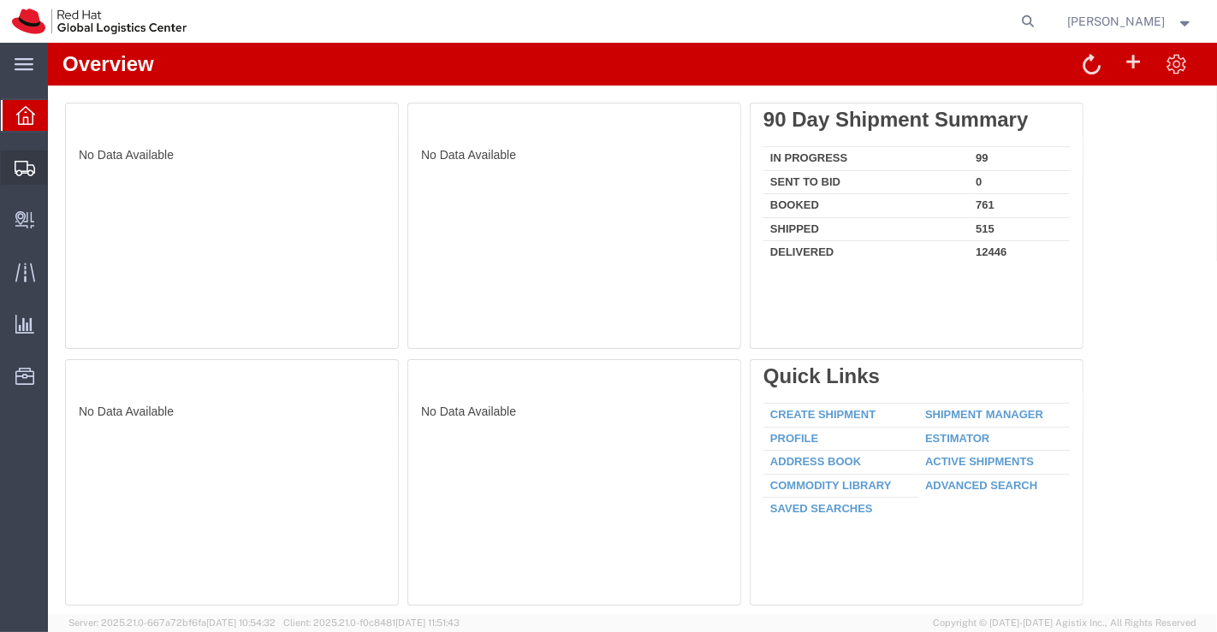
click at [0, 0] on span "Shipment Manager" at bounding box center [0, 0] width 0 height 0
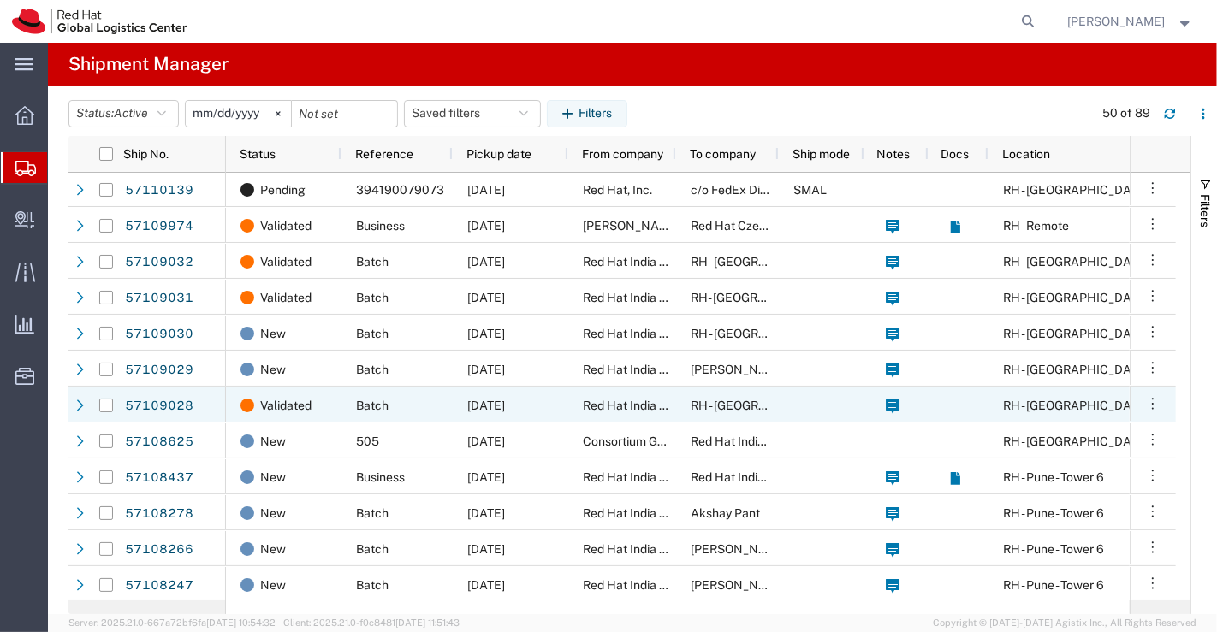
scroll to position [475, 0]
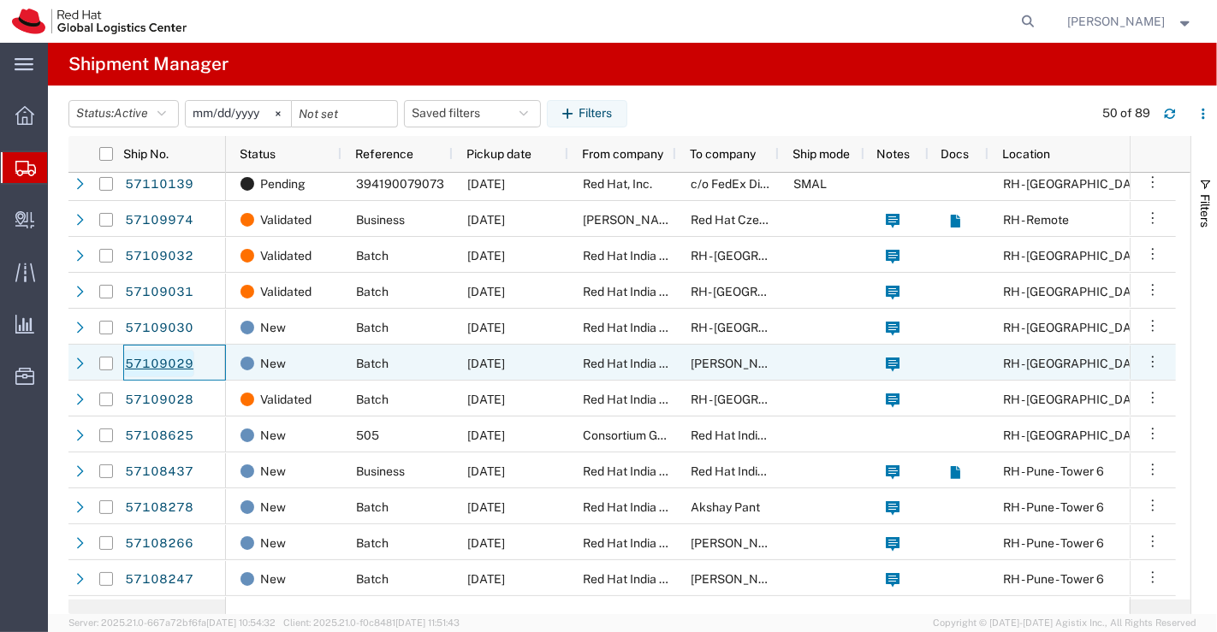
click at [170, 365] on link "57109029" at bounding box center [159, 363] width 70 height 27
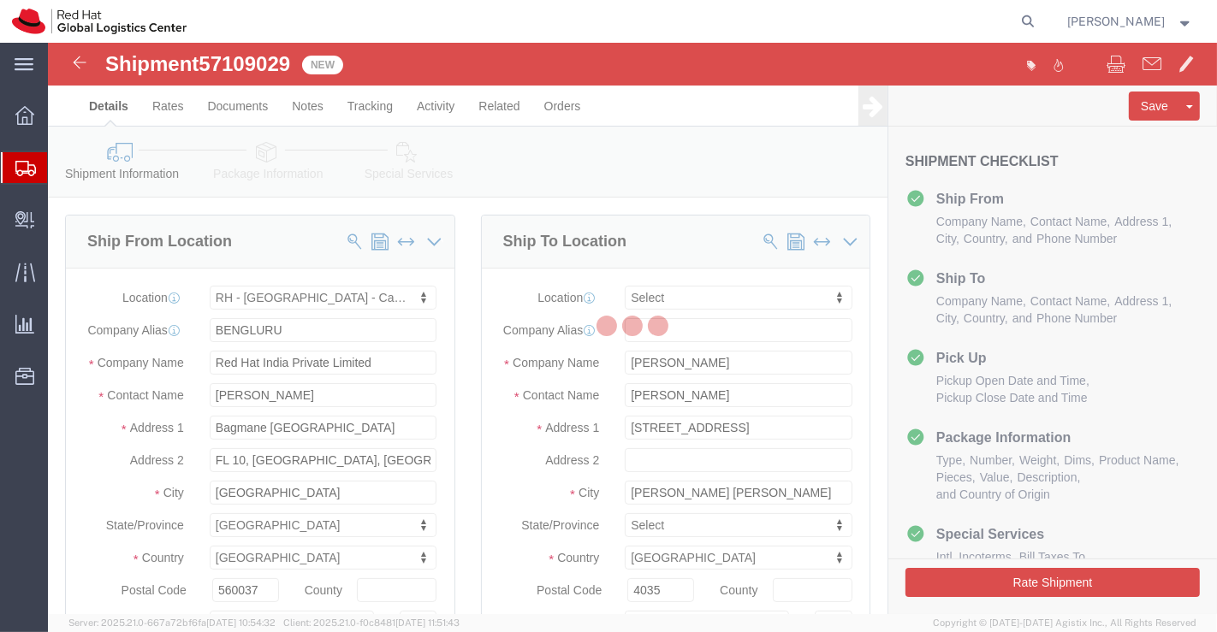
select select "37925"
select select
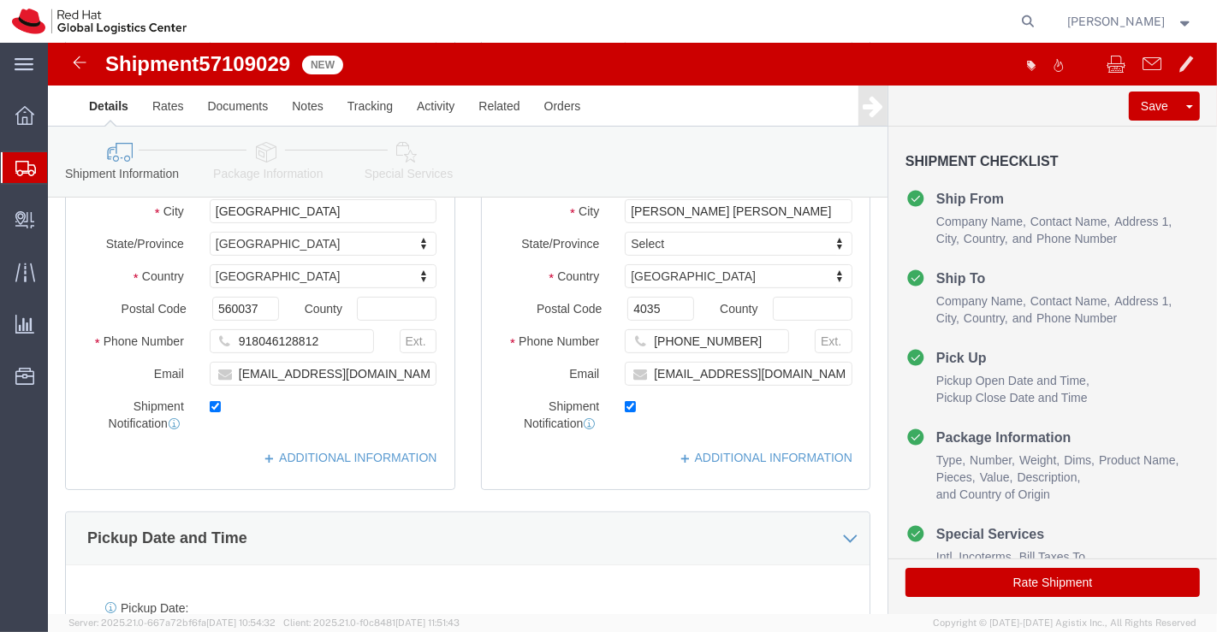
scroll to position [285, 0]
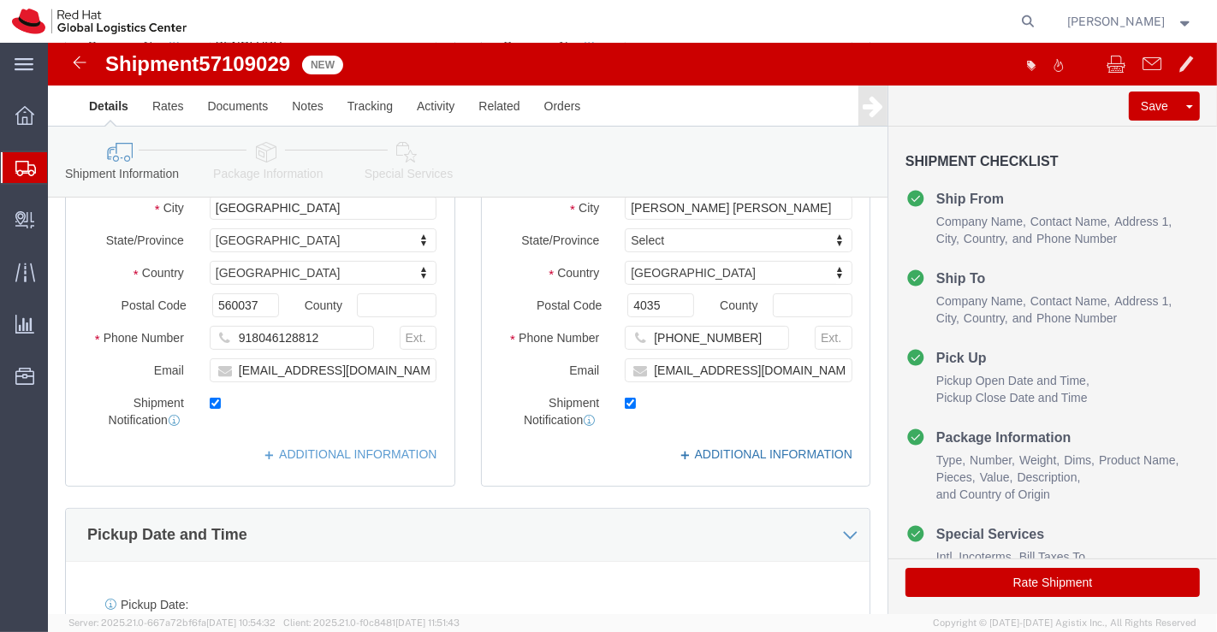
click link "ADDITIONAL INFORMATION"
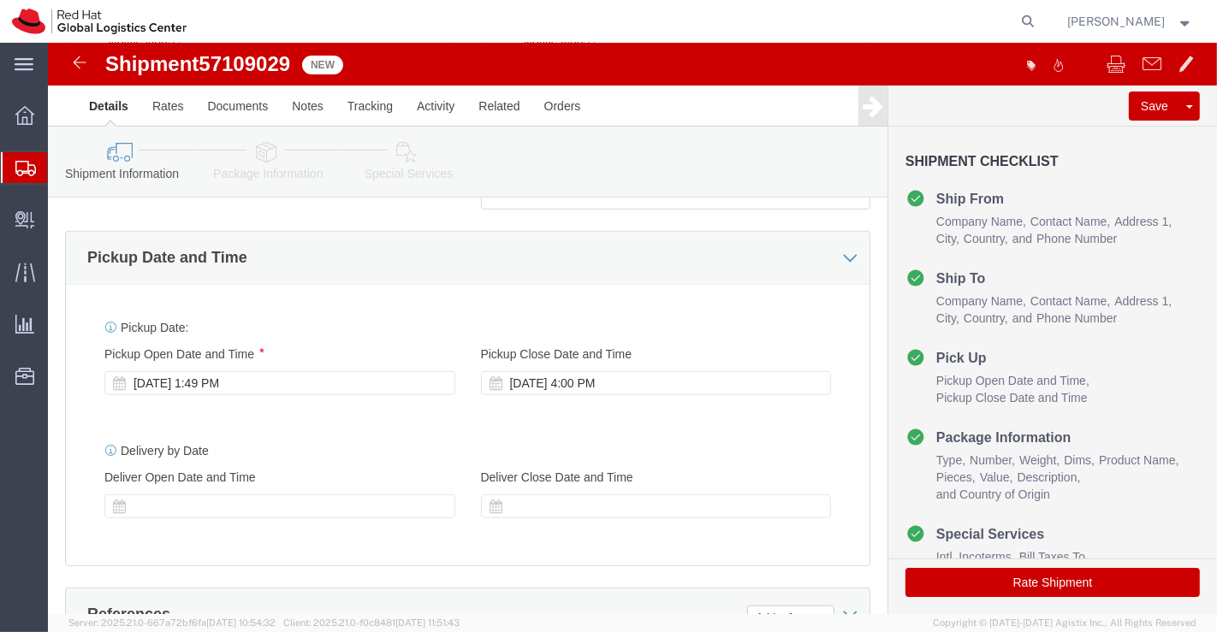
scroll to position [665, 0]
click div "[DATE] 1:49 PM"
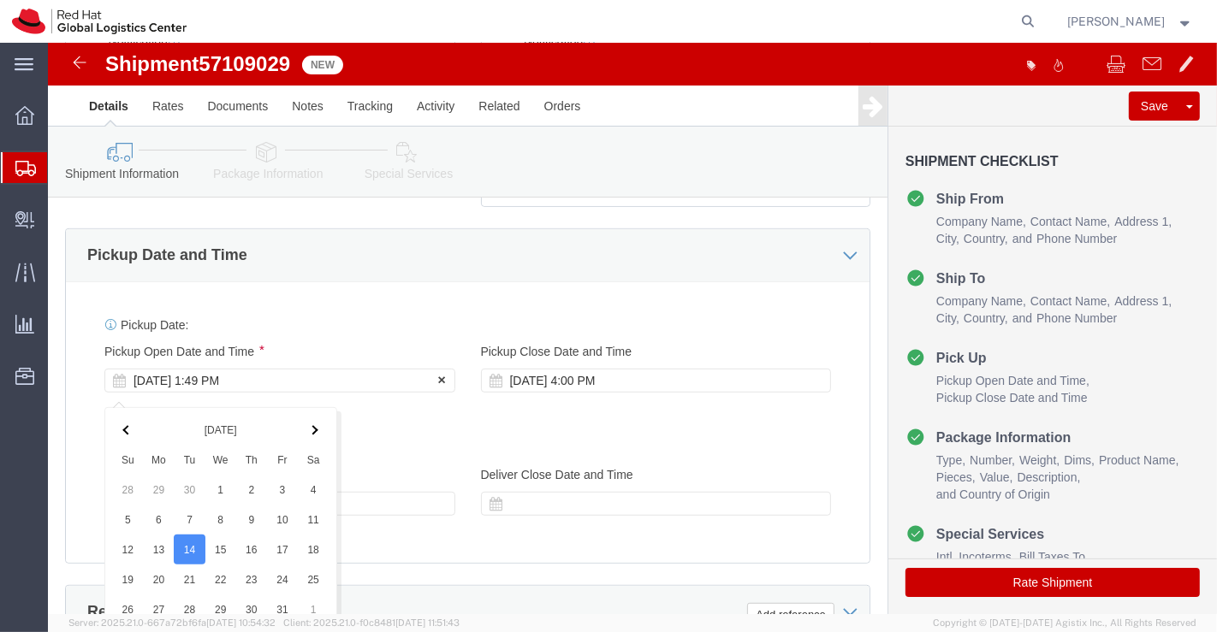
scroll to position [1036, 0]
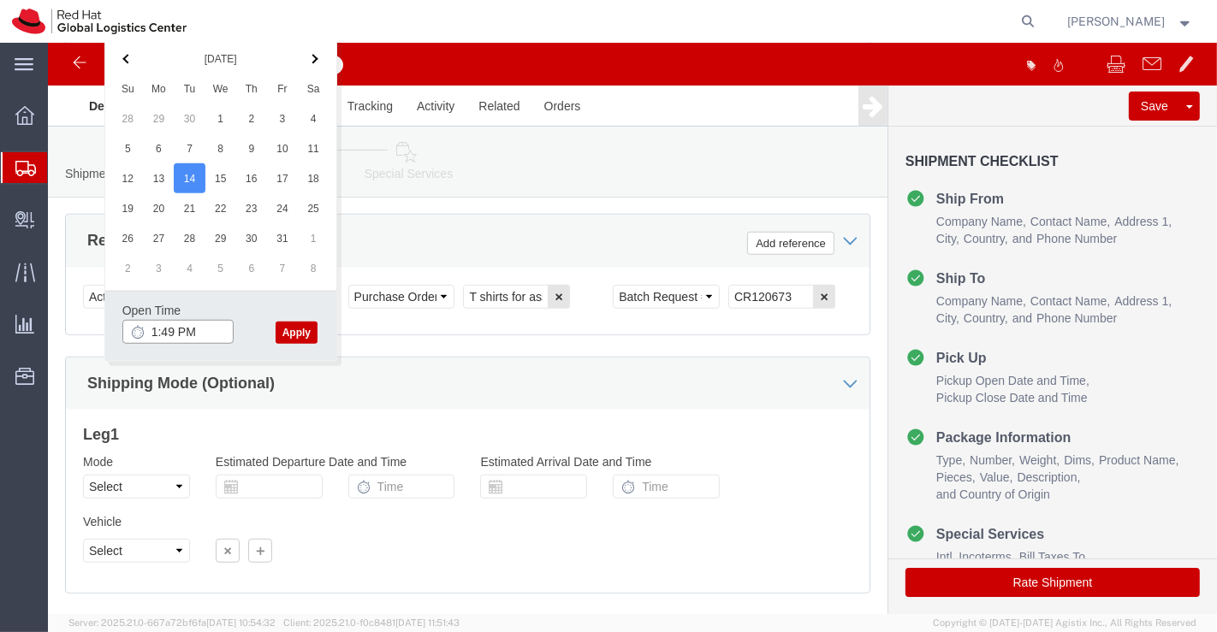
click input "1:49 PM"
type input "6:00 PM"
click button "Apply"
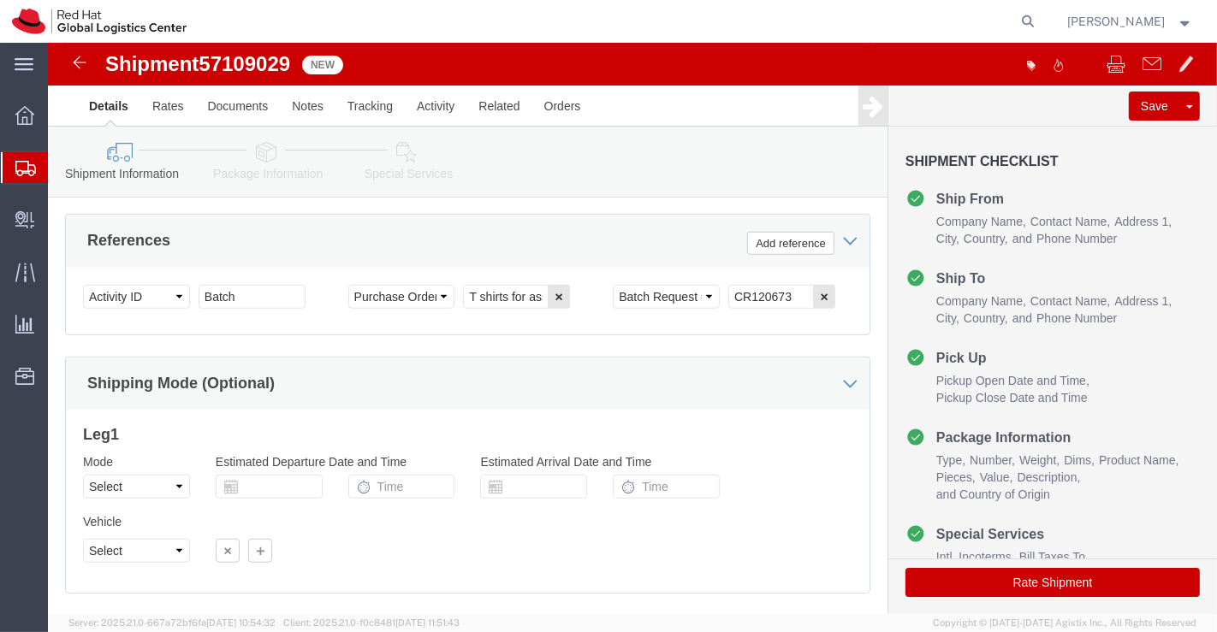
click link "Package Information"
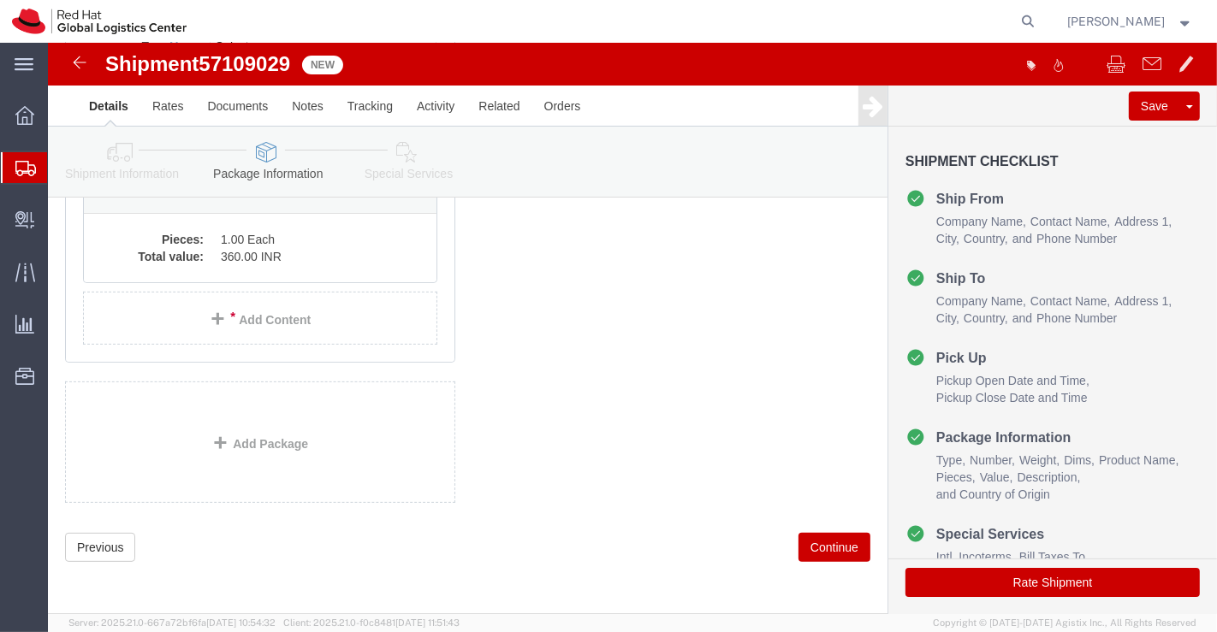
scroll to position [92, 0]
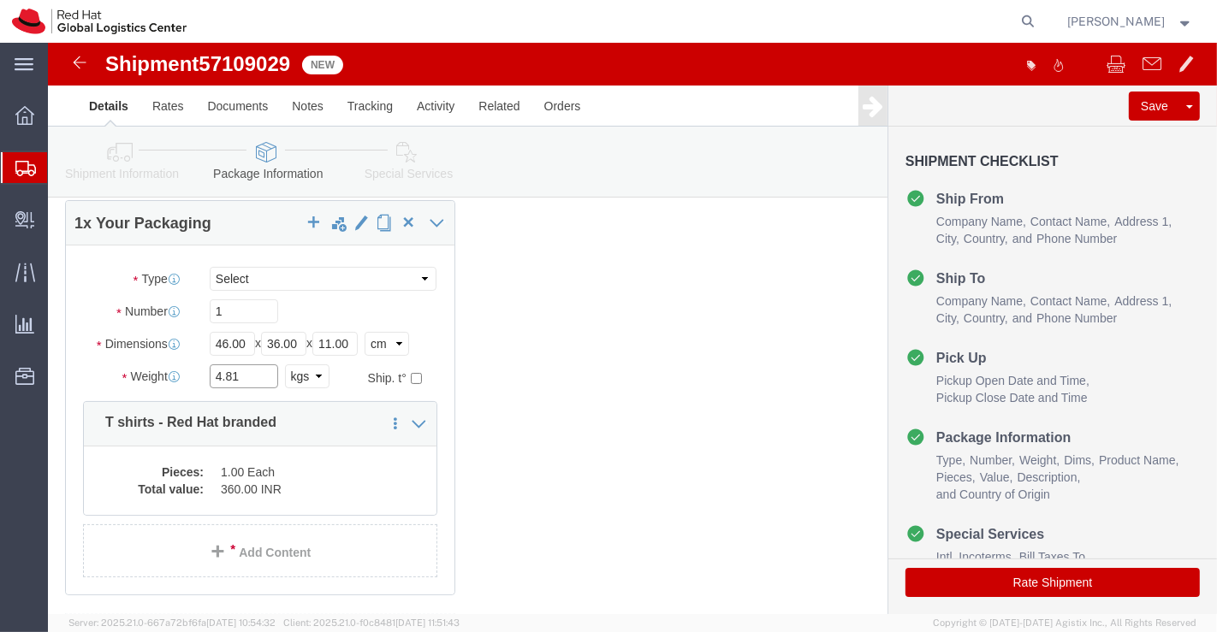
click input "4.81"
type input "4"
type input "3.900"
click div "1 x Your Packaging Package Type Select Case(s) Crate(s) Envelope Large Box Medi…"
click dd "360.00 INR"
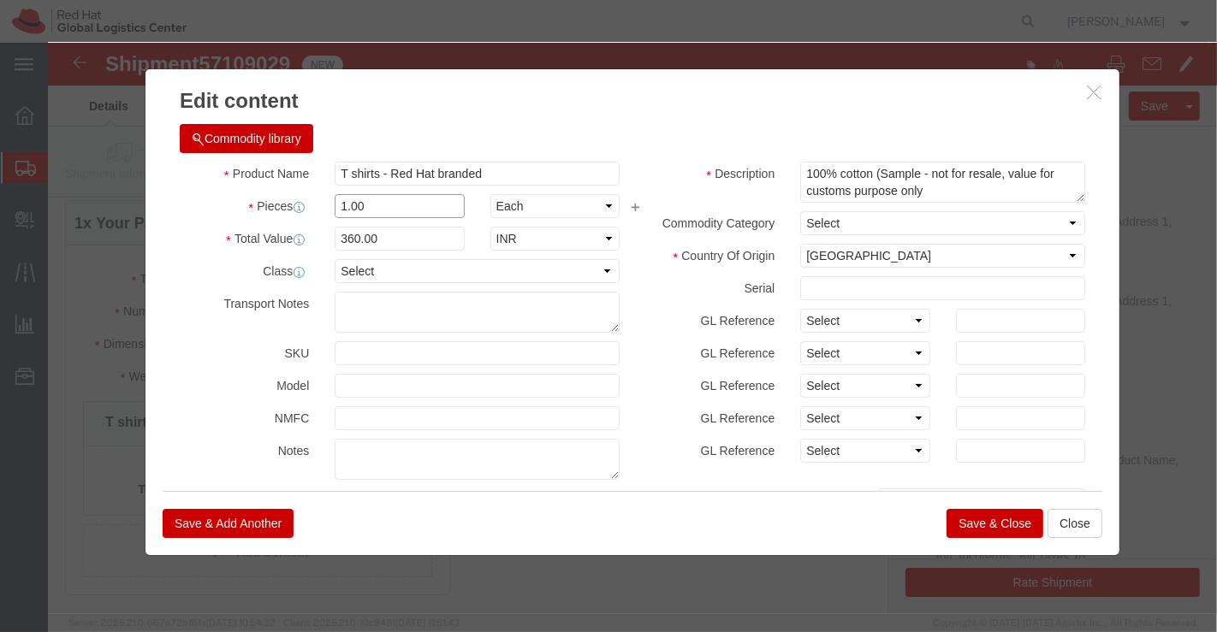
click input "1.00"
type input "17.00"
type input "6120"
click h3 "Edit content"
click button "Save & Close"
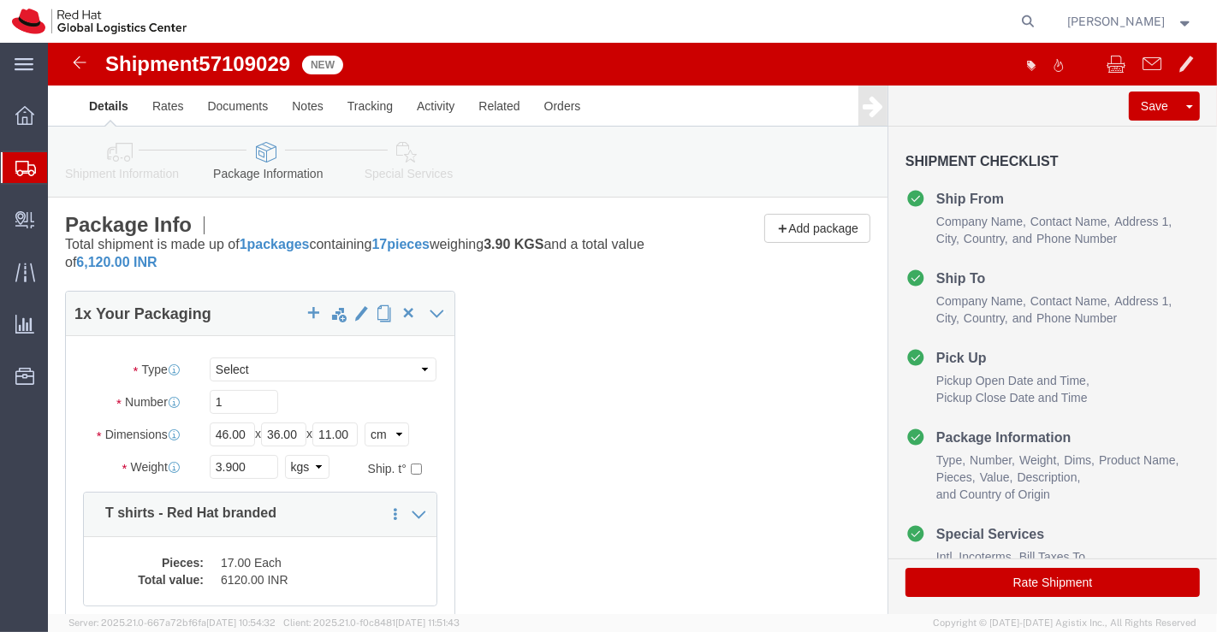
scroll to position [0, 0]
click icon
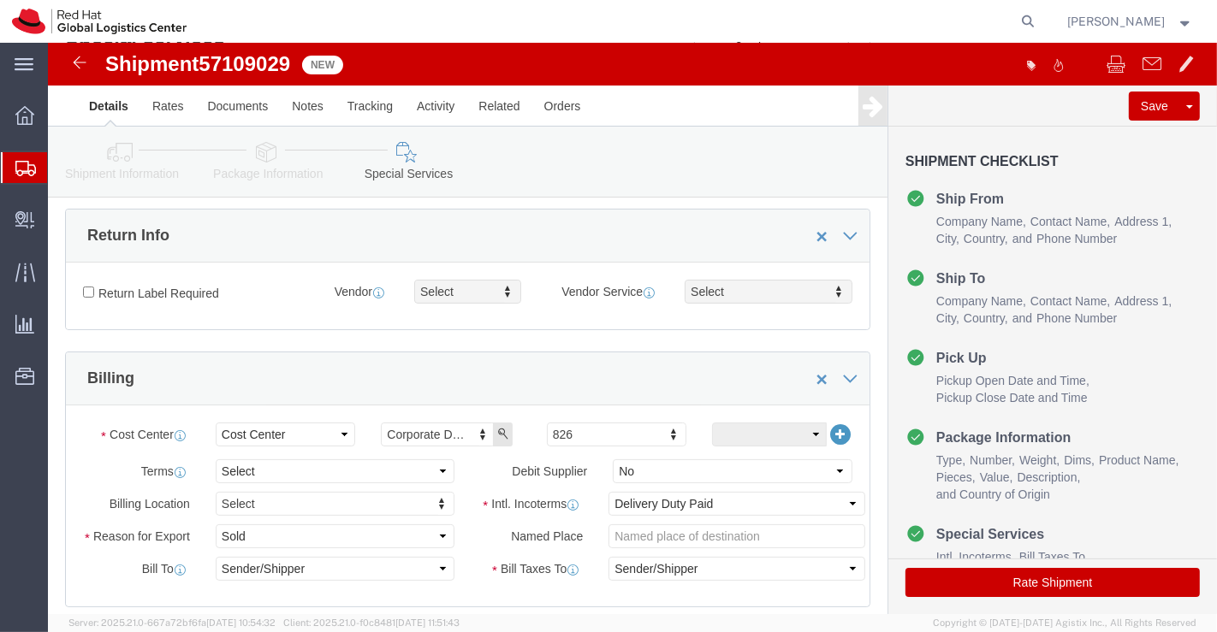
scroll to position [285, 0]
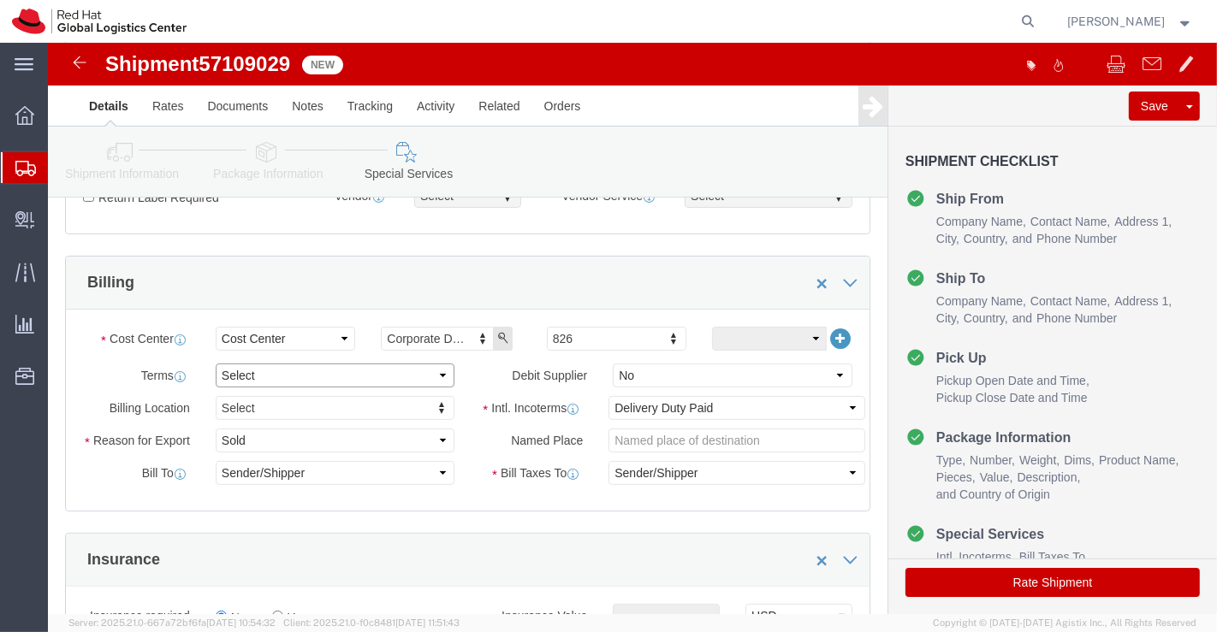
click select "Select Free of Charge Free of Cost NET 30 NET 45 NET 60 See Comment"
select select "FREE_OF_COST"
click select "Select Free of Charge Free of Cost NET 30 NET 45 NET 60 See Comment"
click select "Select Gift Personal Effects Repair/Warranty Return Sample Sold Temporary/Not S…"
select select "GIFT"
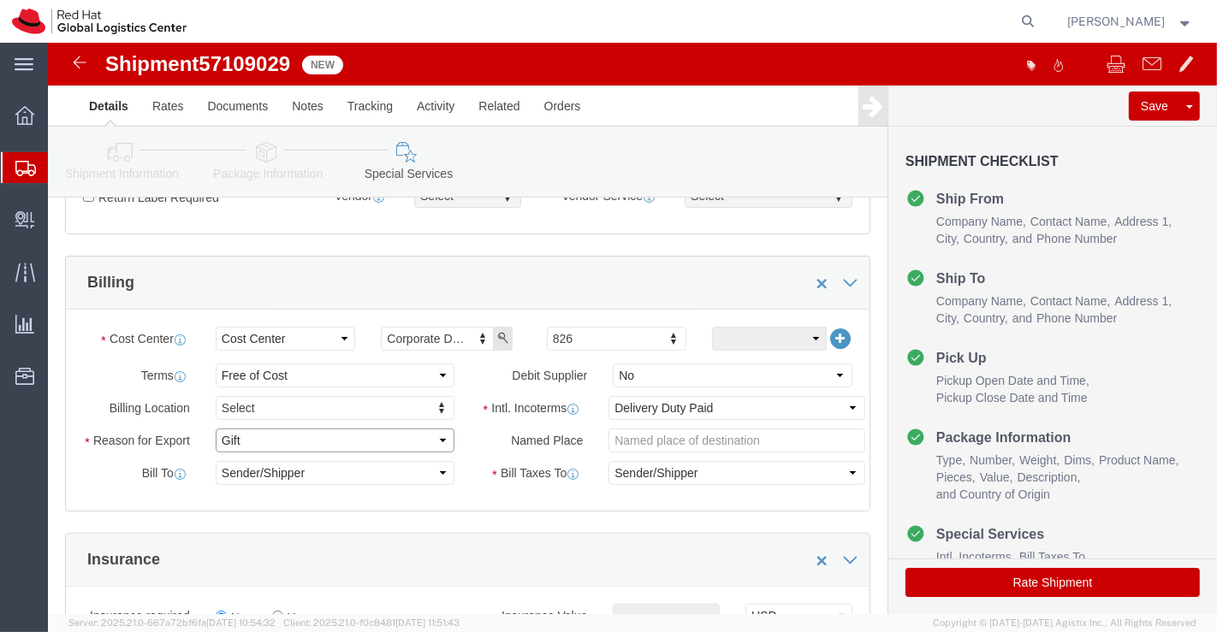
click select "Select Gift Personal Effects Repair/Warranty Return Sample Sold Temporary/Not S…"
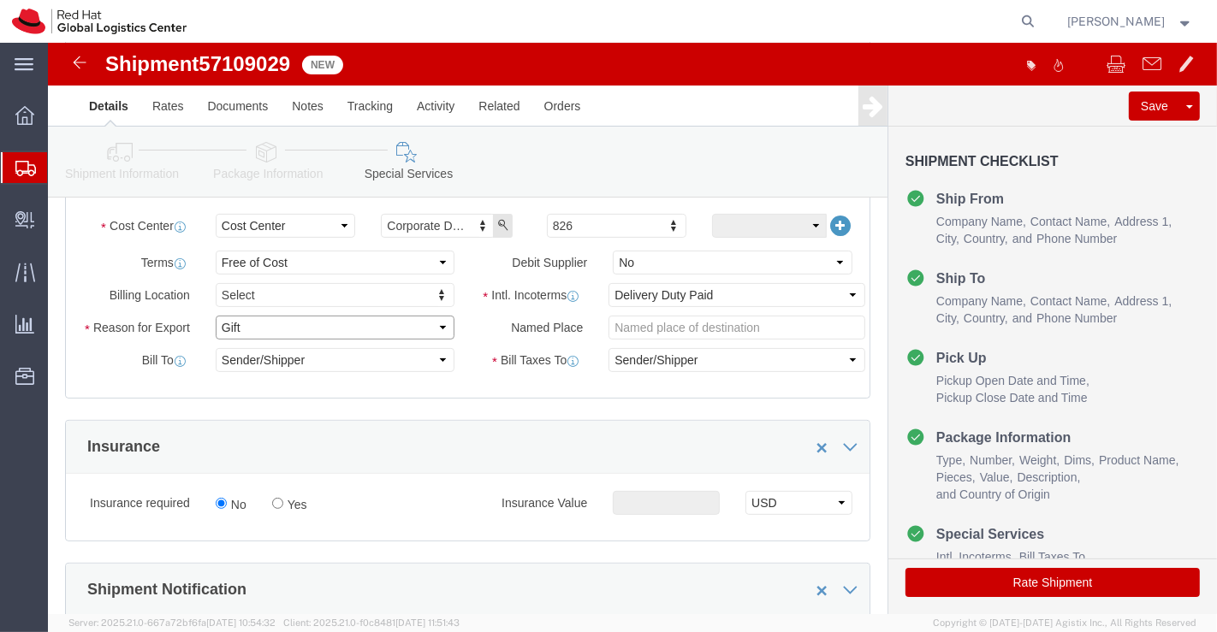
scroll to position [570, 0]
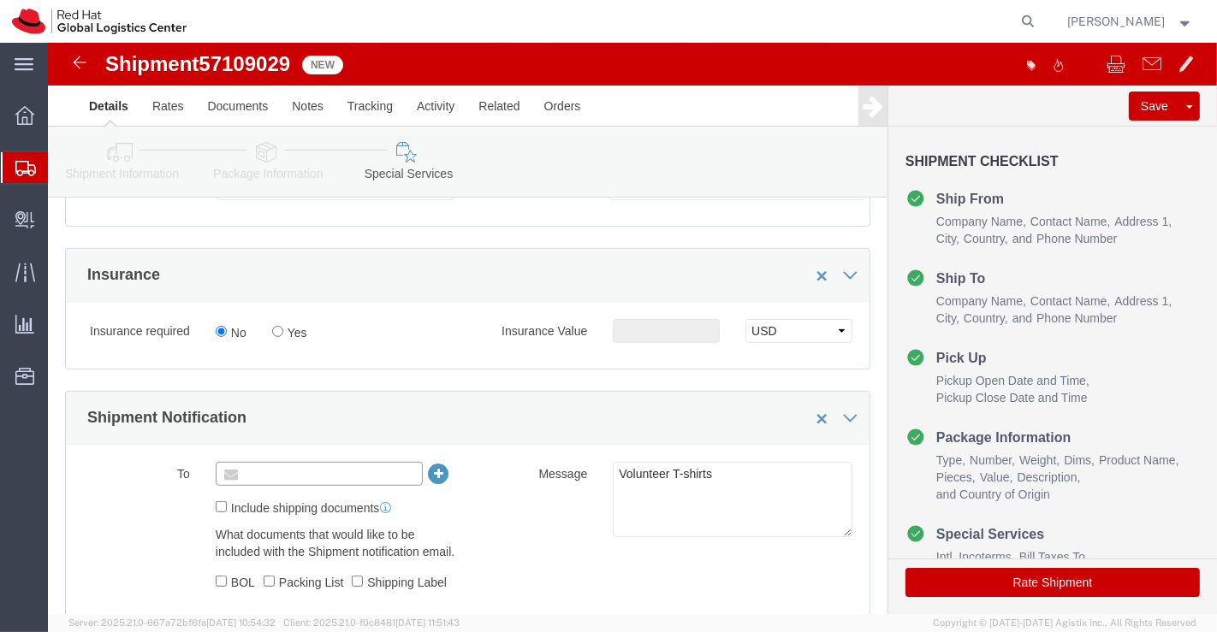
click input "text"
paste input "[EMAIL_ADDRESS][DOMAIN_NAME]"
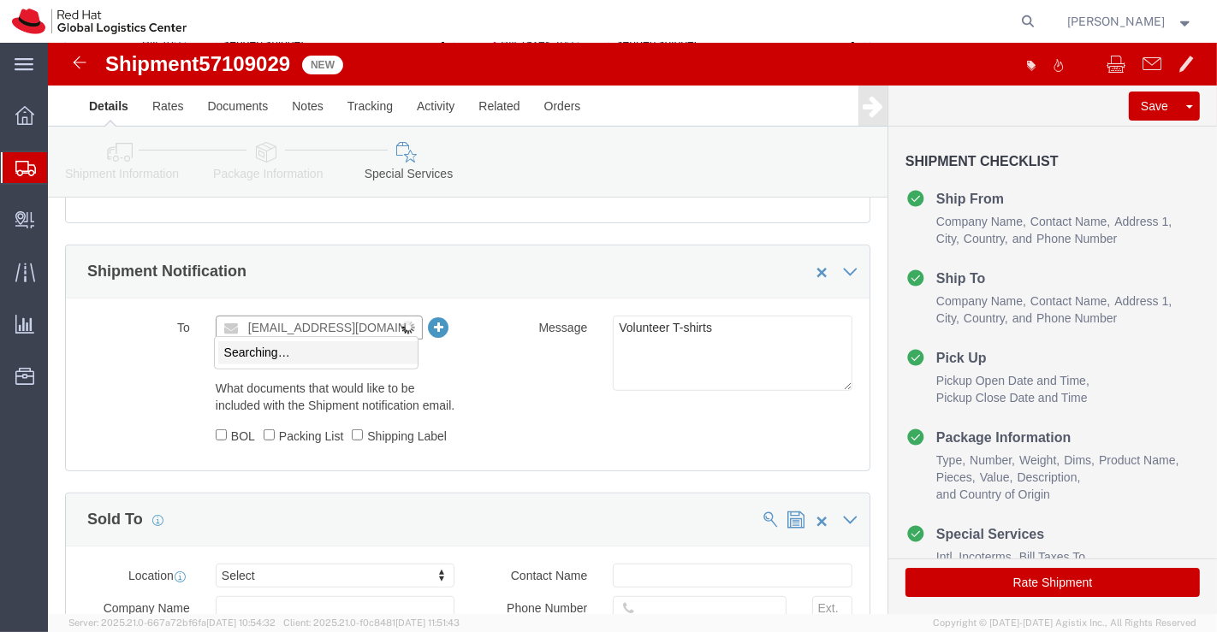
scroll to position [760, 0]
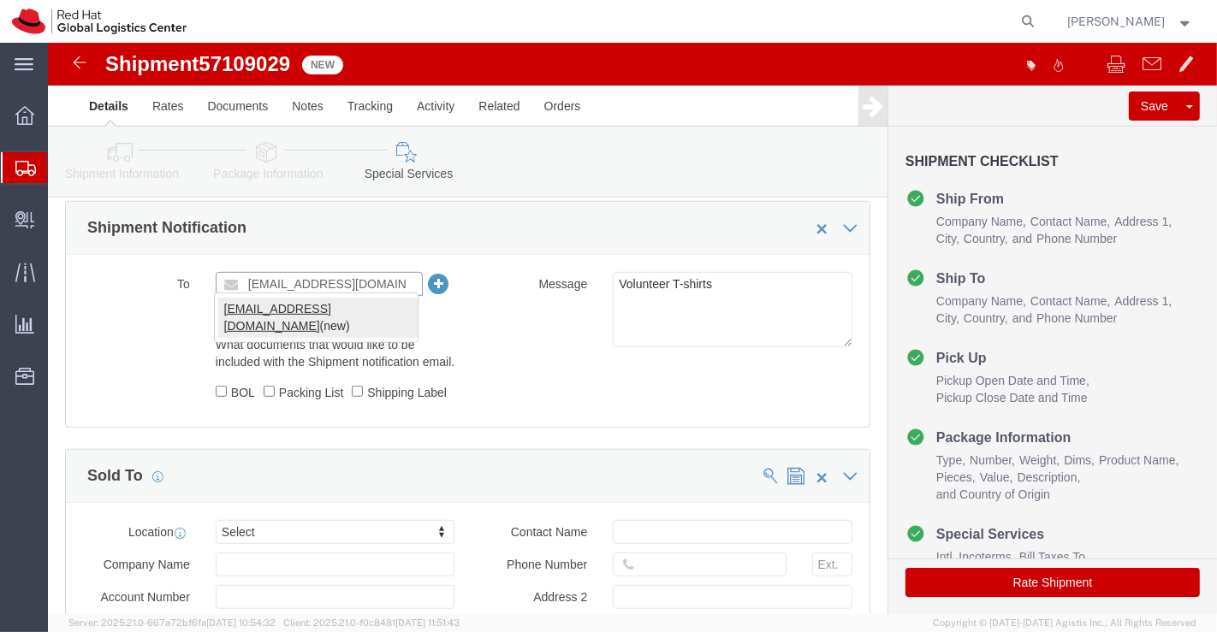
type input "[EMAIL_ADDRESS][DOMAIN_NAME]"
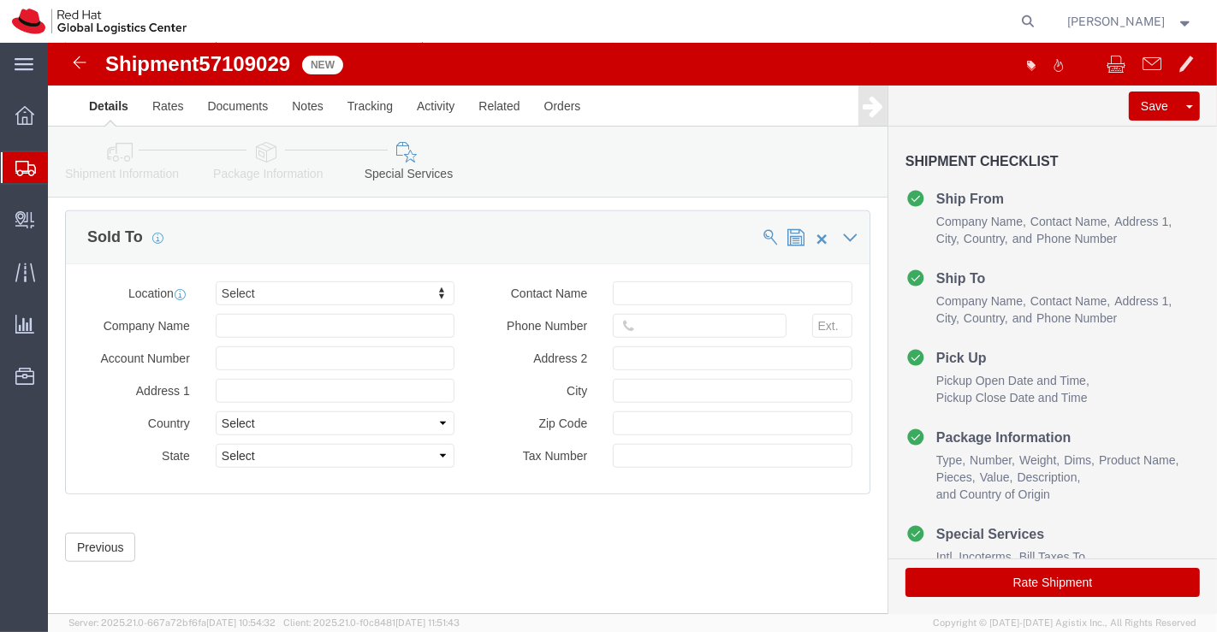
scroll to position [1063, 0]
click button "Rate Shipment"
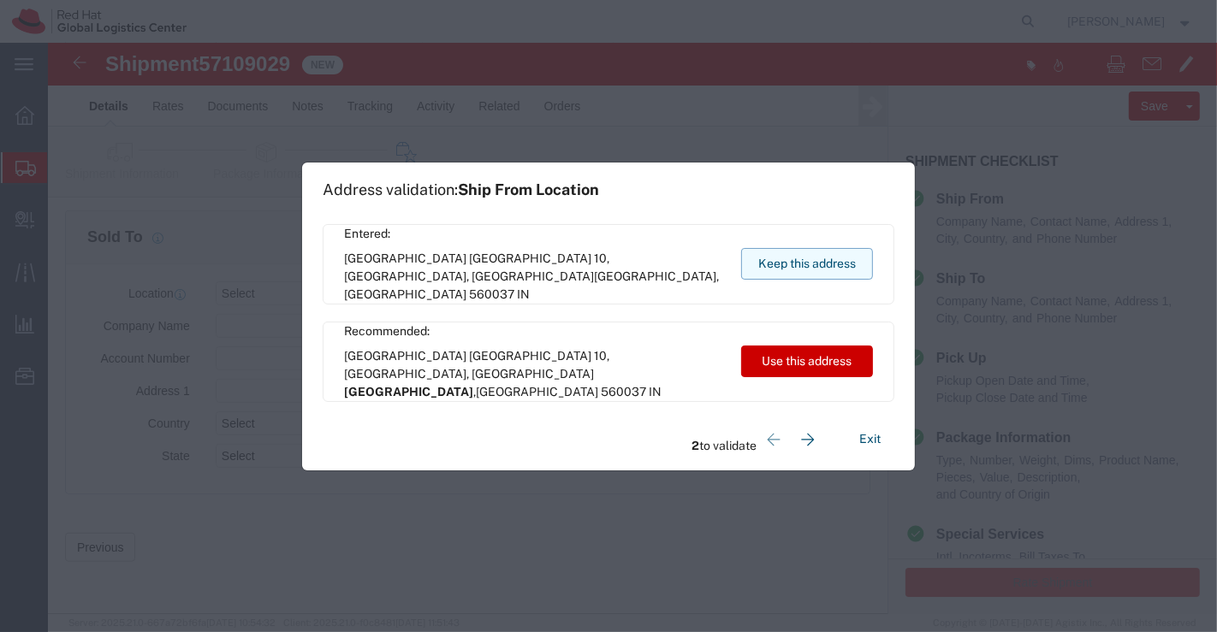
click at [798, 260] on button "Keep this address" at bounding box center [807, 264] width 132 height 32
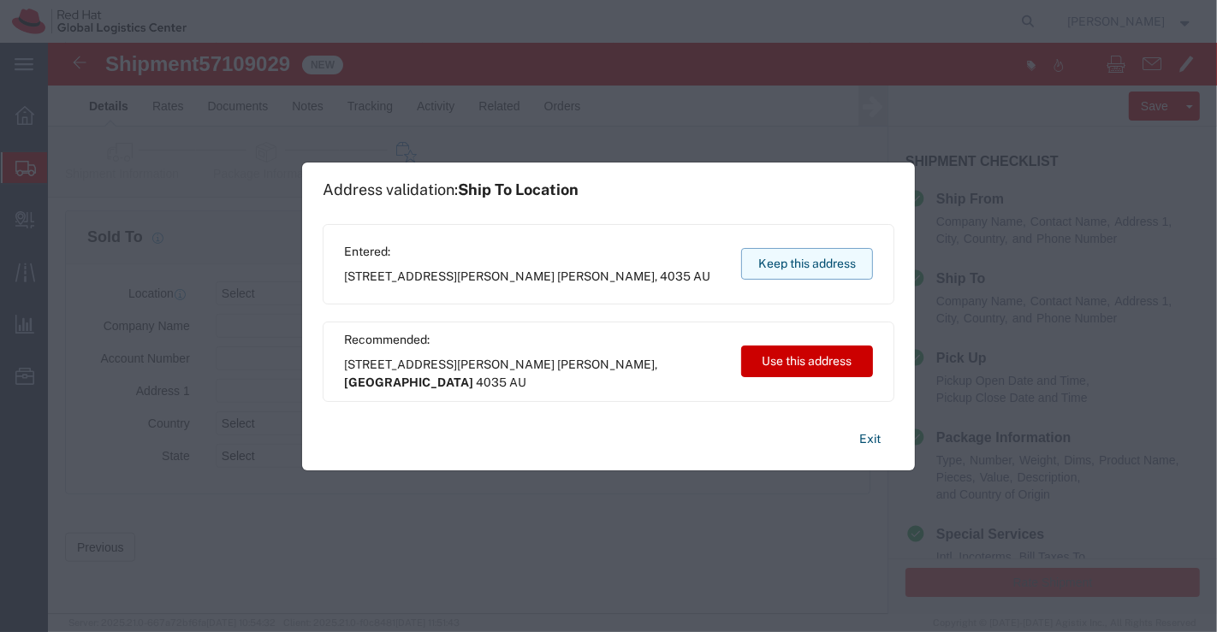
click at [802, 264] on button "Keep this address" at bounding box center [807, 264] width 132 height 32
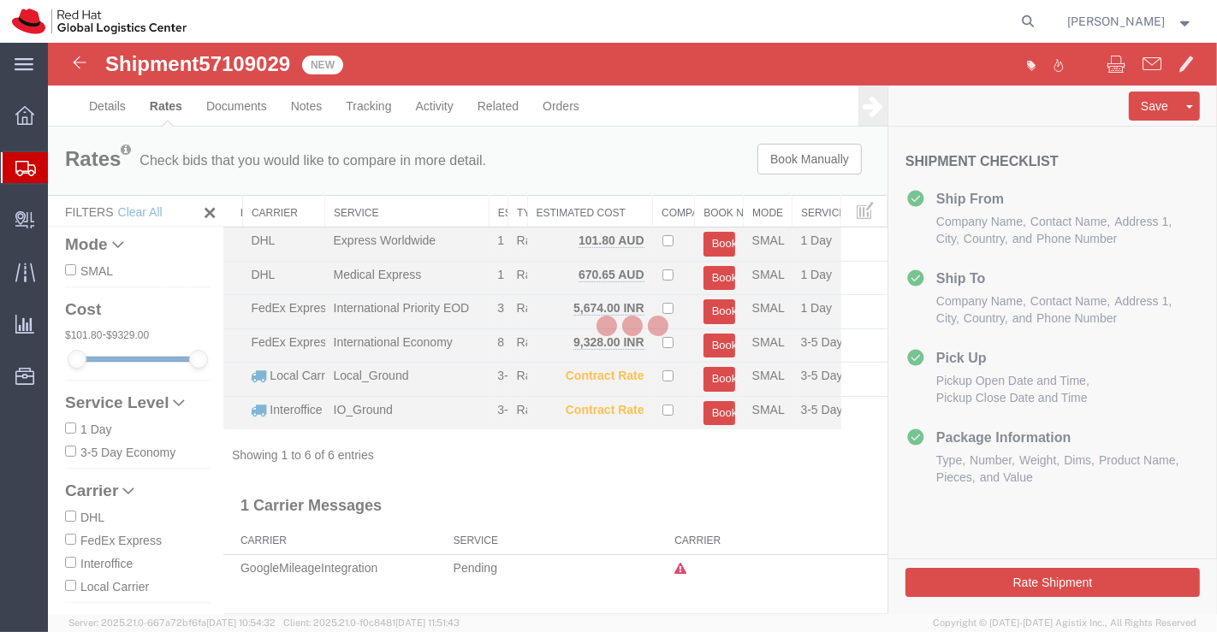
scroll to position [0, 0]
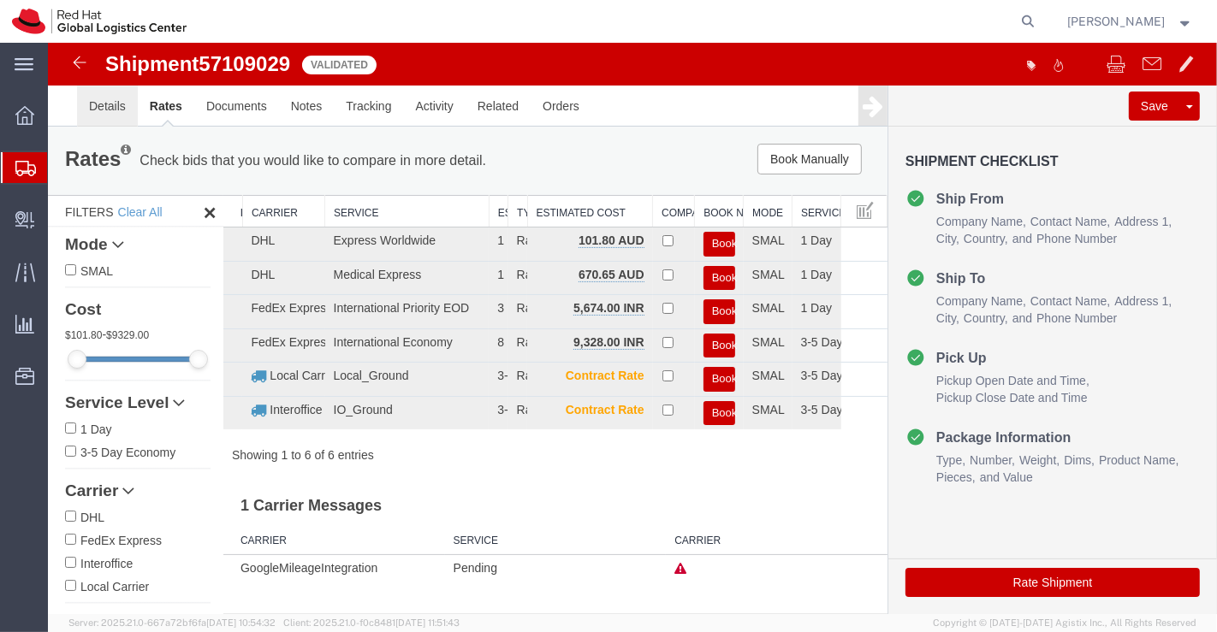
click at [92, 107] on link "Details" at bounding box center [106, 106] width 61 height 41
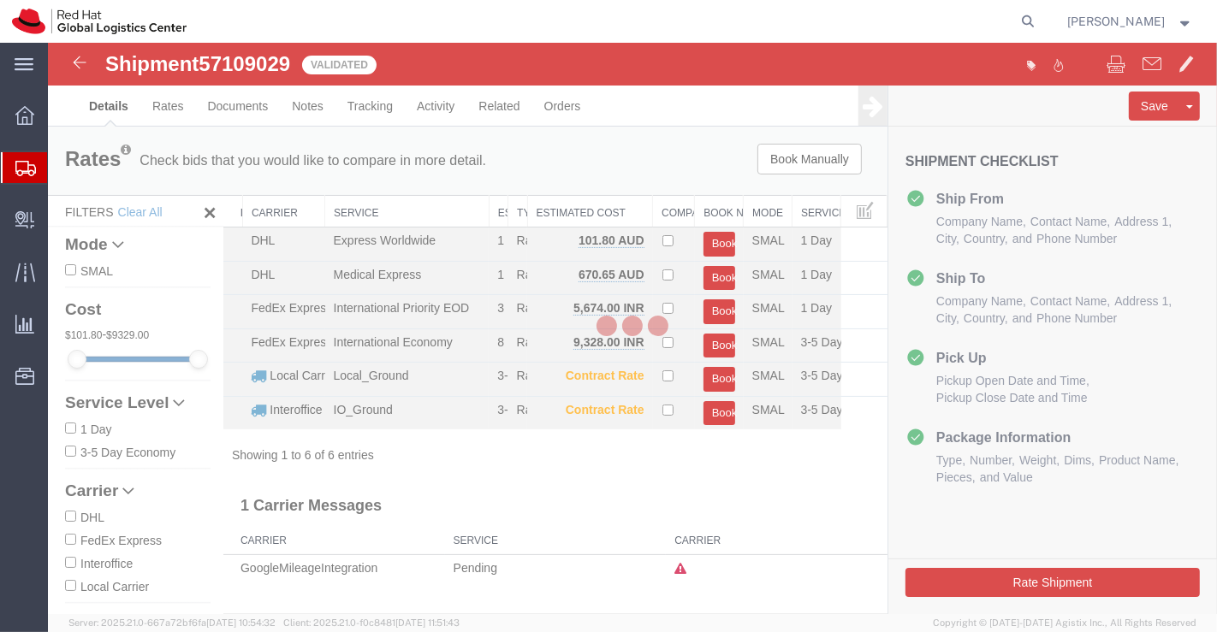
select select "37925"
